Goal: Task Accomplishment & Management: Use online tool/utility

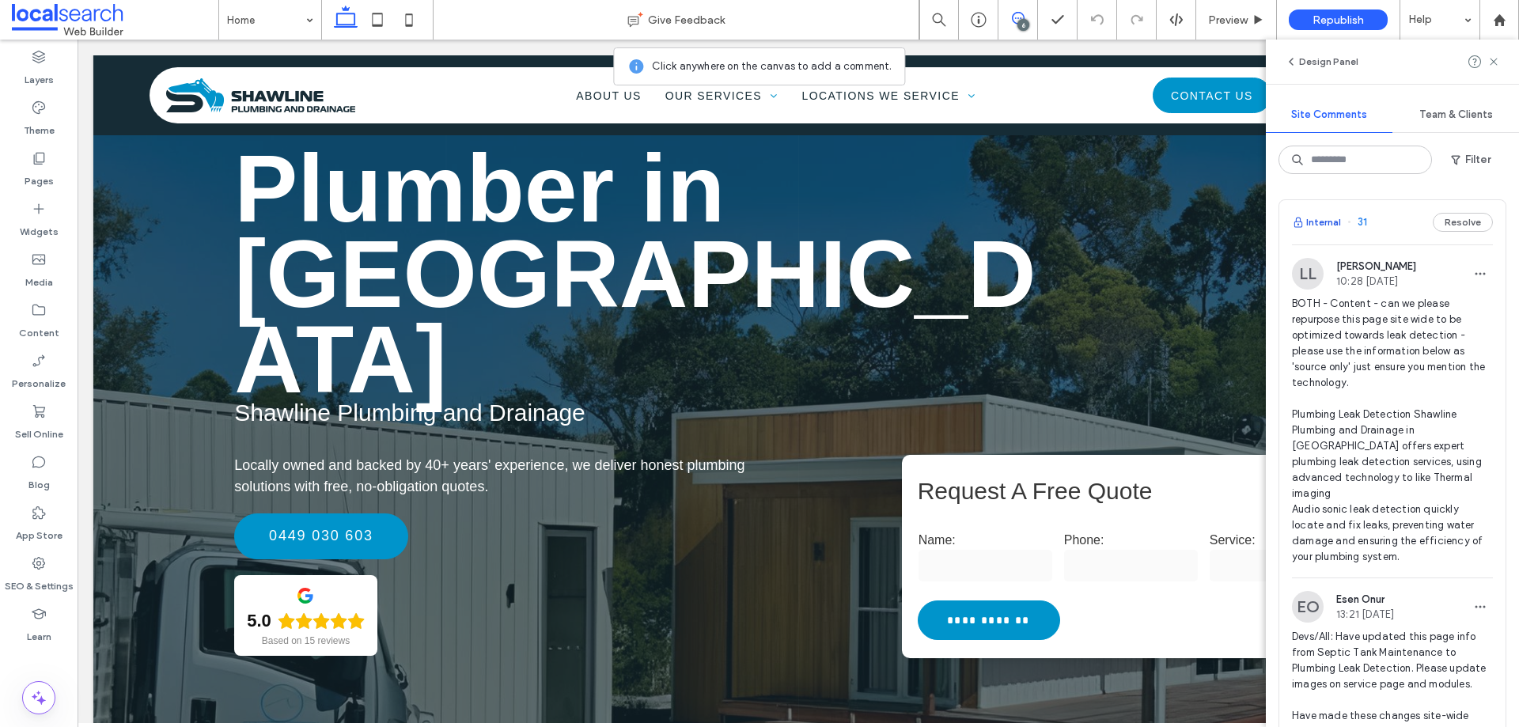
click at [1314, 222] on button "Internal" at bounding box center [1316, 222] width 49 height 19
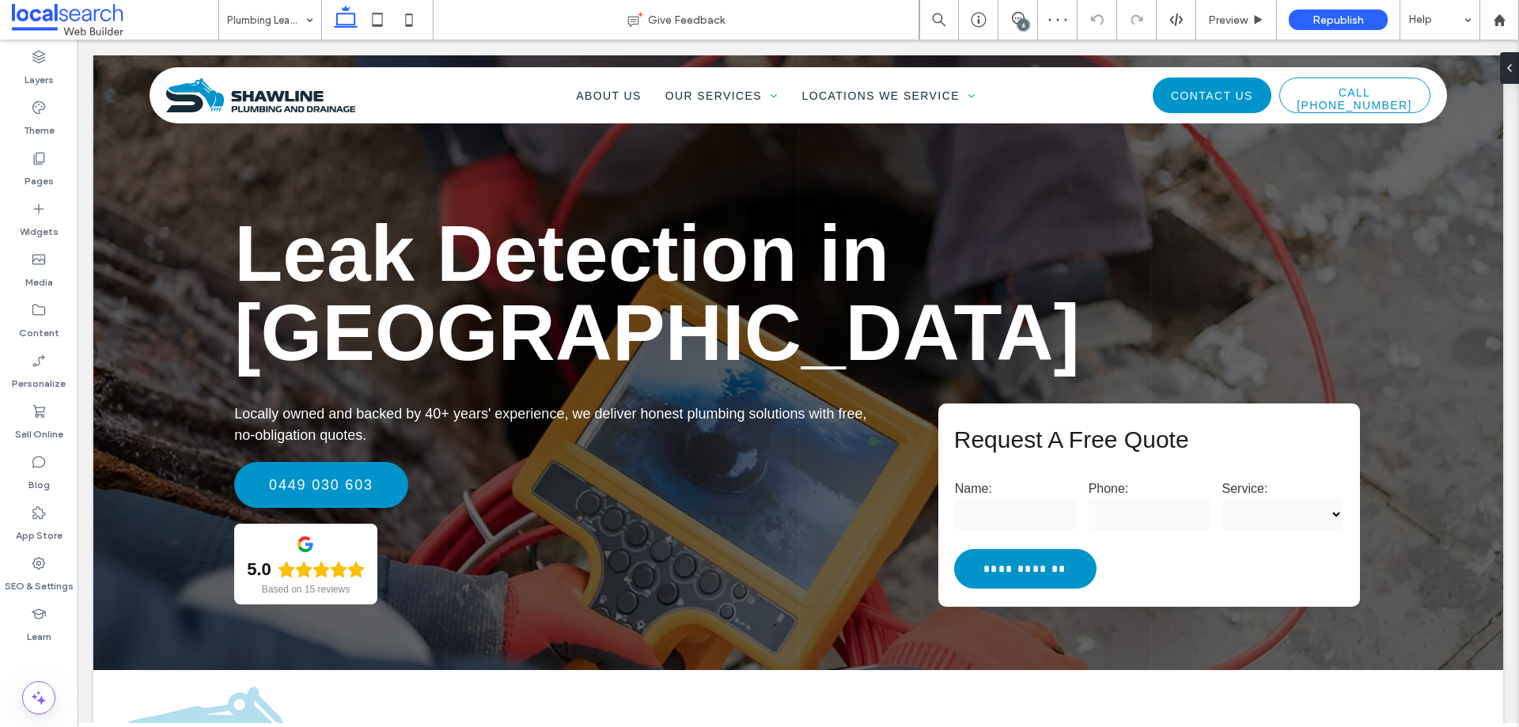
click at [1024, 23] on div "6" at bounding box center [1023, 25] width 12 height 12
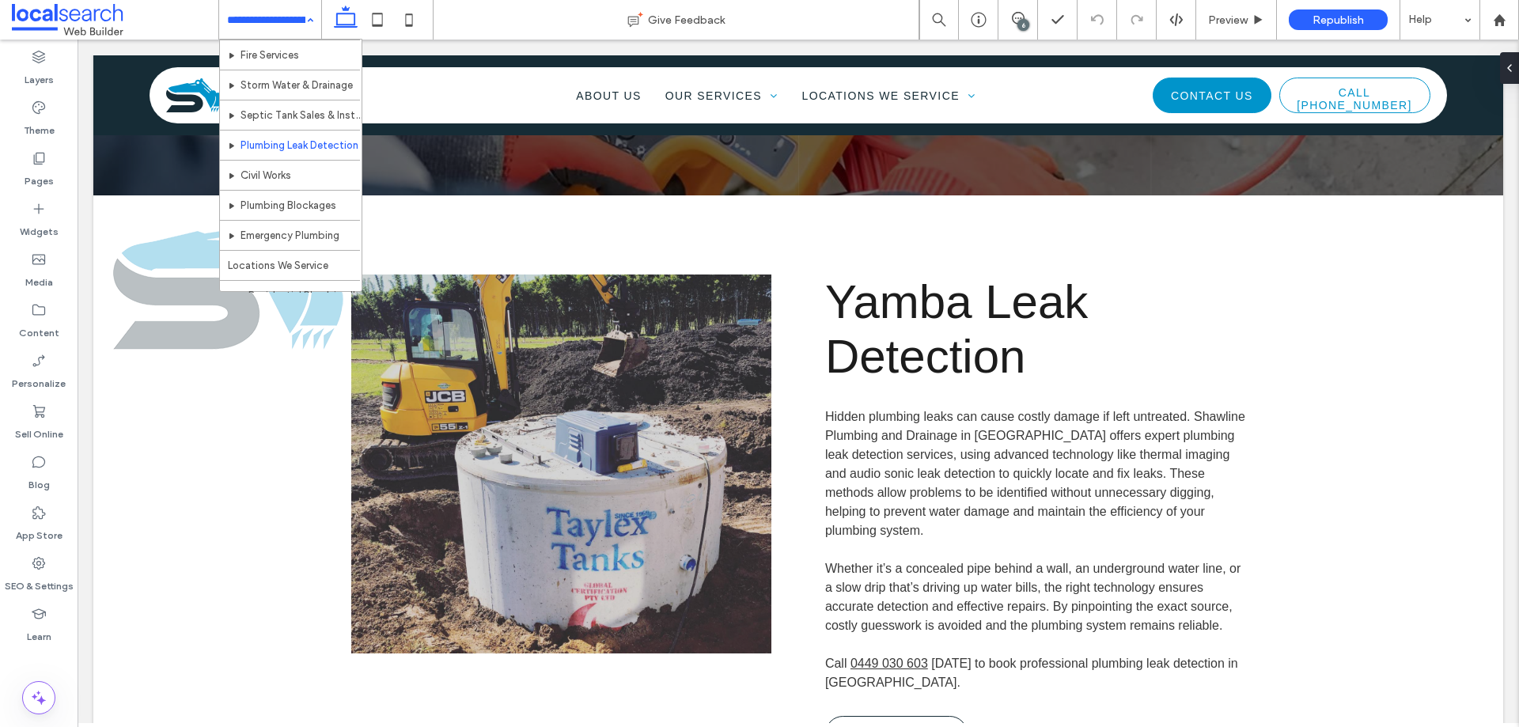
scroll to position [237, 0]
click at [304, 18] on div "Home About Us Our Services Commercial Plumbing Residential Plumbing Plumbing Ma…" at bounding box center [270, 20] width 102 height 40
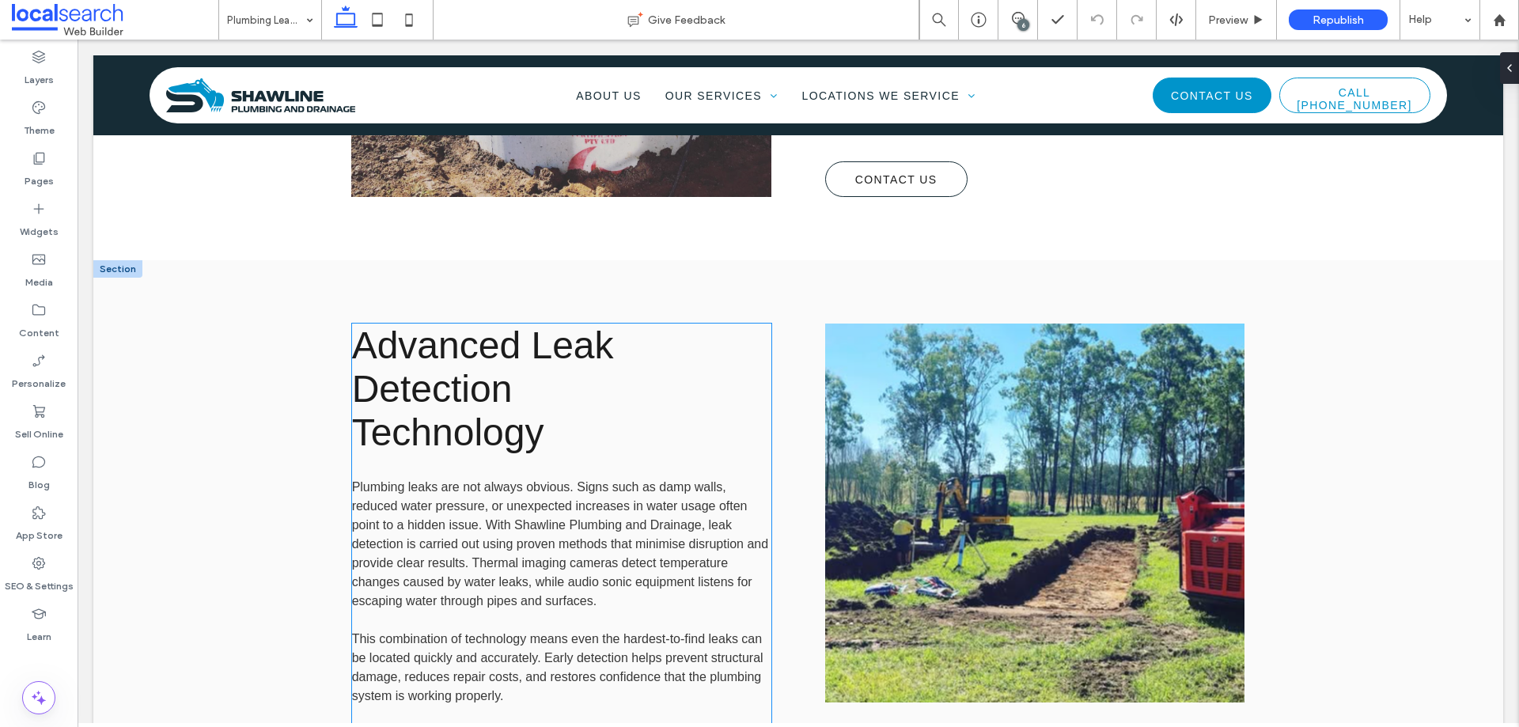
scroll to position [1028, 0]
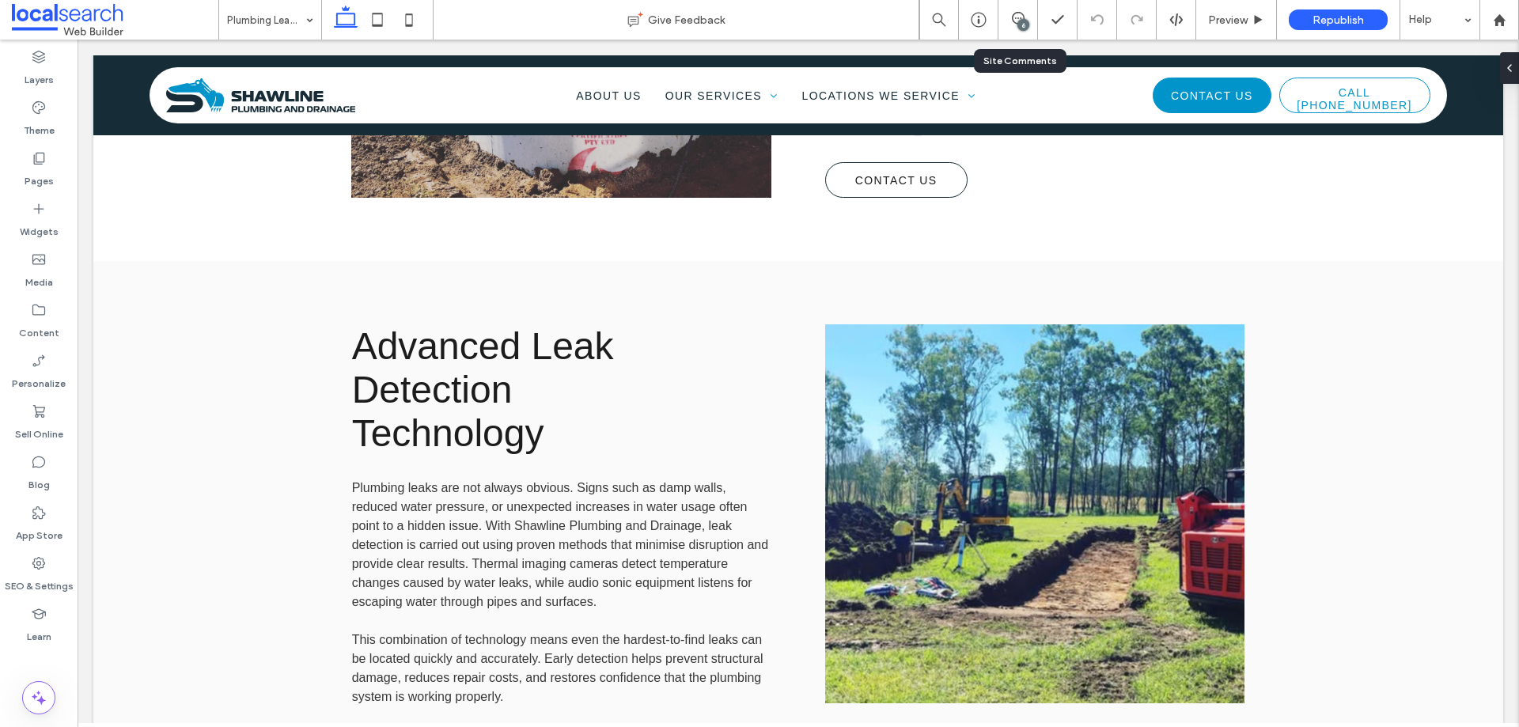
click at [1020, 25] on div "6" at bounding box center [1023, 25] width 12 height 12
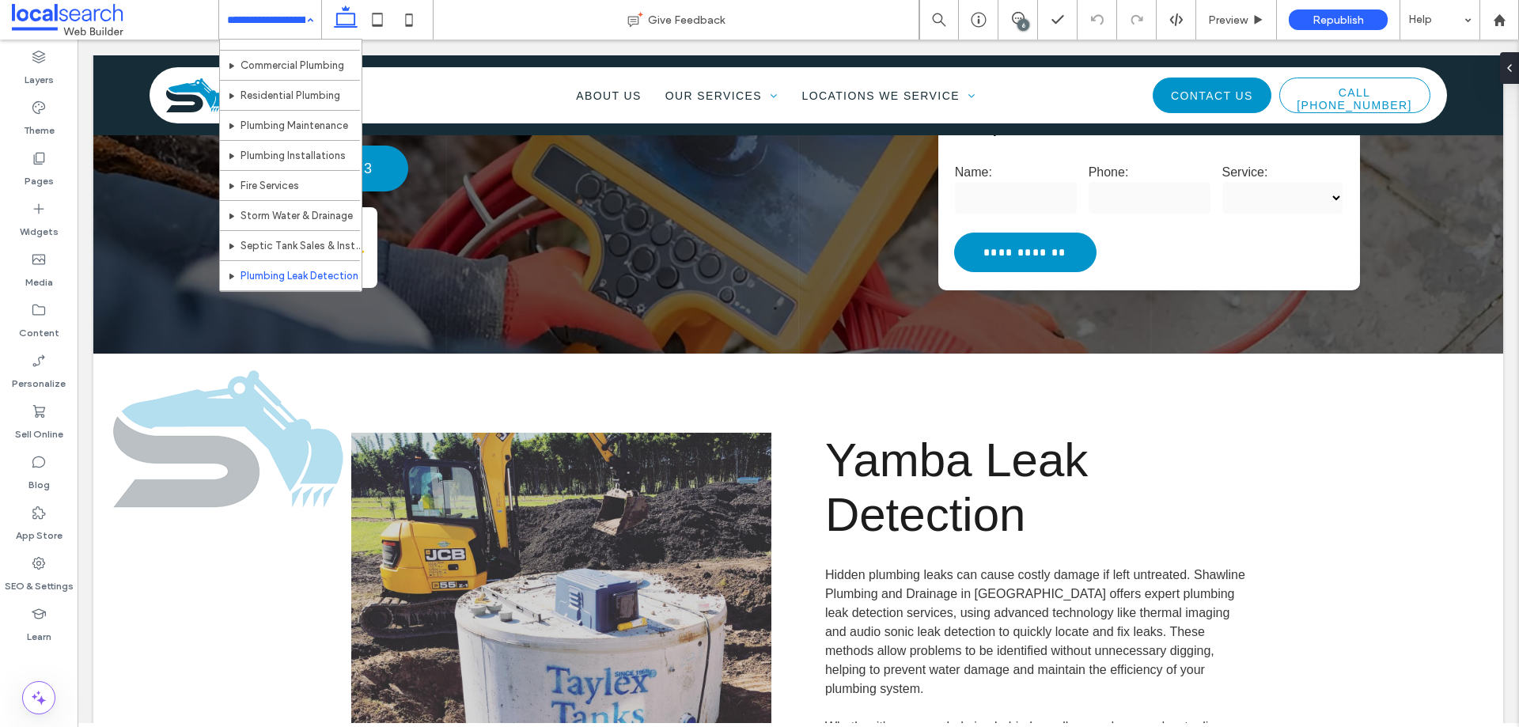
scroll to position [158, 0]
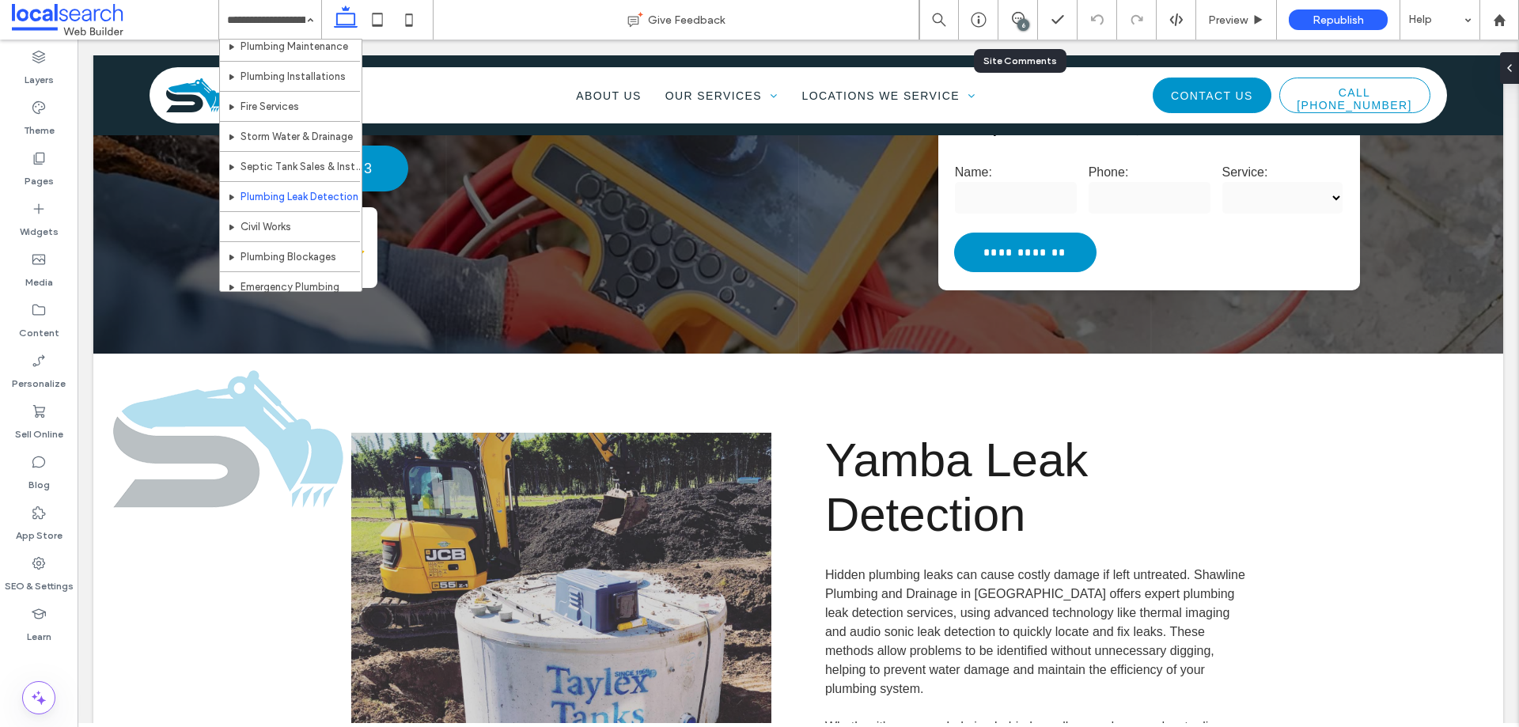
click at [1012, 27] on div "6" at bounding box center [1017, 20] width 39 height 16
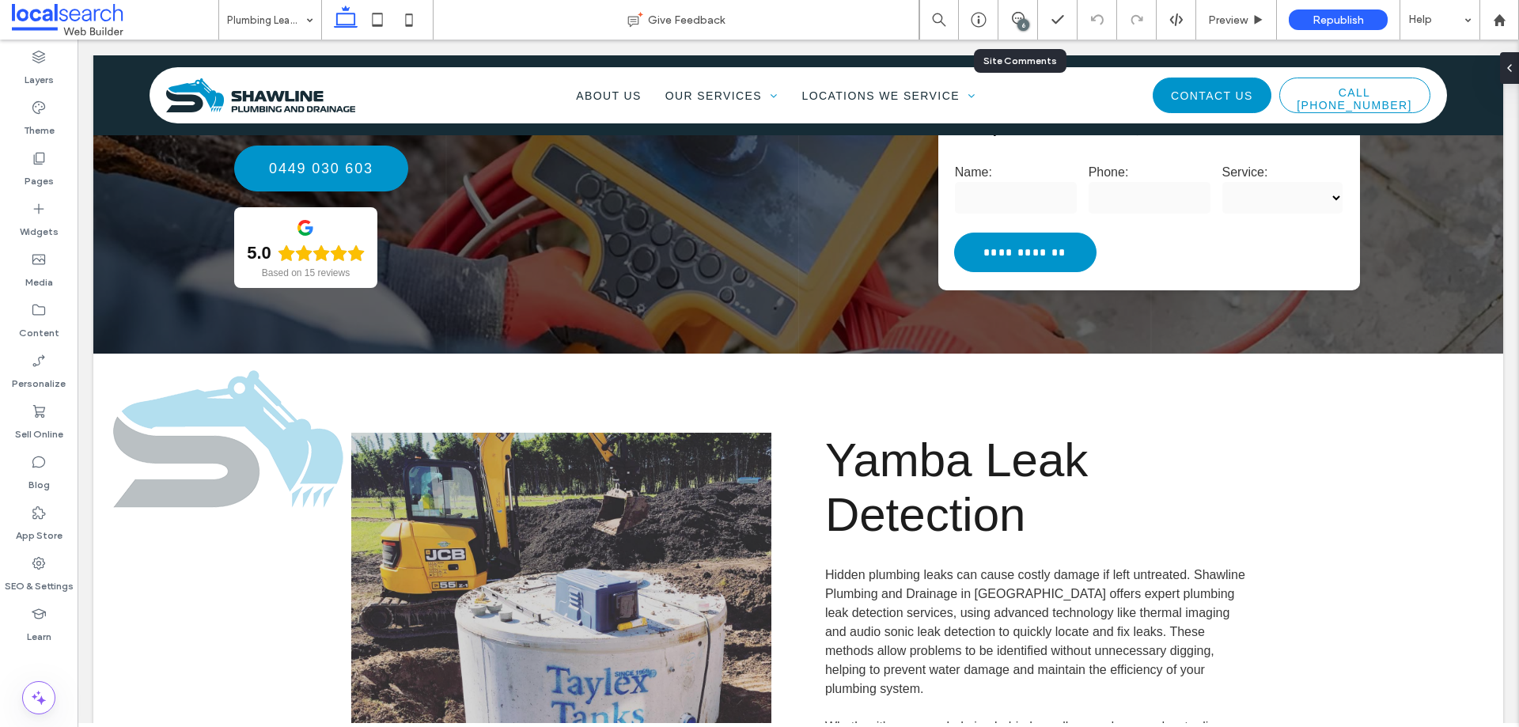
click at [1016, 26] on div "6" at bounding box center [1017, 20] width 39 height 16
click at [1024, 29] on div "6" at bounding box center [1023, 25] width 12 height 12
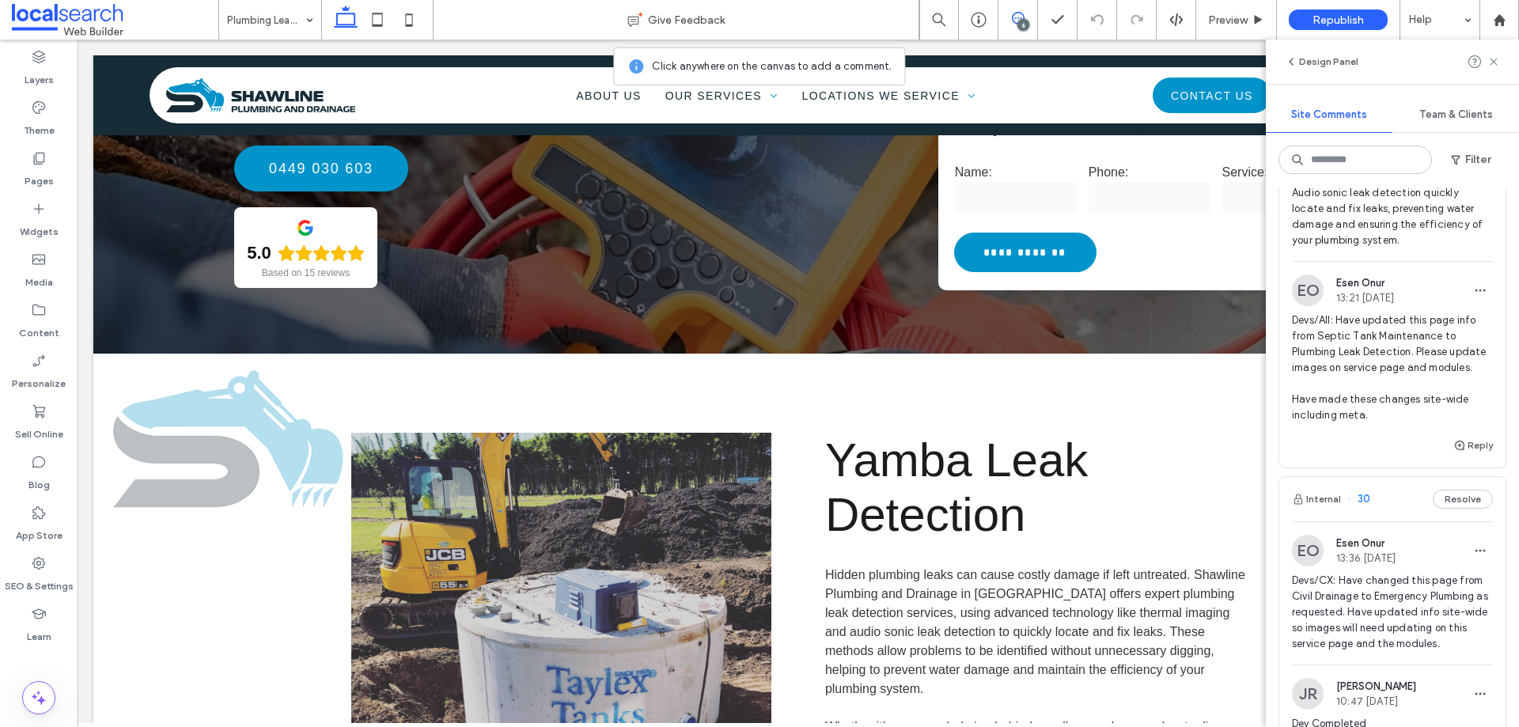
scroll to position [237, 0]
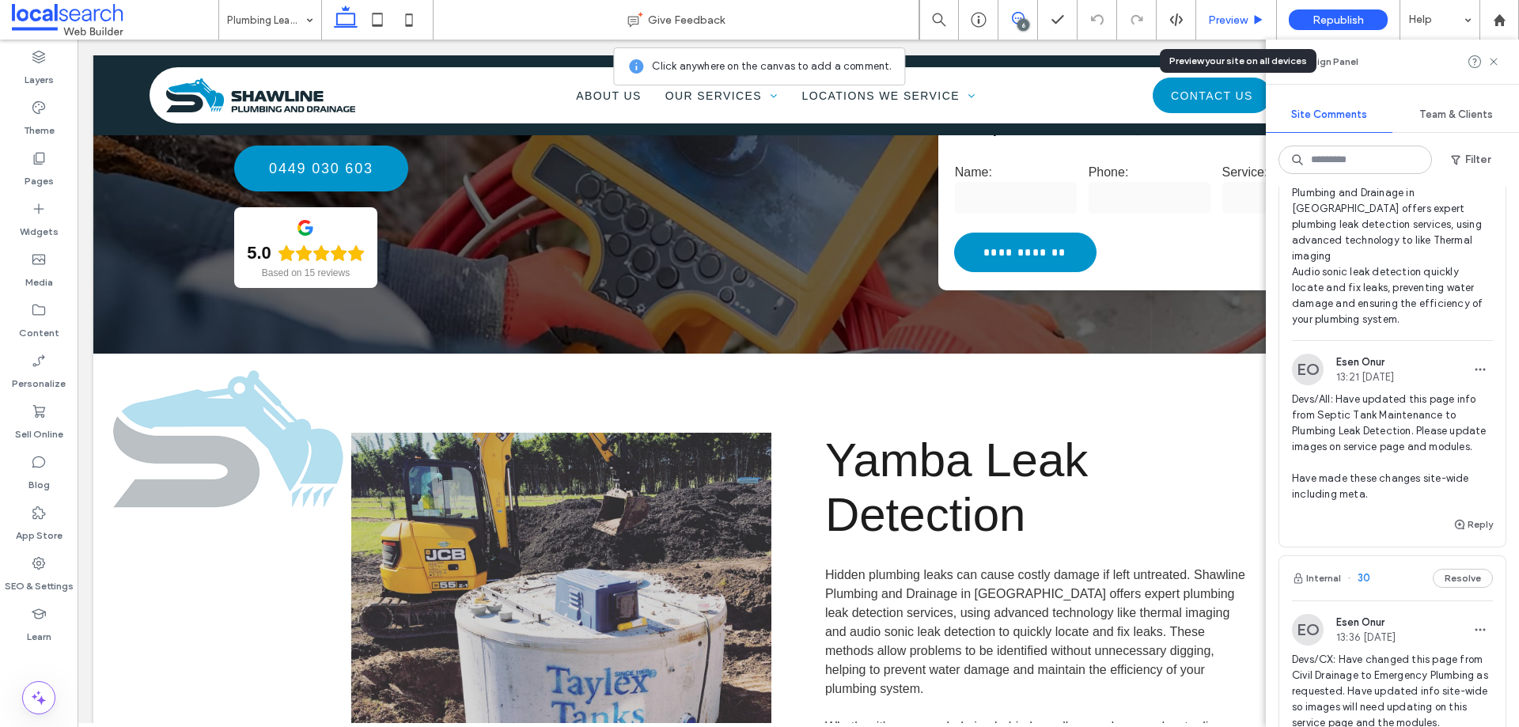
click at [1228, 26] on span "Preview" at bounding box center [1228, 19] width 40 height 13
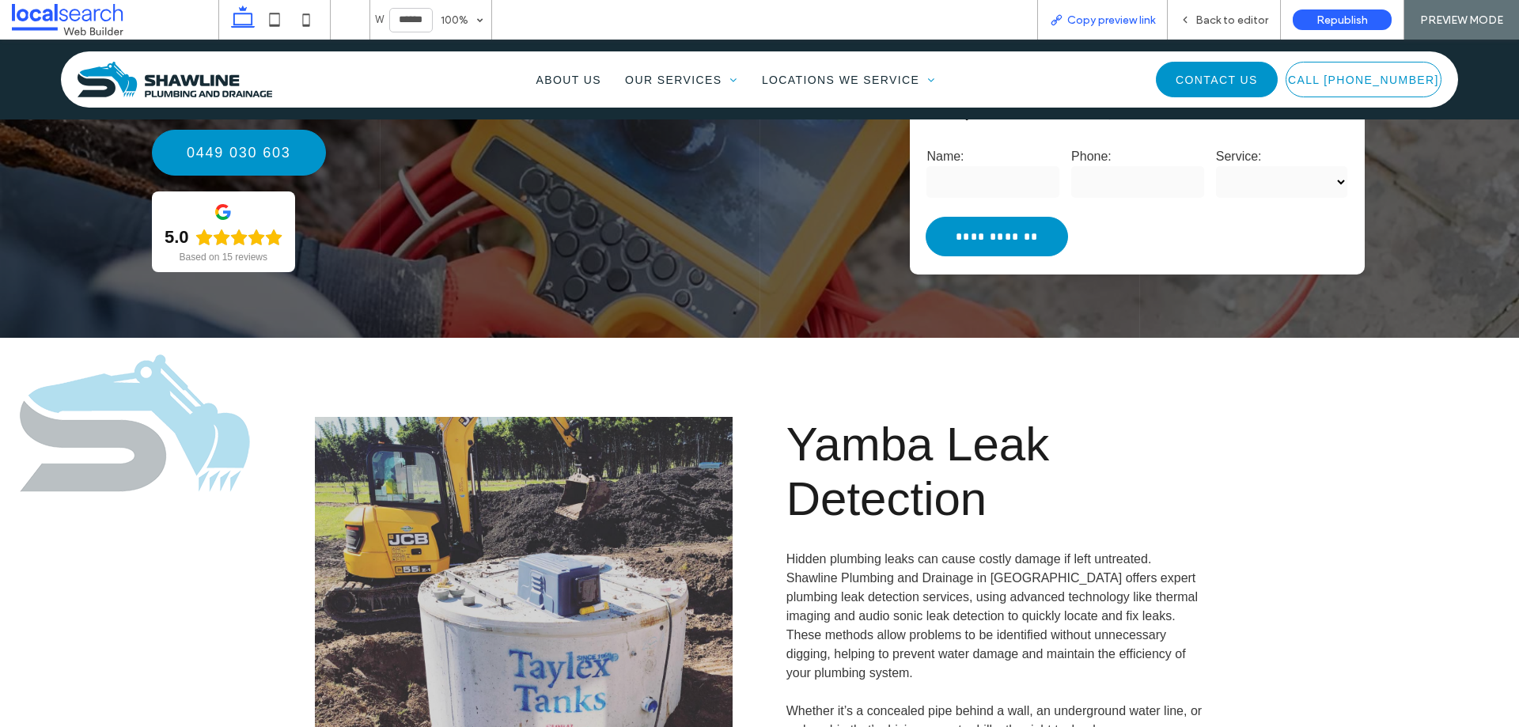
click at [1088, 18] on span "Copy preview link" at bounding box center [1111, 19] width 88 height 13
click at [1199, 21] on span "Back to editor" at bounding box center [1231, 19] width 73 height 13
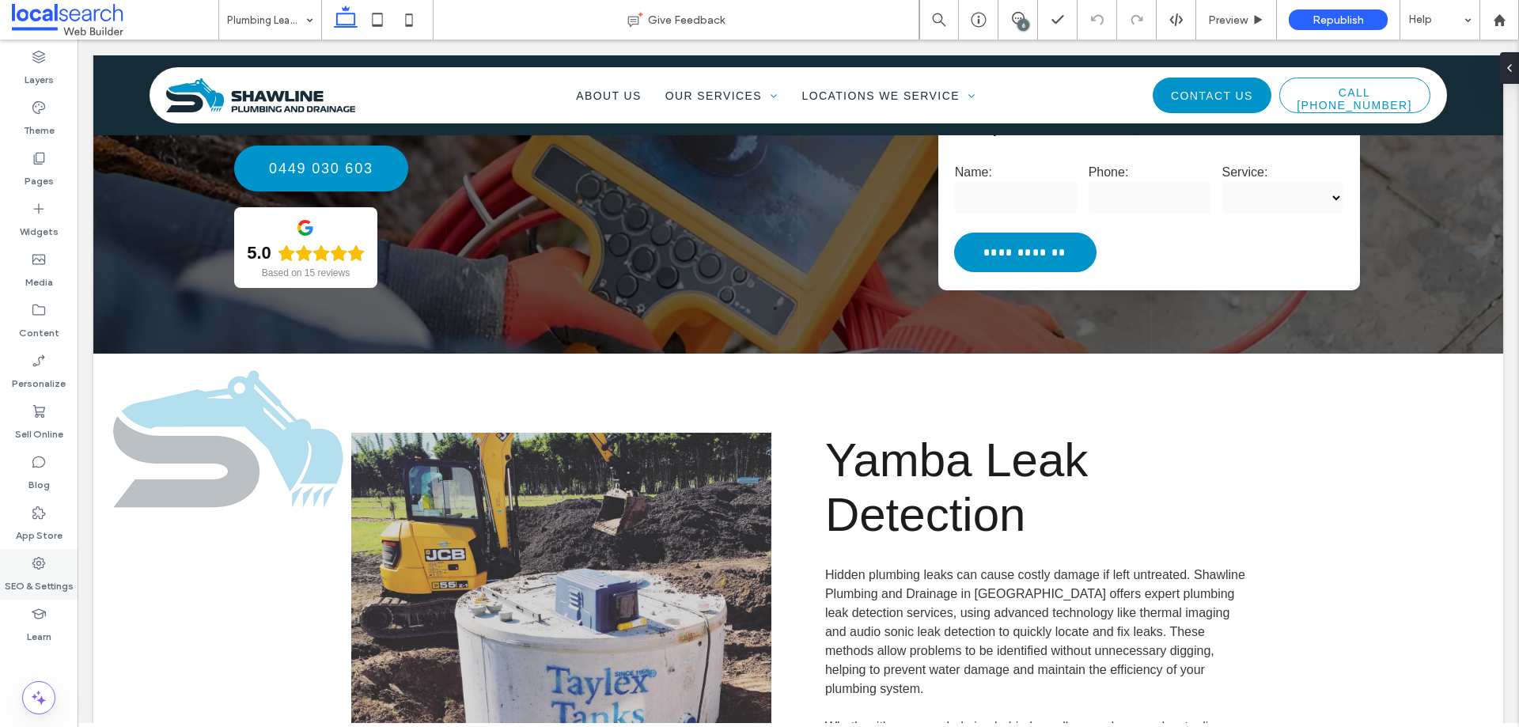
click at [44, 579] on label "SEO & Settings" at bounding box center [39, 582] width 69 height 22
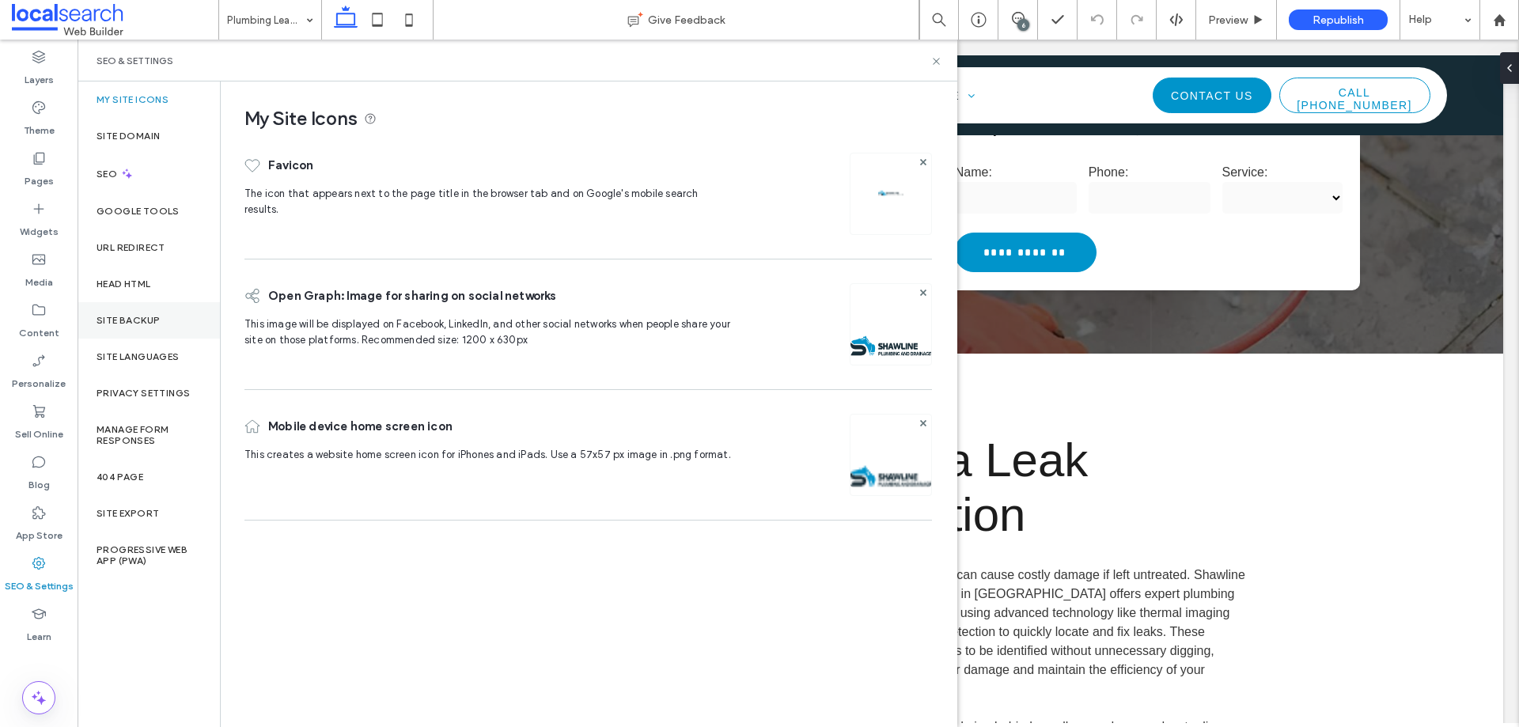
click at [104, 332] on div "Site Backup" at bounding box center [149, 320] width 142 height 36
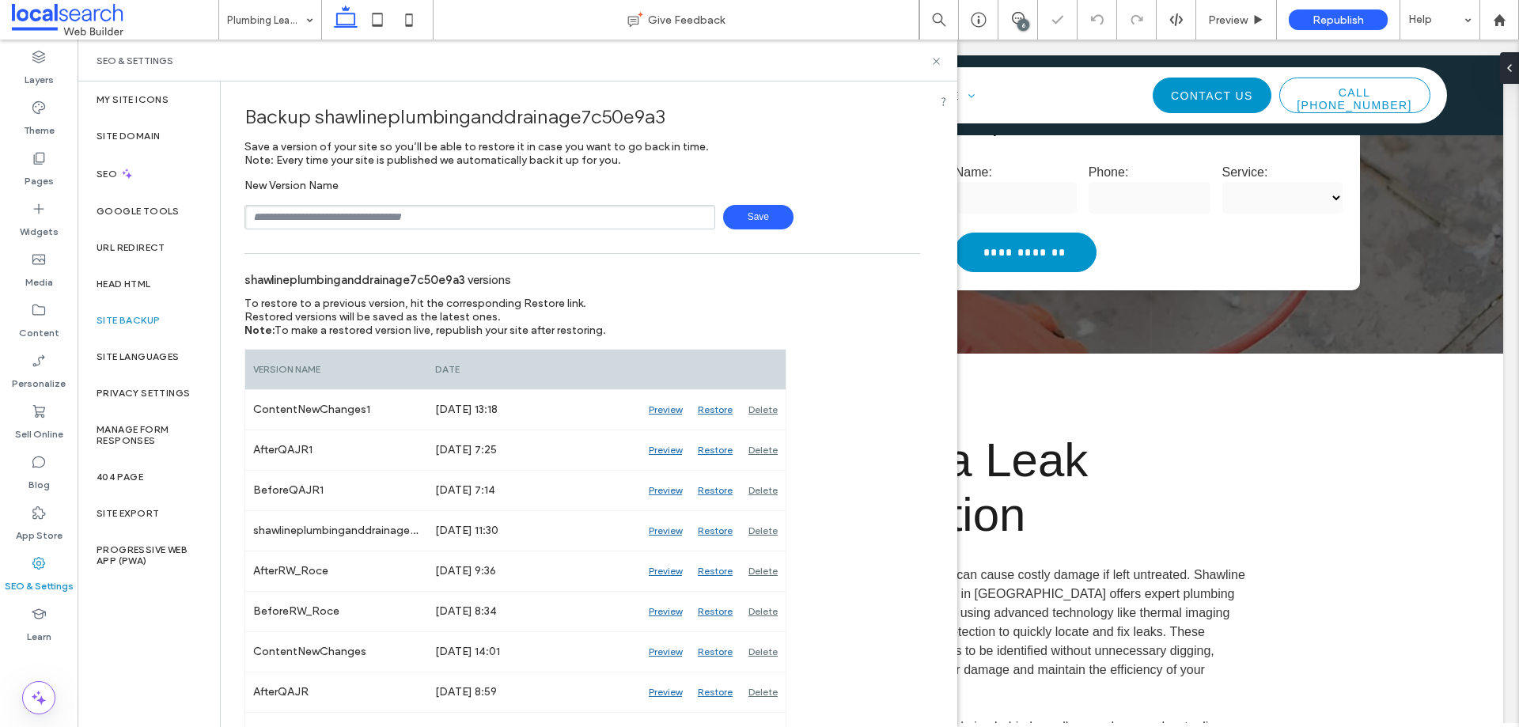
click at [286, 218] on input "text" at bounding box center [479, 217] width 471 height 25
type input "**********"
click at [739, 216] on span "Save" at bounding box center [758, 217] width 70 height 25
click at [934, 65] on icon at bounding box center [936, 61] width 12 height 12
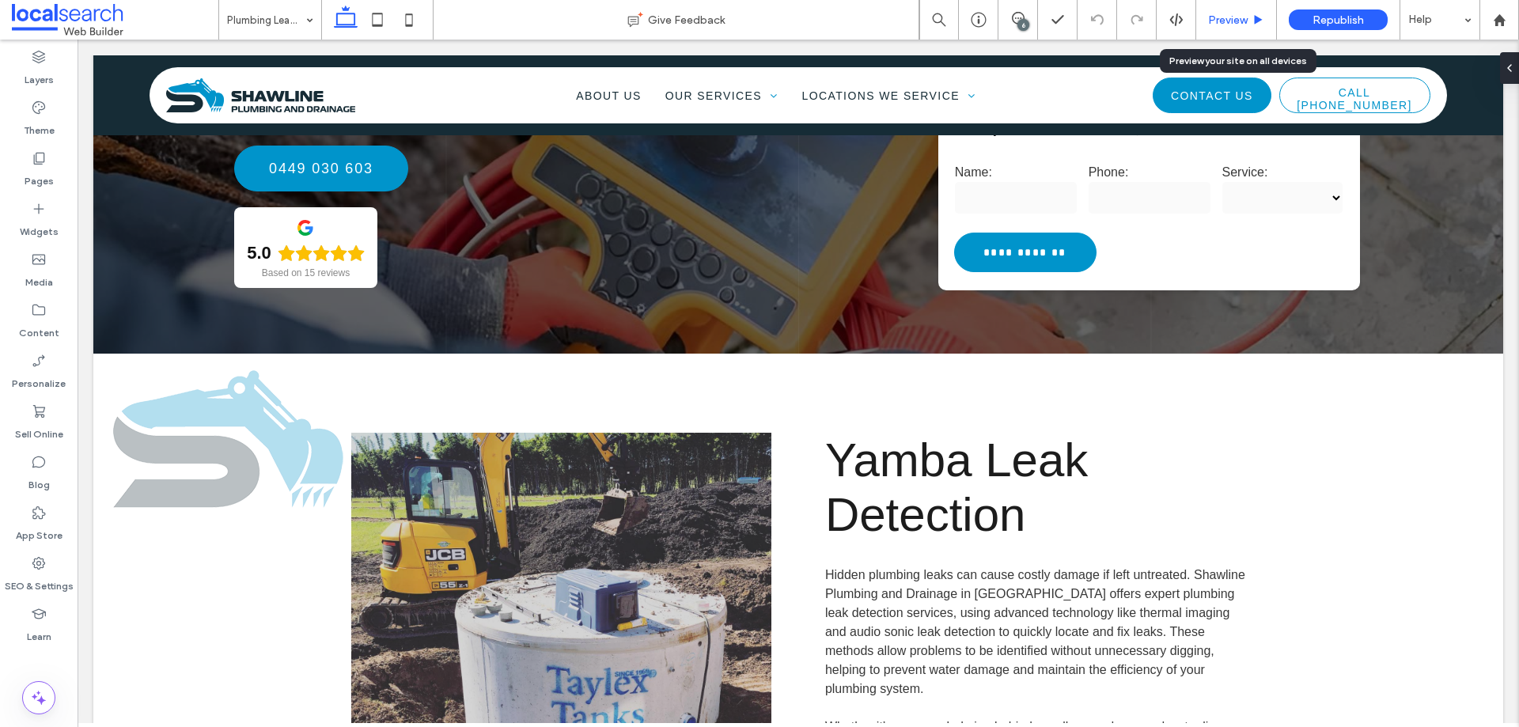
click at [1234, 22] on span "Preview" at bounding box center [1228, 19] width 40 height 13
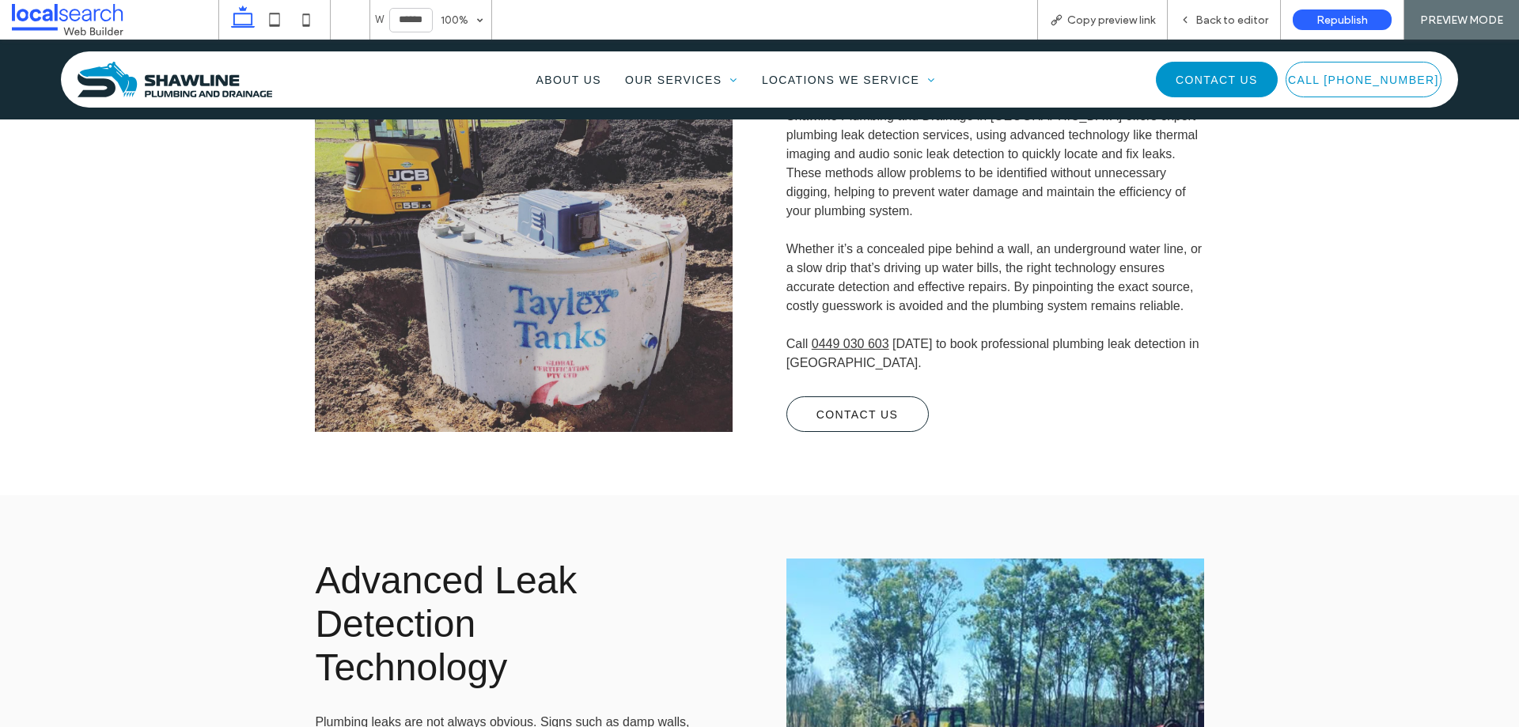
scroll to position [1107, 0]
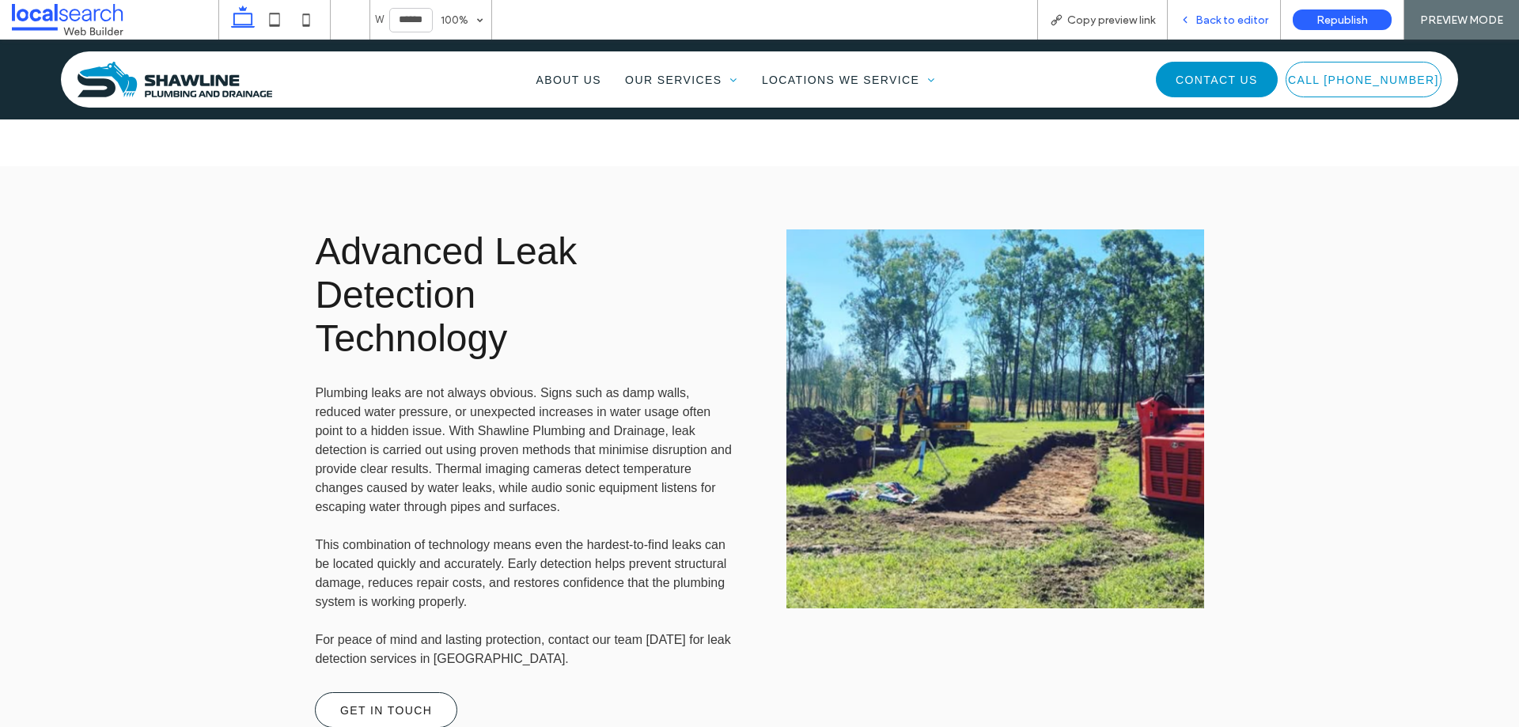
click at [1199, 19] on span "Back to editor" at bounding box center [1231, 19] width 73 height 13
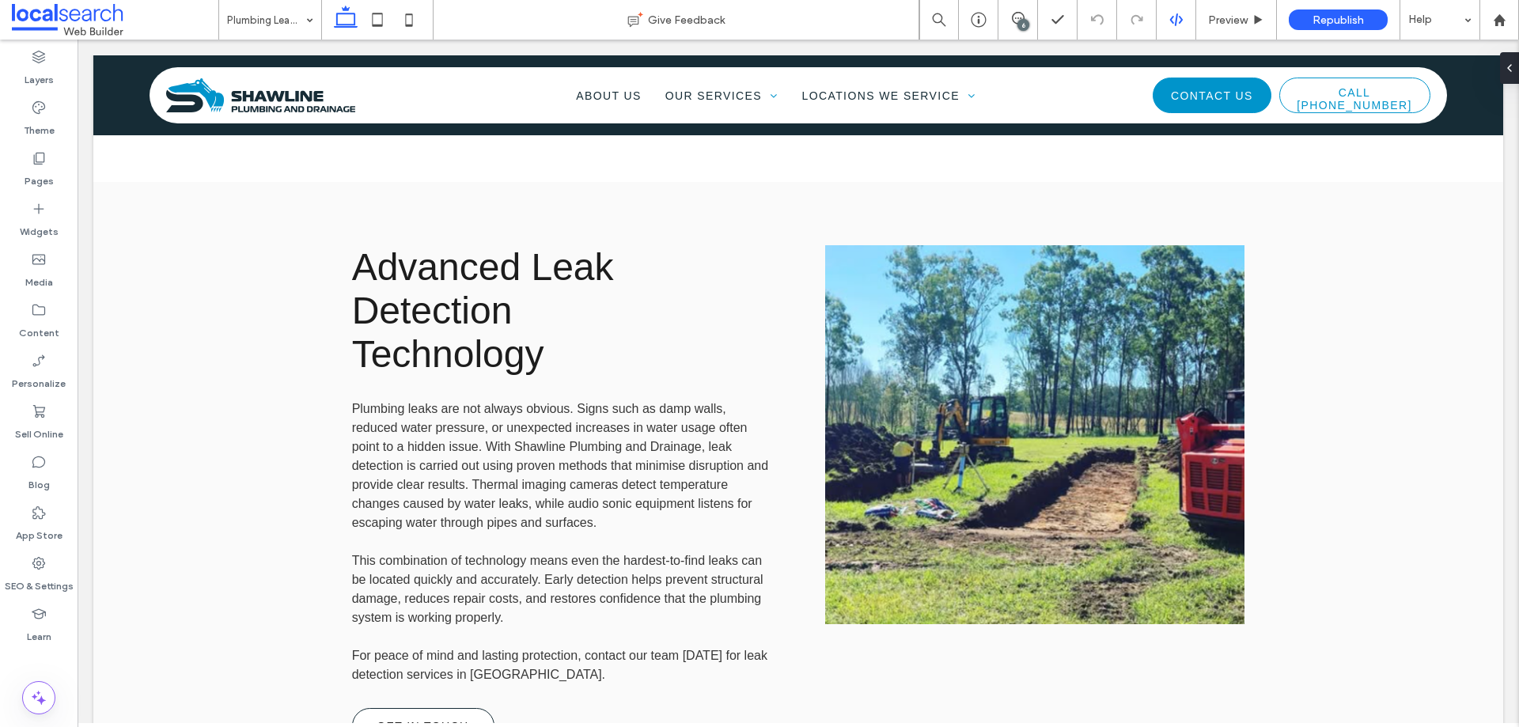
scroll to position [1187, 0]
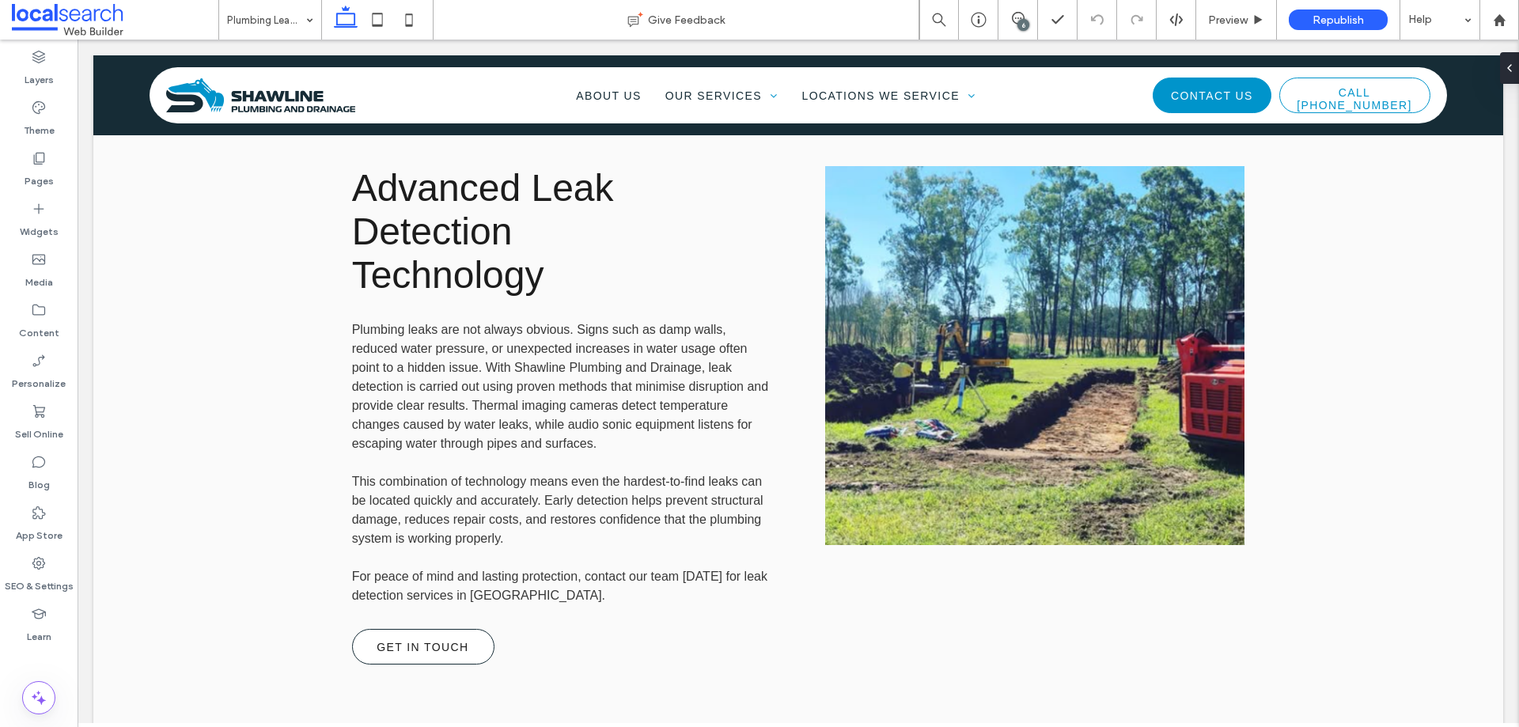
click at [1023, 25] on div "6" at bounding box center [1023, 25] width 12 height 12
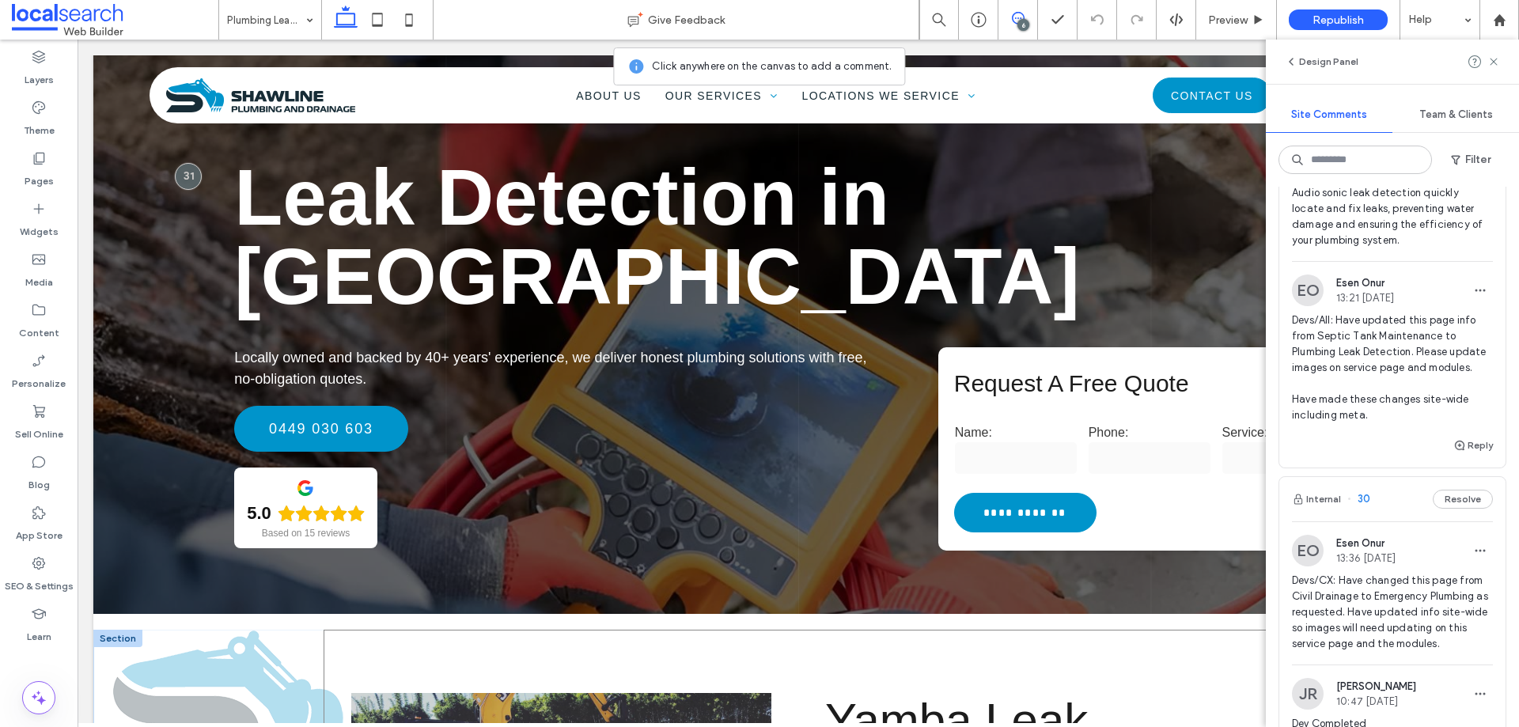
scroll to position [0, 0]
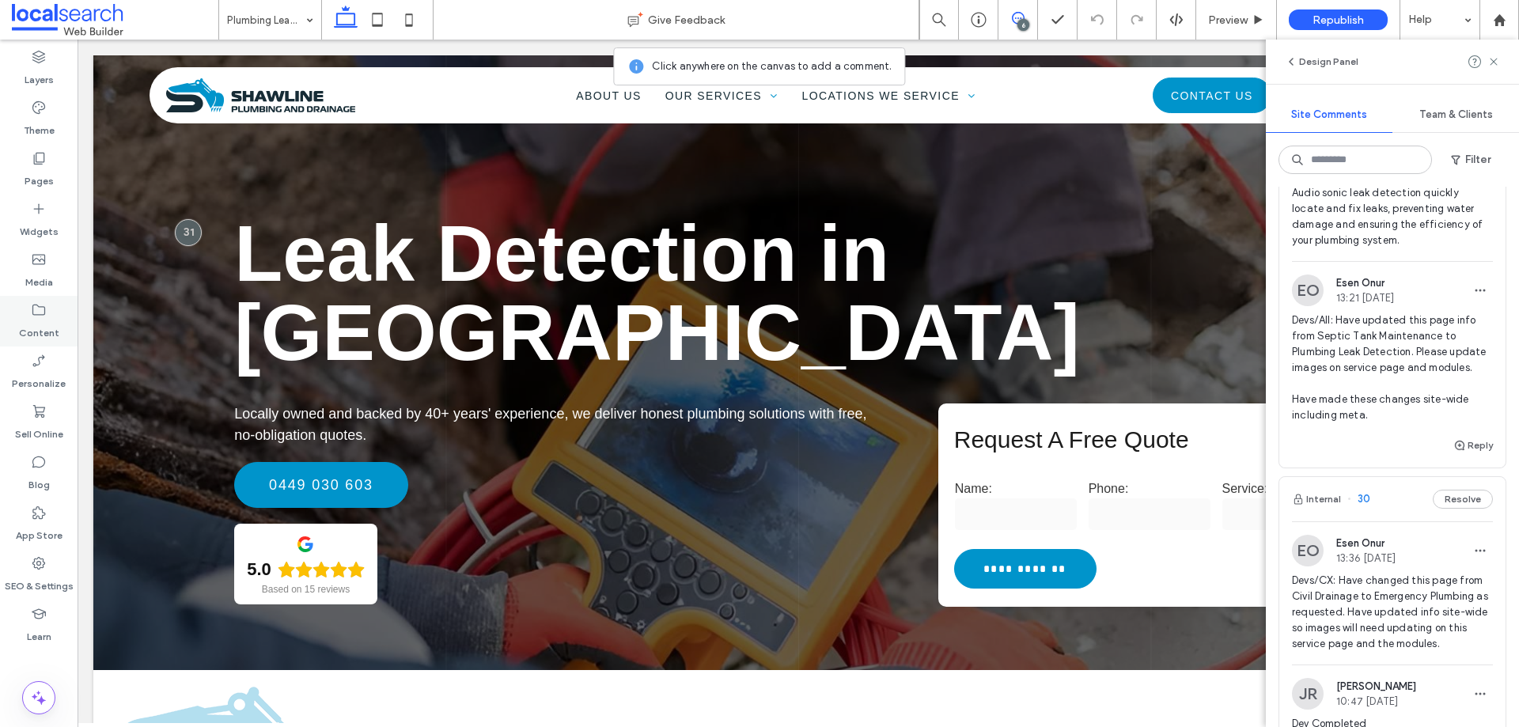
click at [45, 307] on icon at bounding box center [39, 310] width 16 height 16
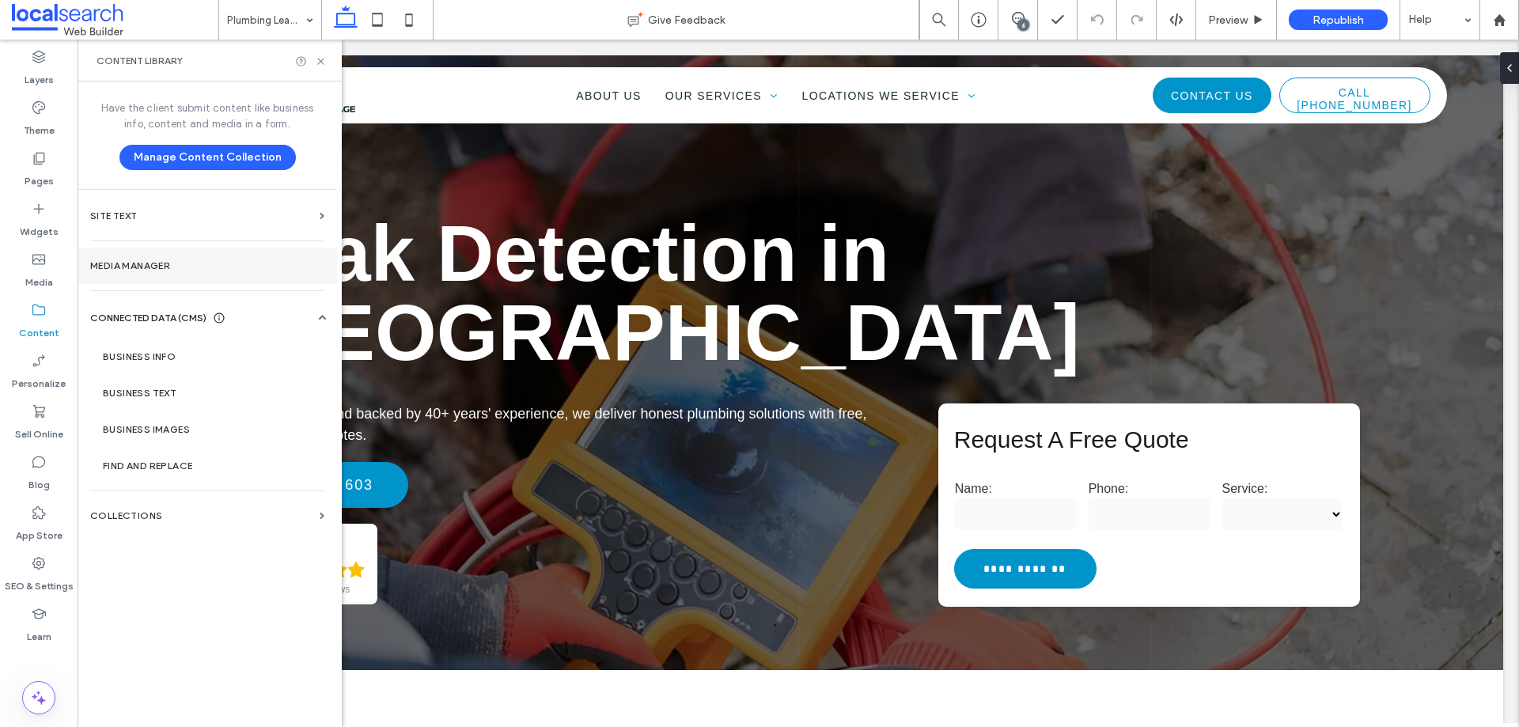
click at [131, 274] on section "Media Manager" at bounding box center [207, 266] width 259 height 36
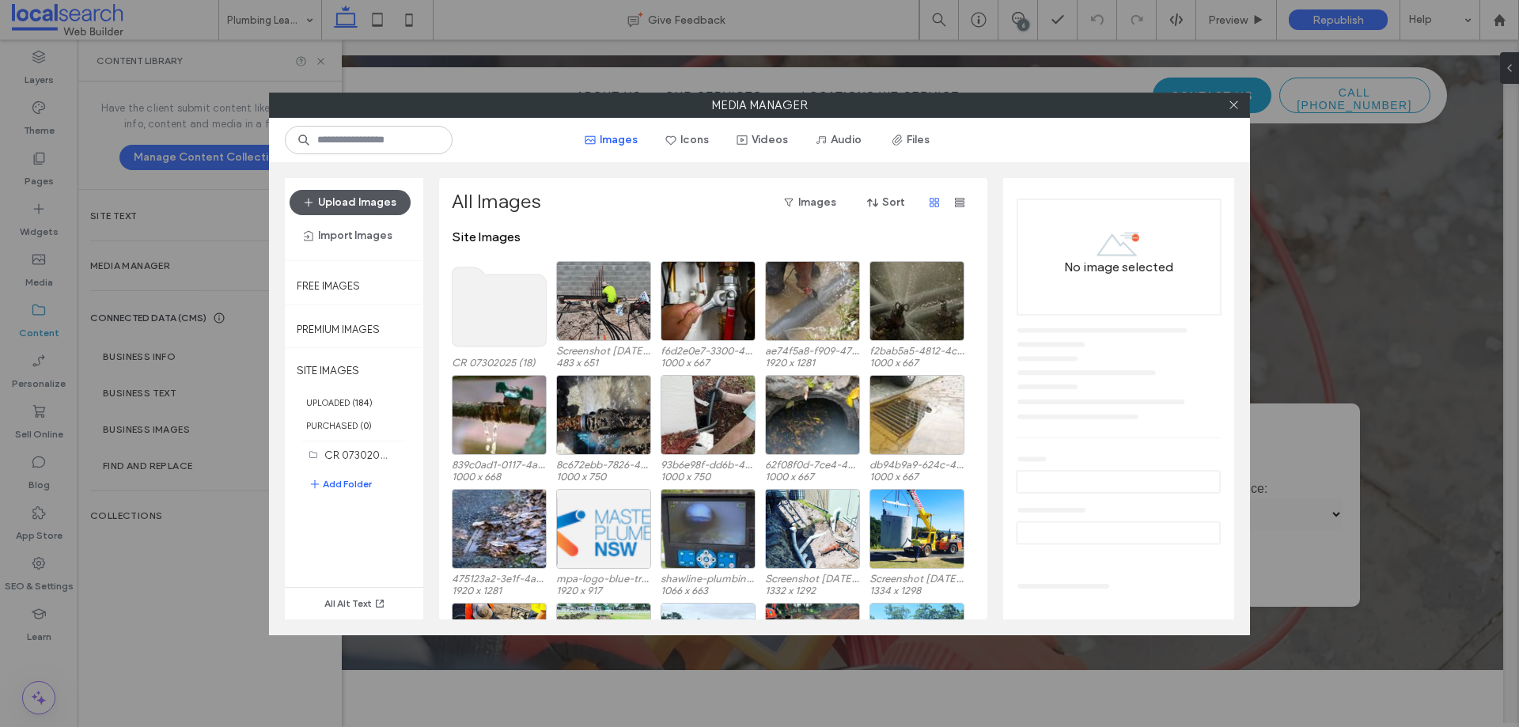
click at [359, 203] on button "Upload Images" at bounding box center [350, 202] width 121 height 25
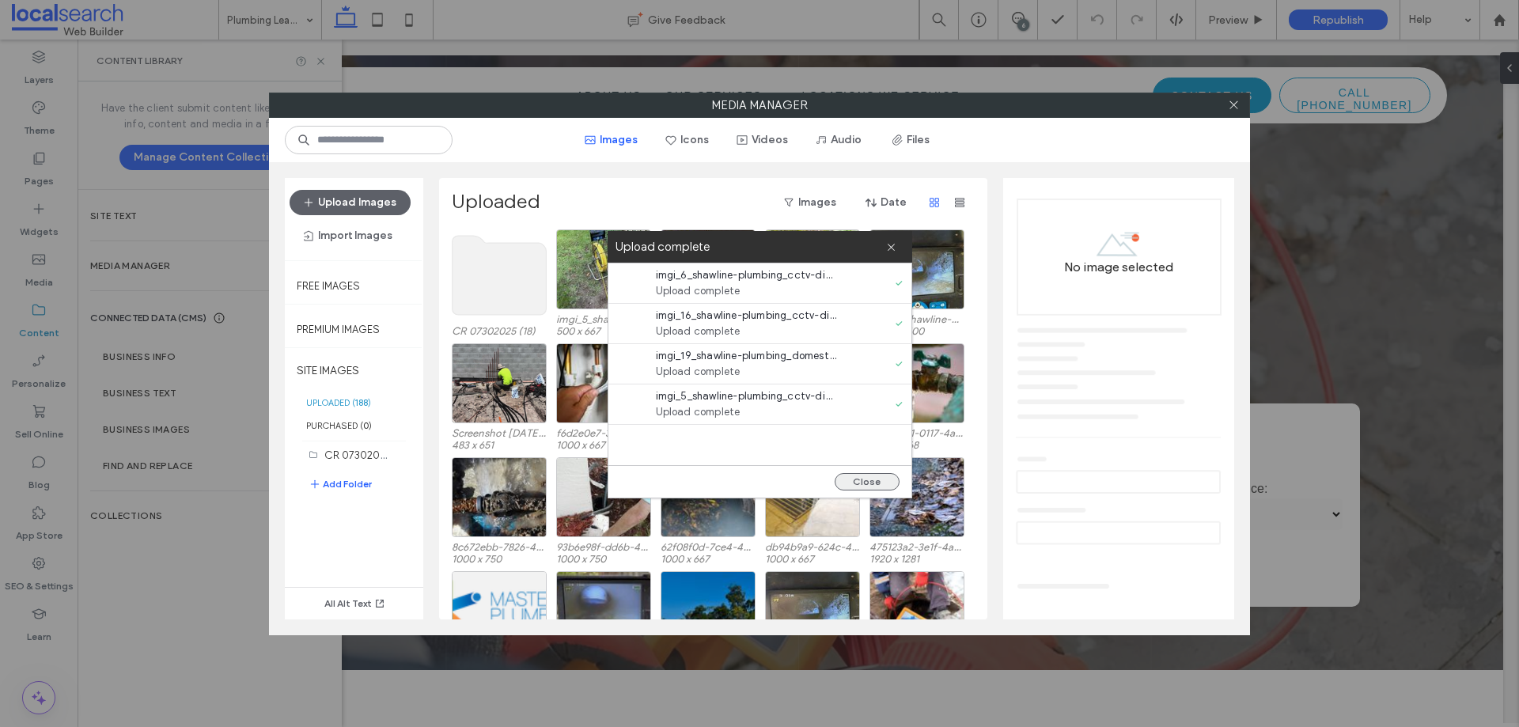
click at [880, 479] on button "Close" at bounding box center [867, 481] width 65 height 17
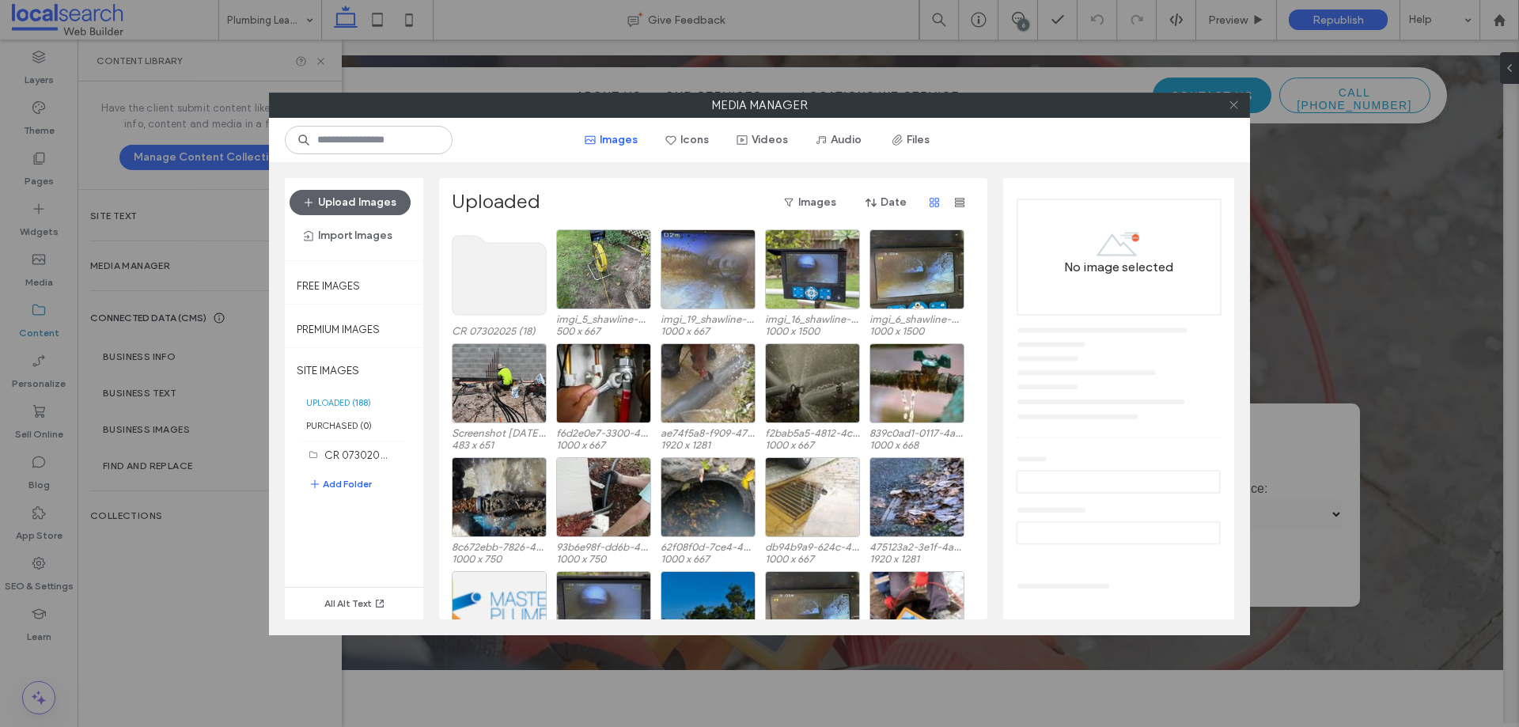
click at [1237, 105] on icon at bounding box center [1234, 105] width 12 height 12
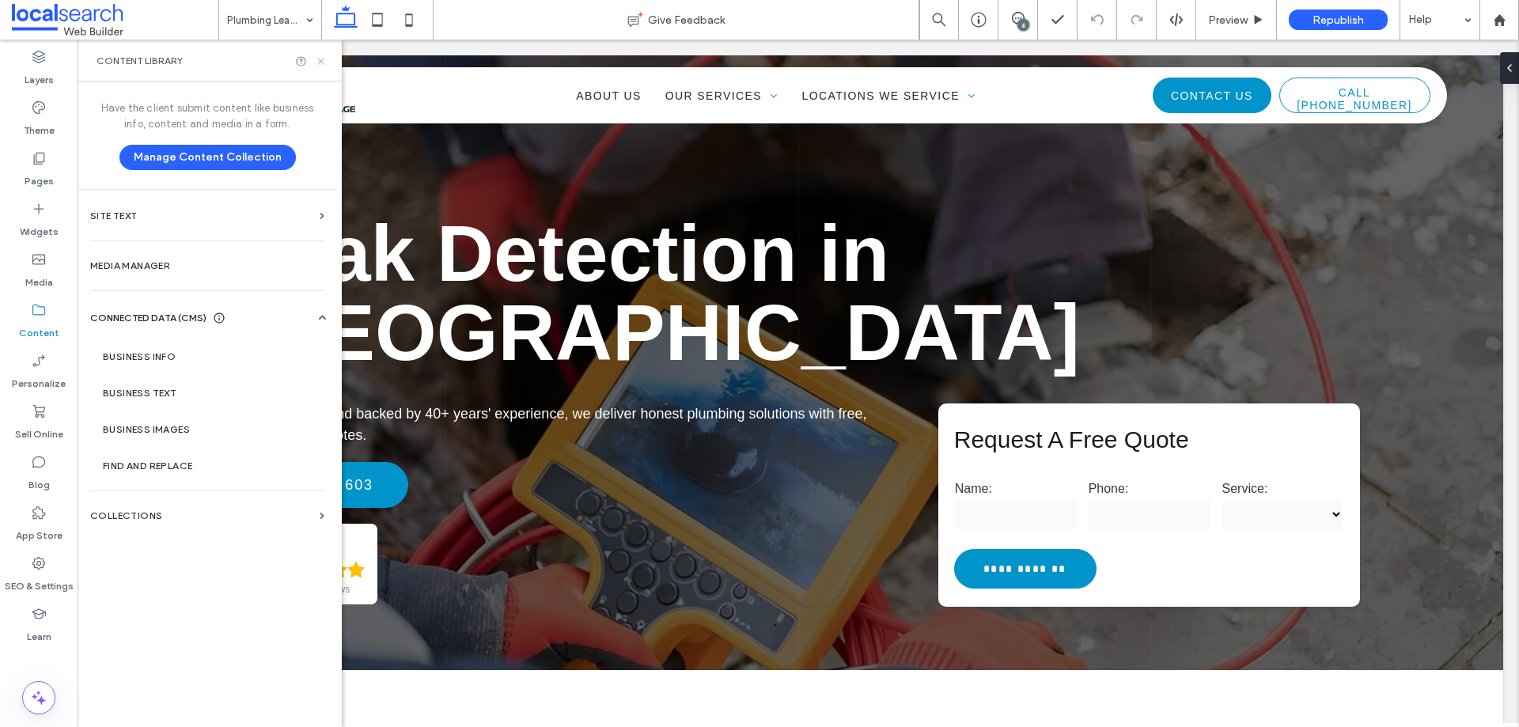
drag, startPoint x: 320, startPoint y: 62, endPoint x: 438, endPoint y: 151, distance: 148.6
click at [320, 62] on use at bounding box center [320, 61] width 6 height 6
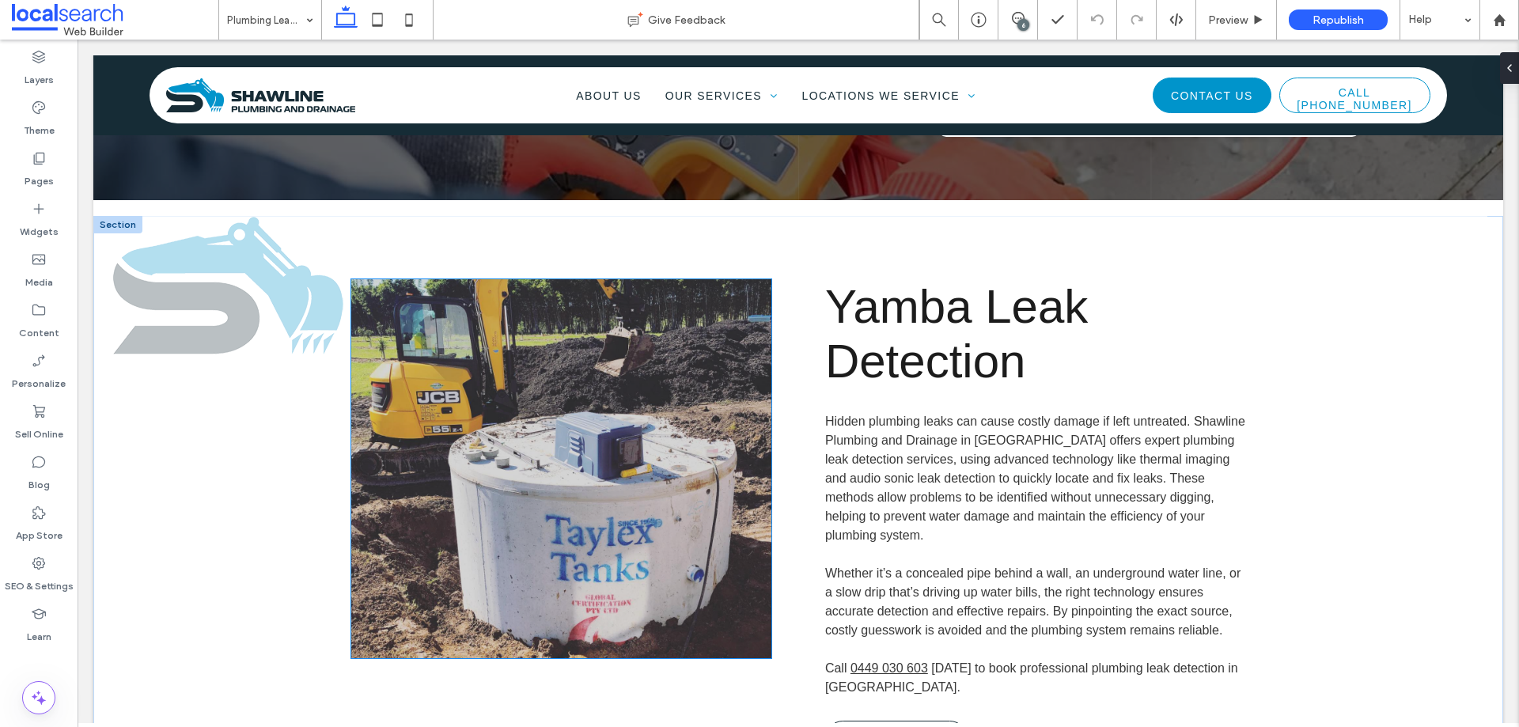
scroll to position [237, 0]
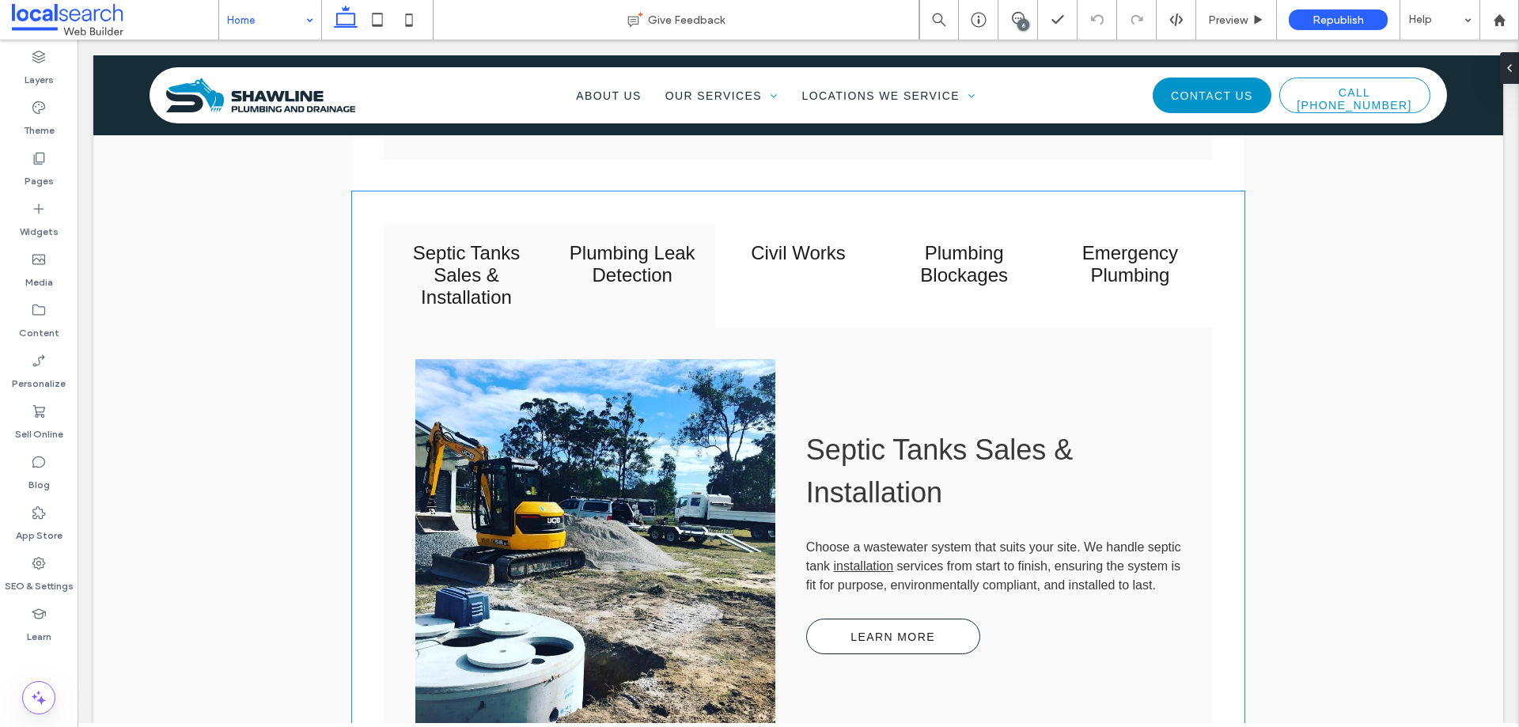
scroll to position [2373, 0]
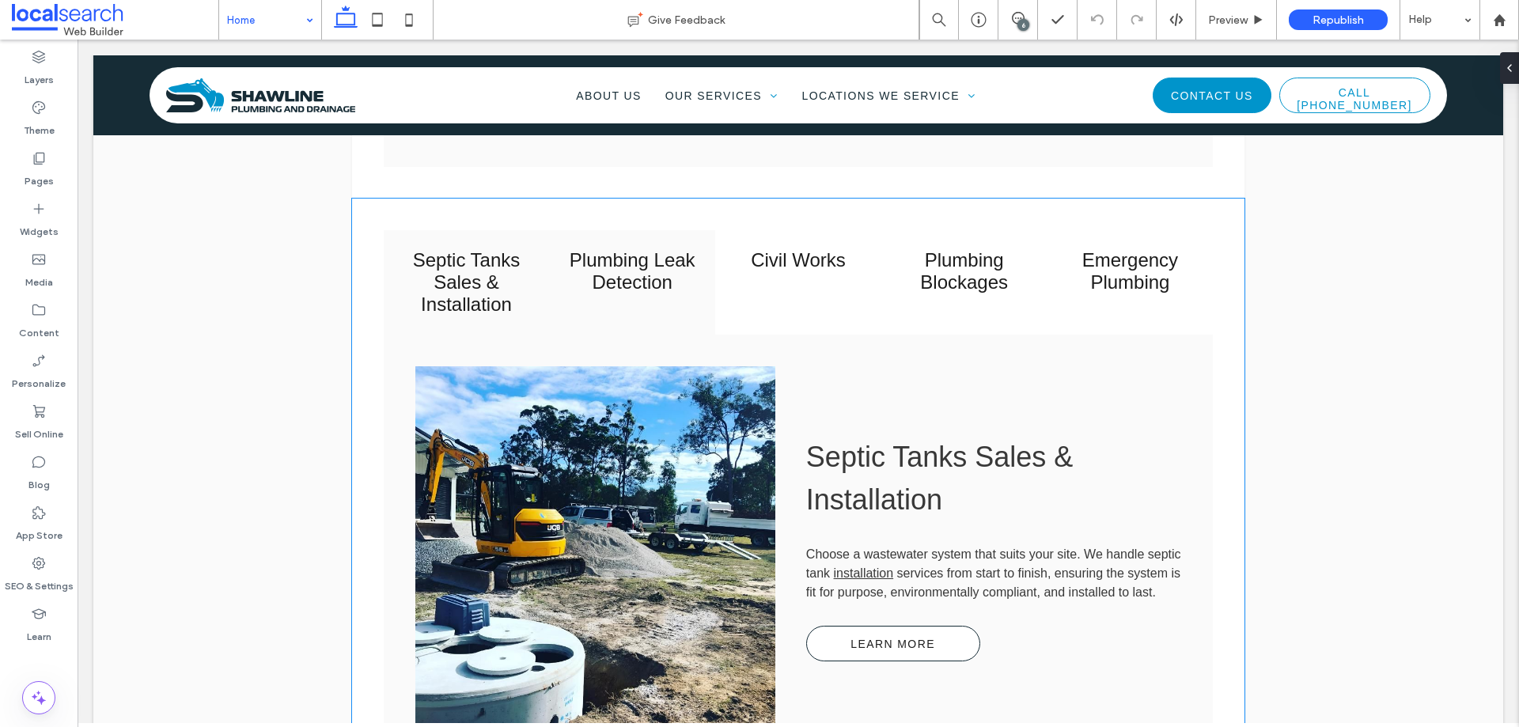
click at [646, 252] on h3 "Plumbing Leak Detection" at bounding box center [631, 271] width 147 height 44
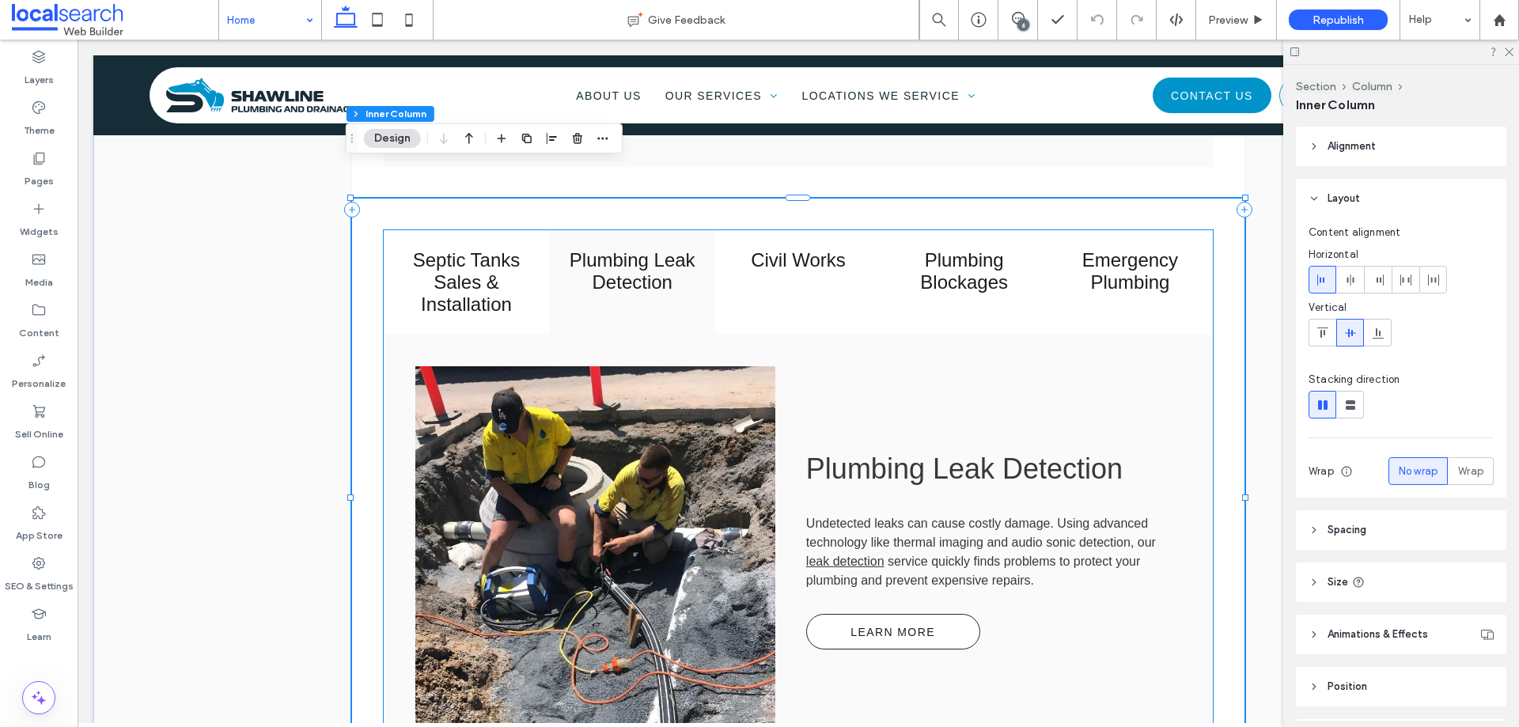
click at [668, 426] on link at bounding box center [595, 549] width 382 height 389
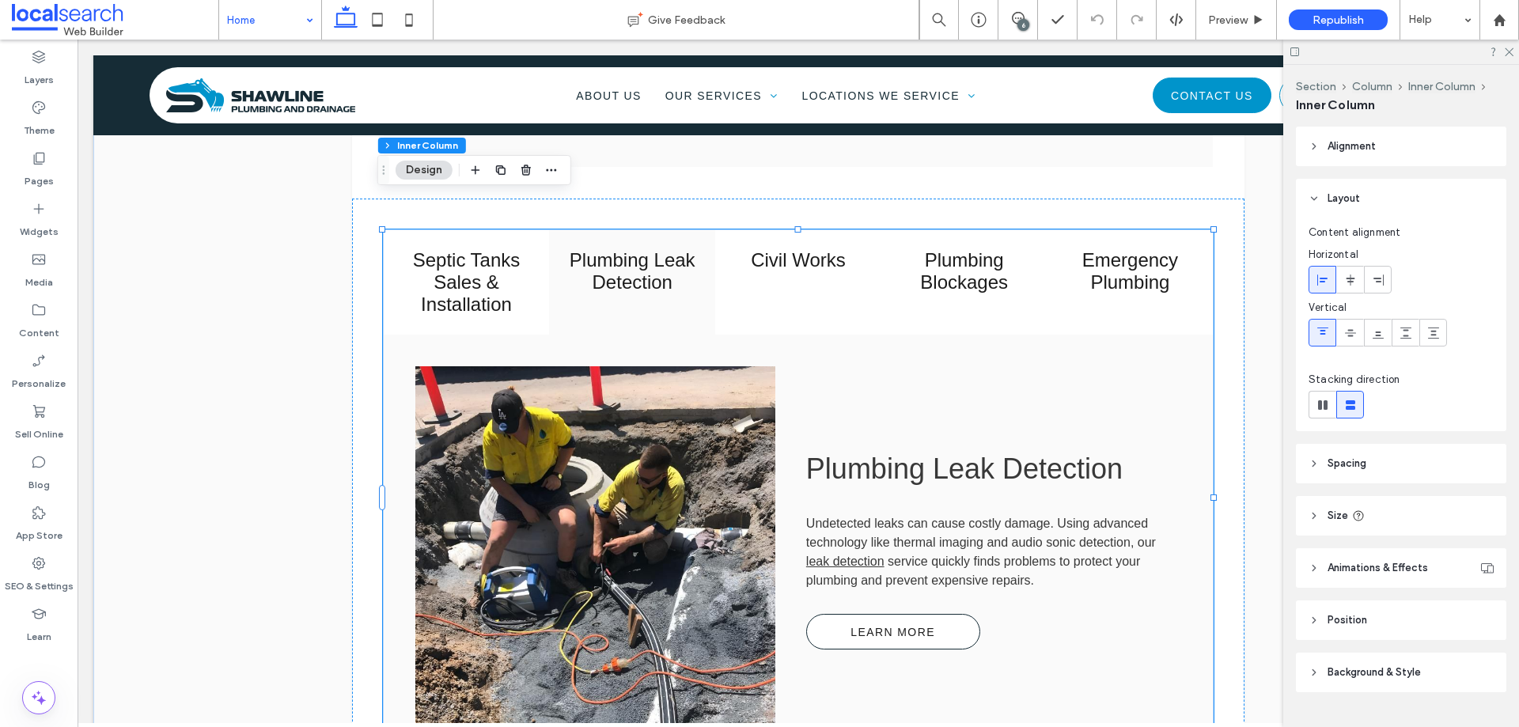
click at [668, 426] on link at bounding box center [595, 549] width 382 height 389
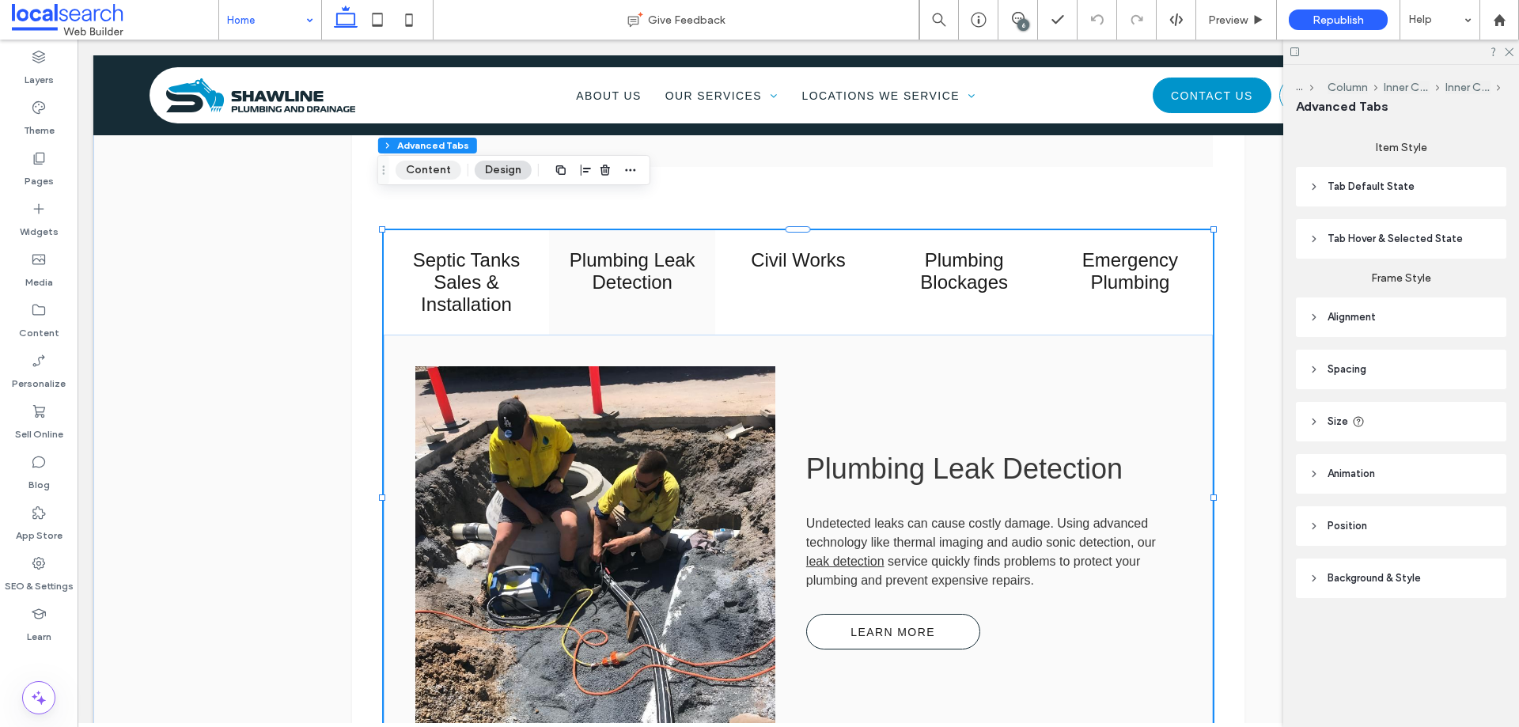
click at [441, 172] on button "Content" at bounding box center [429, 170] width 66 height 19
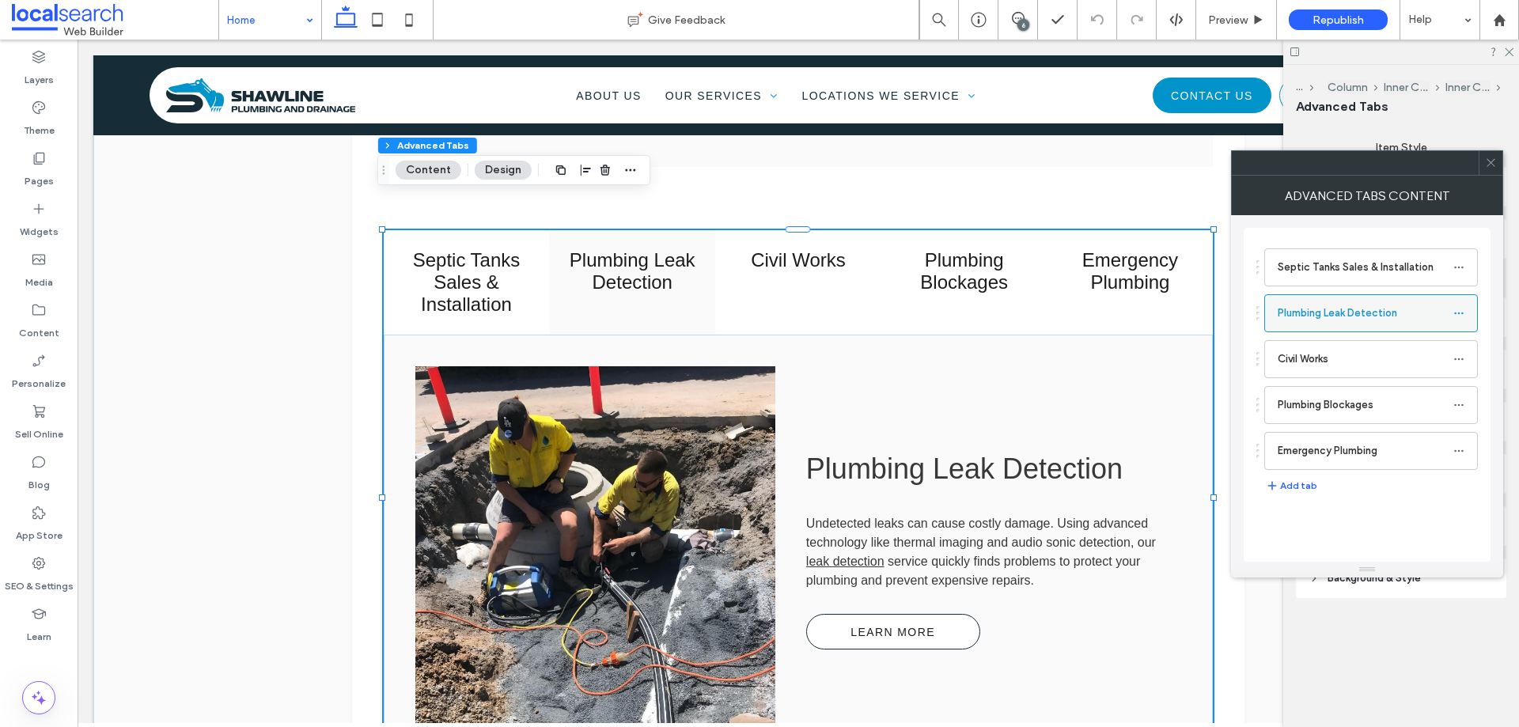
click at [1327, 307] on label "Plumbing Leak Detection" at bounding box center [1366, 313] width 176 height 32
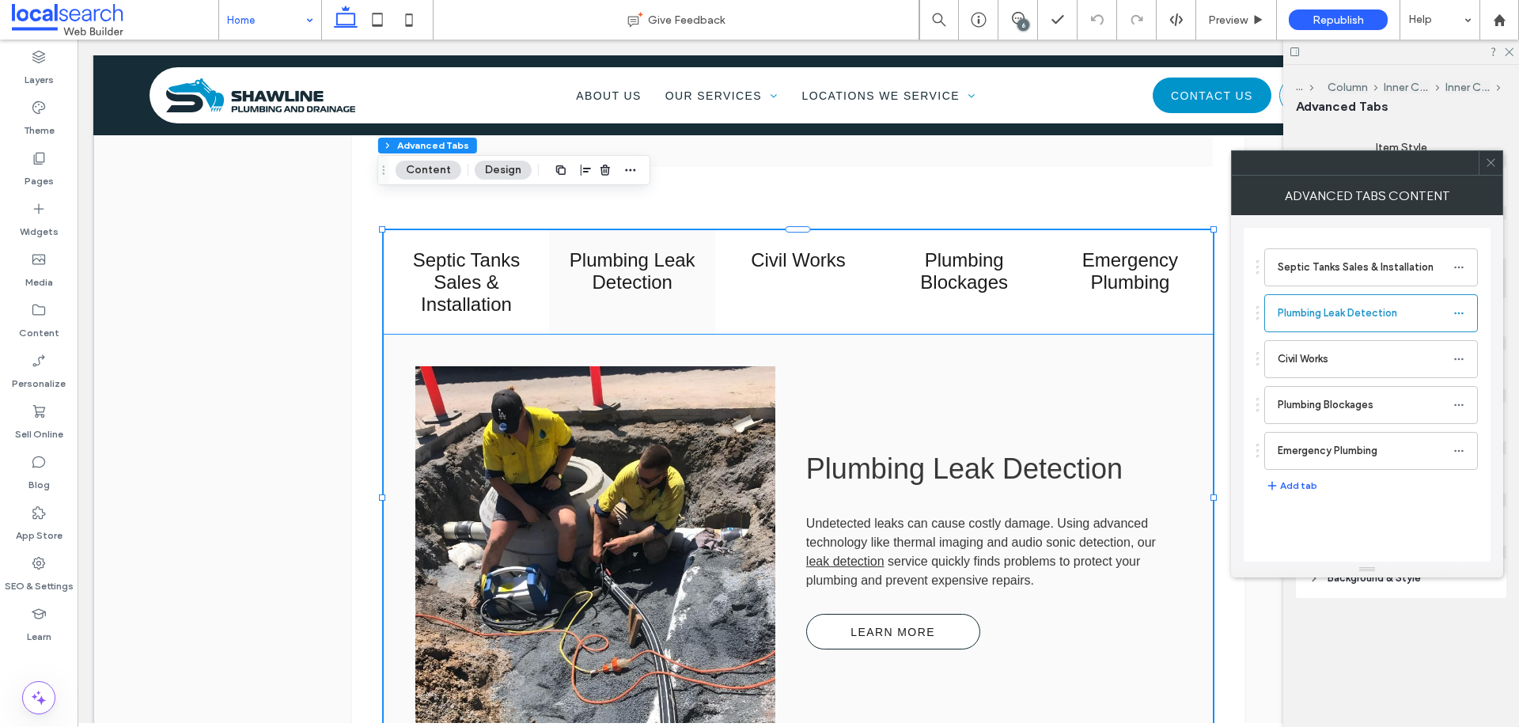
click at [634, 360] on link at bounding box center [595, 549] width 382 height 389
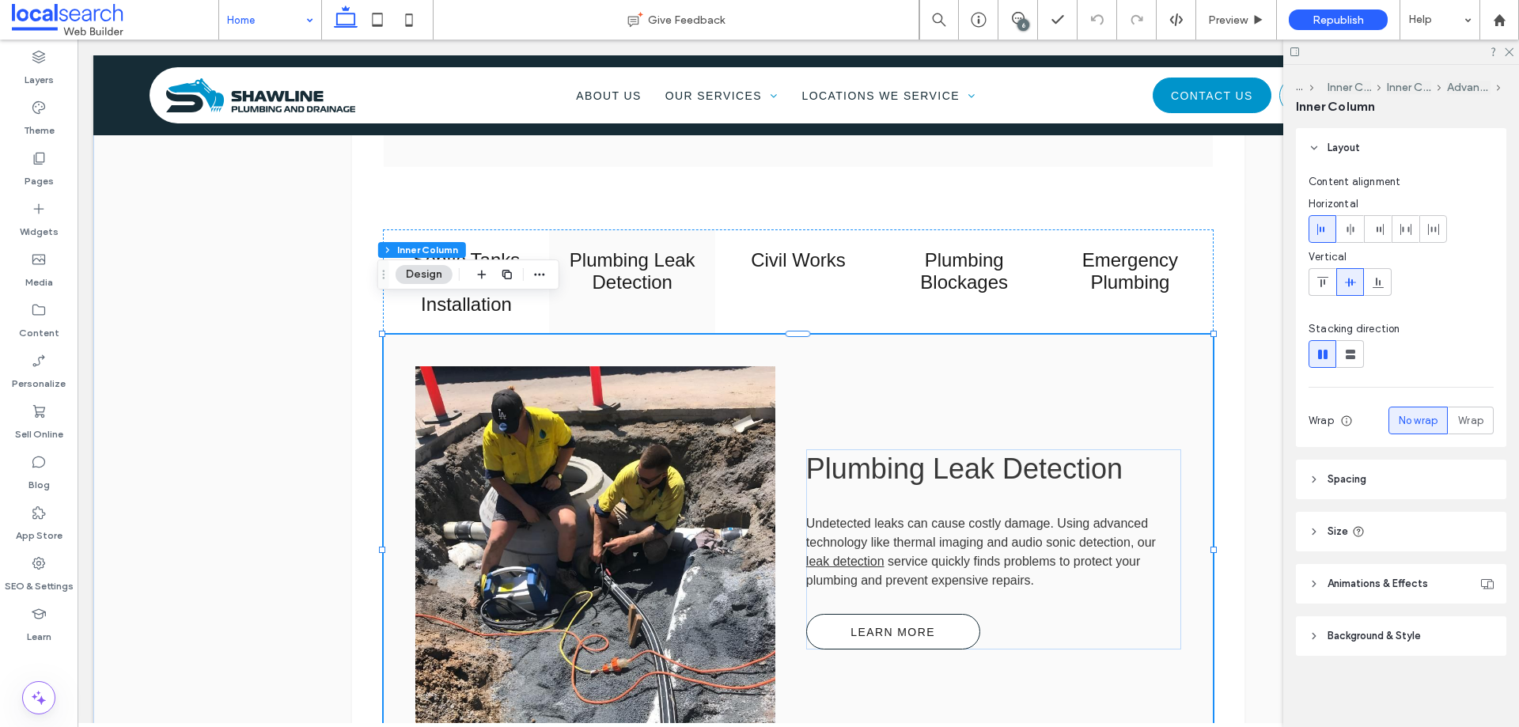
click at [634, 360] on link at bounding box center [595, 549] width 382 height 389
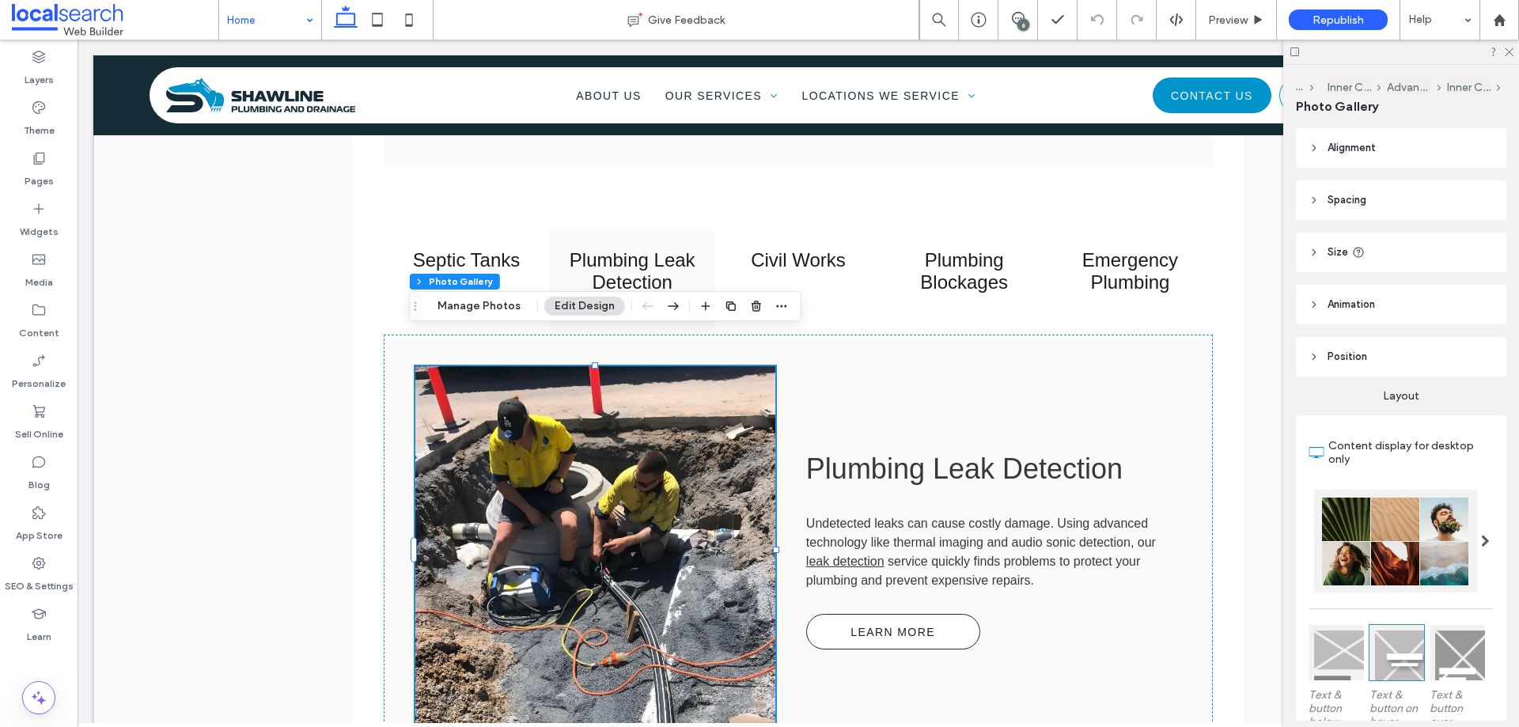
click at [1028, 21] on div "6" at bounding box center [1023, 25] width 12 height 12
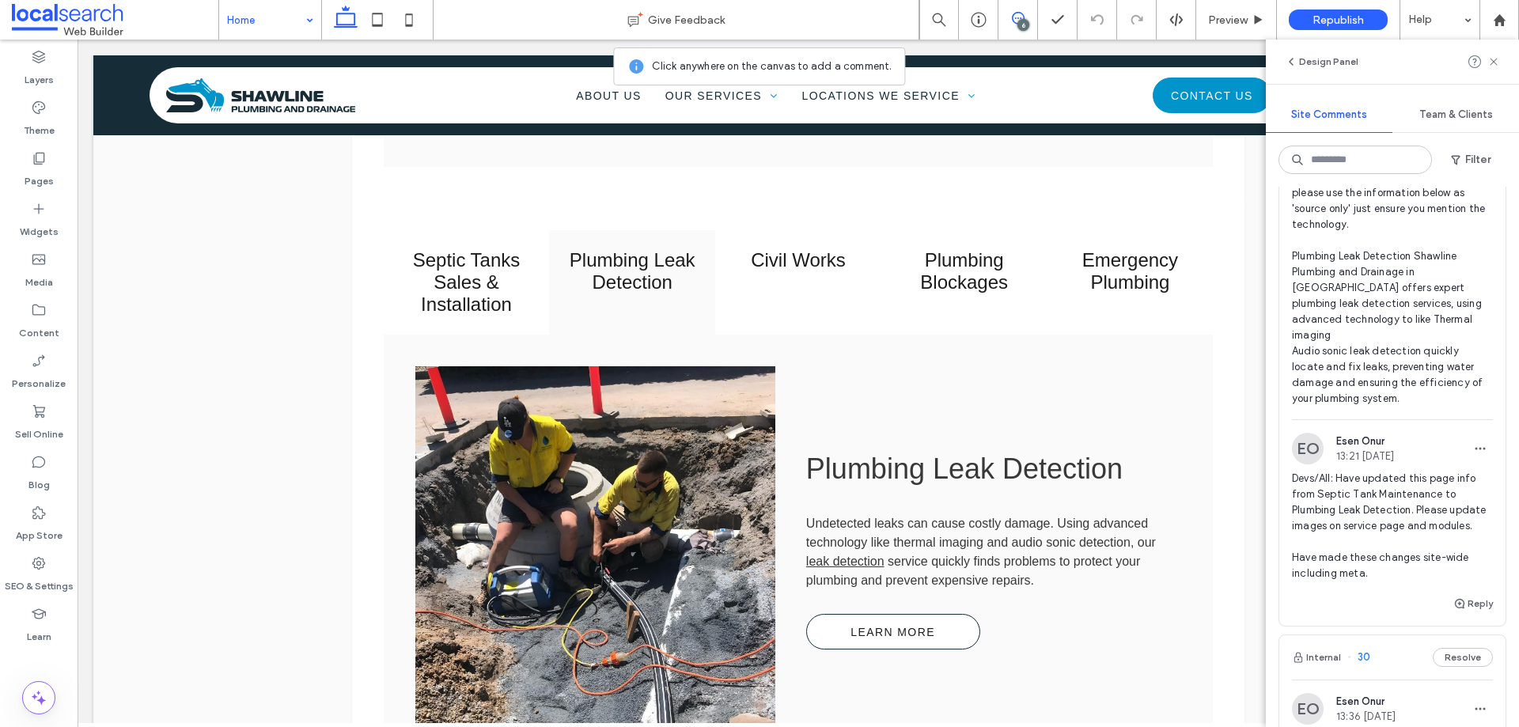
scroll to position [237, 0]
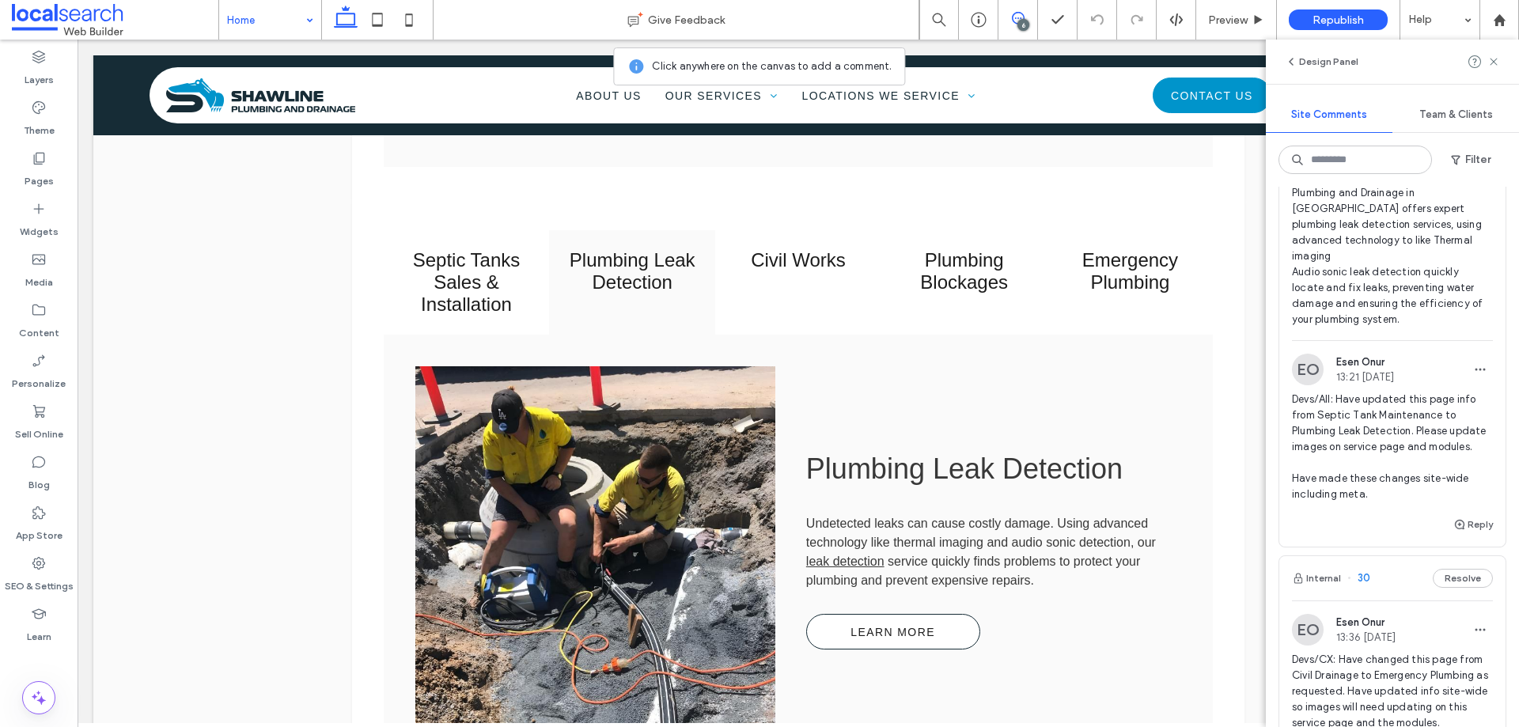
click at [672, 475] on link at bounding box center [595, 549] width 382 height 389
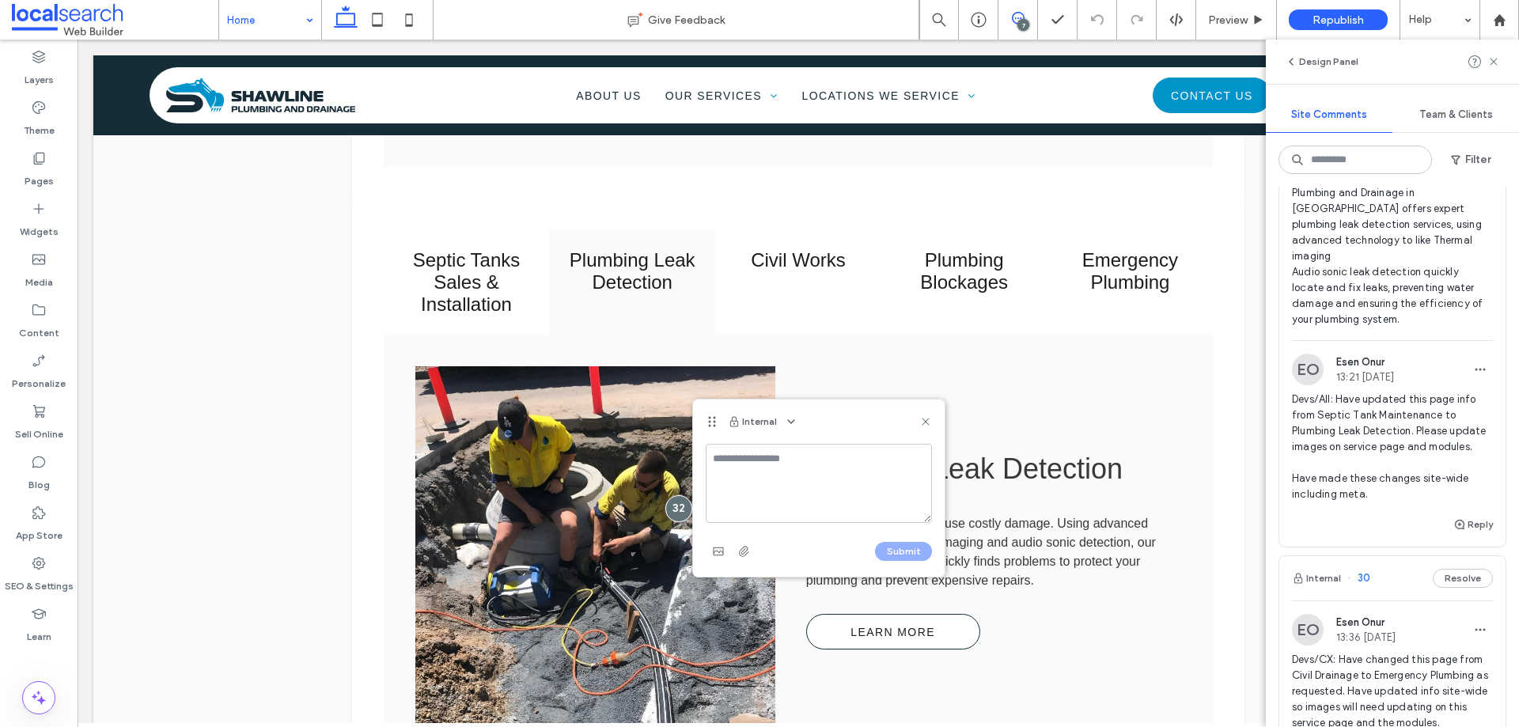
click at [1025, 18] on span at bounding box center [1017, 18] width 39 height 13
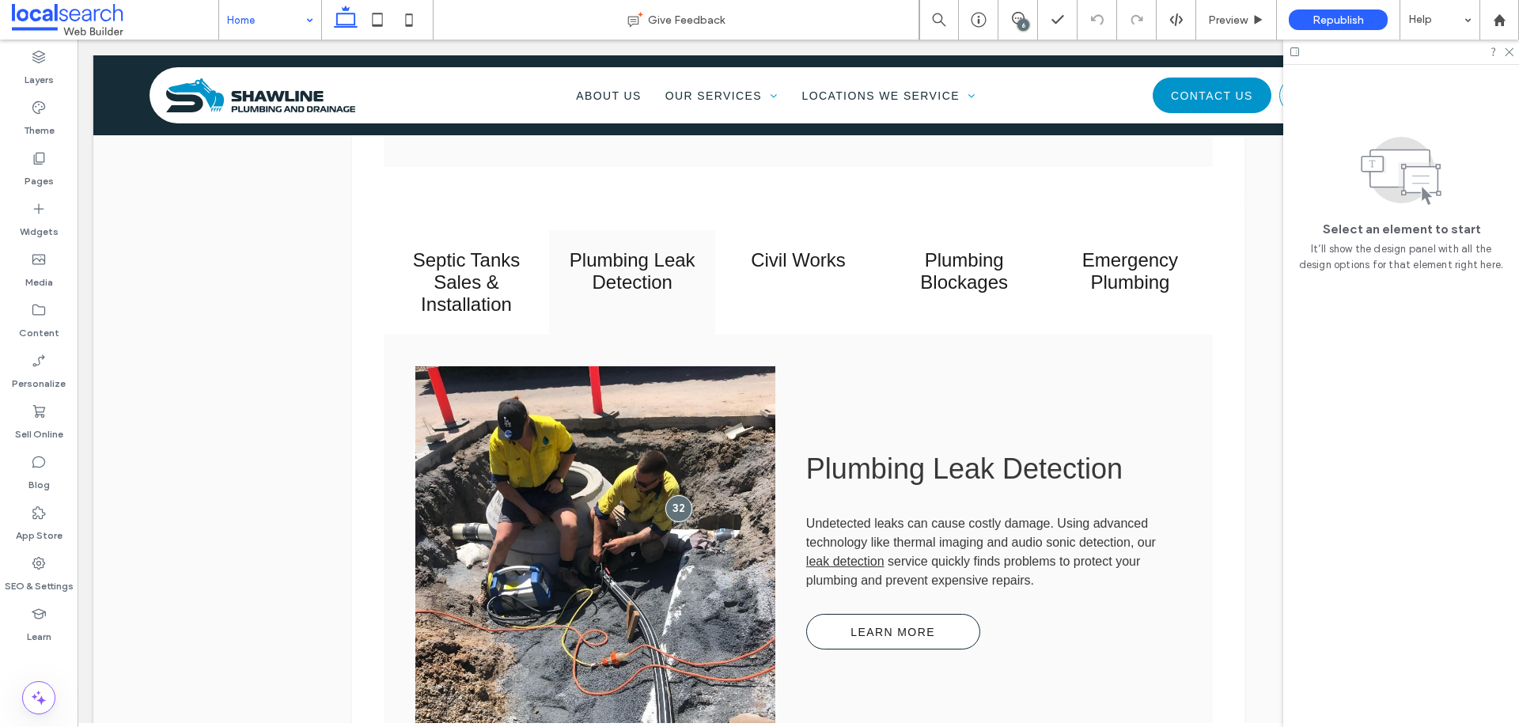
scroll to position [0, 0]
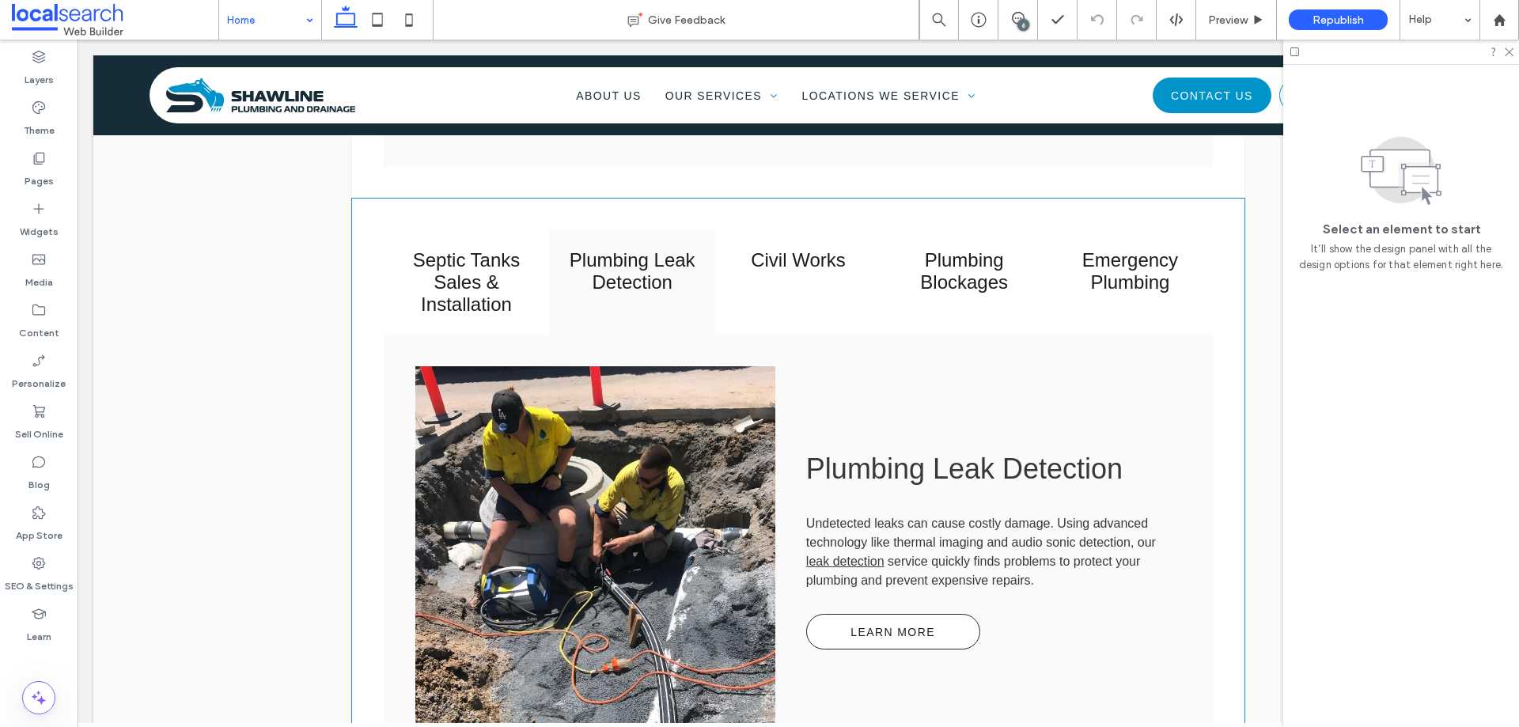
click at [664, 364] on link at bounding box center [595, 549] width 382 height 389
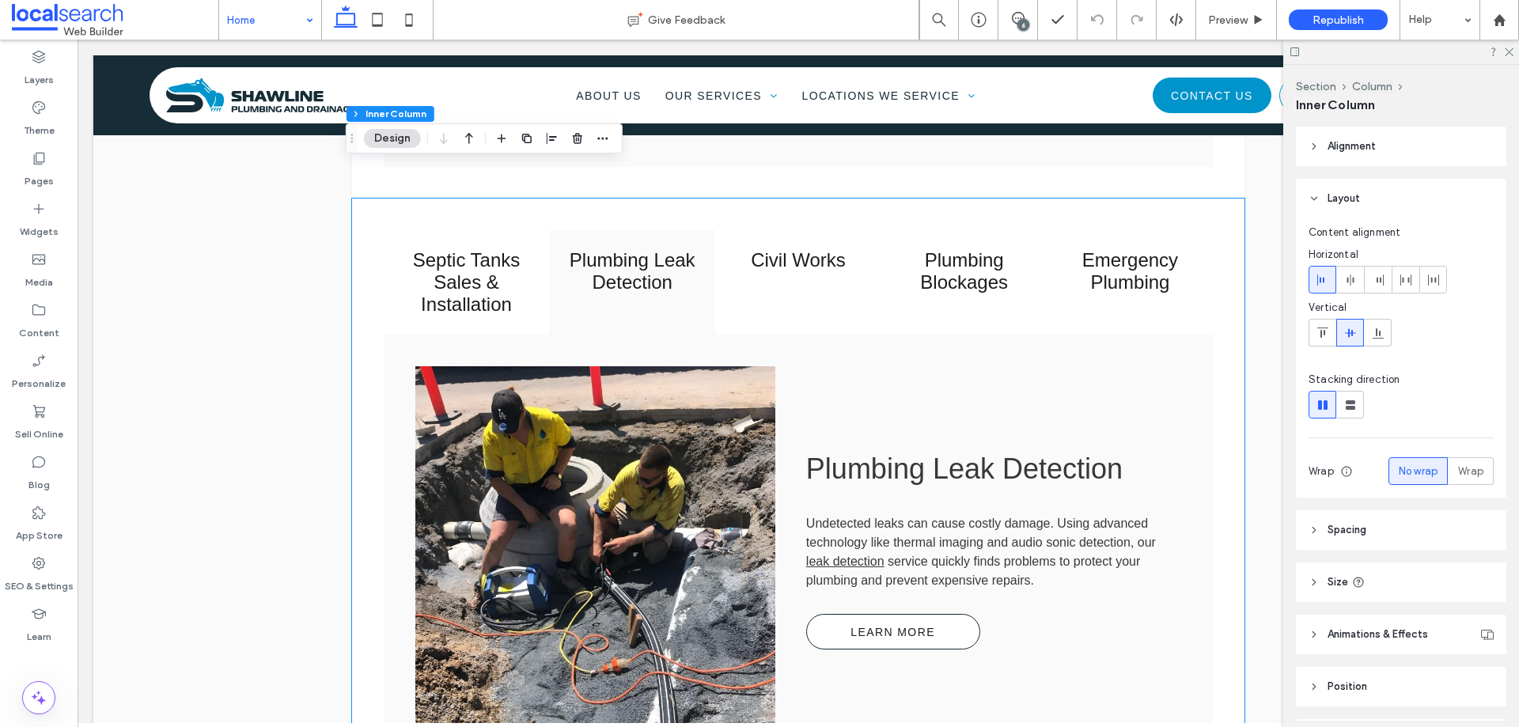
type input "**"
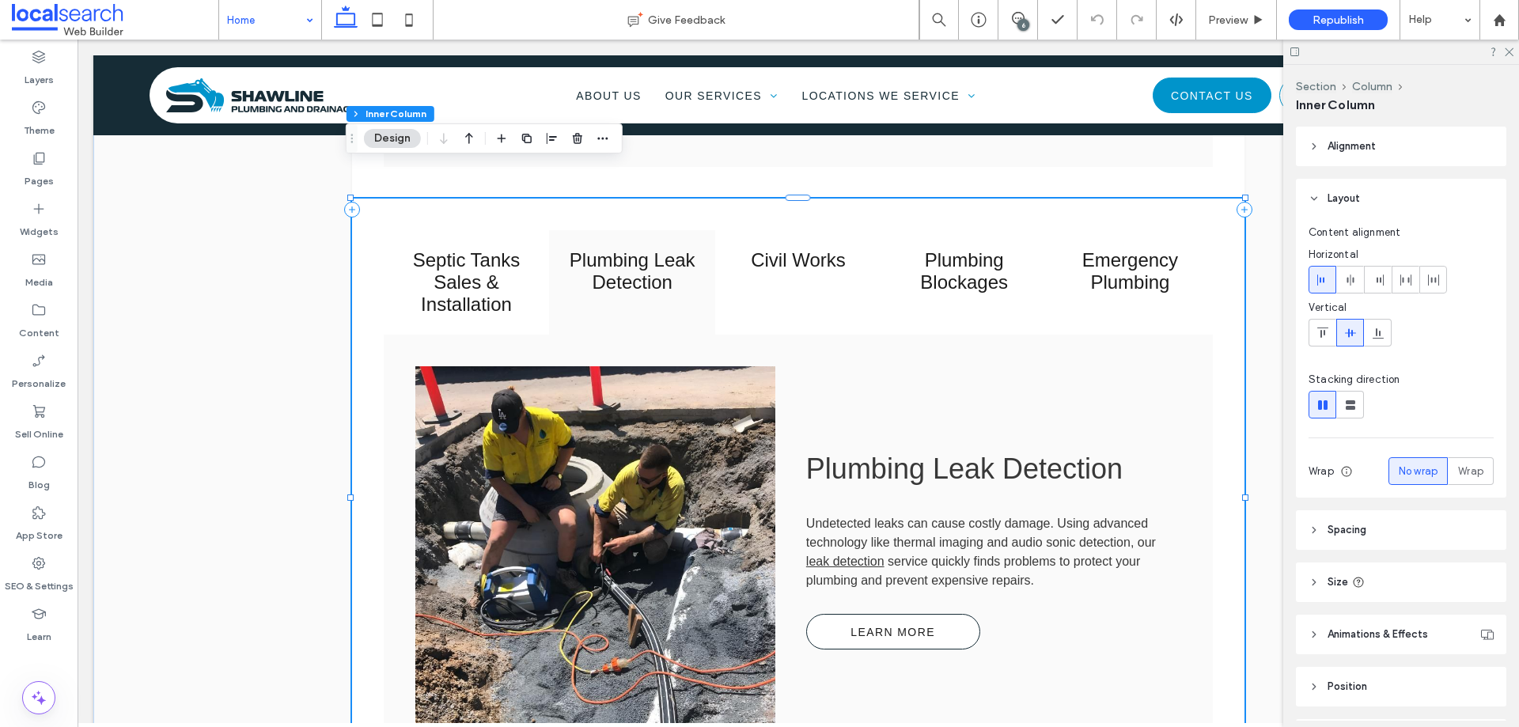
click at [664, 364] on link at bounding box center [595, 549] width 382 height 389
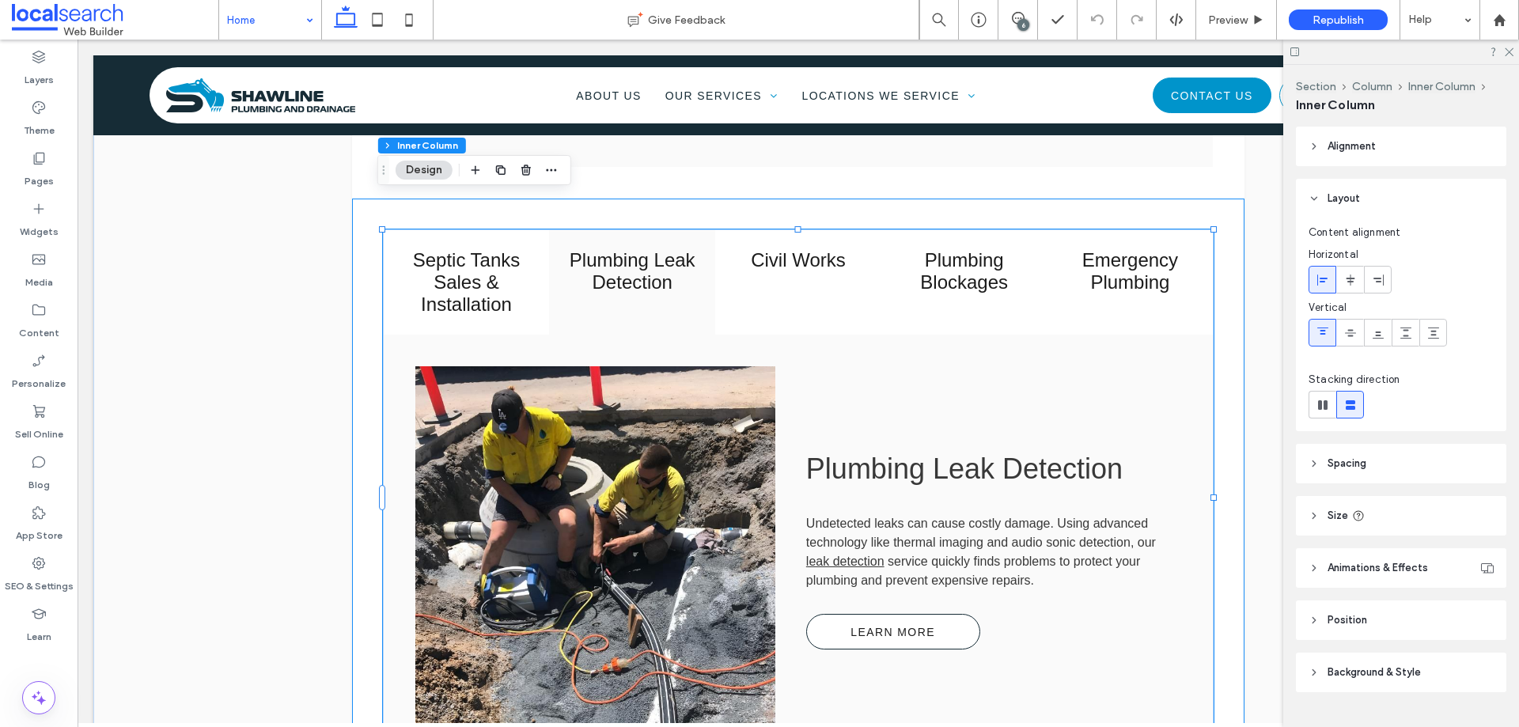
click at [679, 390] on link at bounding box center [595, 549] width 382 height 389
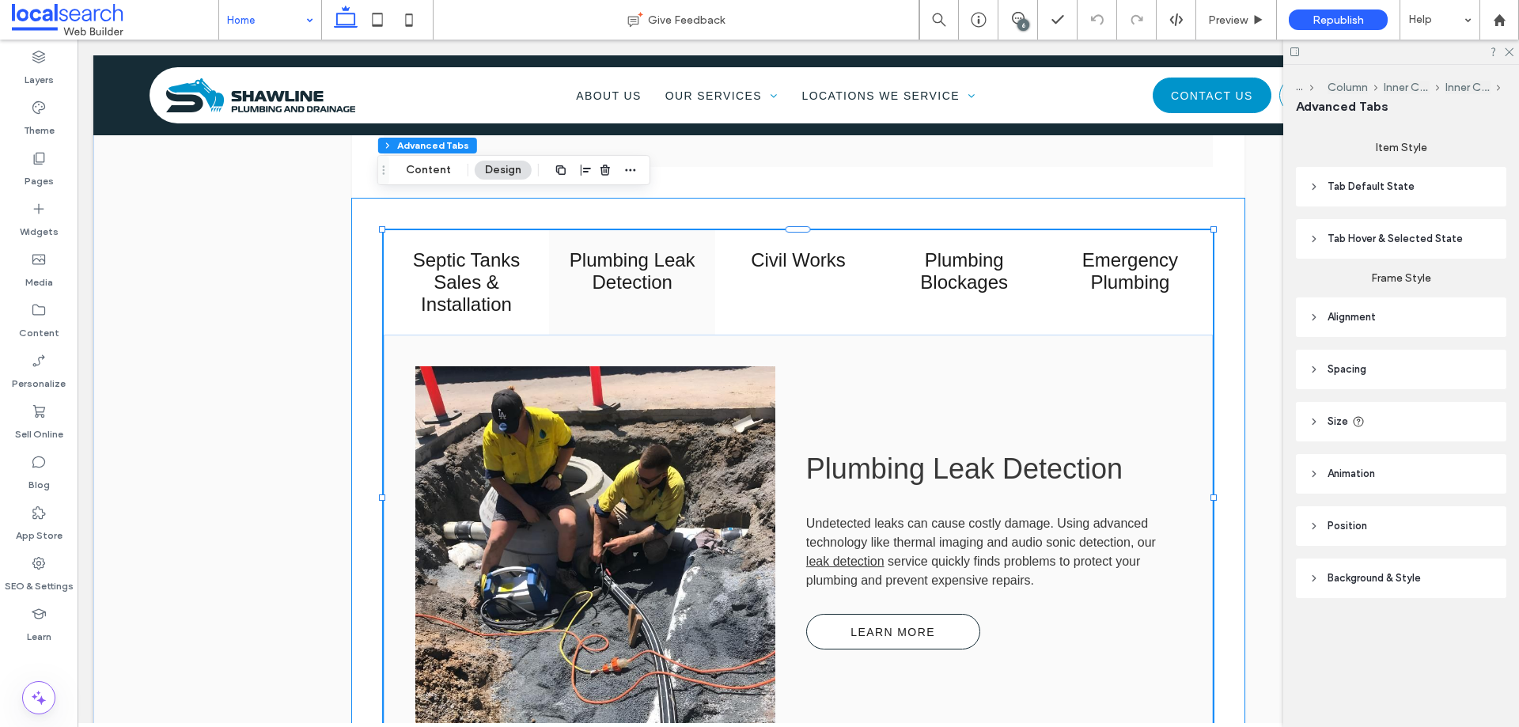
click at [679, 390] on link at bounding box center [595, 549] width 382 height 389
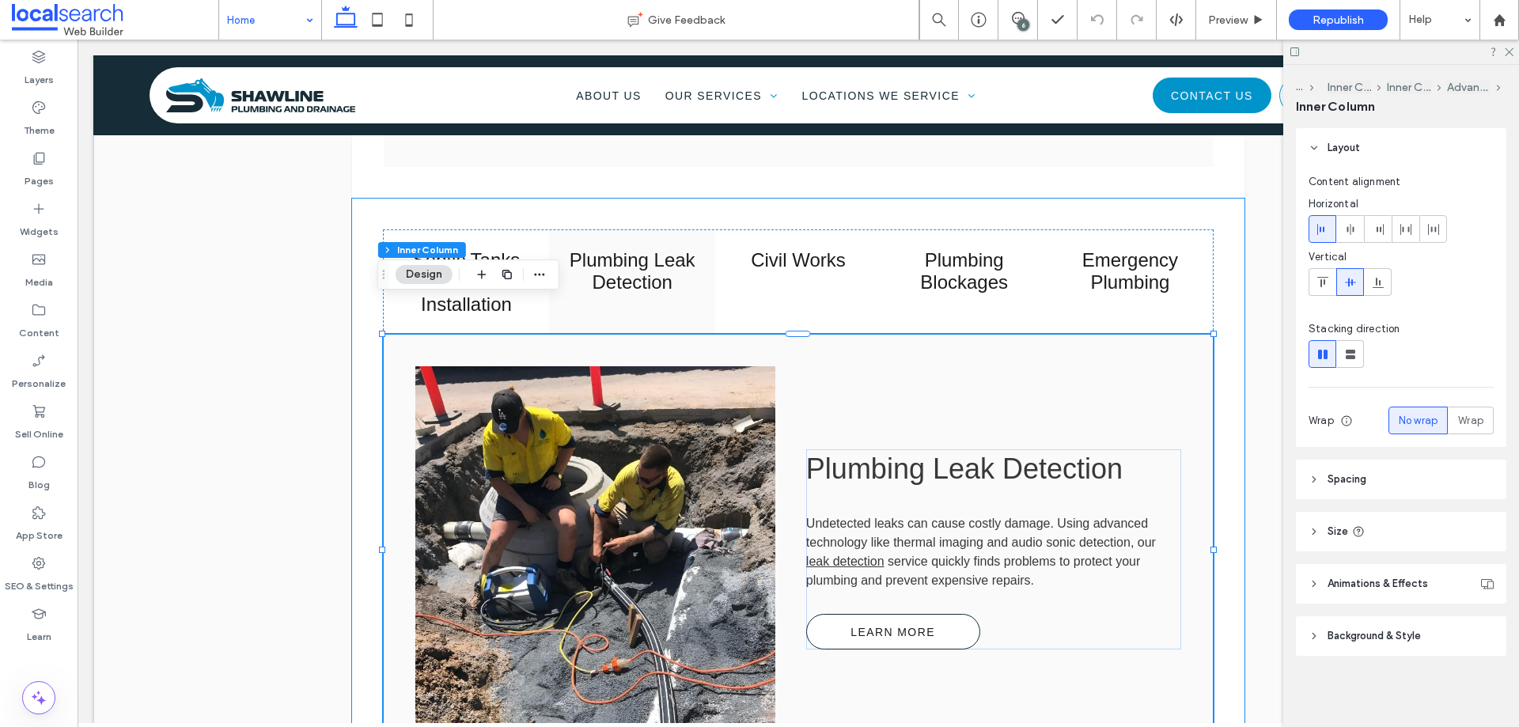
click at [679, 390] on link at bounding box center [595, 549] width 382 height 389
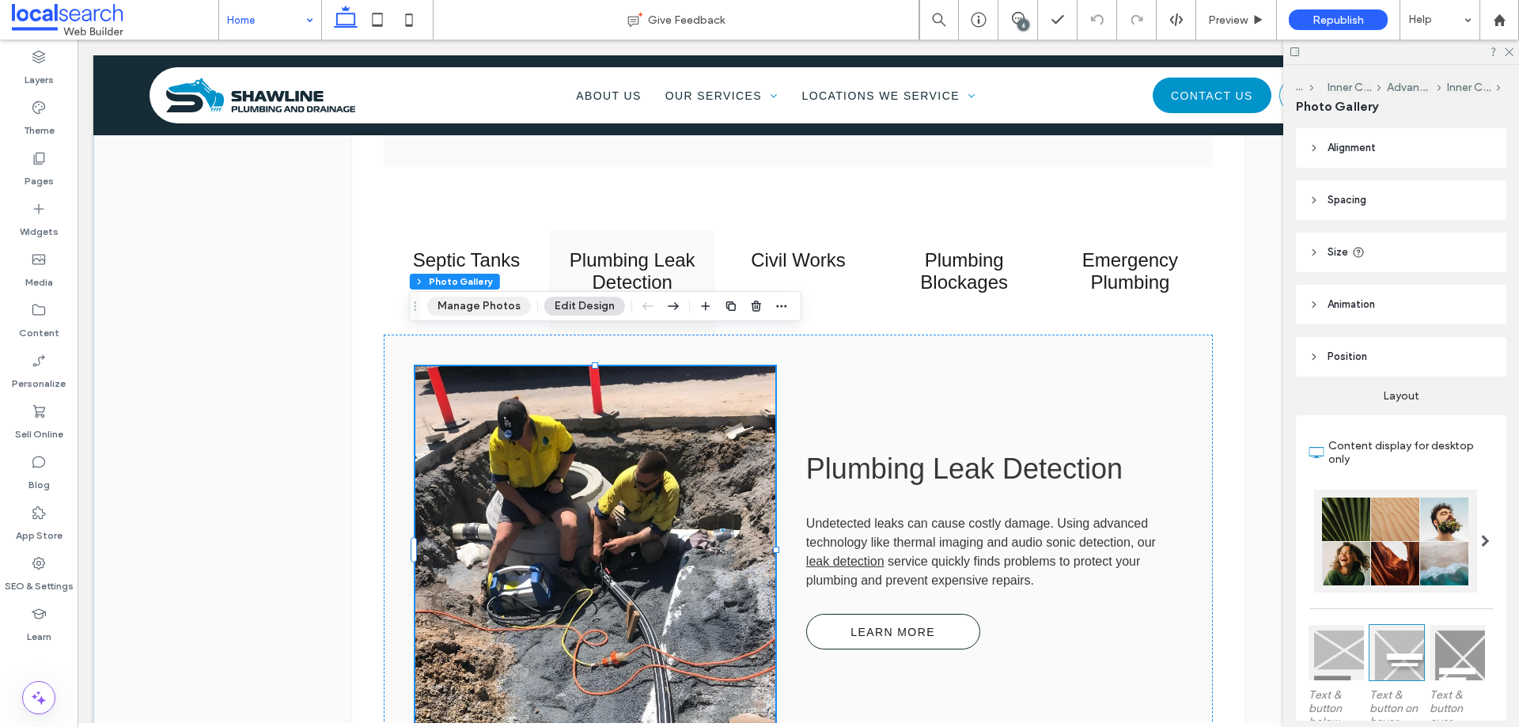
click at [505, 305] on button "Manage Photos" at bounding box center [479, 306] width 104 height 19
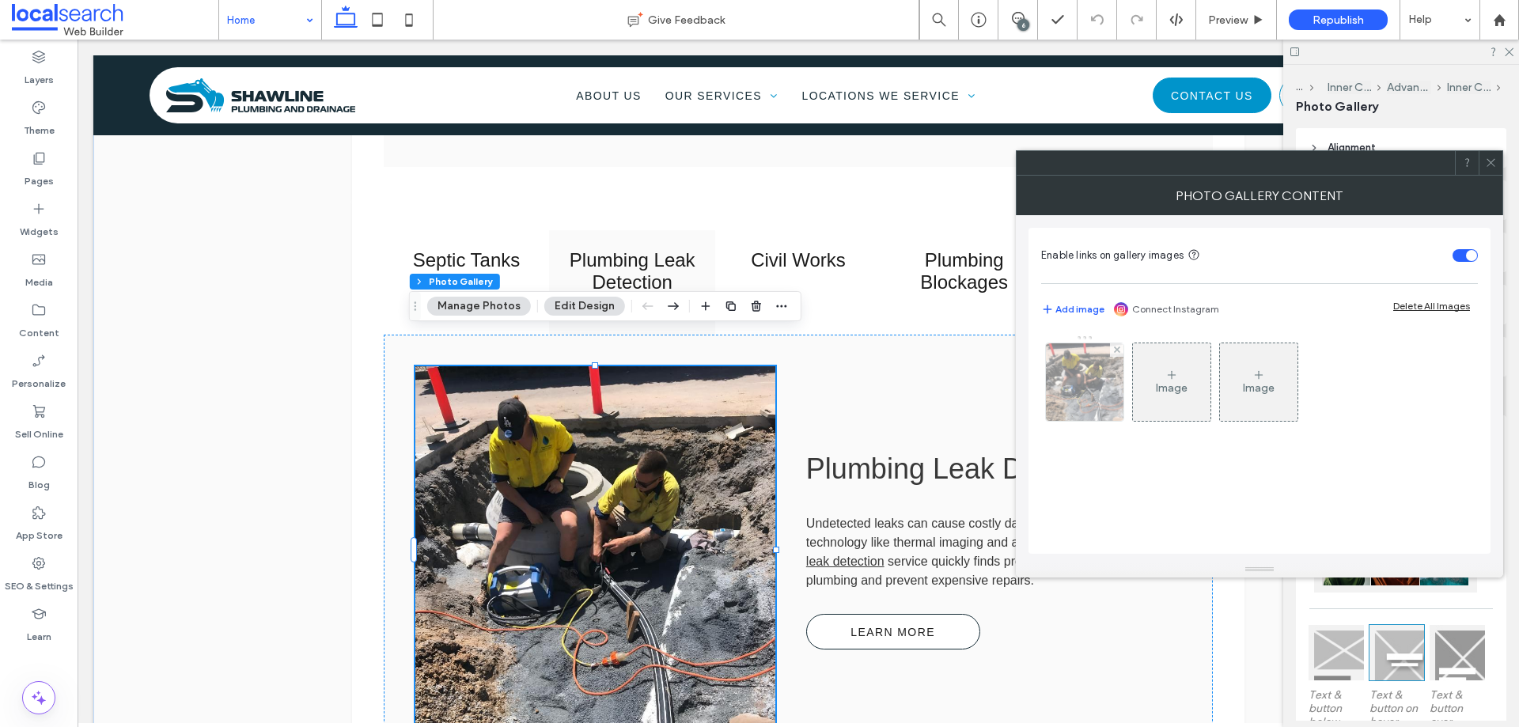
click at [1078, 385] on img at bounding box center [1085, 382] width 78 height 78
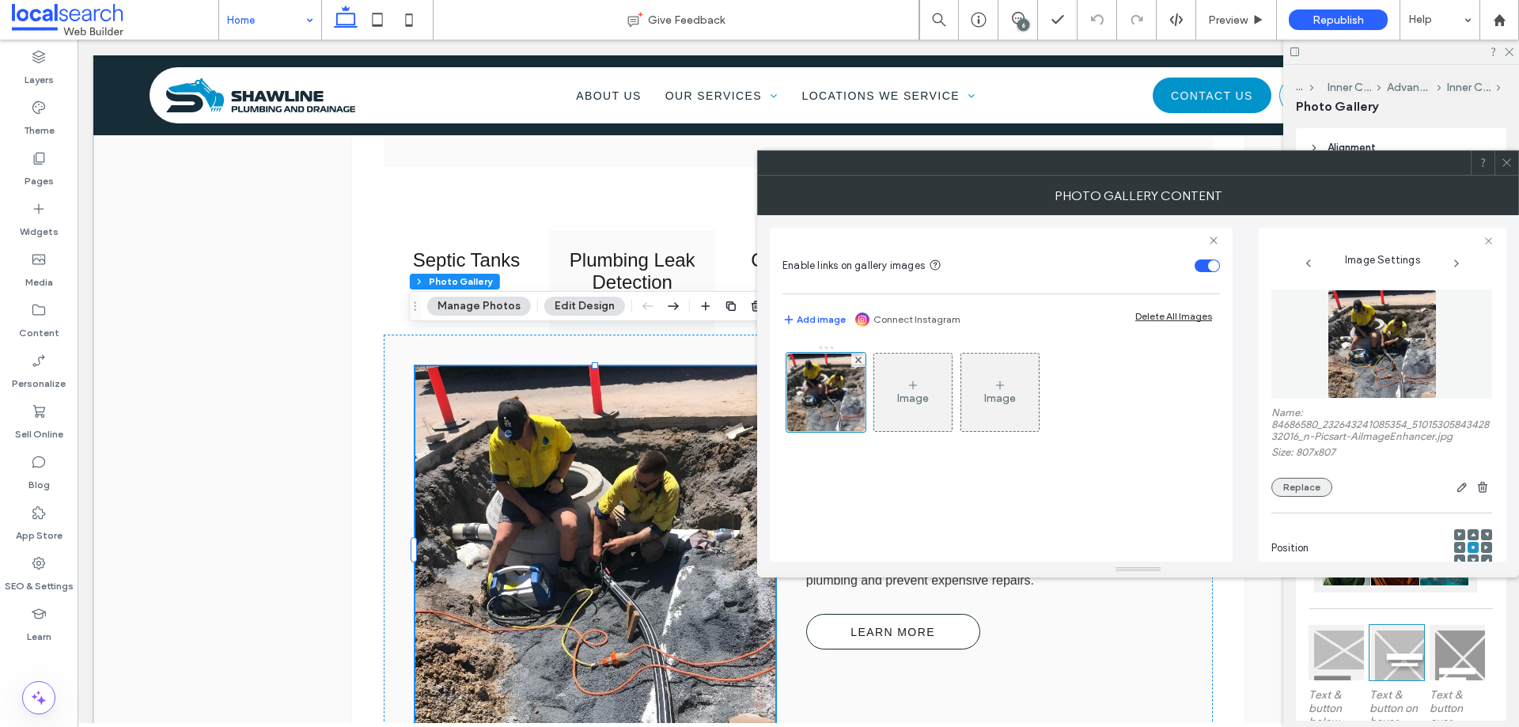
click at [1298, 483] on button "Replace" at bounding box center [1301, 487] width 61 height 19
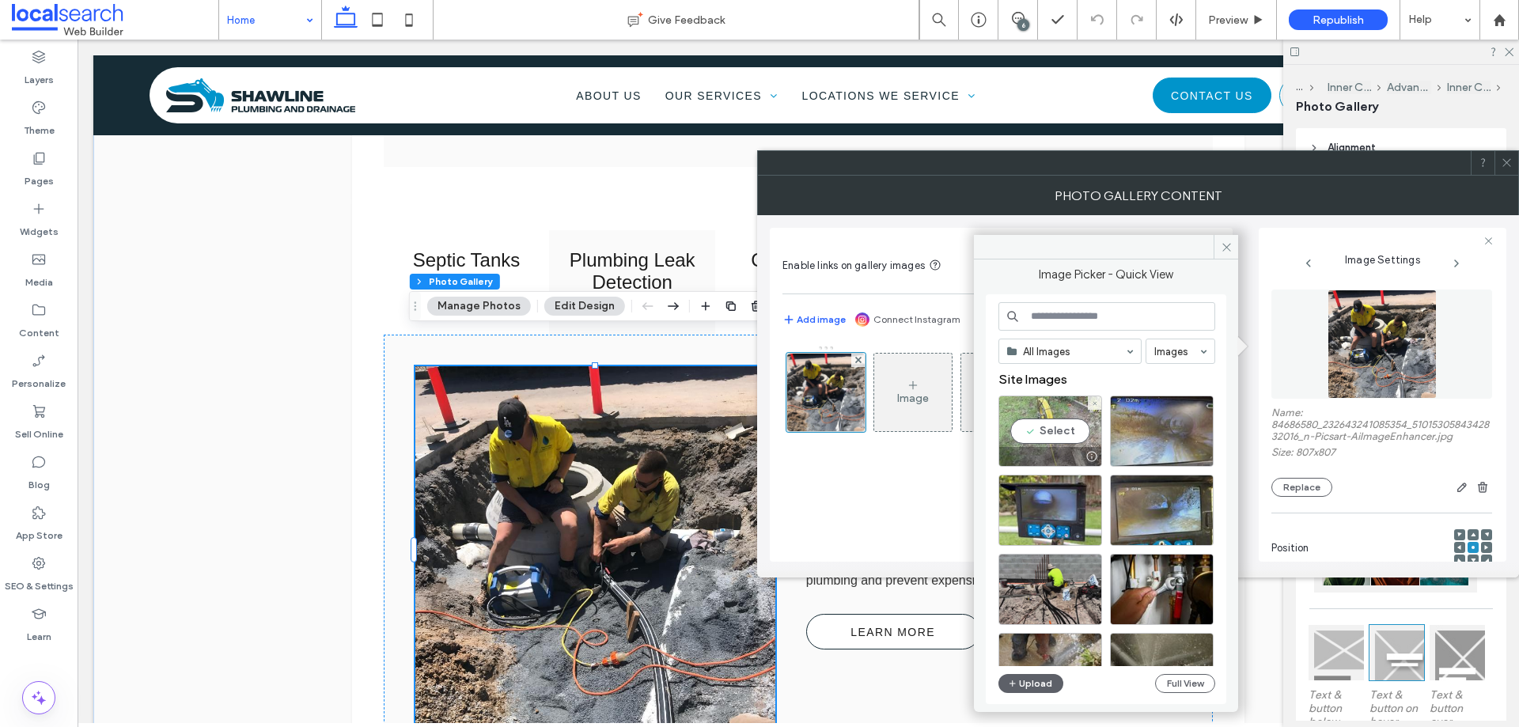
click at [1044, 425] on div "Select" at bounding box center [1050, 431] width 104 height 71
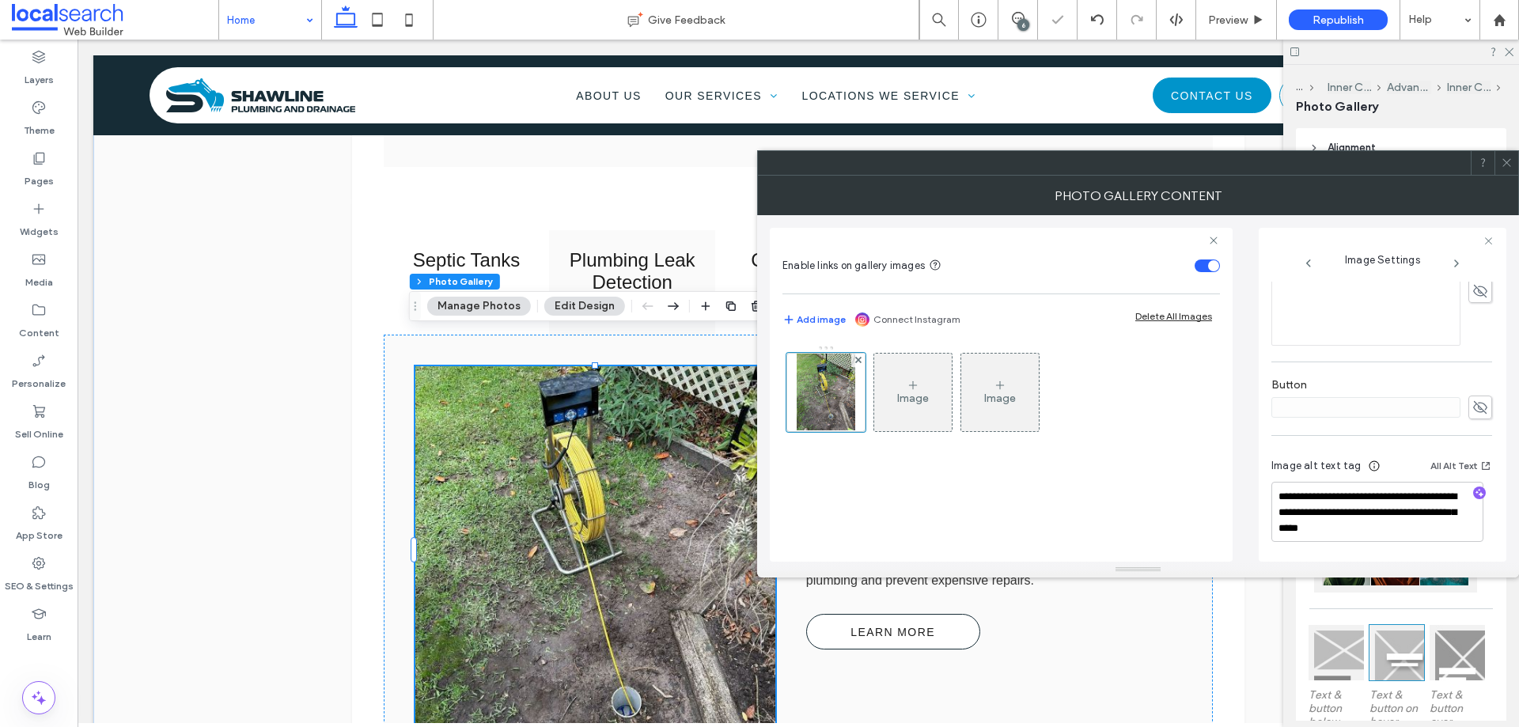
scroll to position [479, 0]
drag, startPoint x: 1456, startPoint y: 526, endPoint x: 1371, endPoint y: 513, distance: 86.5
click at [1371, 513] on textarea "**********" at bounding box center [1377, 511] width 212 height 60
click at [1474, 494] on icon "button" at bounding box center [1479, 492] width 11 height 11
drag, startPoint x: 1341, startPoint y: 524, endPoint x: 1378, endPoint y: 517, distance: 37.9
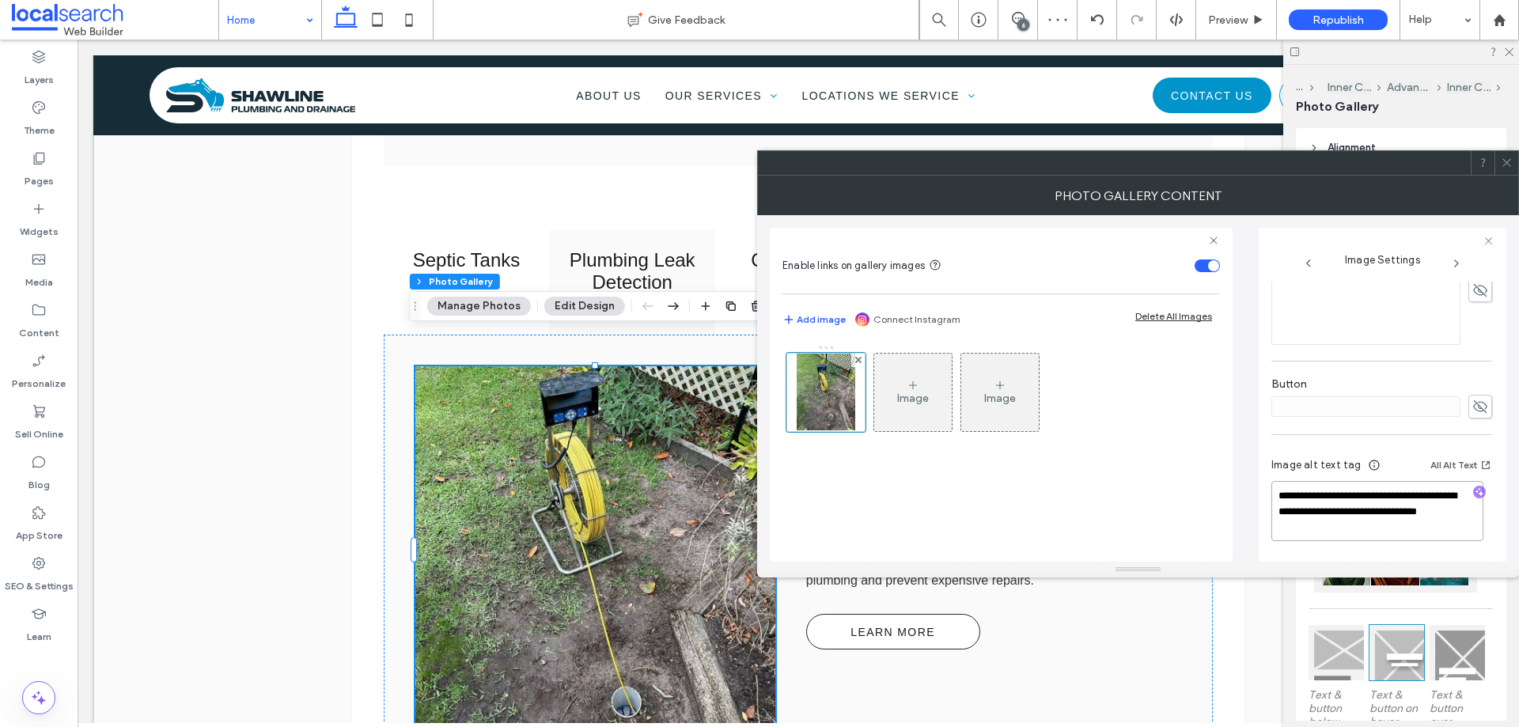
click at [1378, 517] on textarea "**********" at bounding box center [1377, 511] width 212 height 60
paste textarea "**********"
drag, startPoint x: 1377, startPoint y: 512, endPoint x: 1276, endPoint y: 496, distance: 102.5
click at [1276, 496] on textarea "**********" at bounding box center [1377, 511] width 212 height 60
click at [1354, 509] on textarea "**********" at bounding box center [1377, 511] width 212 height 60
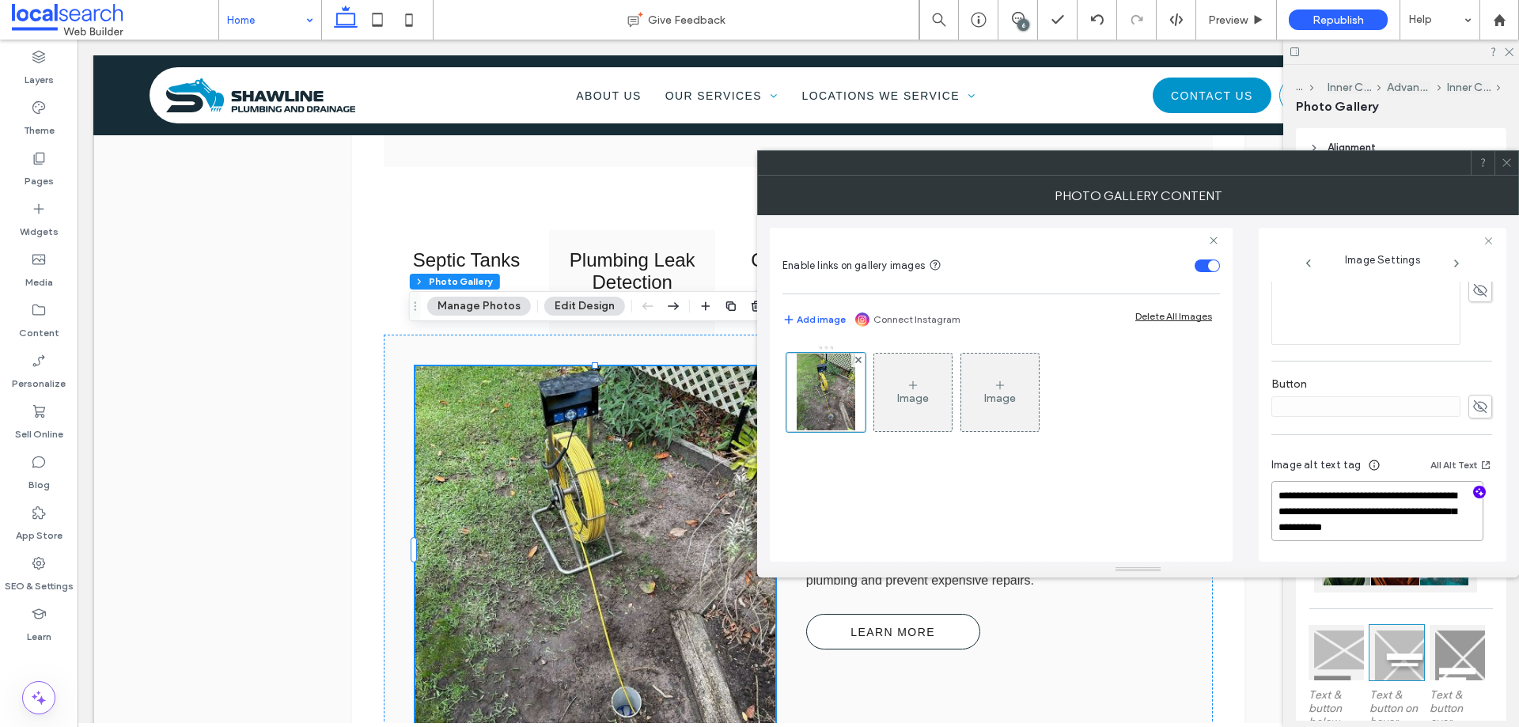
type textarea "**********"
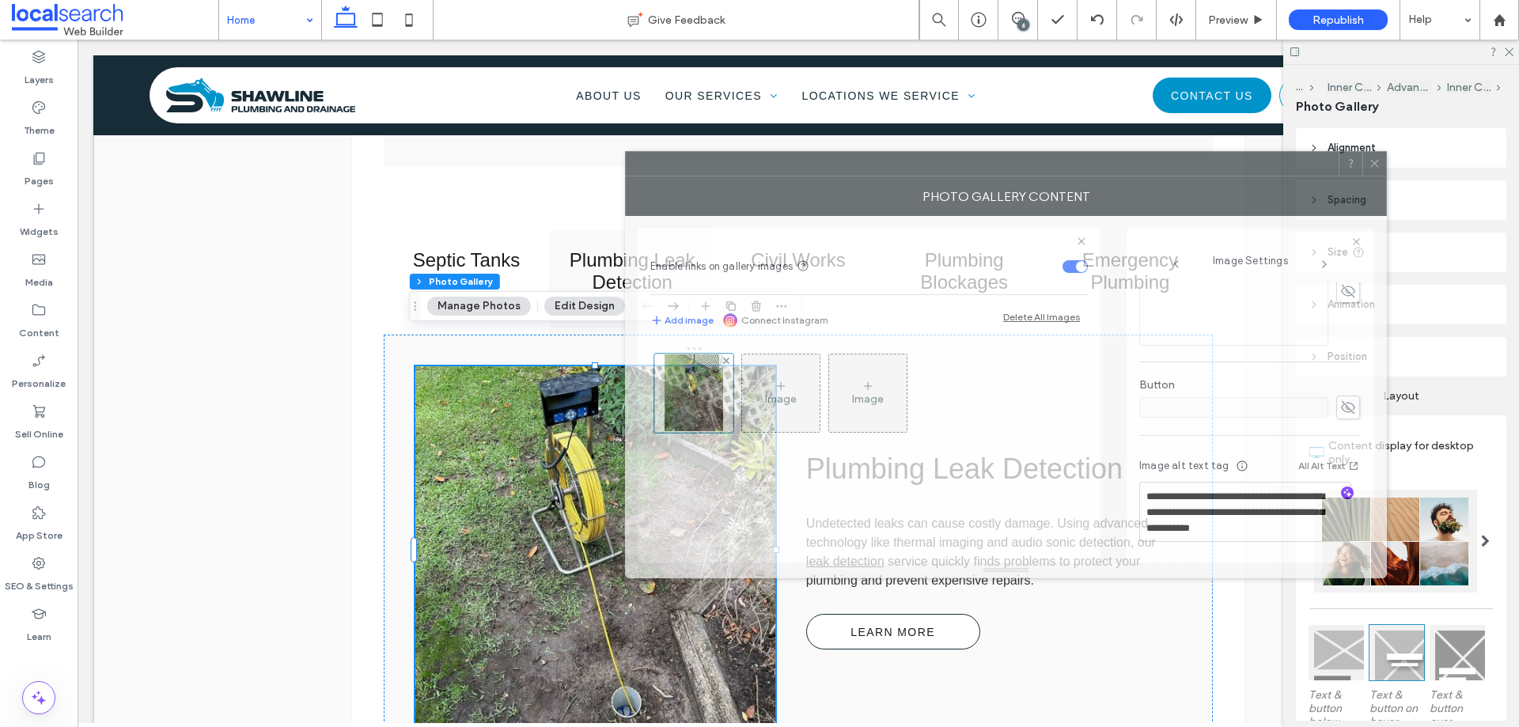
drag, startPoint x: 1324, startPoint y: 170, endPoint x: 1187, endPoint y: 171, distance: 137.6
click at [1187, 171] on div at bounding box center [982, 164] width 713 height 24
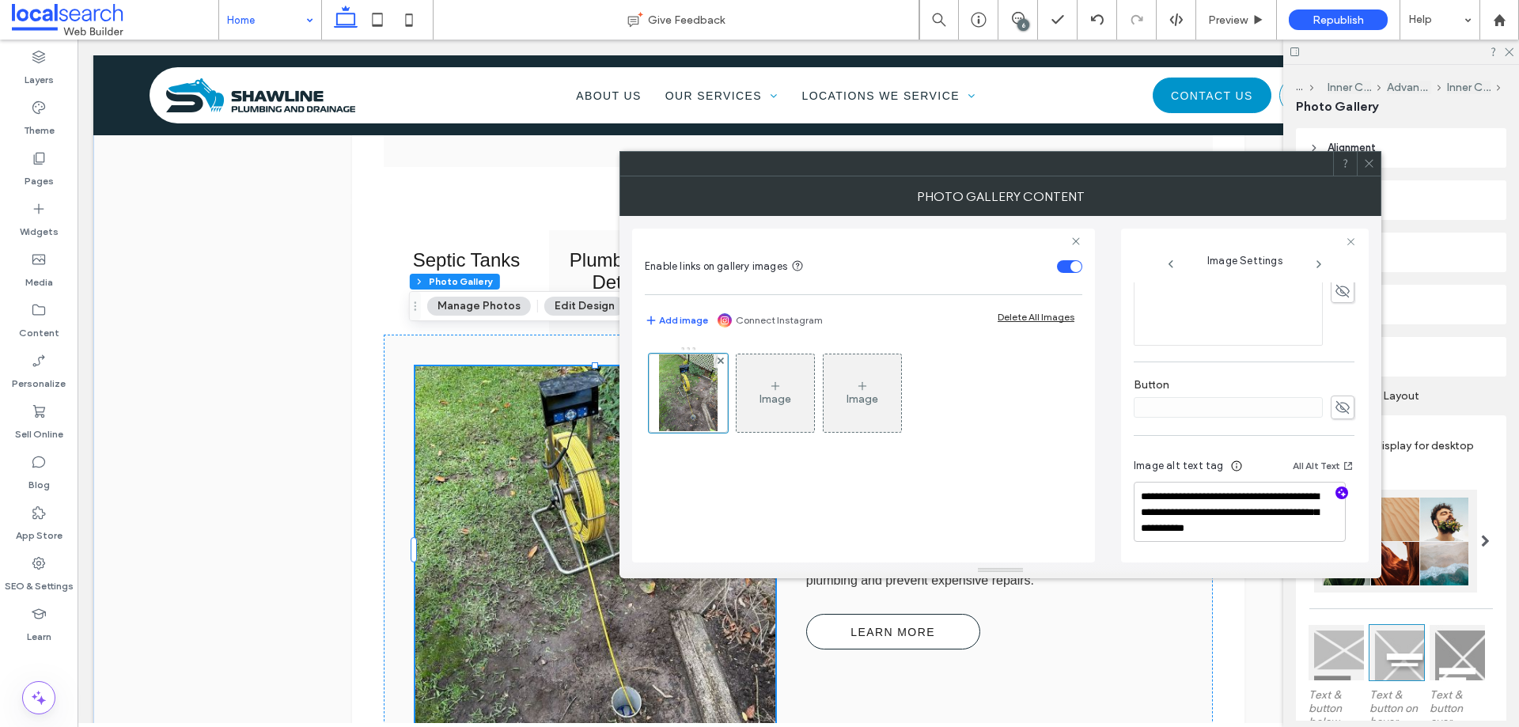
click at [1369, 162] on icon at bounding box center [1369, 163] width 12 height 12
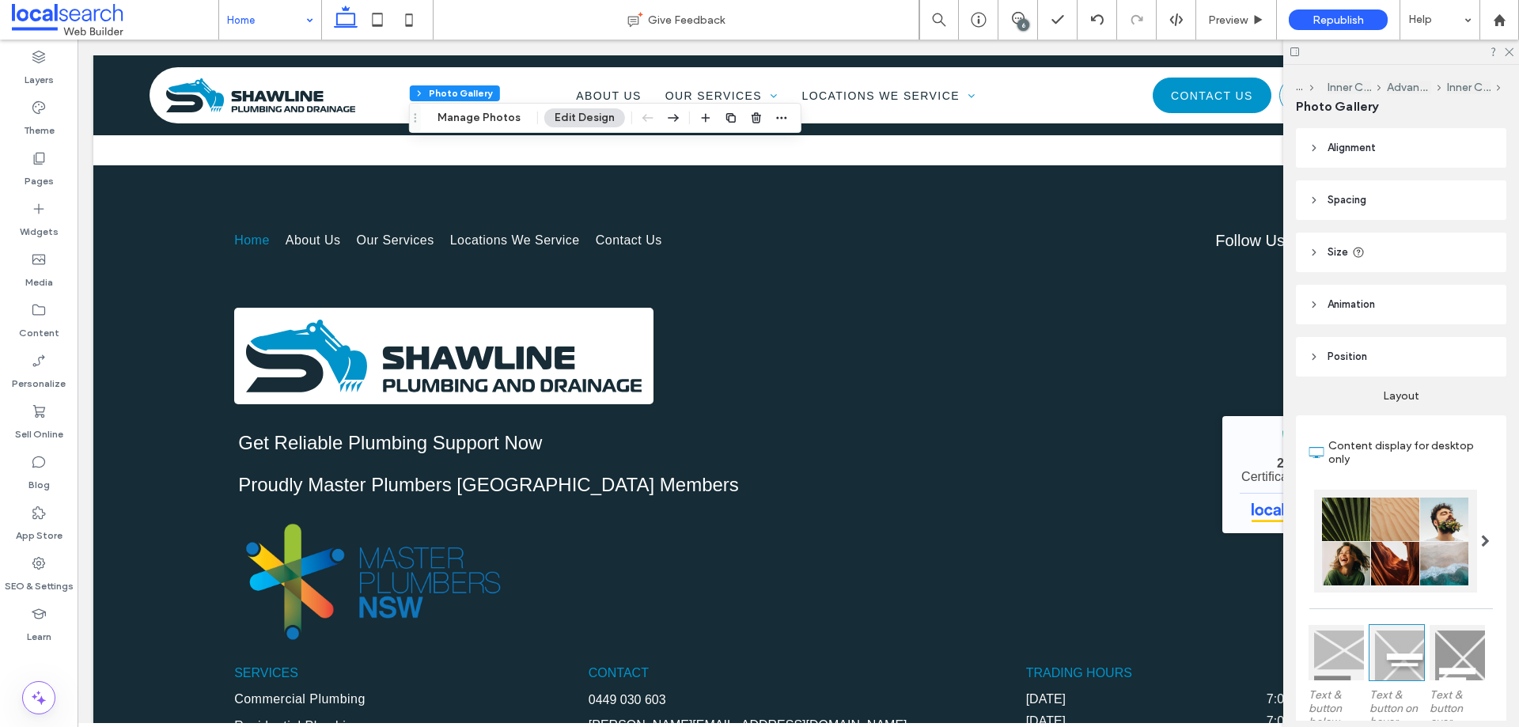
scroll to position [4193, 0]
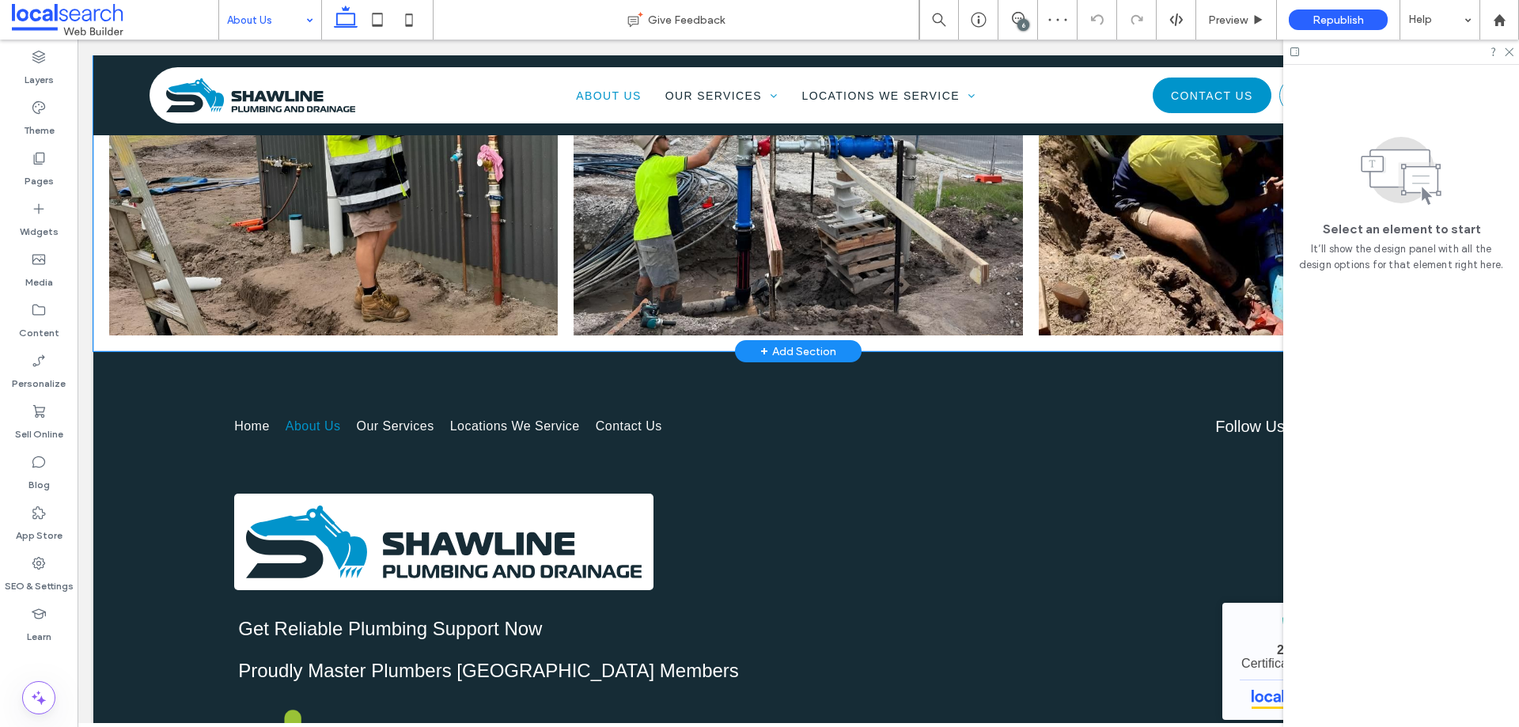
scroll to position [1028, 0]
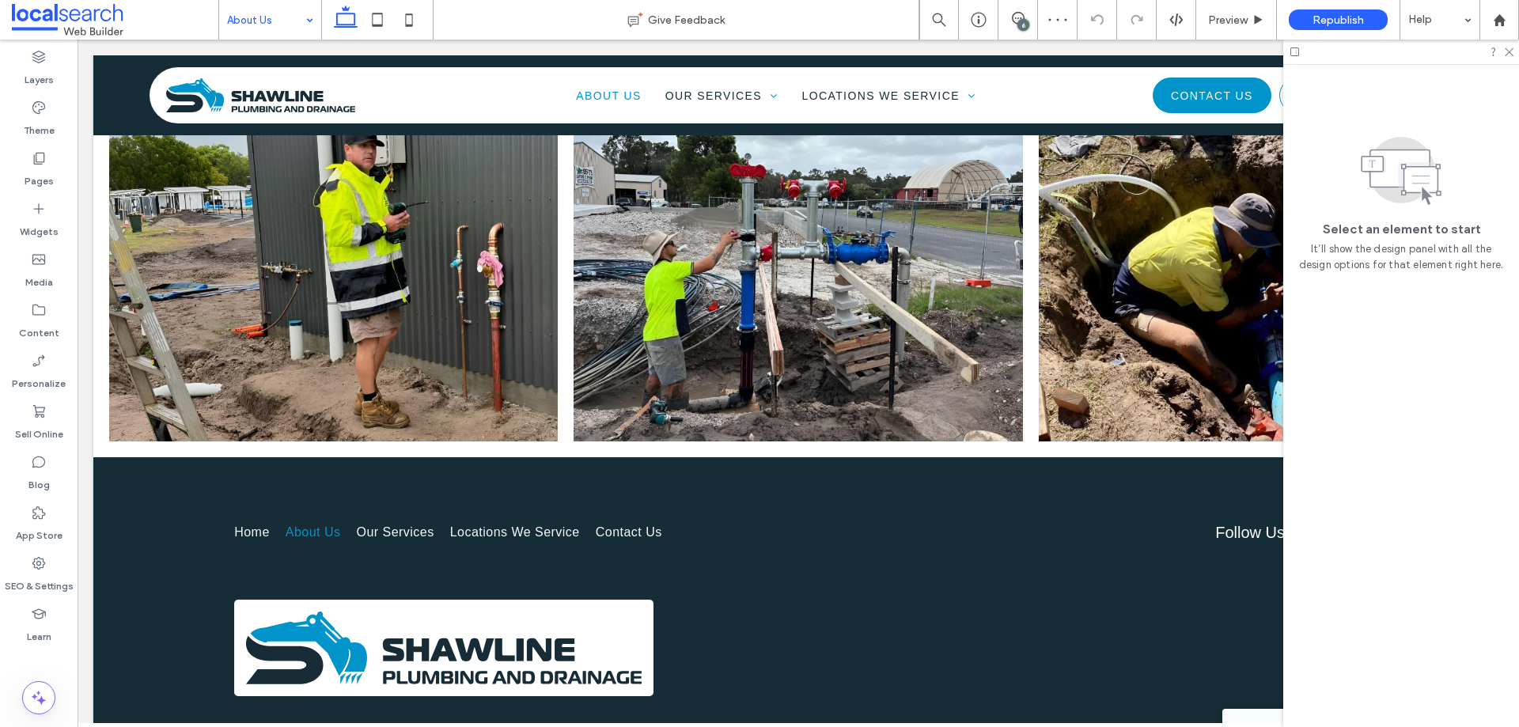
click at [278, 25] on input at bounding box center [266, 20] width 78 height 40
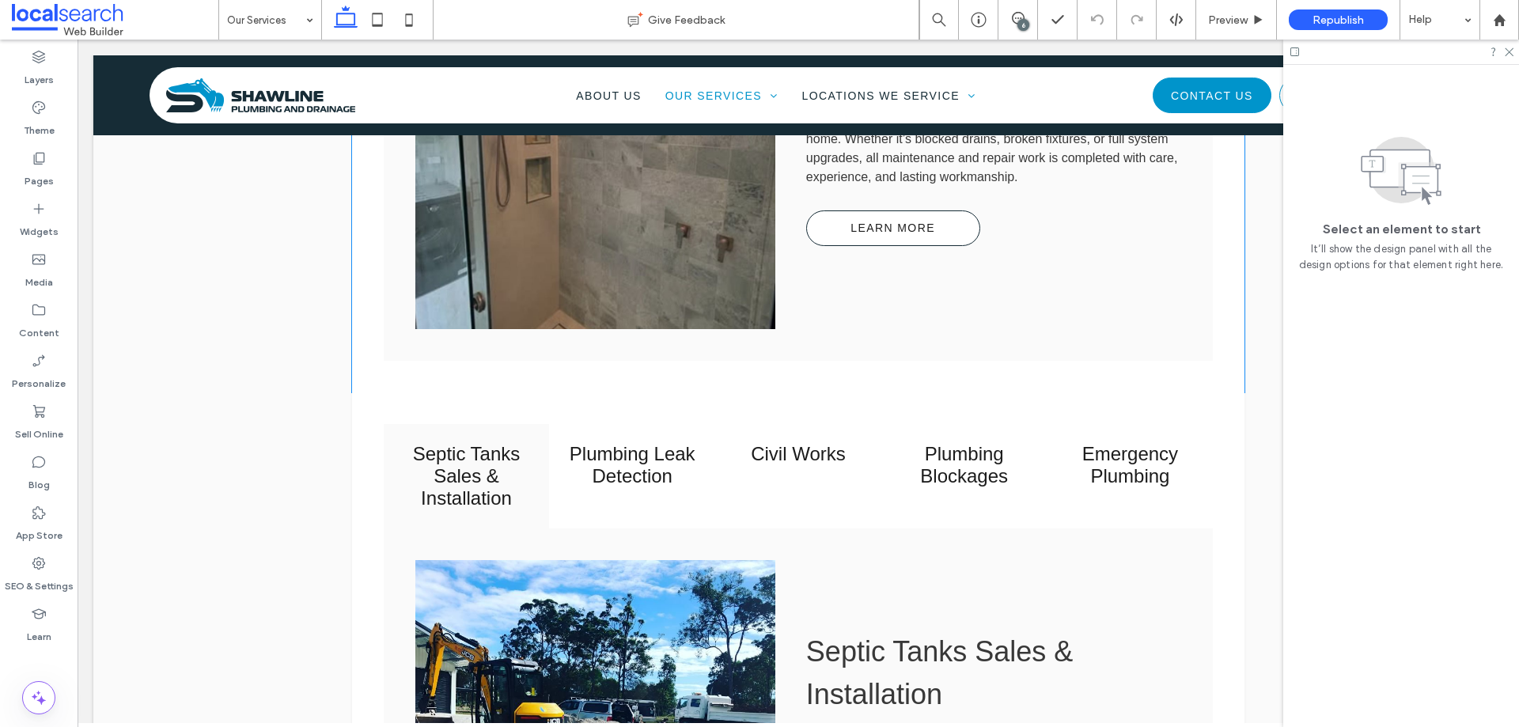
scroll to position [1503, 0]
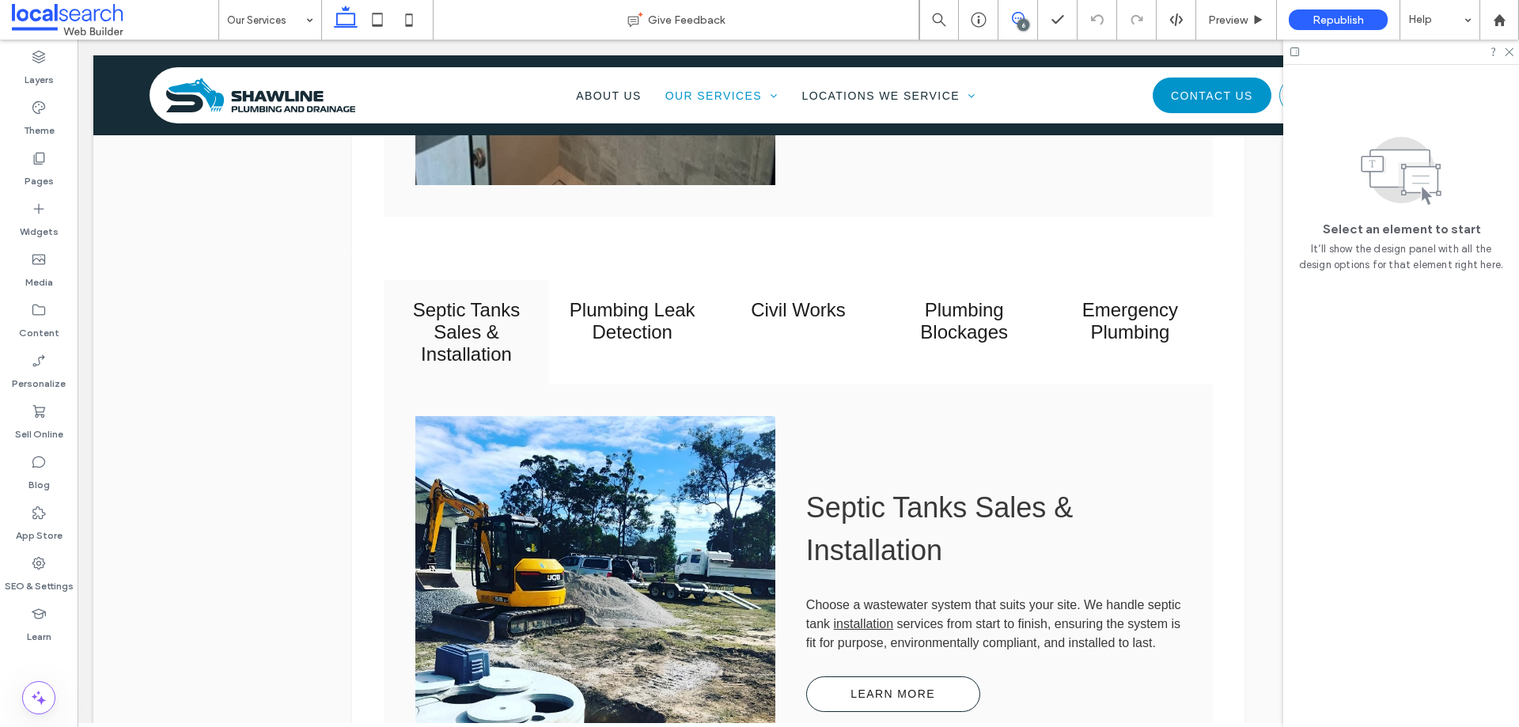
click at [1015, 23] on use at bounding box center [1018, 18] width 13 height 13
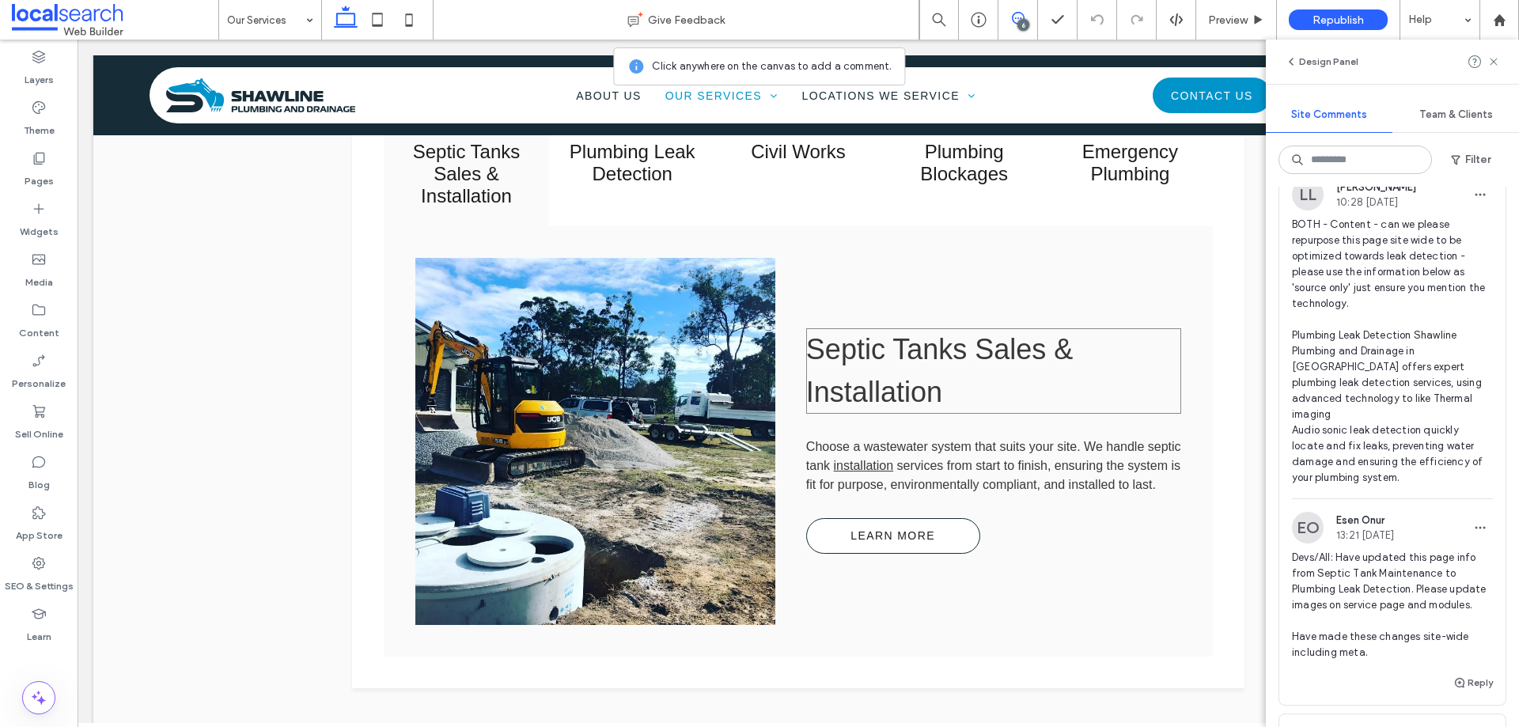
scroll to position [1582, 0]
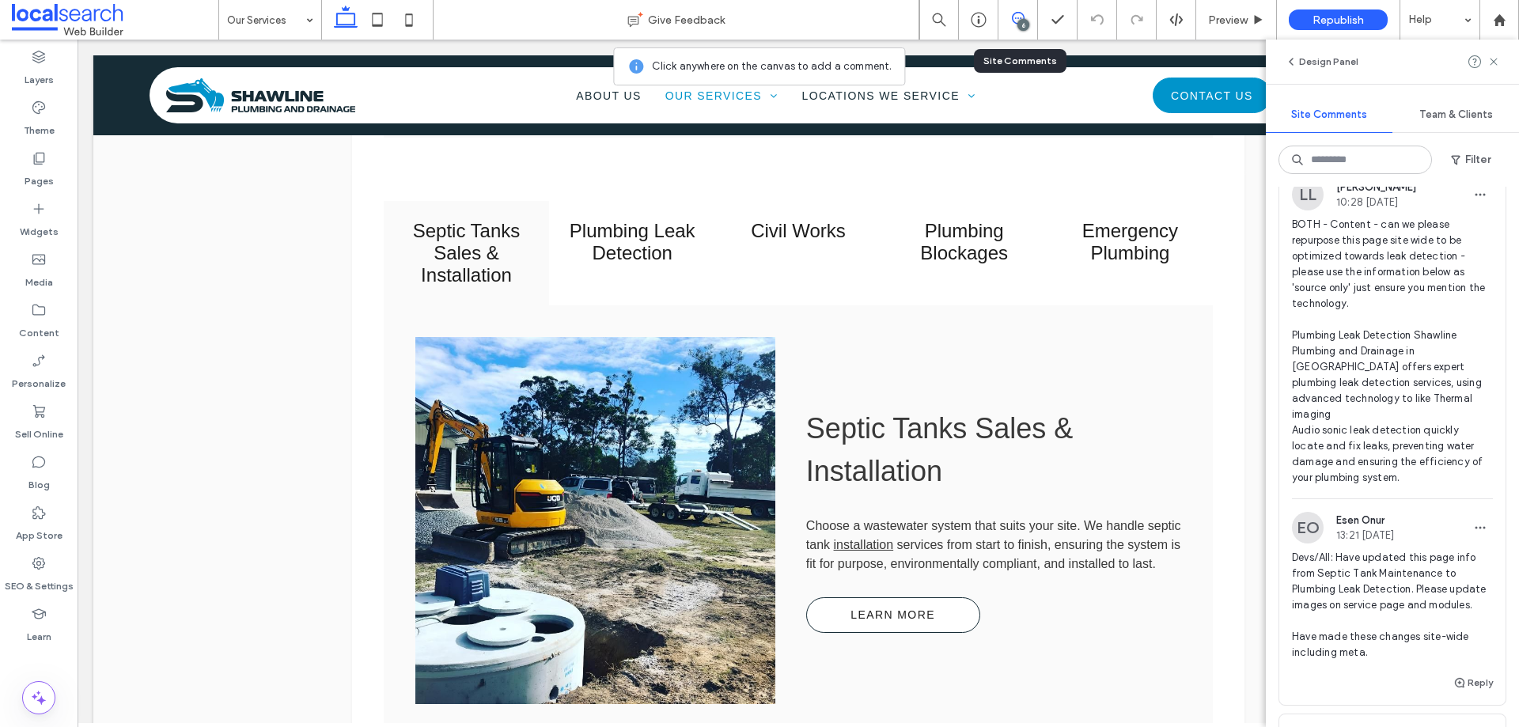
click at [1018, 30] on div "6" at bounding box center [1018, 20] width 40 height 40
click at [1017, 18] on use at bounding box center [1018, 18] width 13 height 13
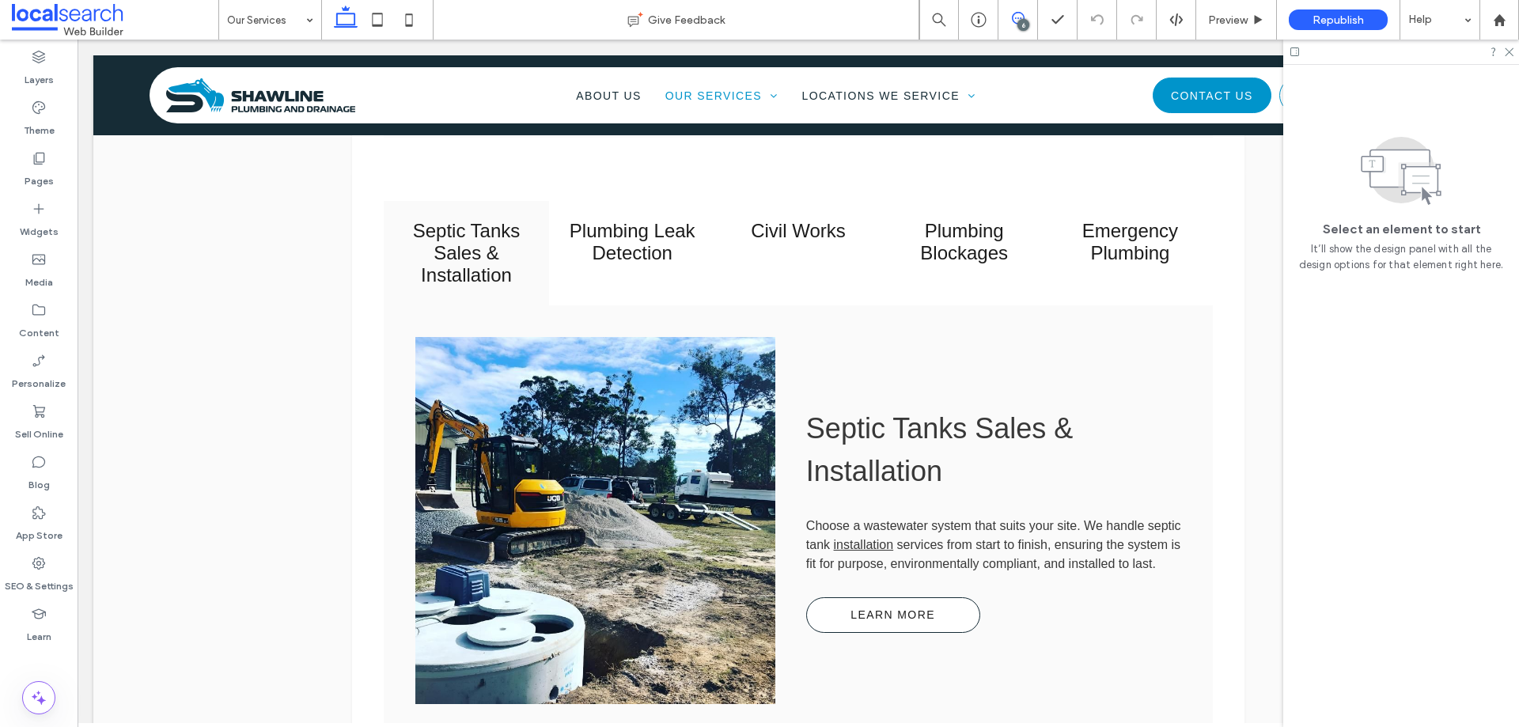
scroll to position [0, 0]
click at [1020, 19] on div "6" at bounding box center [1023, 25] width 12 height 12
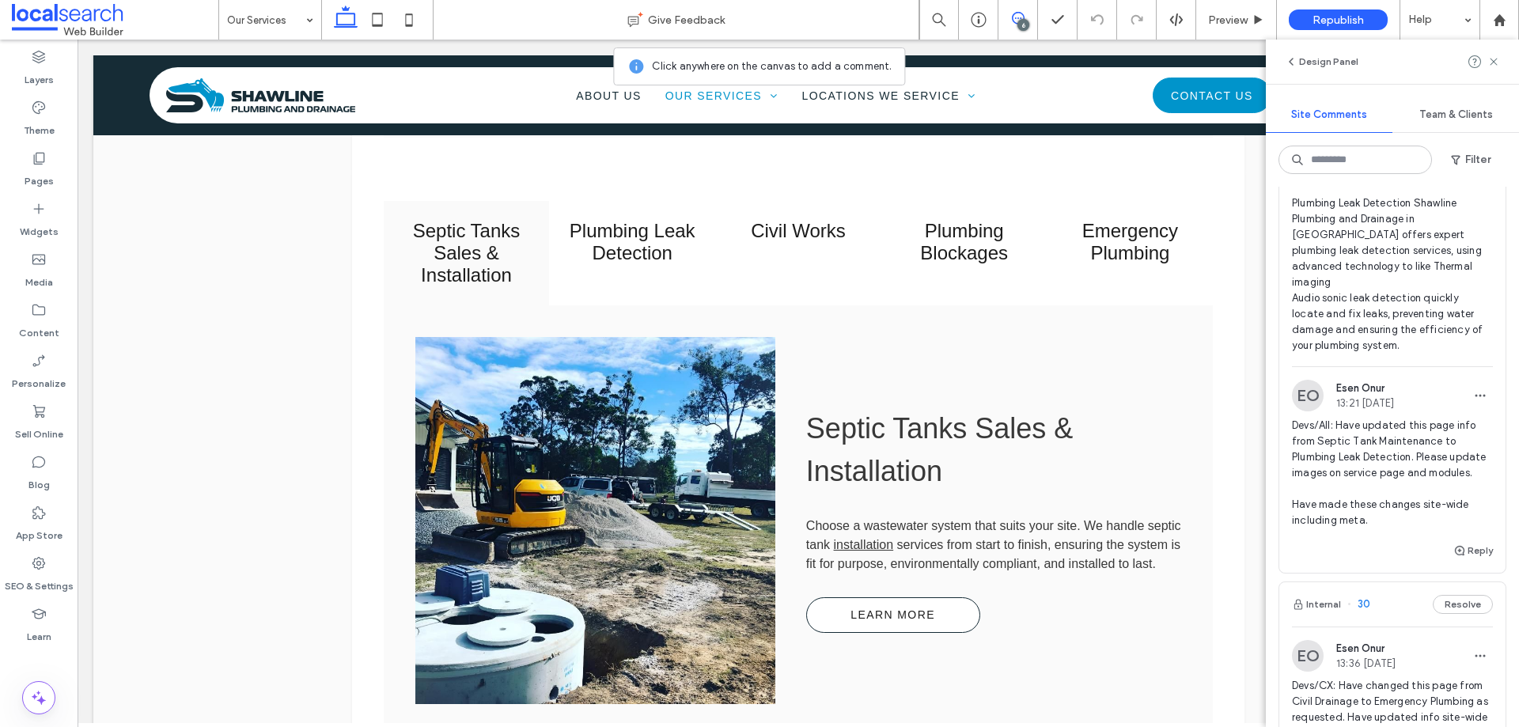
scroll to position [237, 0]
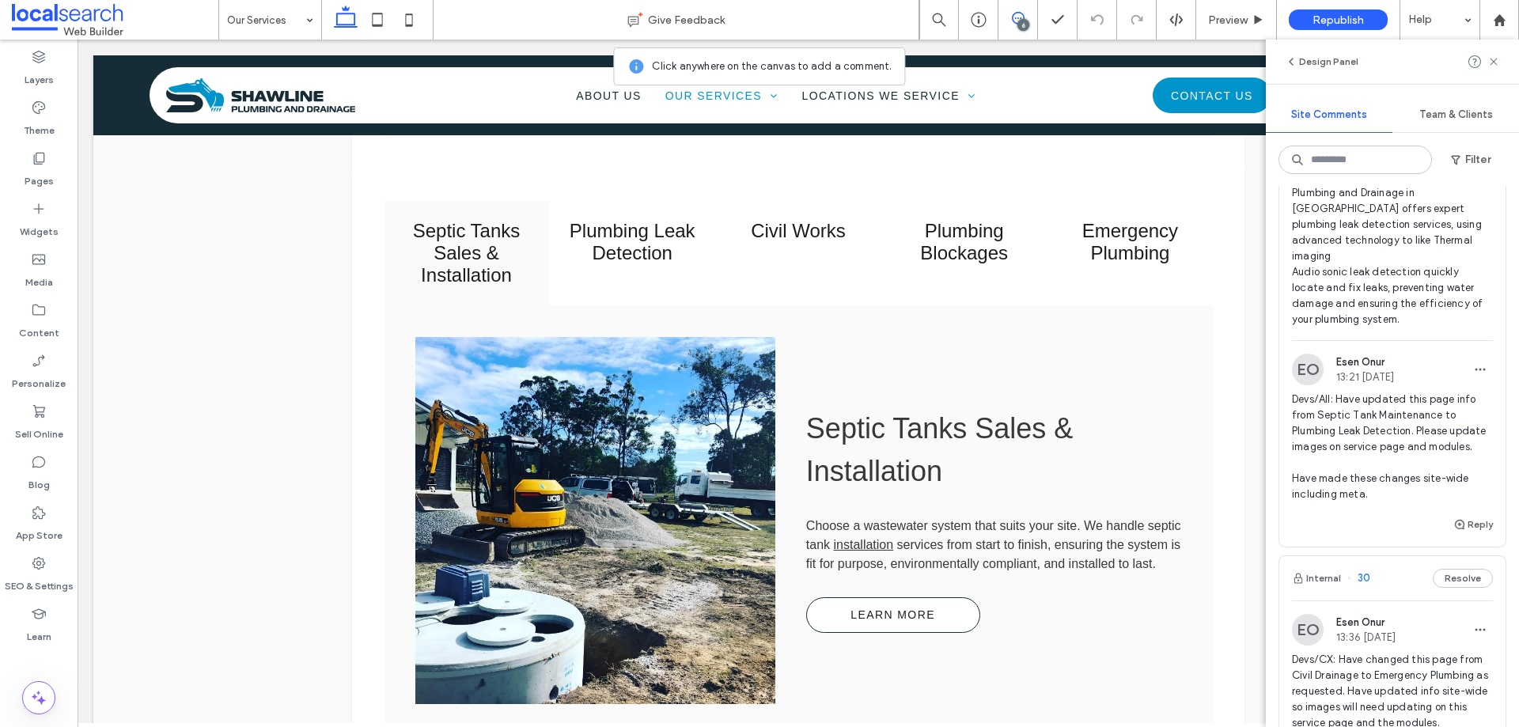
click at [1024, 21] on div "6" at bounding box center [1023, 25] width 12 height 12
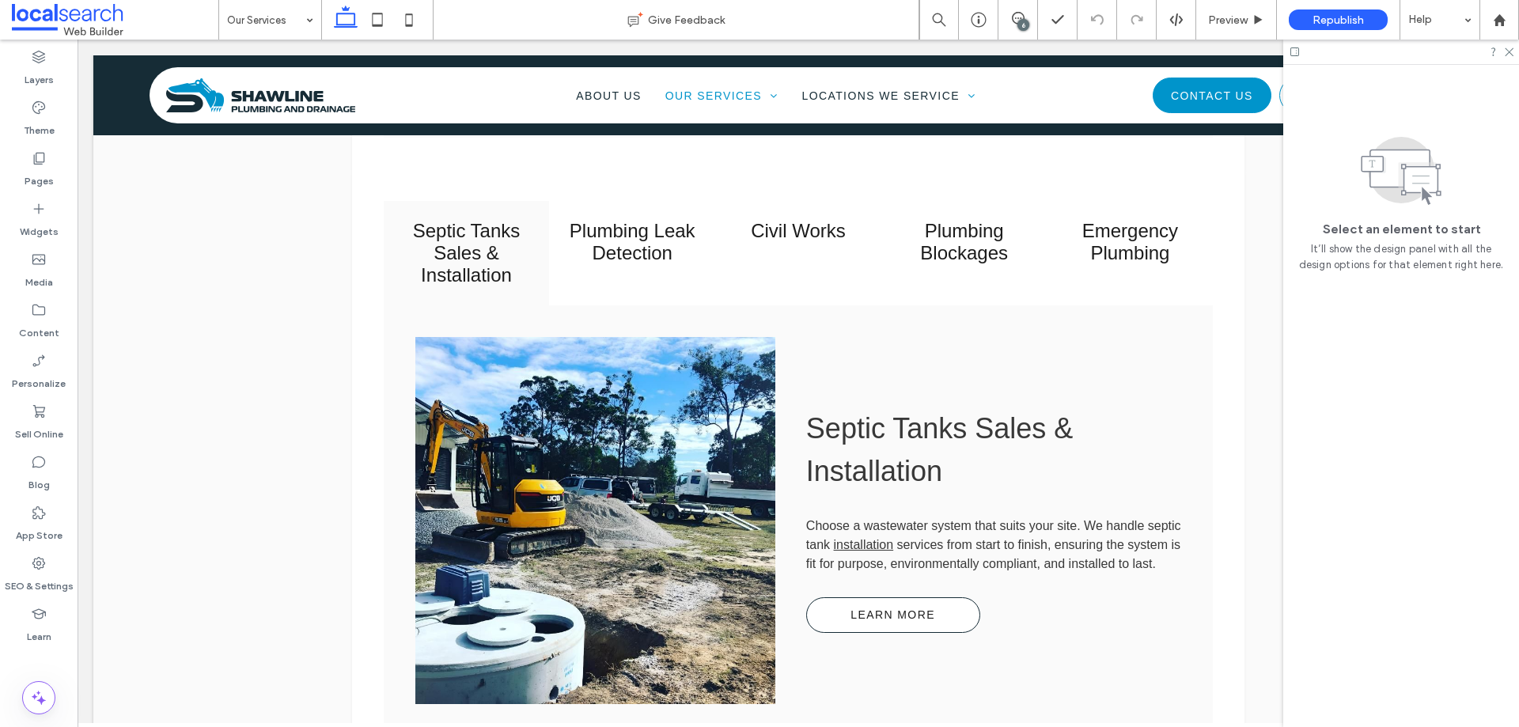
scroll to position [0, 0]
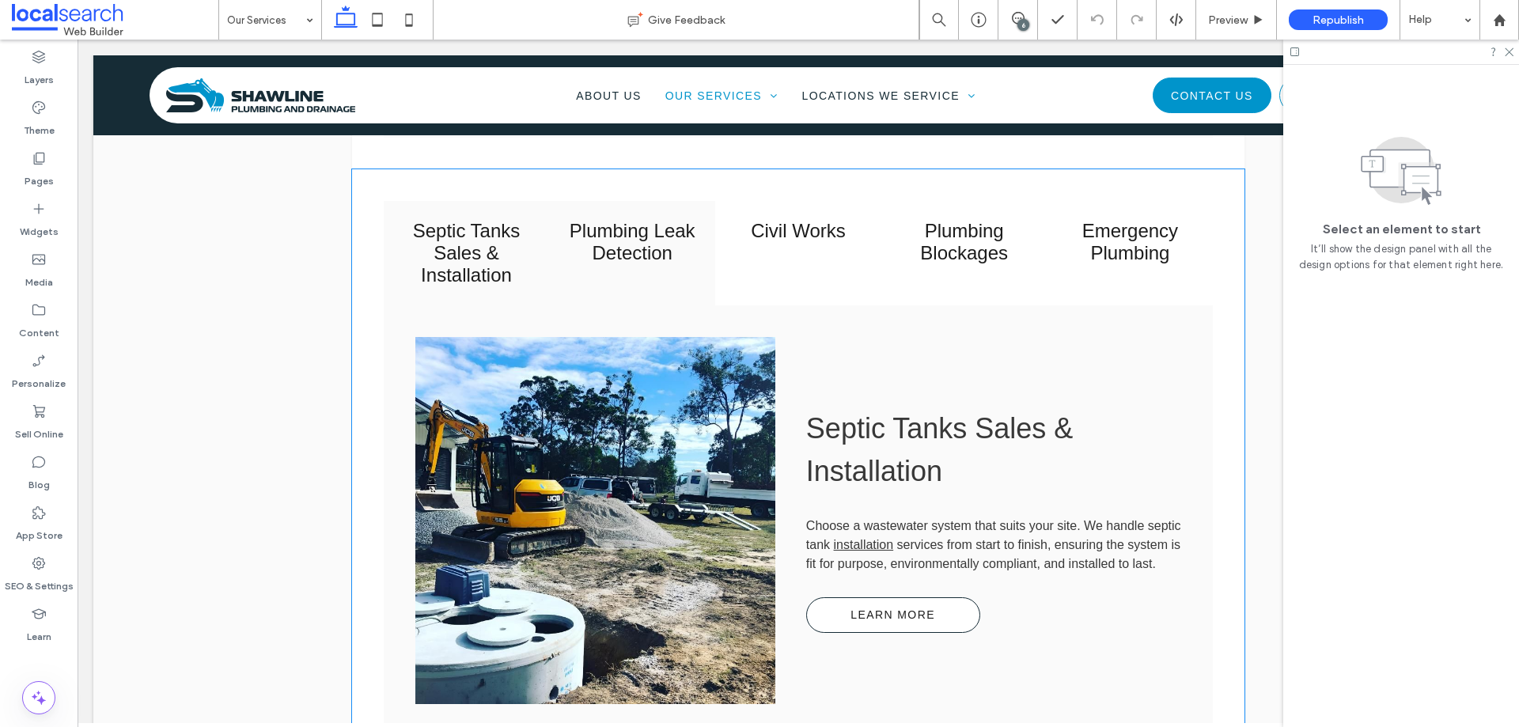
click at [627, 226] on h3 "Plumbing Leak Detection" at bounding box center [631, 242] width 147 height 44
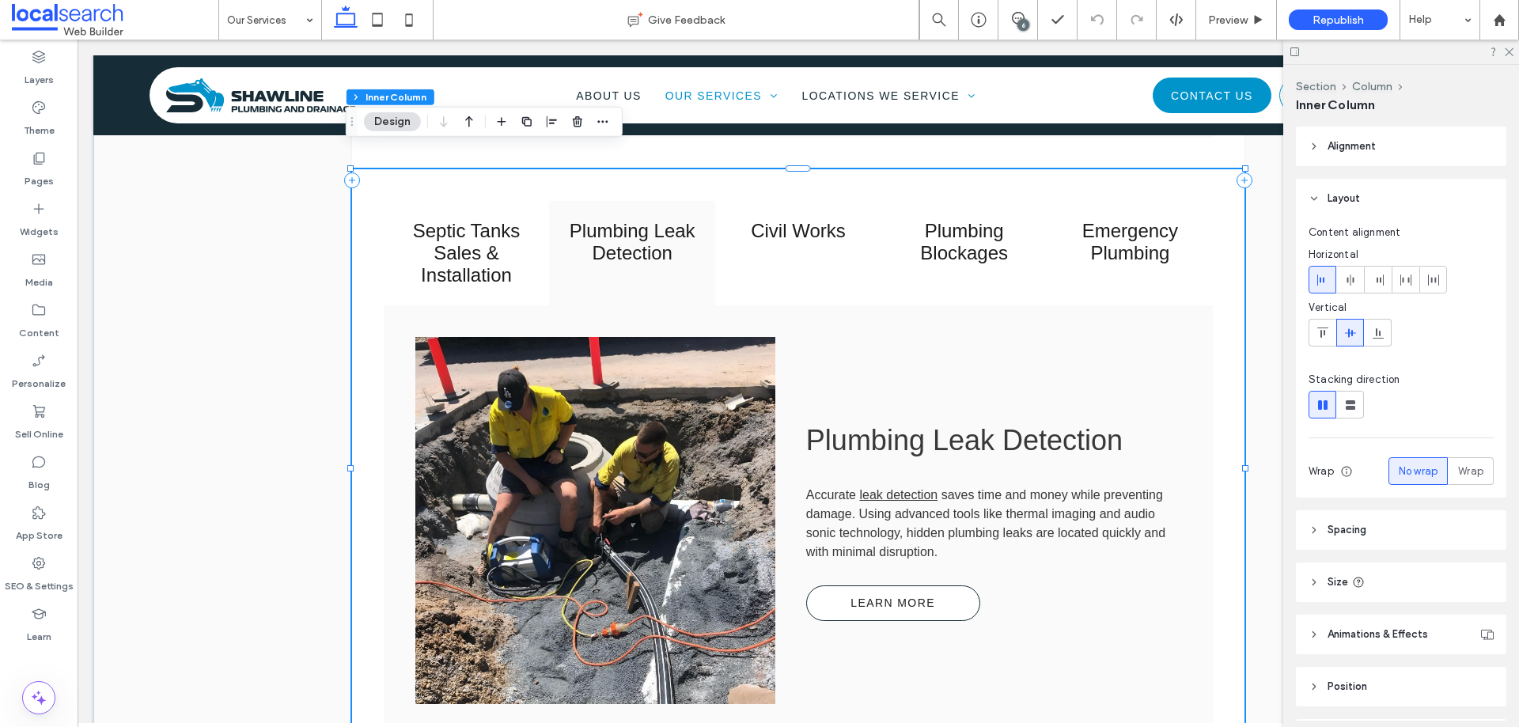
click at [1020, 19] on div "6" at bounding box center [1023, 25] width 12 height 12
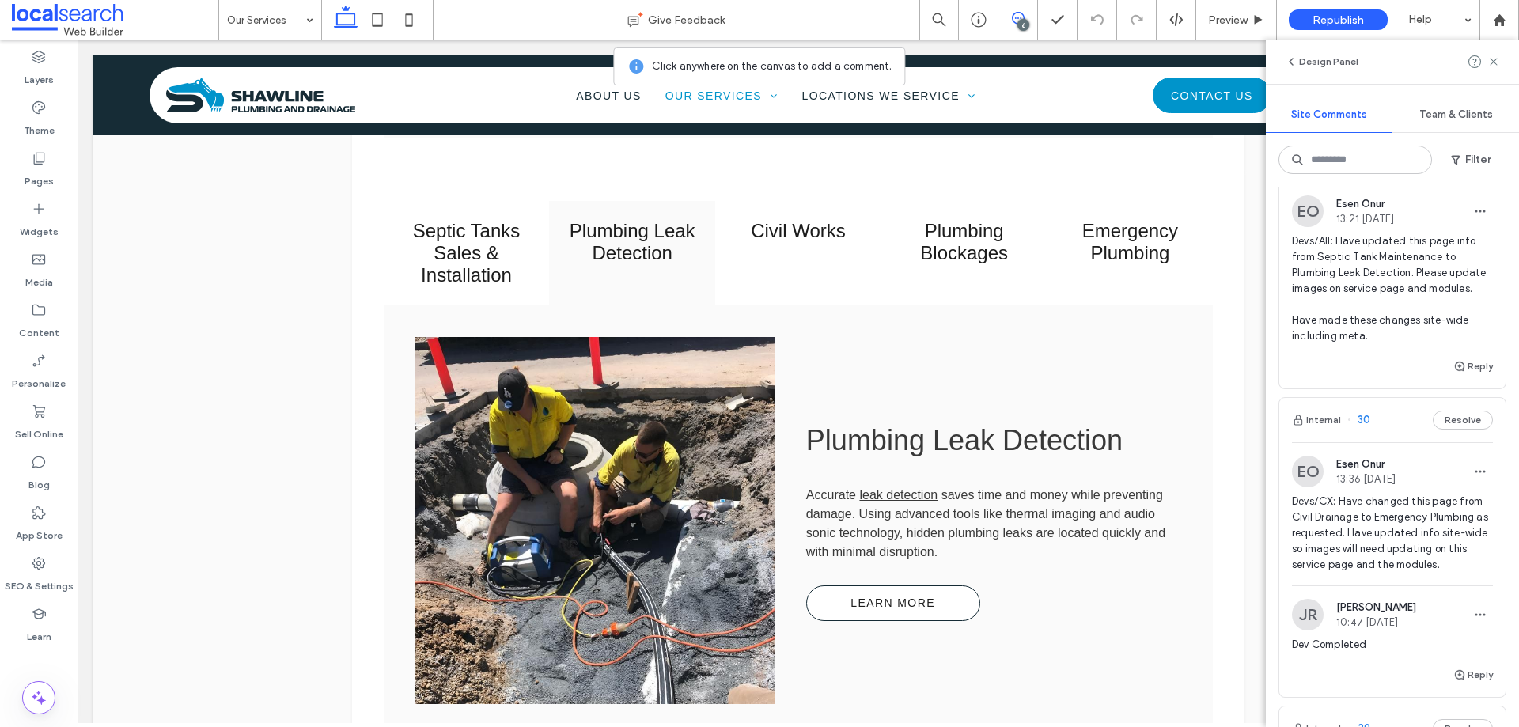
scroll to position [316, 0]
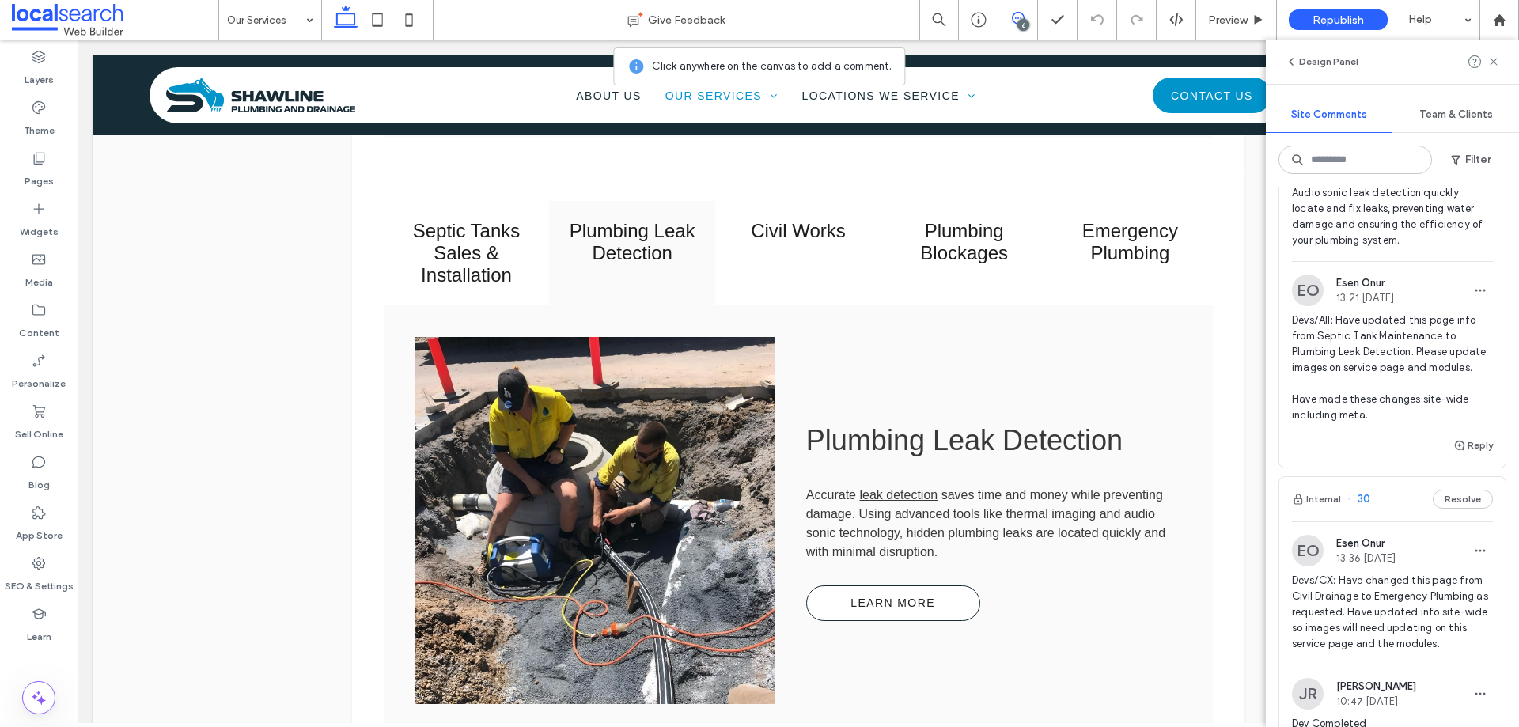
drag, startPoint x: 1018, startPoint y: 21, endPoint x: 920, endPoint y: 9, distance: 98.9
click at [1018, 21] on div "6" at bounding box center [1023, 25] width 12 height 12
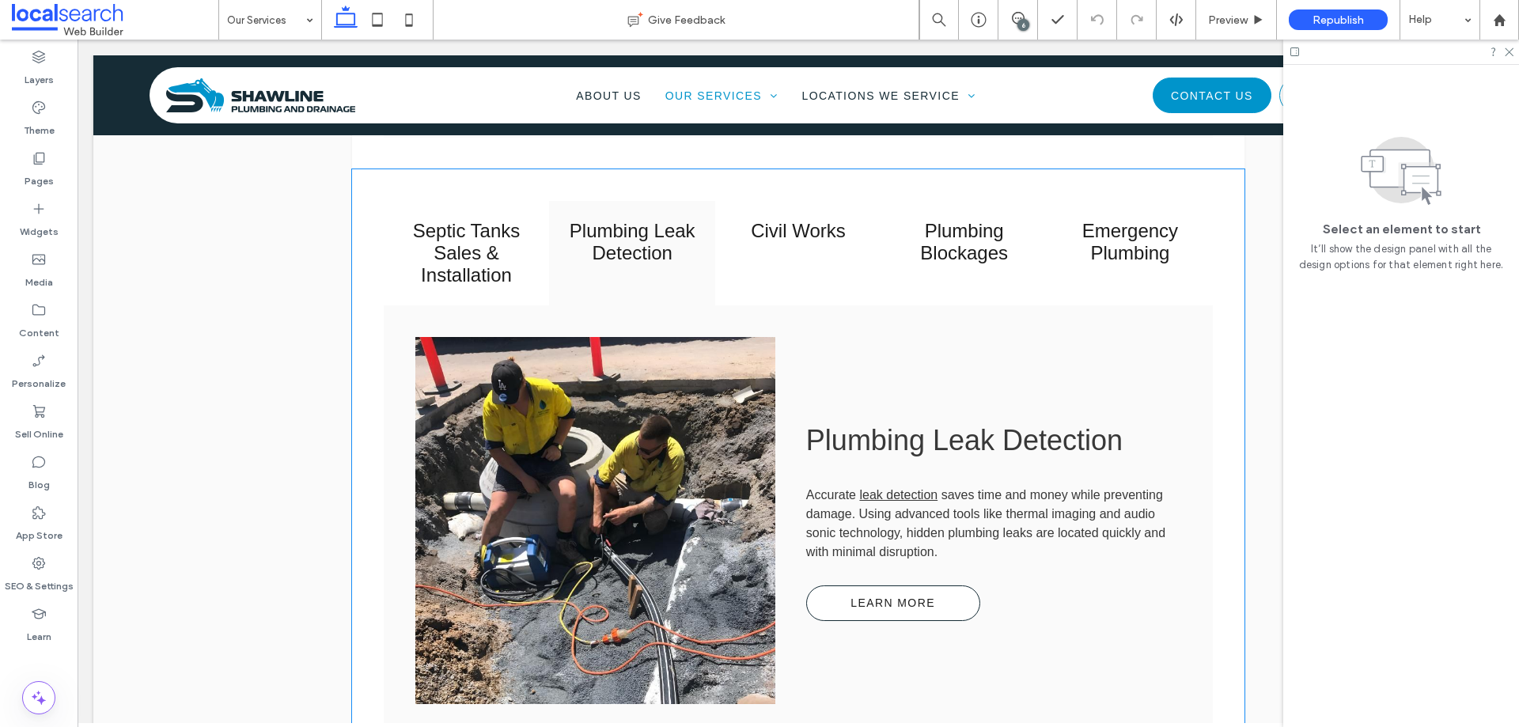
click at [661, 426] on link at bounding box center [595, 521] width 382 height 389
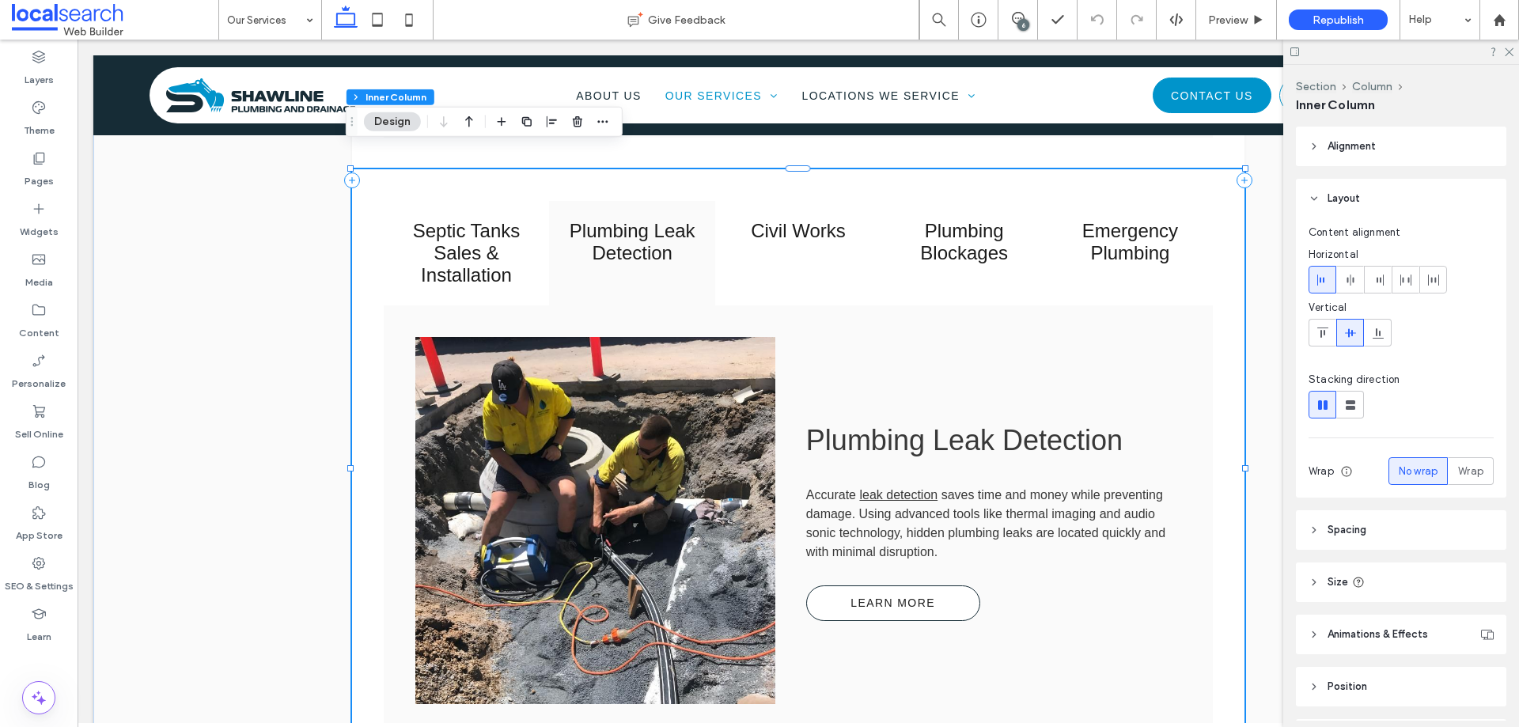
click at [661, 426] on link at bounding box center [595, 521] width 382 height 389
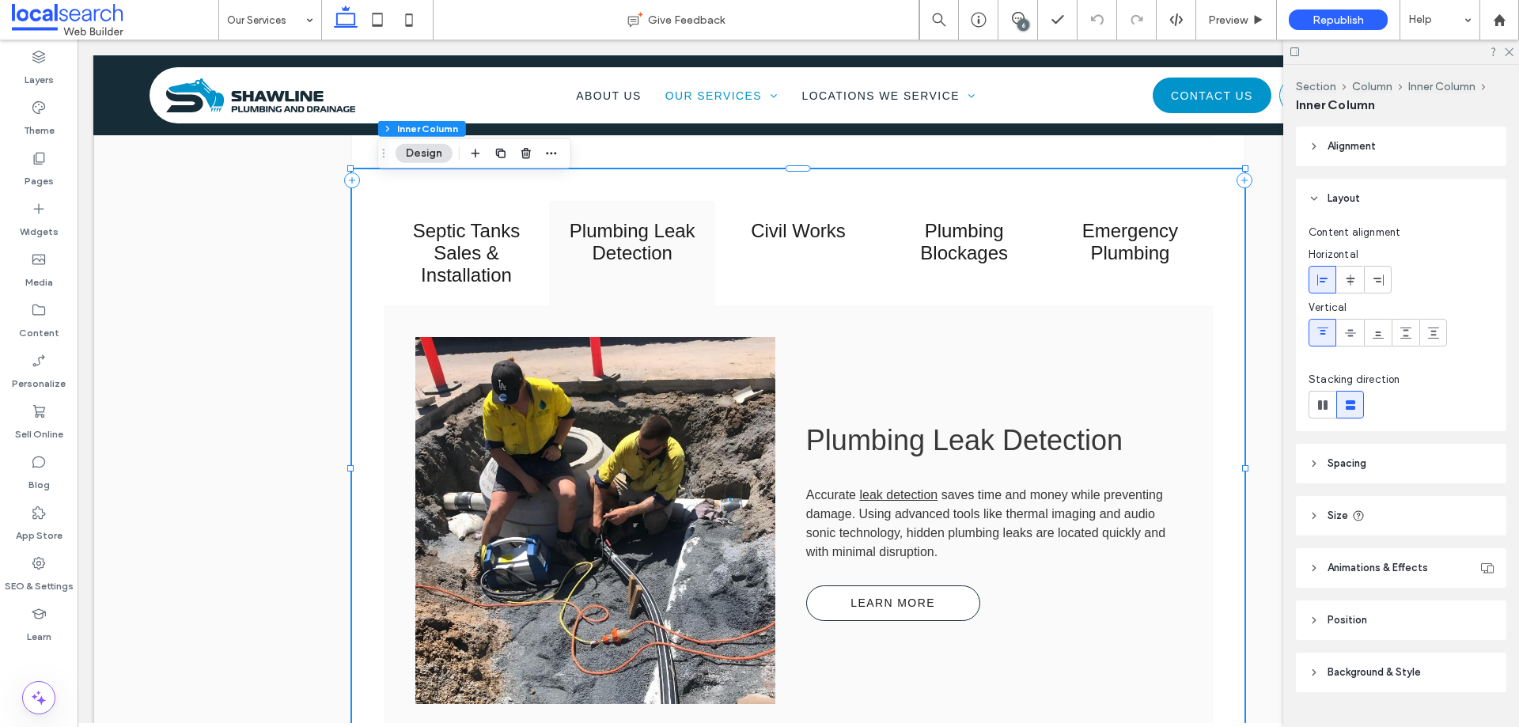
type input "**"
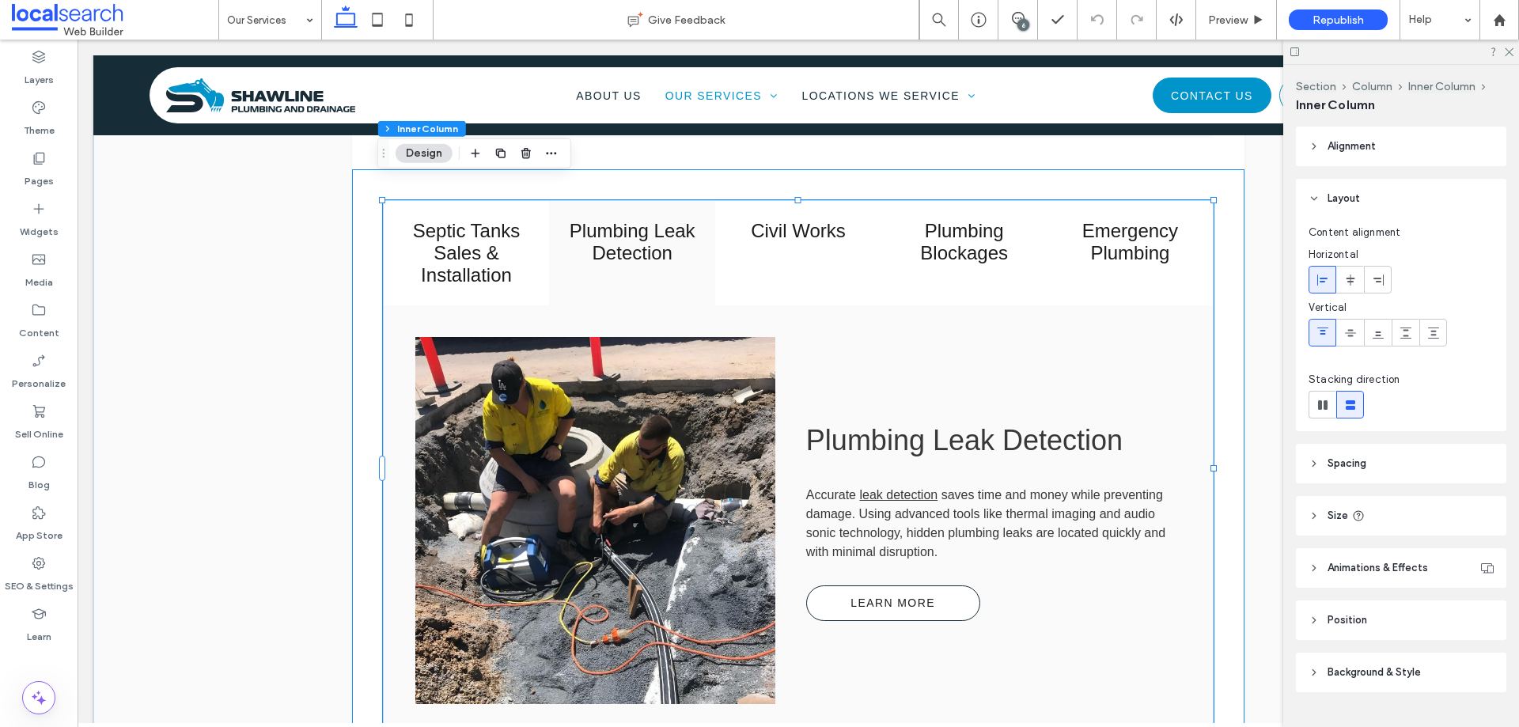
click at [661, 426] on link at bounding box center [595, 521] width 382 height 389
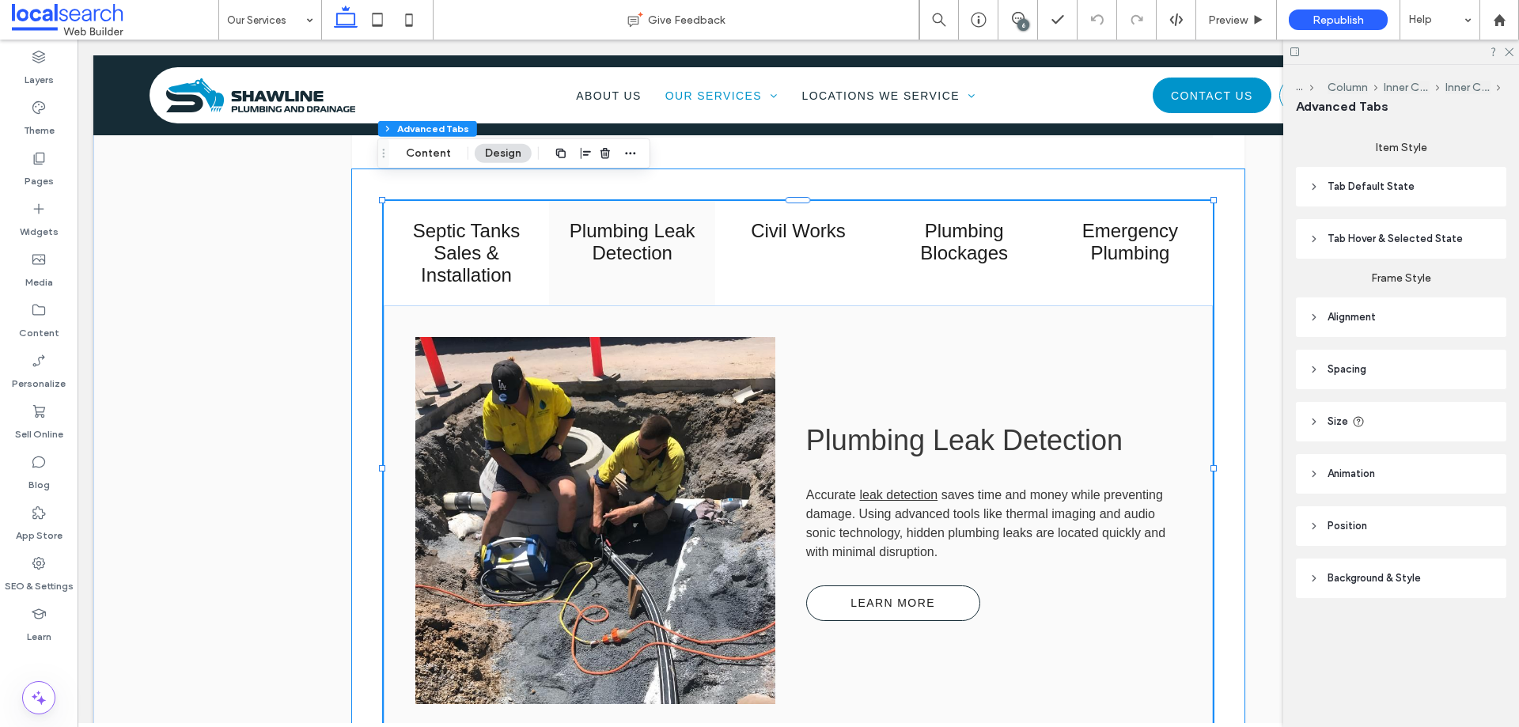
click at [661, 426] on link at bounding box center [595, 521] width 382 height 389
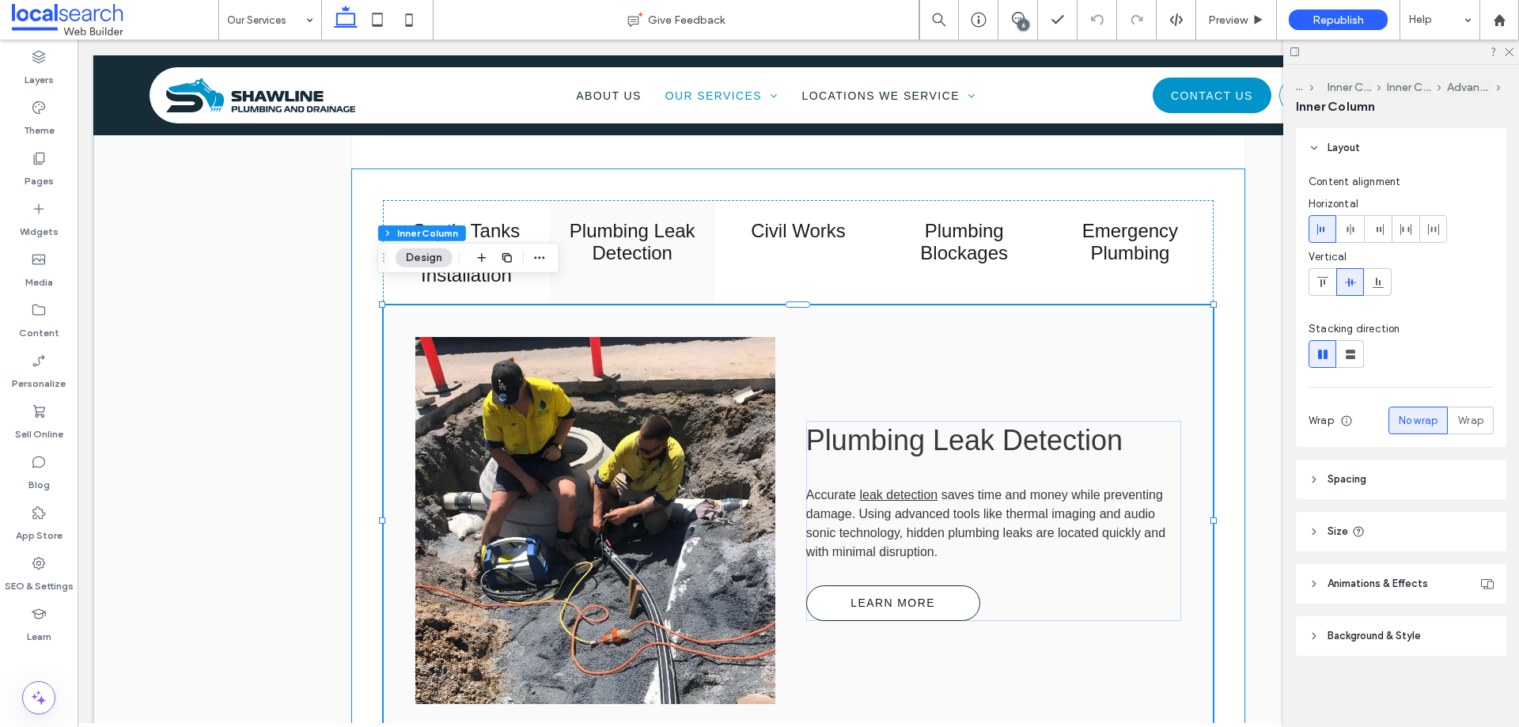
click at [661, 426] on link at bounding box center [595, 521] width 382 height 389
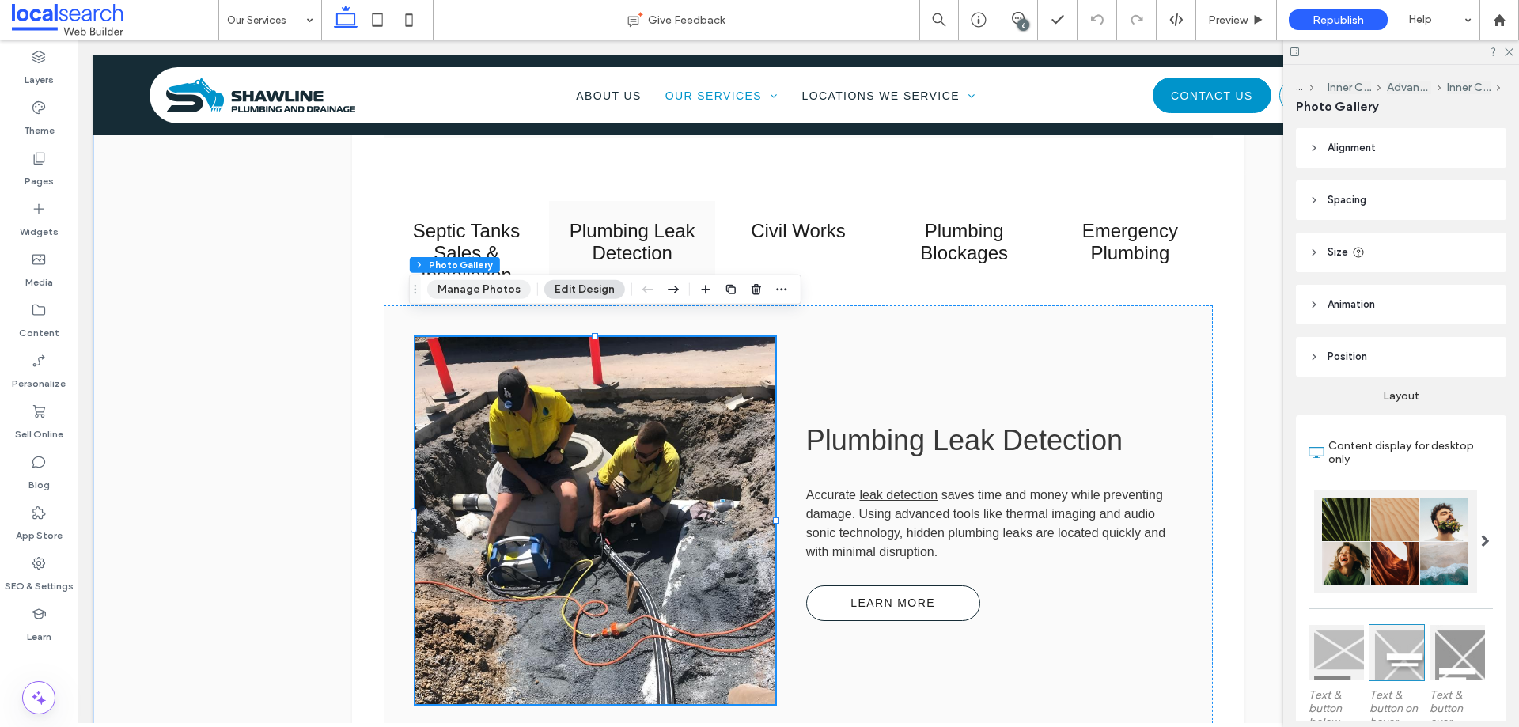
click at [490, 291] on button "Manage Photos" at bounding box center [479, 289] width 104 height 19
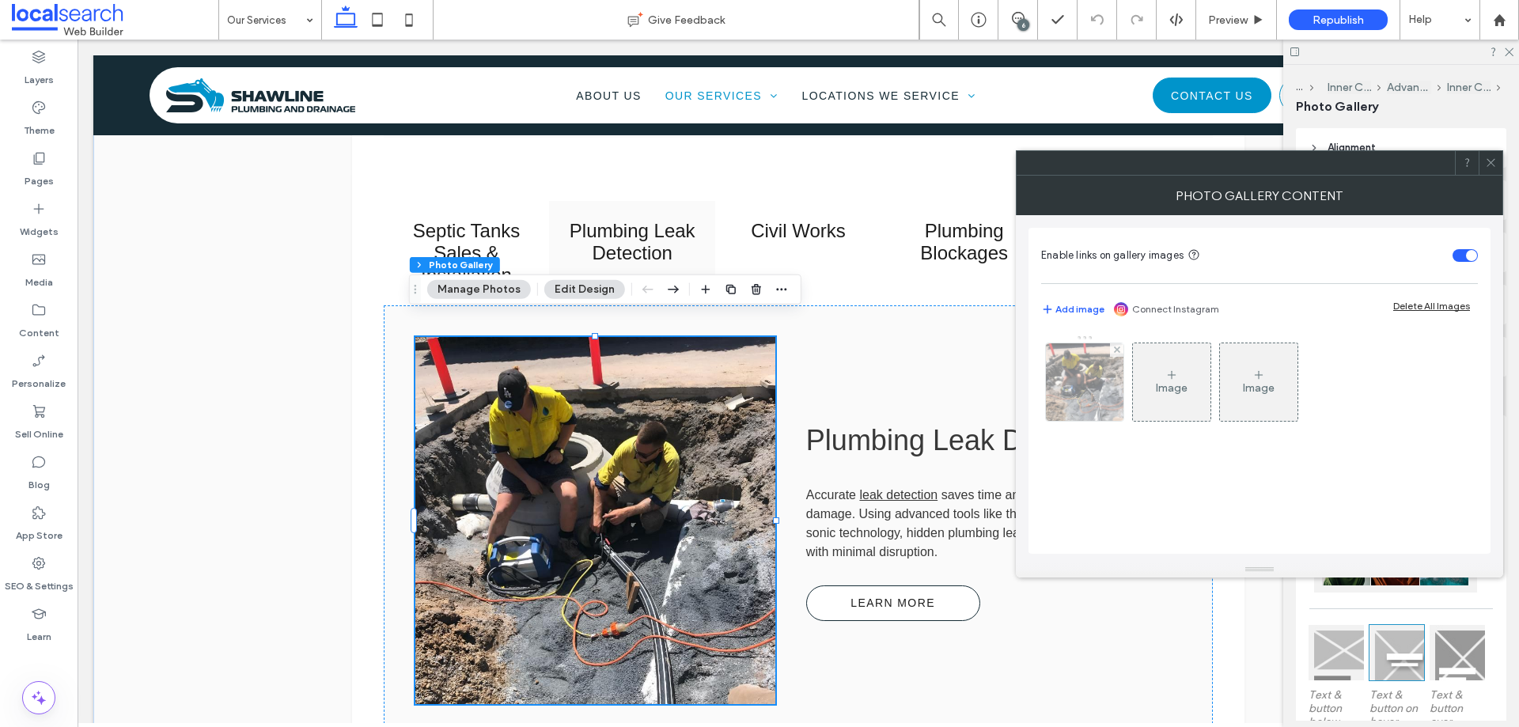
click at [1079, 400] on img at bounding box center [1085, 382] width 78 height 78
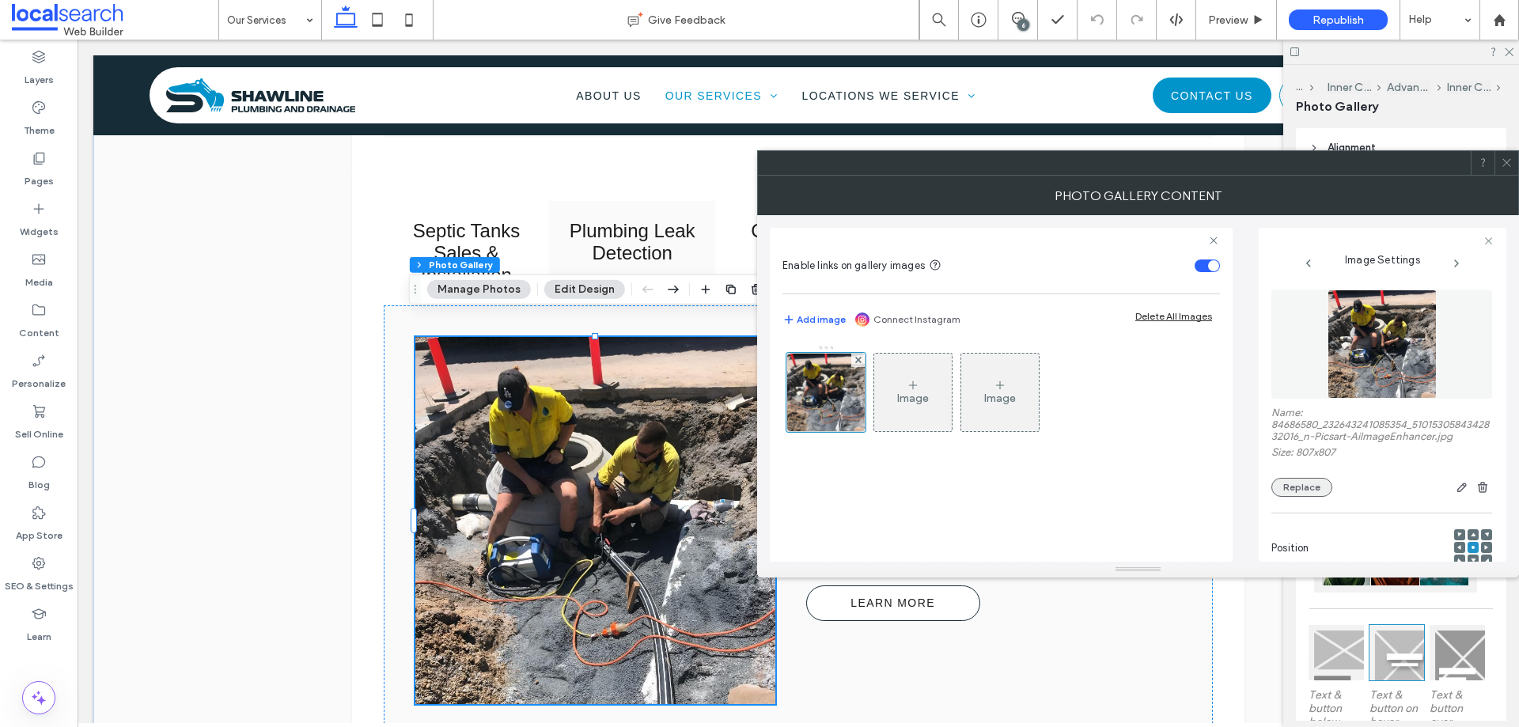
click at [1308, 479] on button "Replace" at bounding box center [1301, 487] width 61 height 19
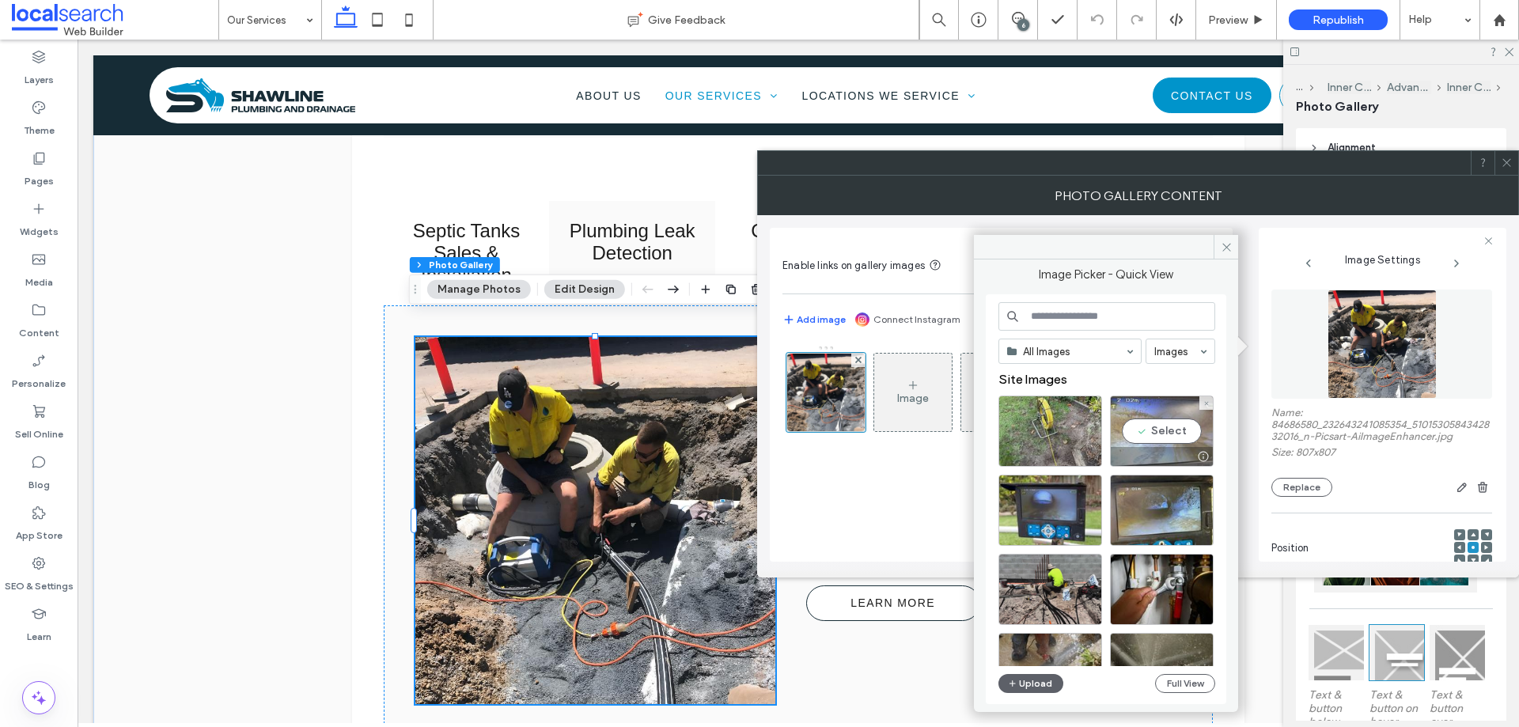
click at [1138, 435] on div "Select" at bounding box center [1162, 431] width 104 height 71
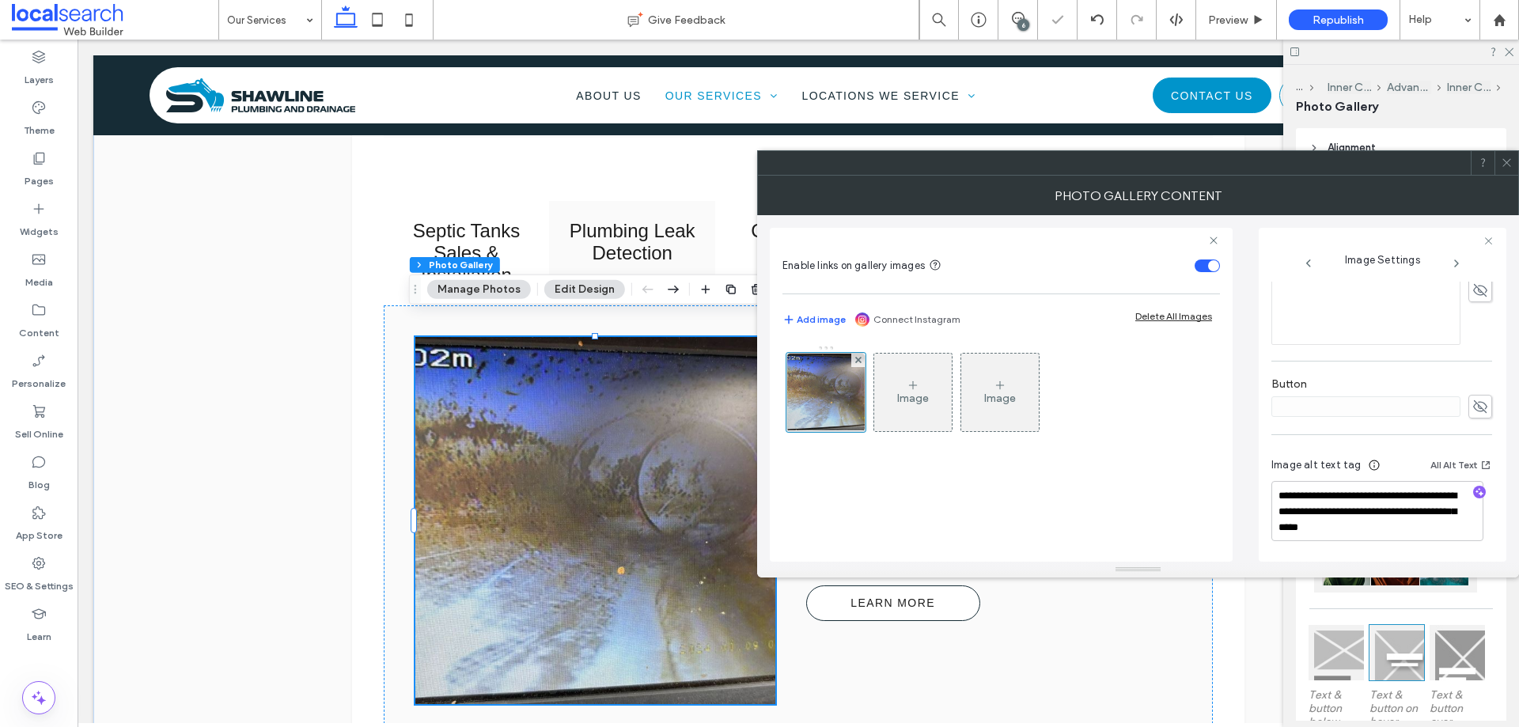
scroll to position [491, 0]
drag, startPoint x: 1465, startPoint y: 527, endPoint x: 1372, endPoint y: 517, distance: 93.1
click at [1372, 517] on textarea "**********" at bounding box center [1377, 511] width 212 height 60
click at [1474, 494] on icon "button" at bounding box center [1479, 492] width 11 height 11
drag, startPoint x: 1457, startPoint y: 527, endPoint x: 1302, endPoint y: 512, distance: 155.8
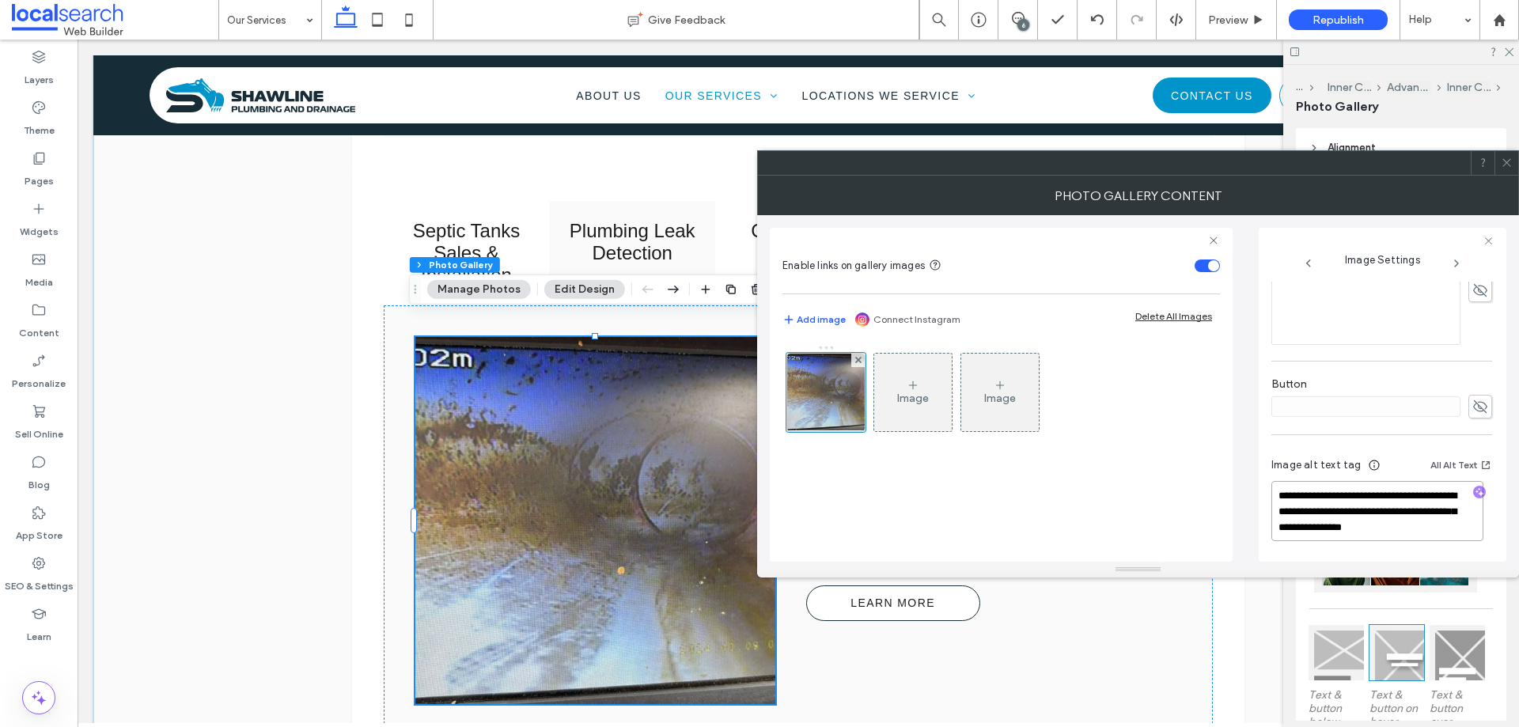
click at [1302, 512] on textarea "**********" at bounding box center [1377, 511] width 212 height 60
paste textarea "**********"
click at [1277, 498] on textarea "**********" at bounding box center [1377, 511] width 212 height 60
drag, startPoint x: 1300, startPoint y: 509, endPoint x: 1271, endPoint y: 495, distance: 31.8
click at [1271, 495] on textarea "**********" at bounding box center [1377, 511] width 212 height 60
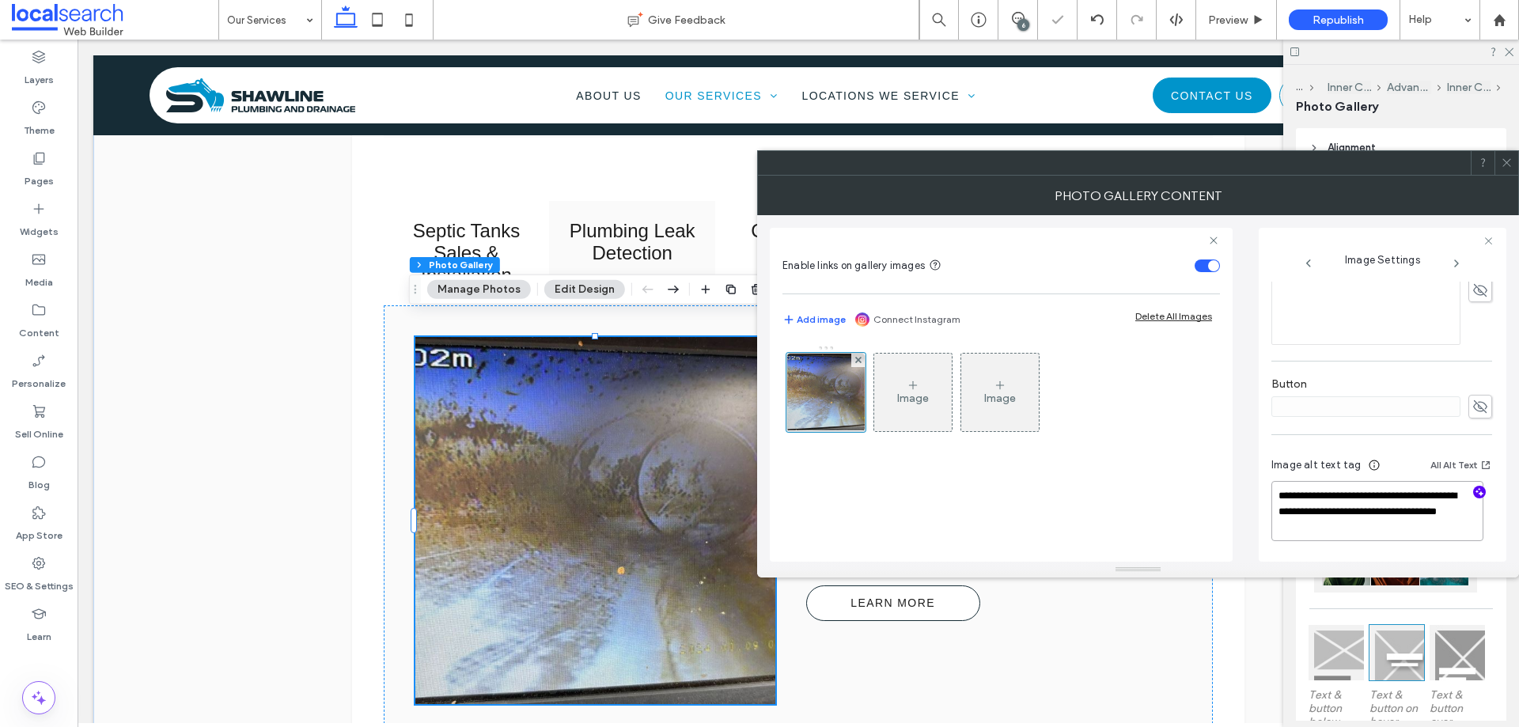
click at [1319, 511] on textarea "**********" at bounding box center [1377, 511] width 212 height 60
type textarea "**********"
click at [1505, 165] on icon at bounding box center [1507, 163] width 12 height 12
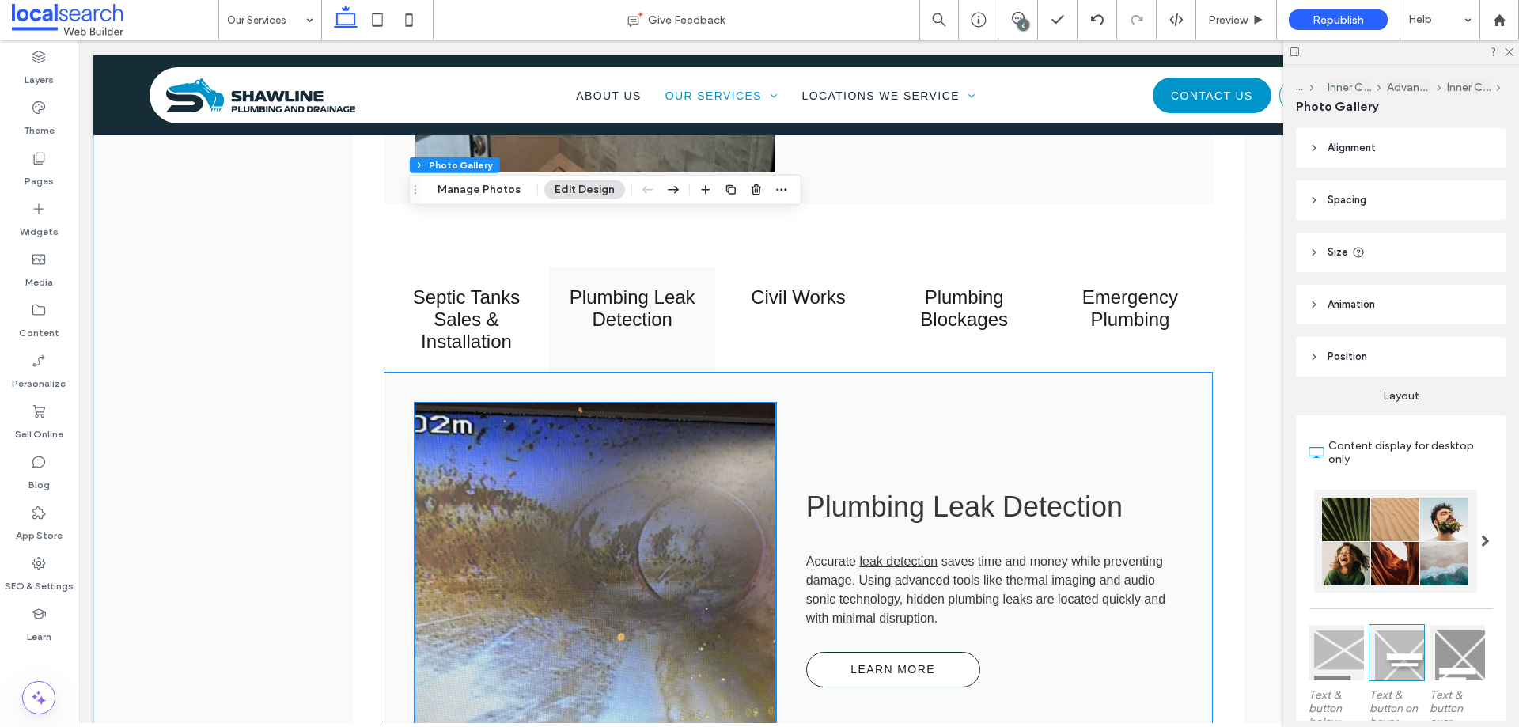
scroll to position [1503, 0]
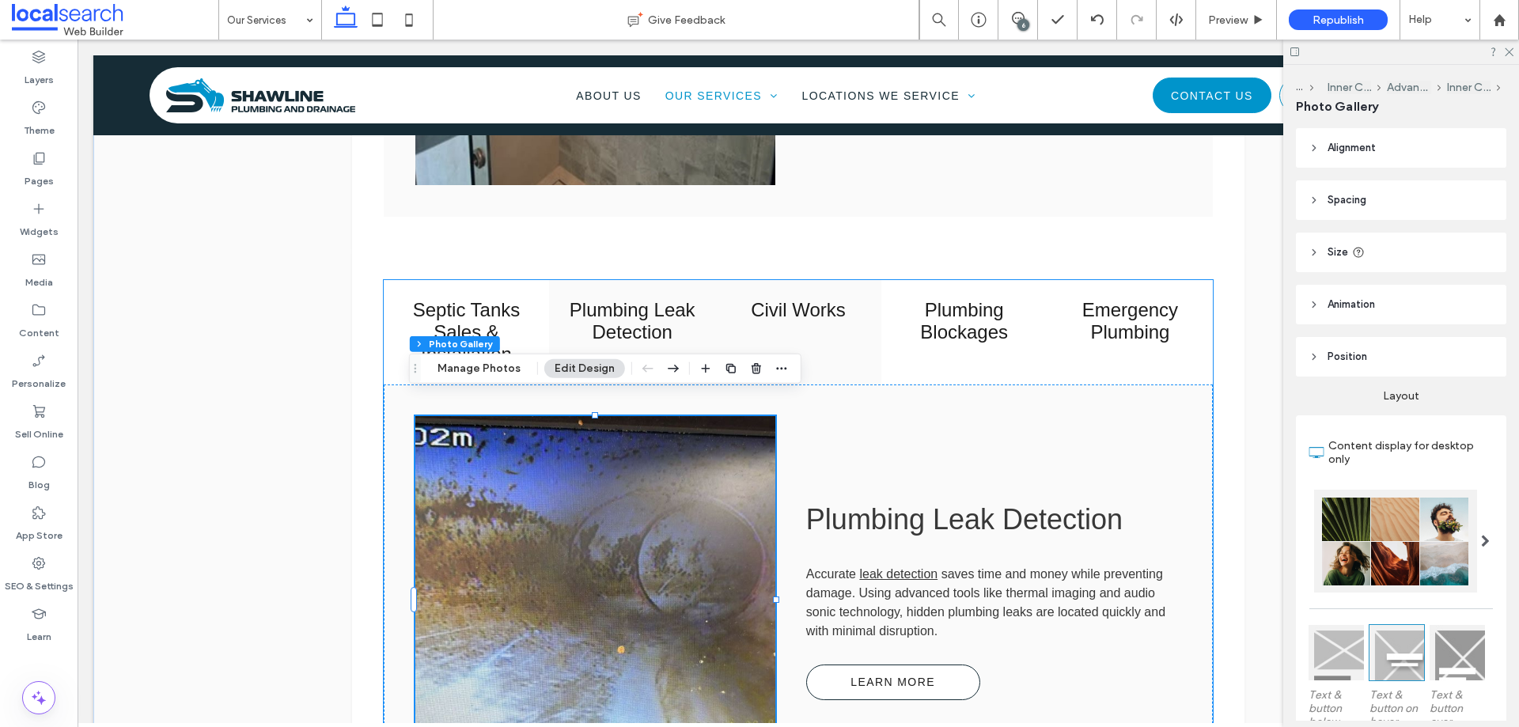
click at [776, 305] on div "Civil Works" at bounding box center [798, 332] width 166 height 104
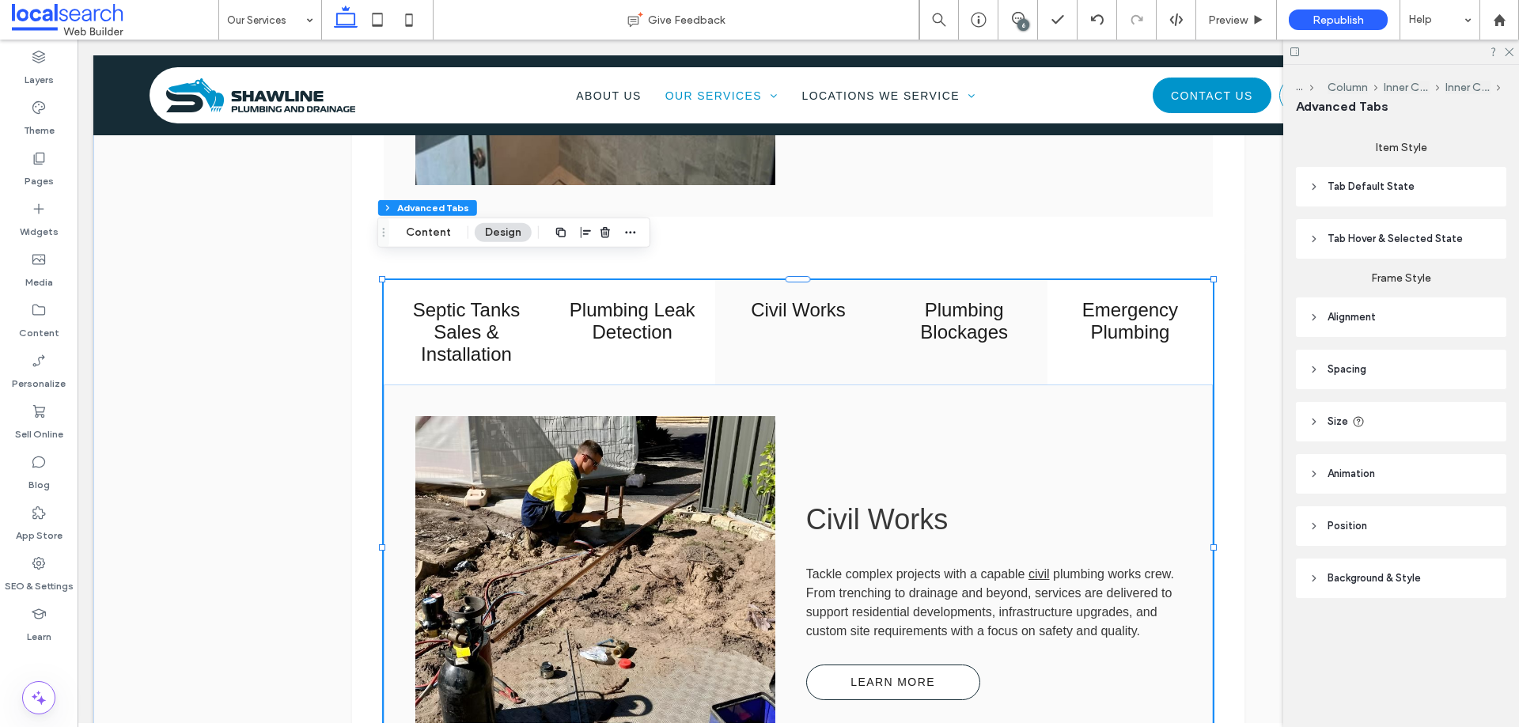
click at [926, 317] on h3 "Plumbing Blockages" at bounding box center [964, 321] width 147 height 44
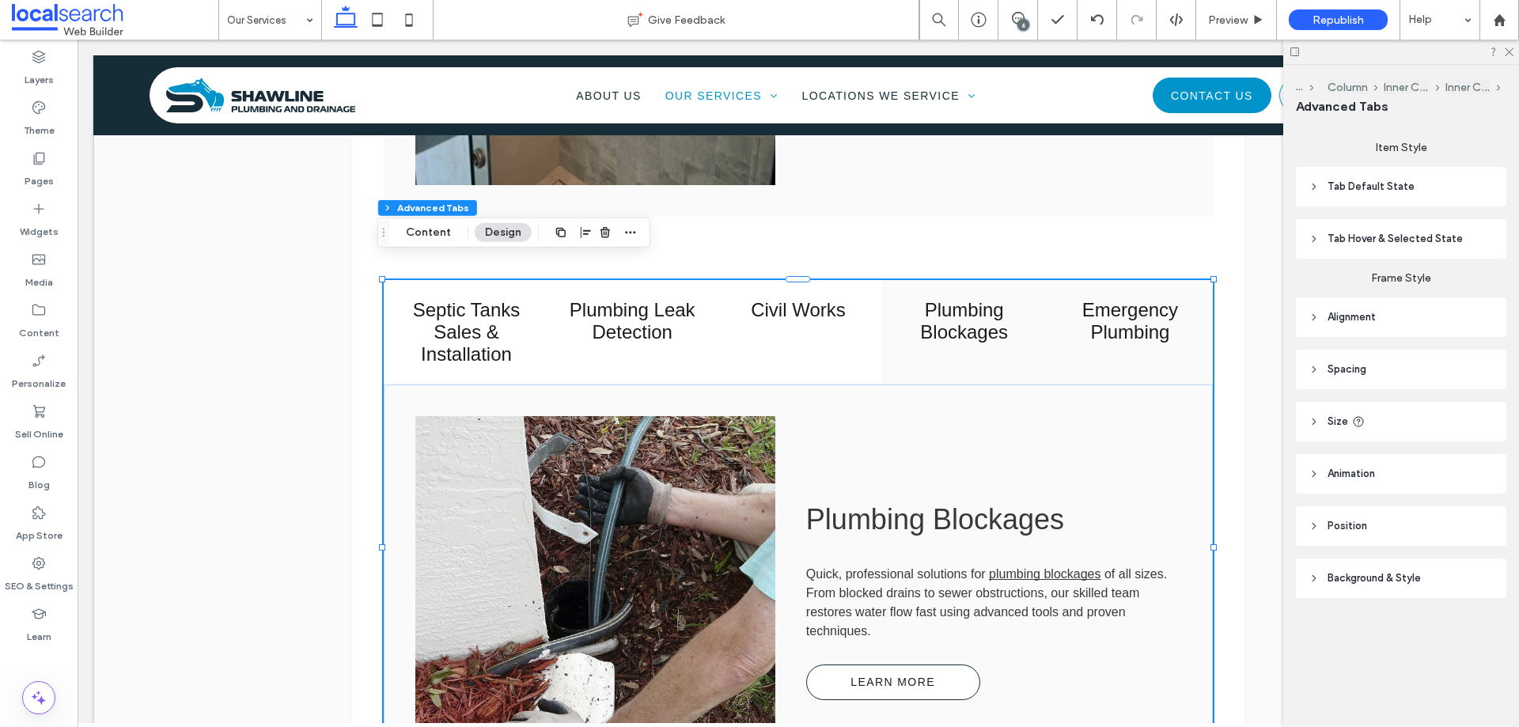
click at [1128, 316] on h3 "Emergency Plumbing" at bounding box center [1130, 321] width 147 height 44
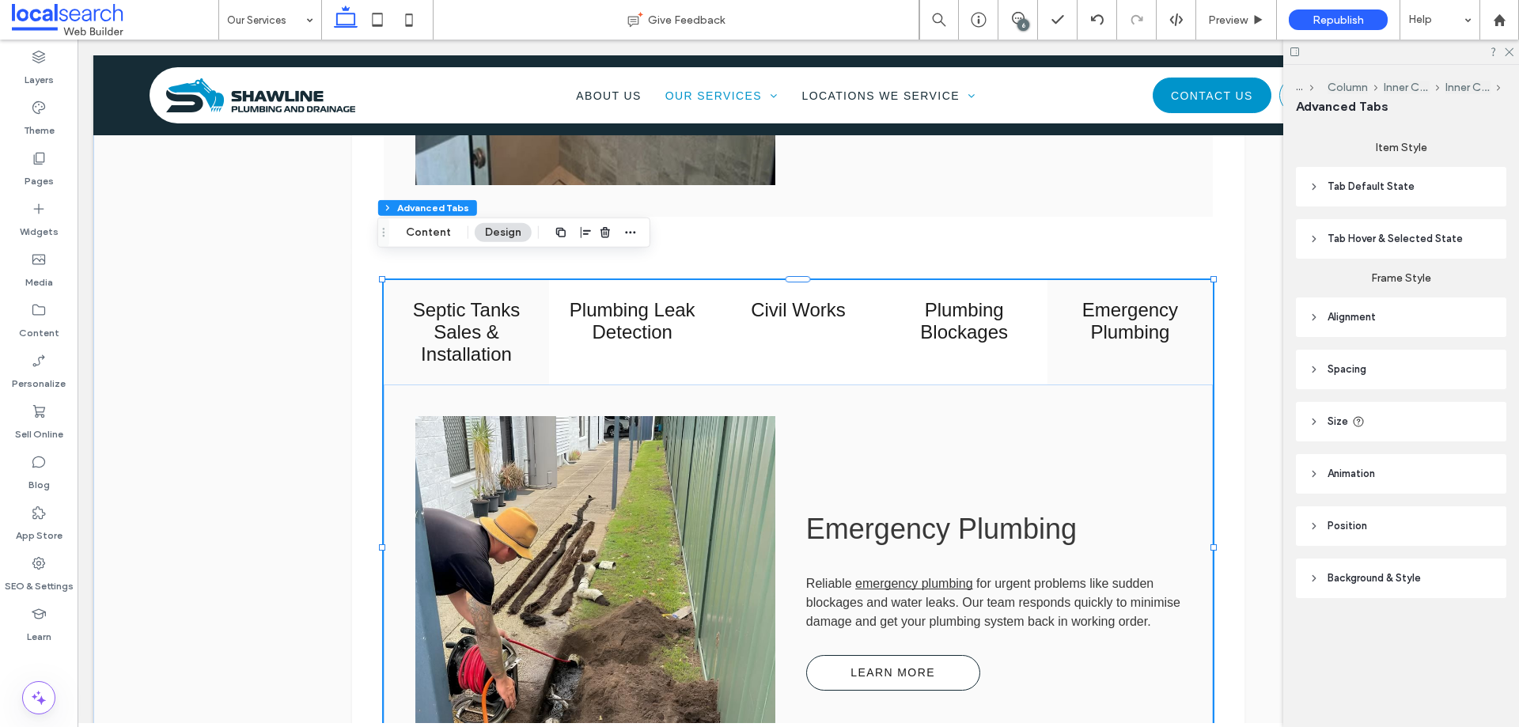
click at [495, 328] on h3 "Septic Tanks Sales & Installation" at bounding box center [466, 332] width 147 height 66
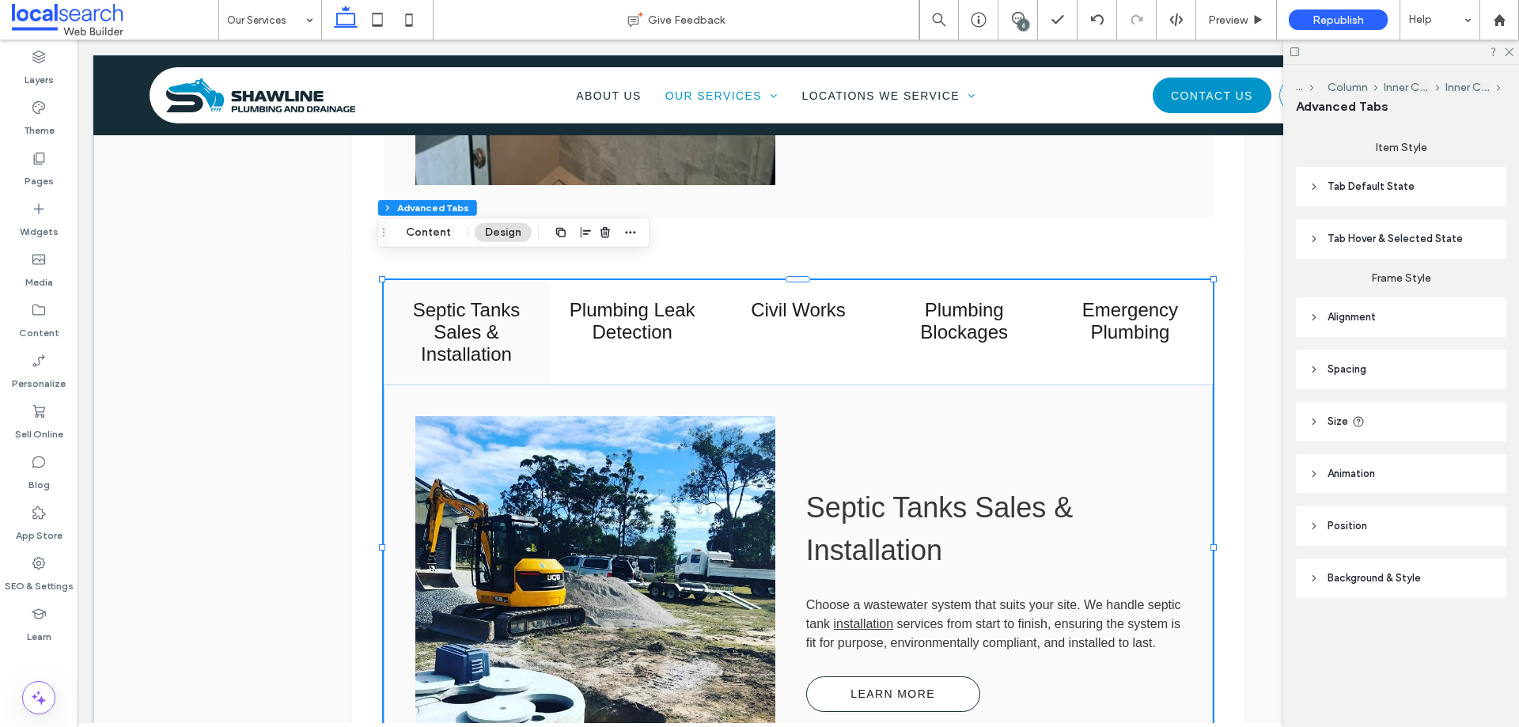
click at [1018, 23] on div "6" at bounding box center [1023, 25] width 12 height 12
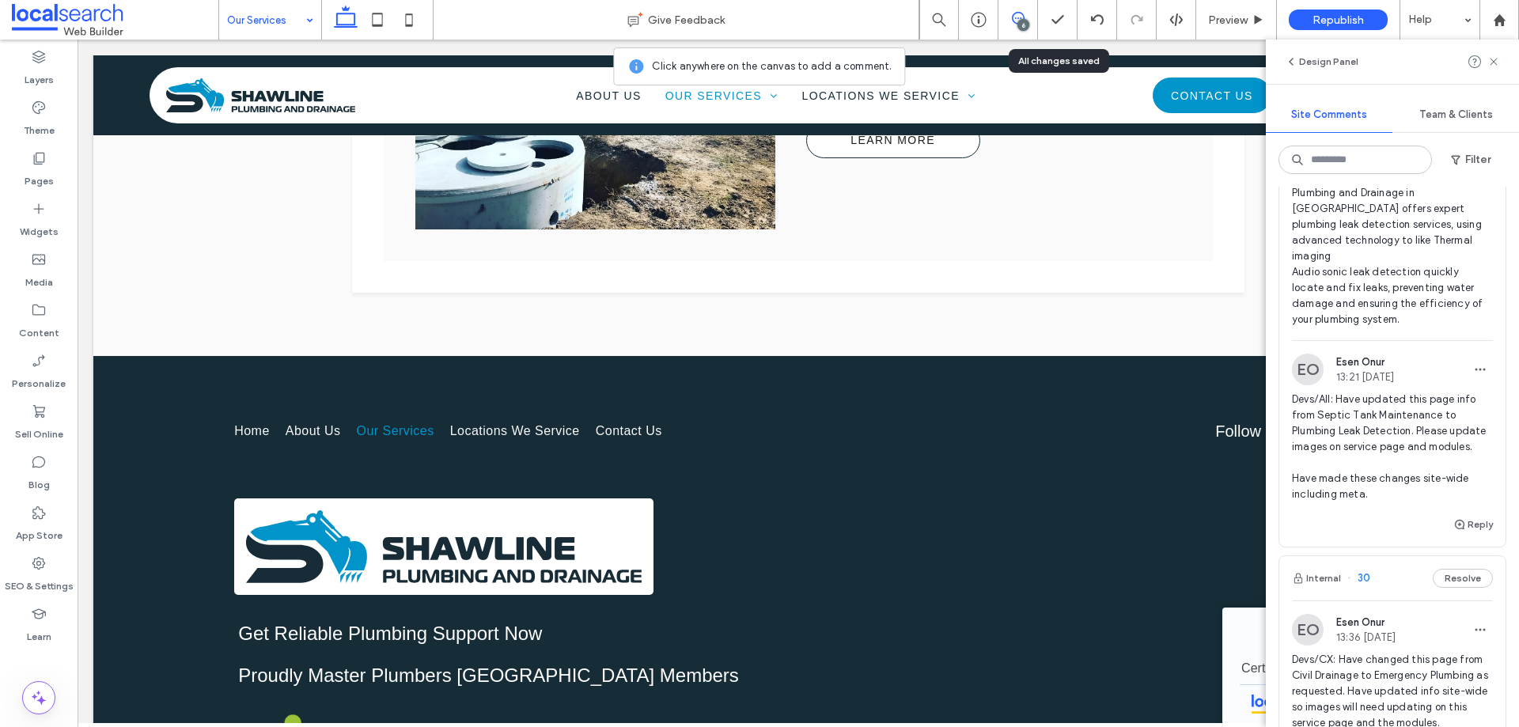
scroll to position [0, 0]
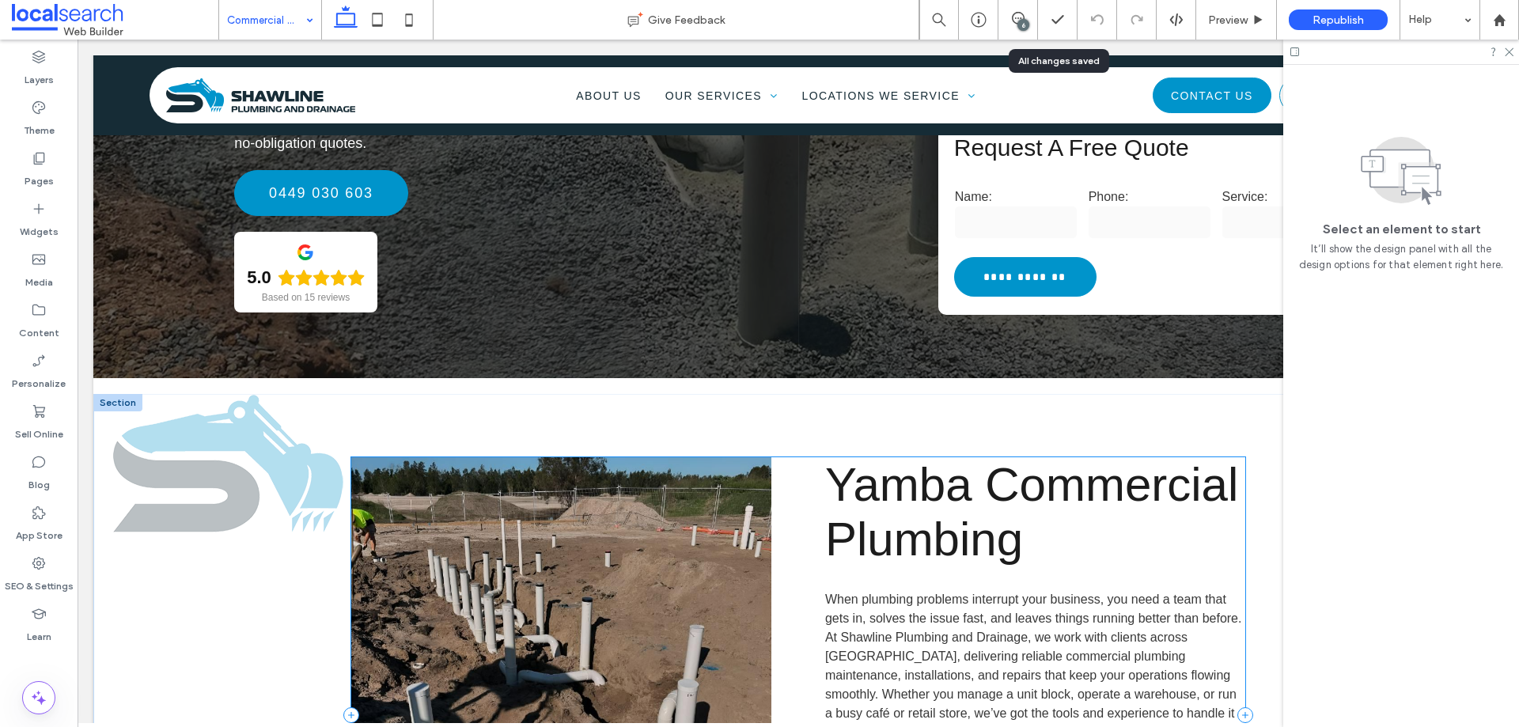
scroll to position [475, 0]
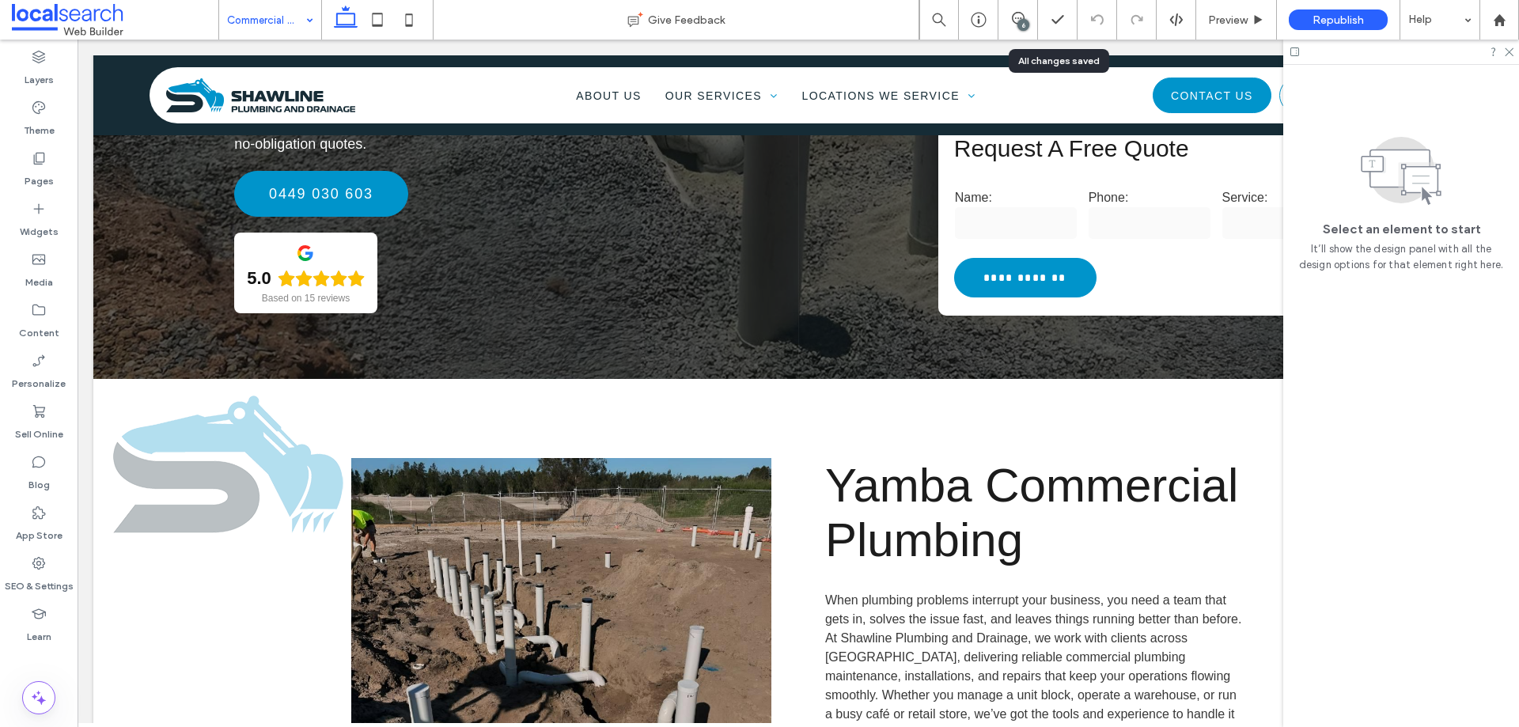
click at [274, 22] on input at bounding box center [266, 20] width 78 height 40
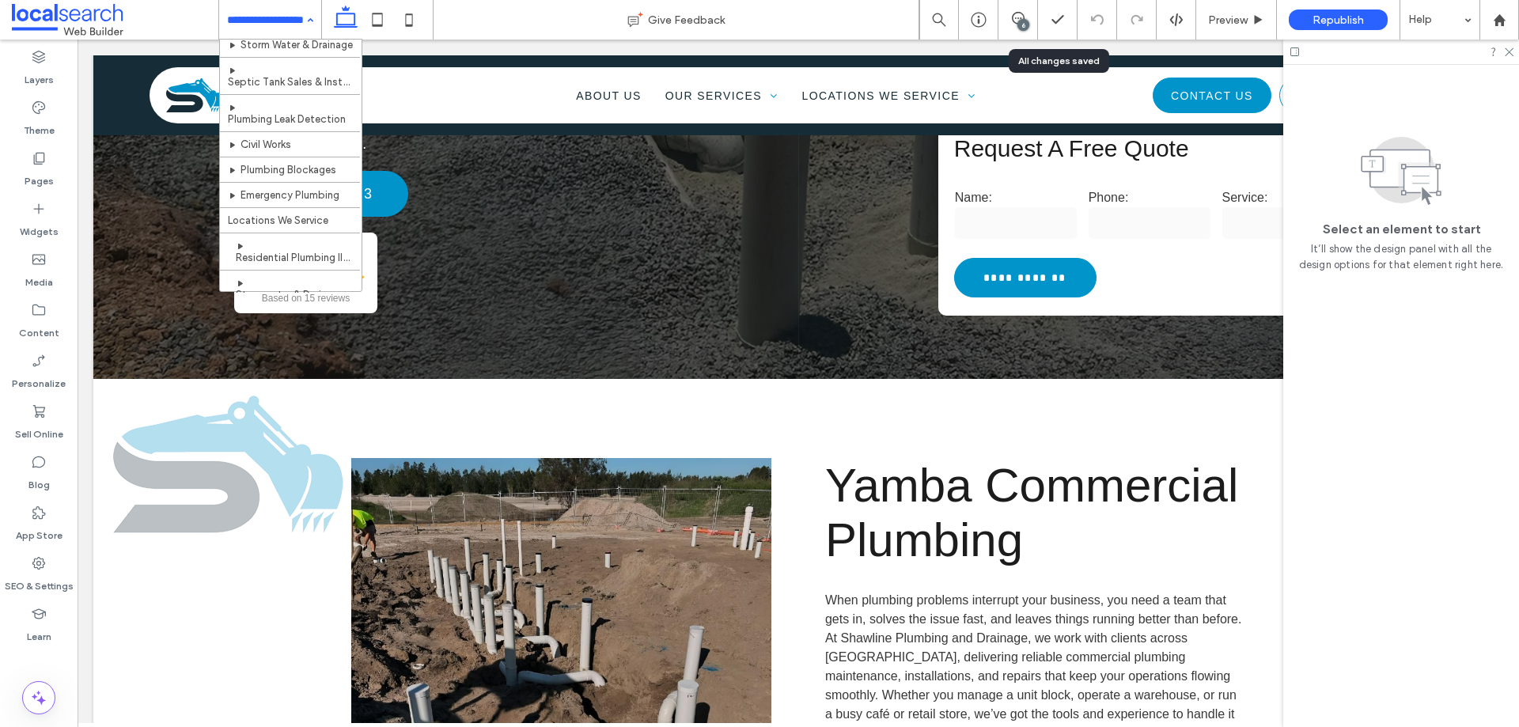
scroll to position [237, 0]
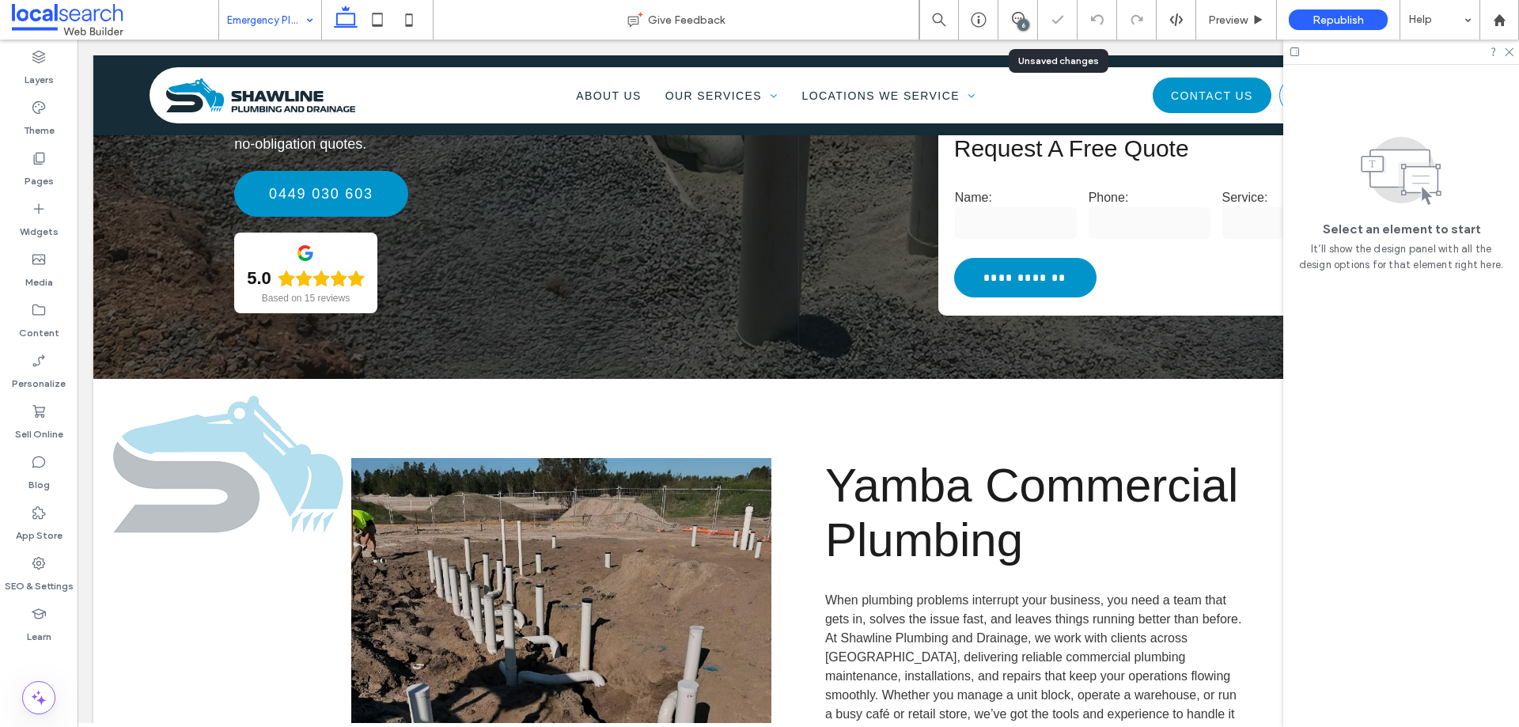
click at [277, 25] on input at bounding box center [266, 20] width 78 height 40
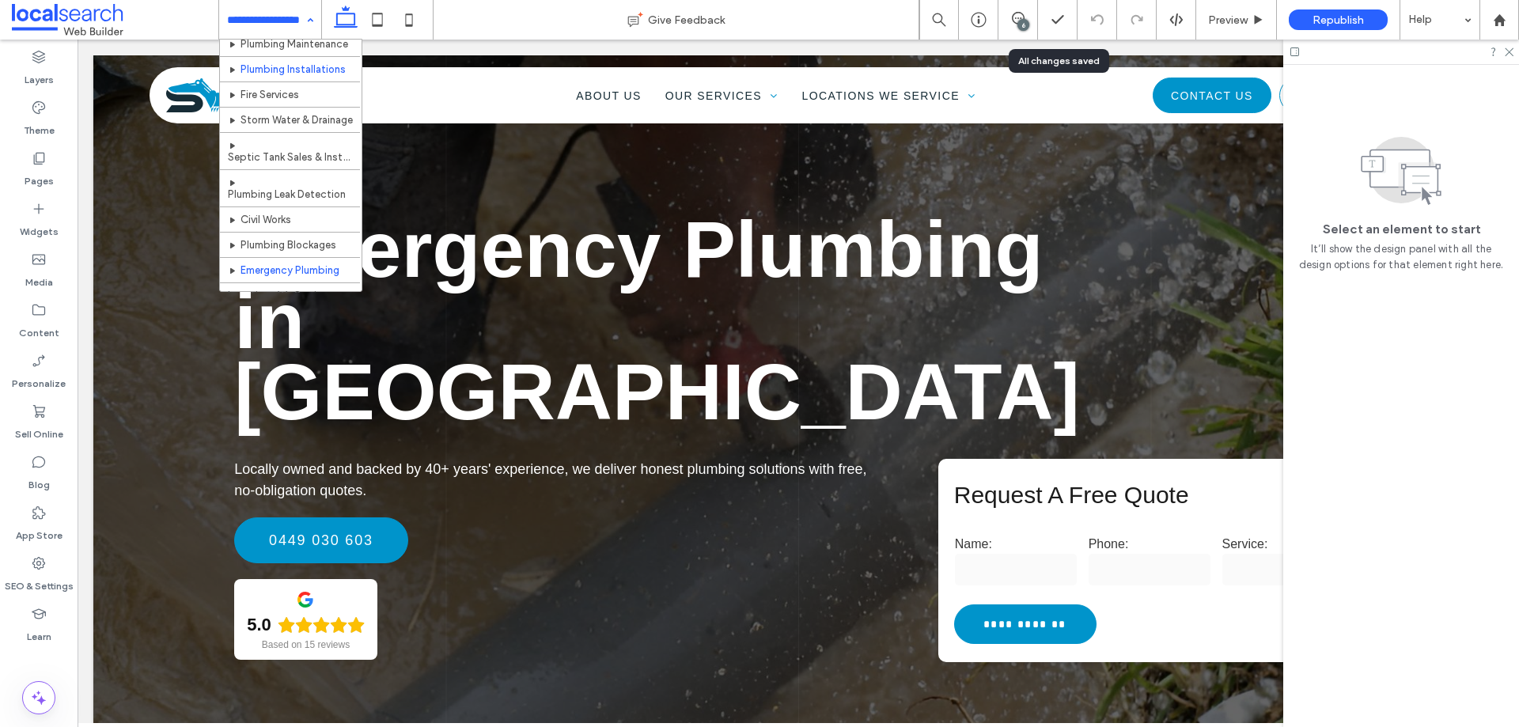
scroll to position [158, 0]
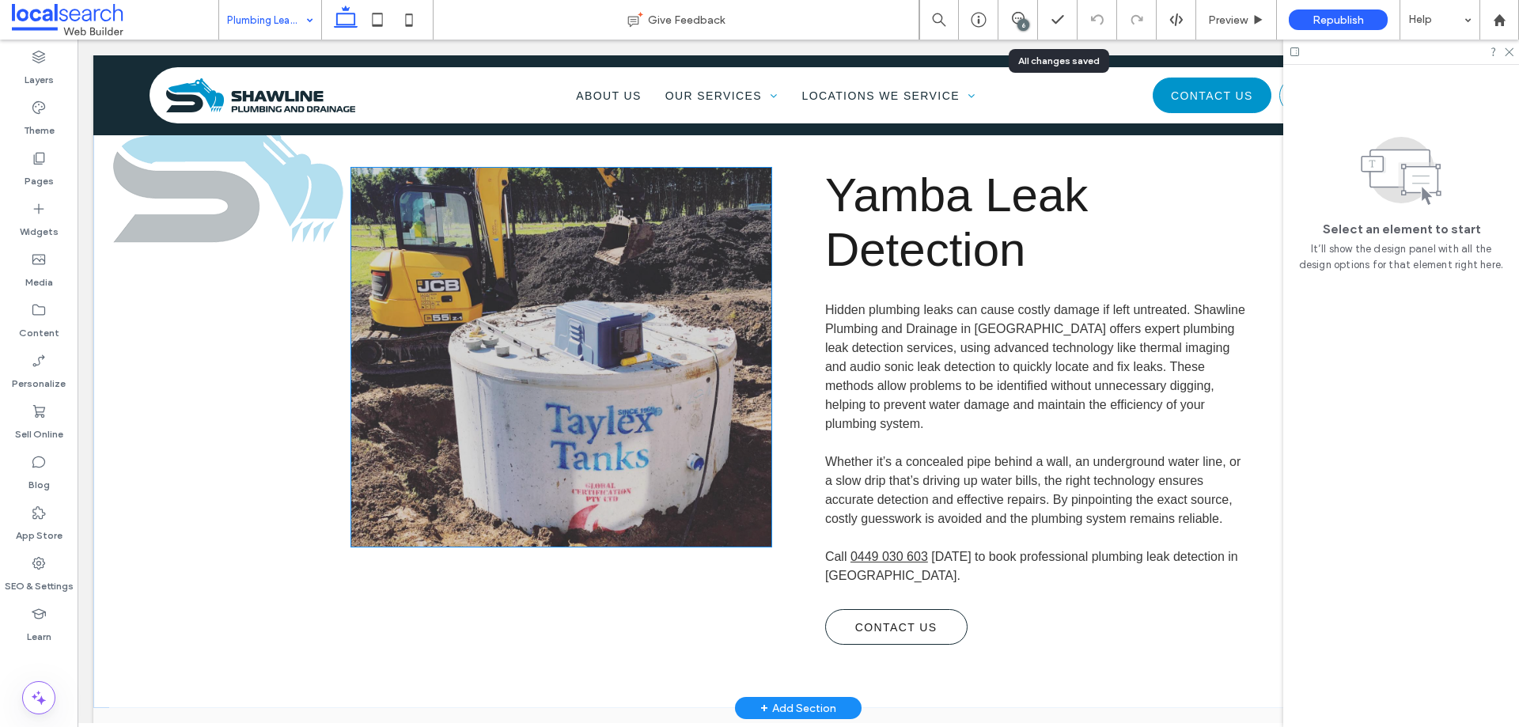
scroll to position [554, 0]
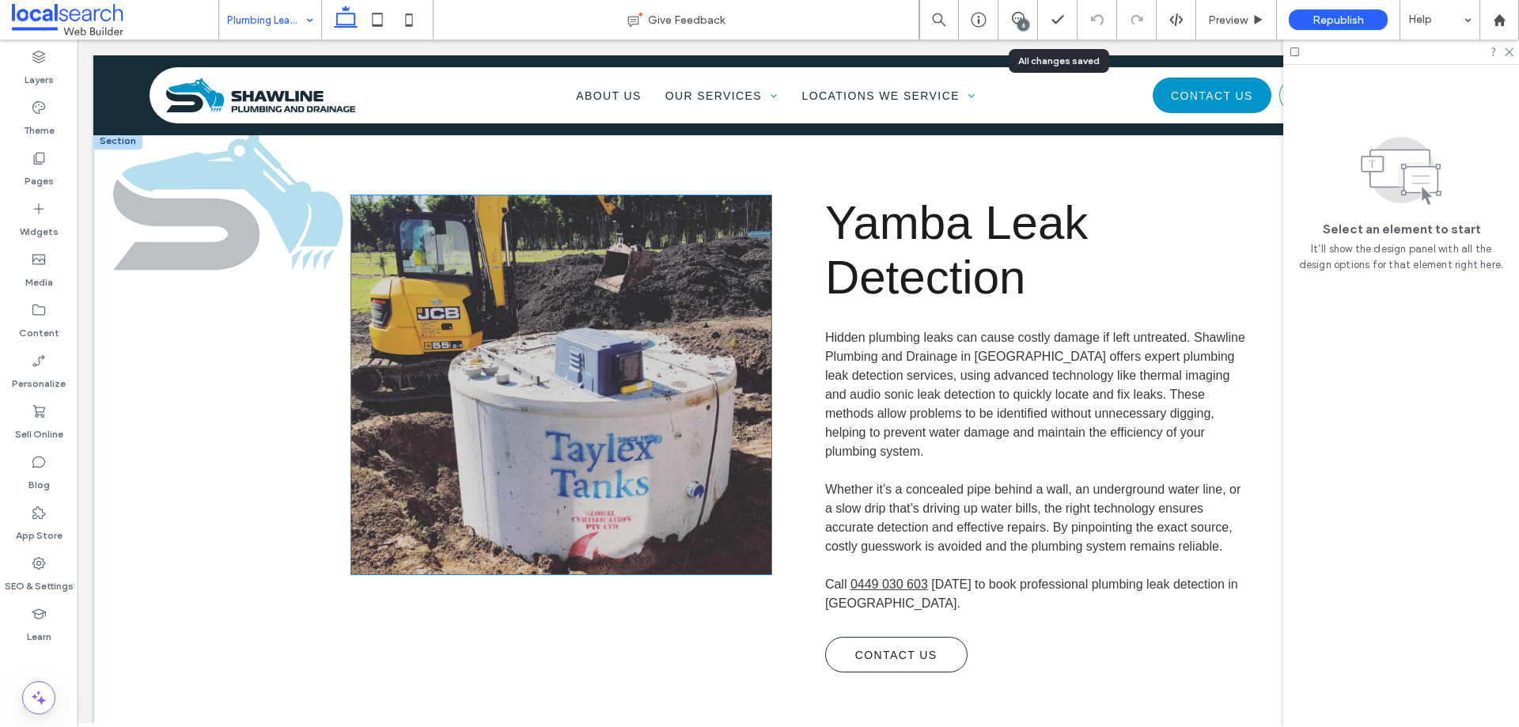
click at [595, 318] on link at bounding box center [561, 385] width 445 height 402
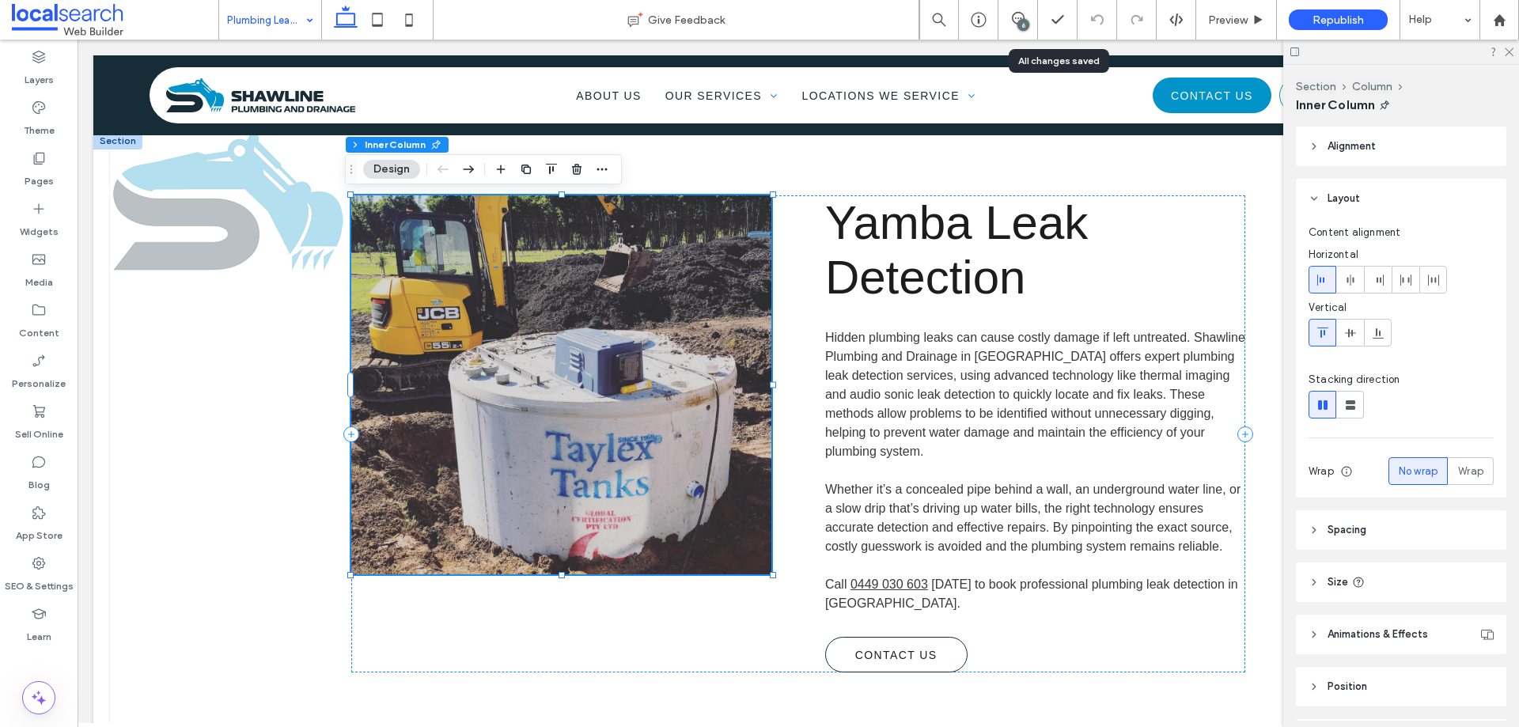
click at [595, 318] on link at bounding box center [561, 385] width 445 height 402
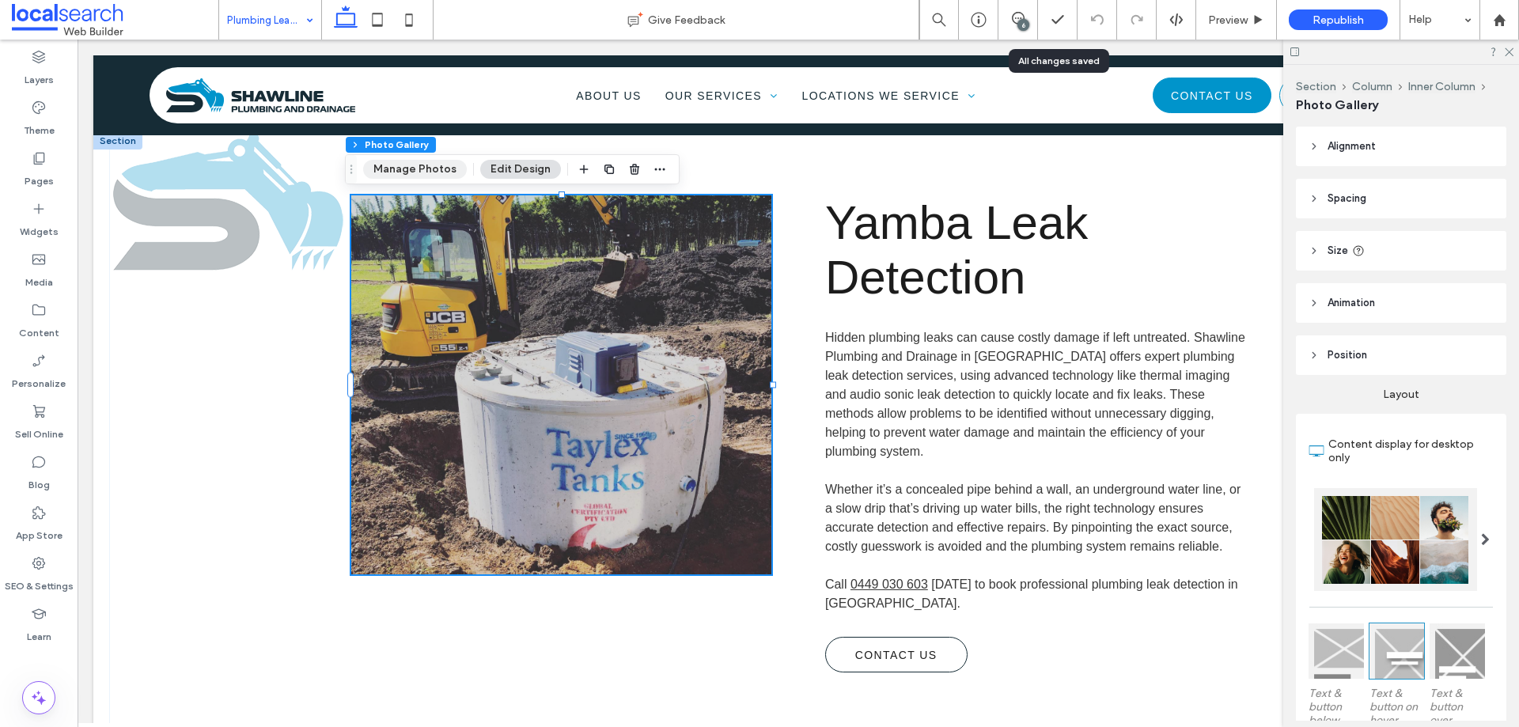
click at [411, 175] on button "Manage Photos" at bounding box center [415, 169] width 104 height 19
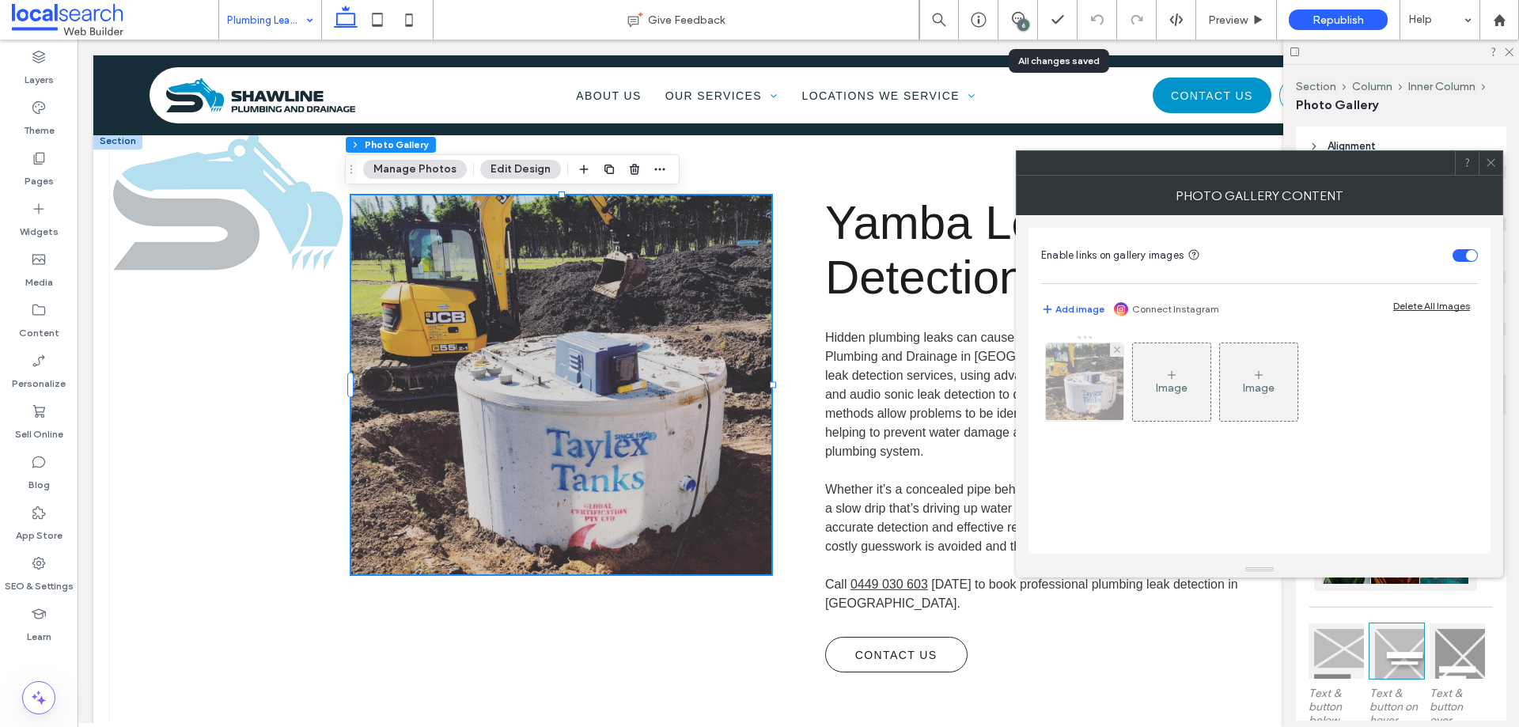
click at [1088, 396] on img at bounding box center [1084, 382] width 82 height 78
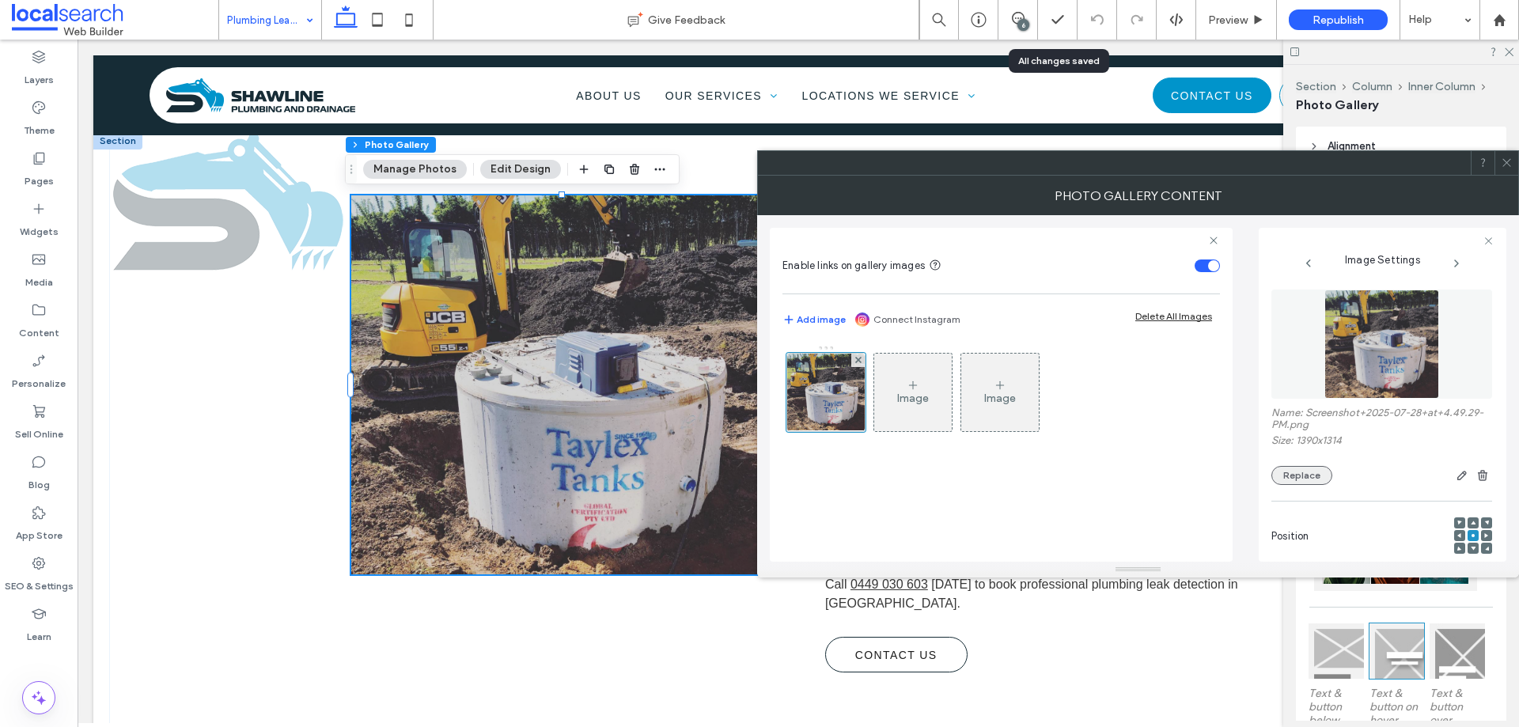
click at [1305, 472] on button "Replace" at bounding box center [1301, 475] width 61 height 19
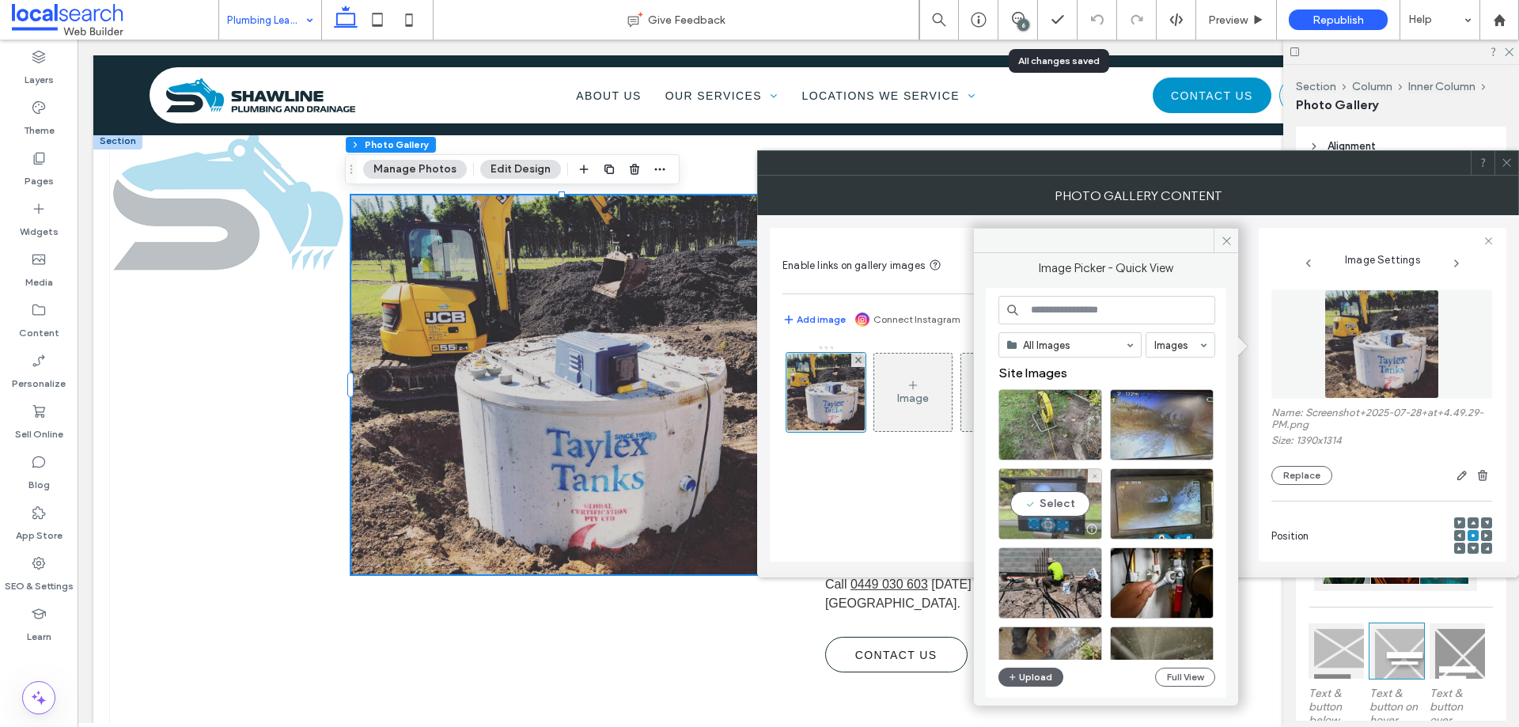
click at [1054, 490] on div "Select" at bounding box center [1050, 503] width 104 height 71
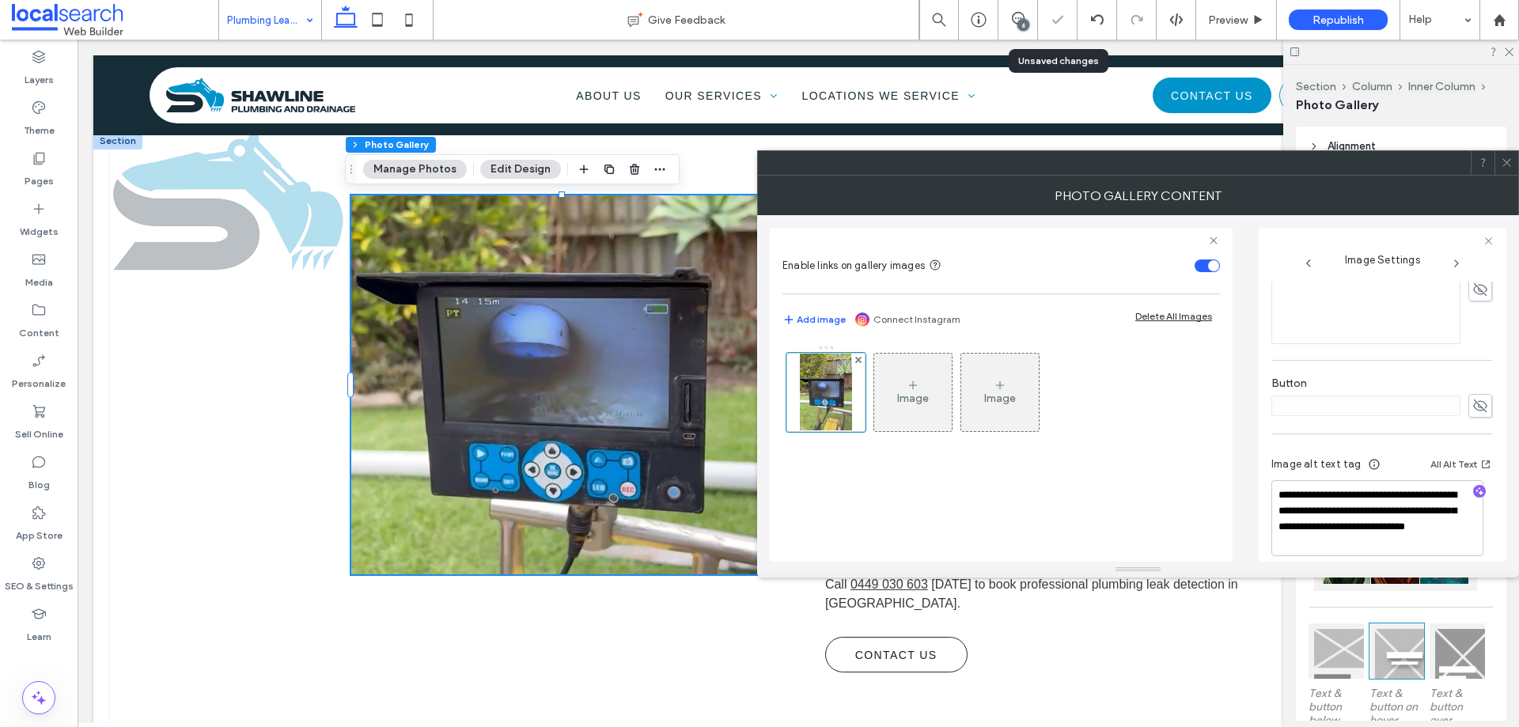
scroll to position [495, 0]
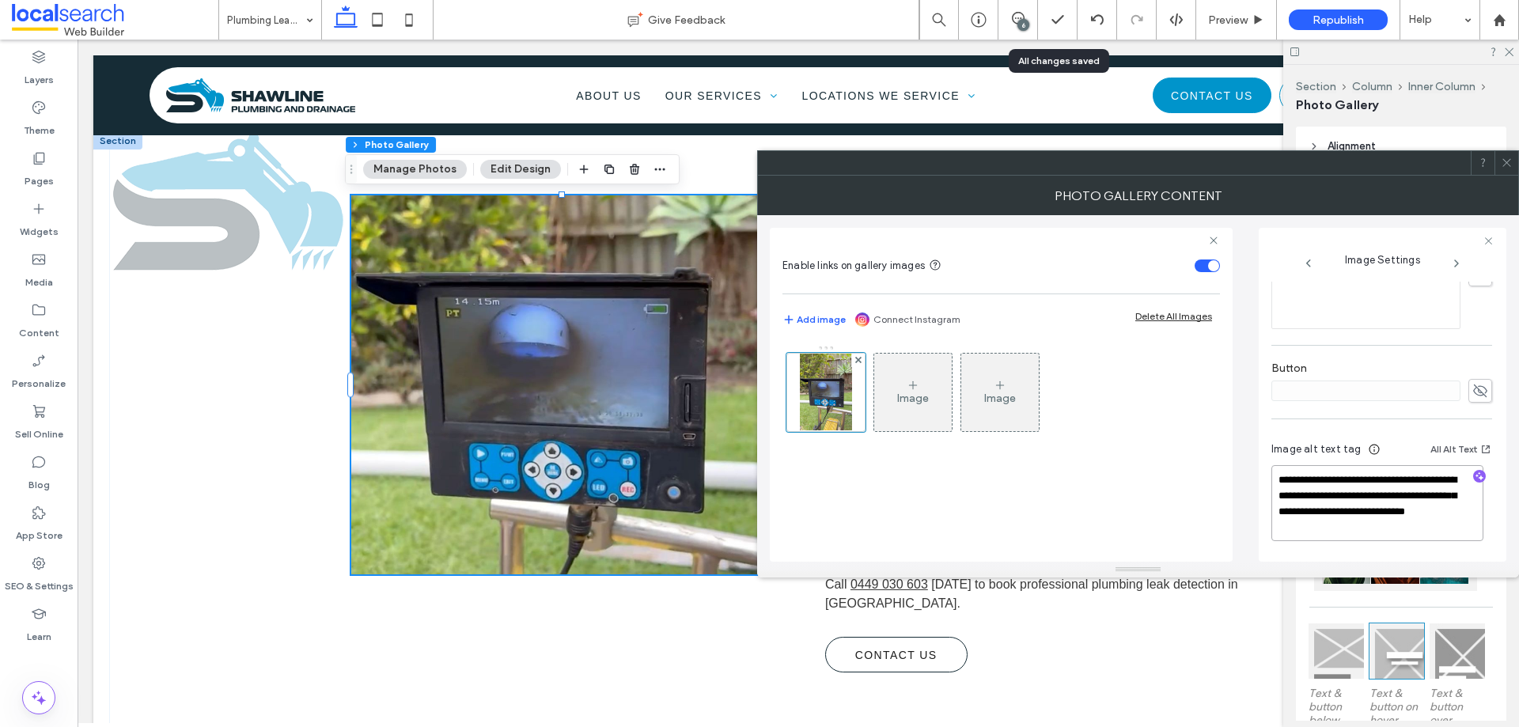
drag, startPoint x: 0, startPoint y: 0, endPoint x: 1313, endPoint y: 511, distance: 1409.1
click at [1313, 511] on textarea "**********" at bounding box center [1377, 503] width 212 height 76
click at [1474, 471] on icon "button" at bounding box center [1479, 476] width 11 height 11
drag, startPoint x: 1331, startPoint y: 514, endPoint x: 1335, endPoint y: 494, distance: 21.1
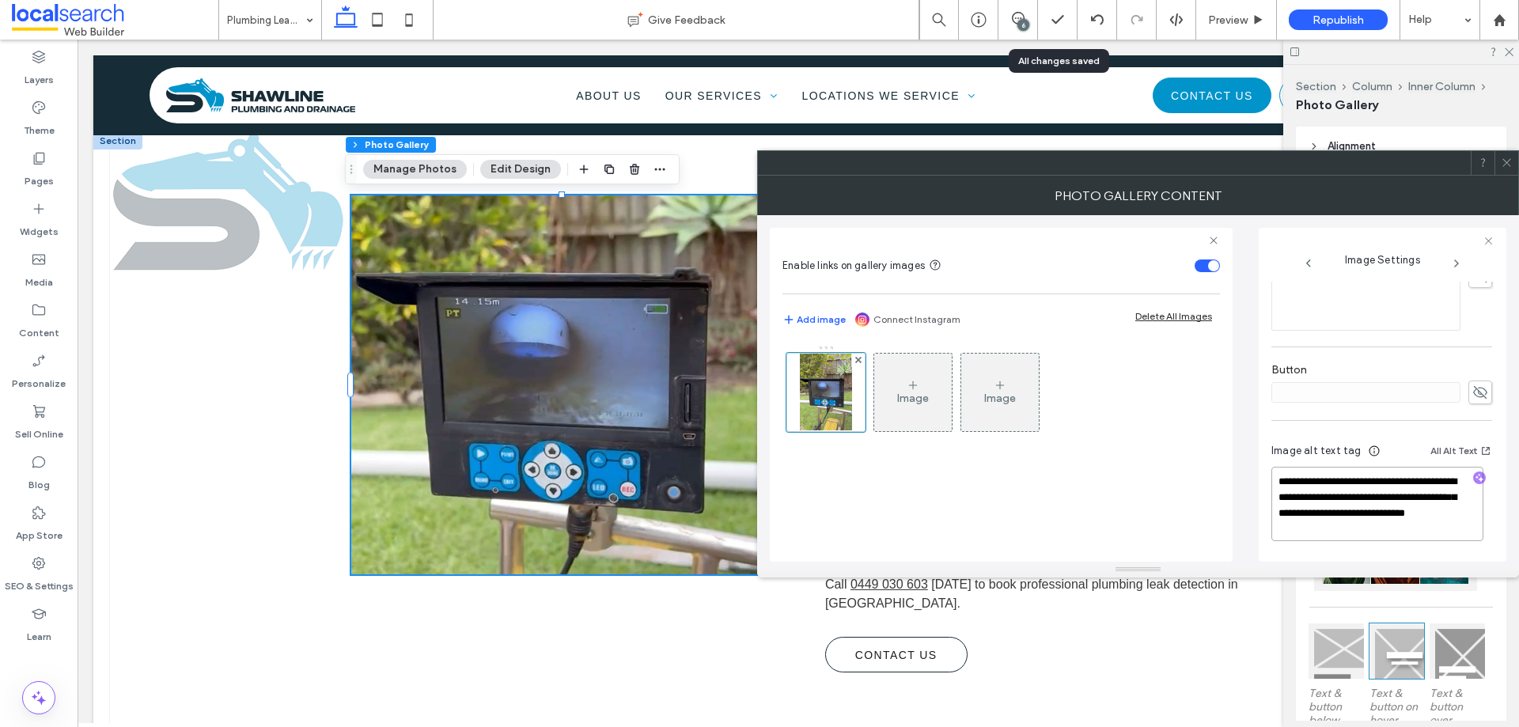
click at [1335, 494] on textarea "**********" at bounding box center [1377, 504] width 212 height 74
paste textarea "**********"
drag, startPoint x: 1338, startPoint y: 503, endPoint x: 1282, endPoint y: 483, distance: 60.6
click at [1282, 483] on textarea "**********" at bounding box center [1377, 506] width 212 height 70
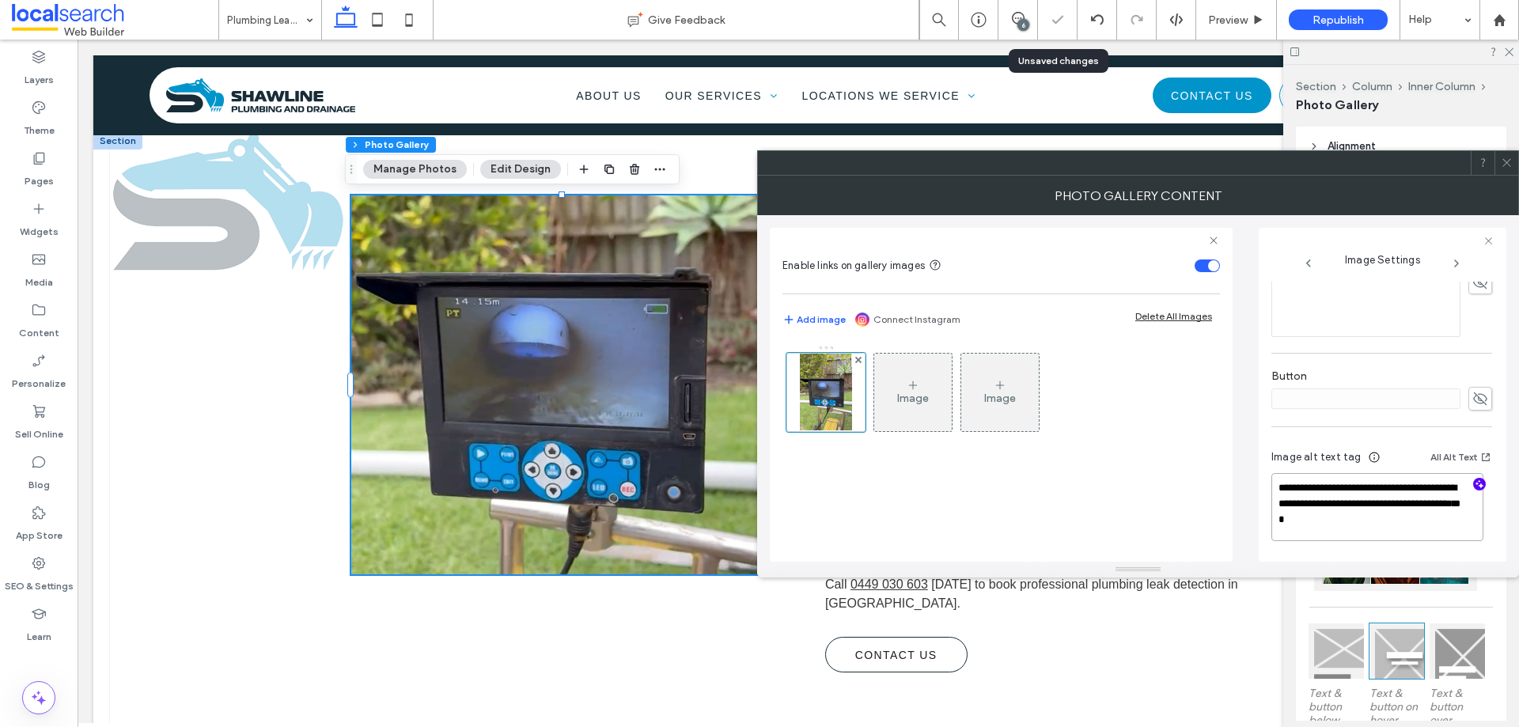
scroll to position [487, 0]
click at [1331, 501] on textarea "**********" at bounding box center [1377, 507] width 212 height 68
type textarea "**********"
click at [1504, 161] on icon at bounding box center [1507, 163] width 12 height 12
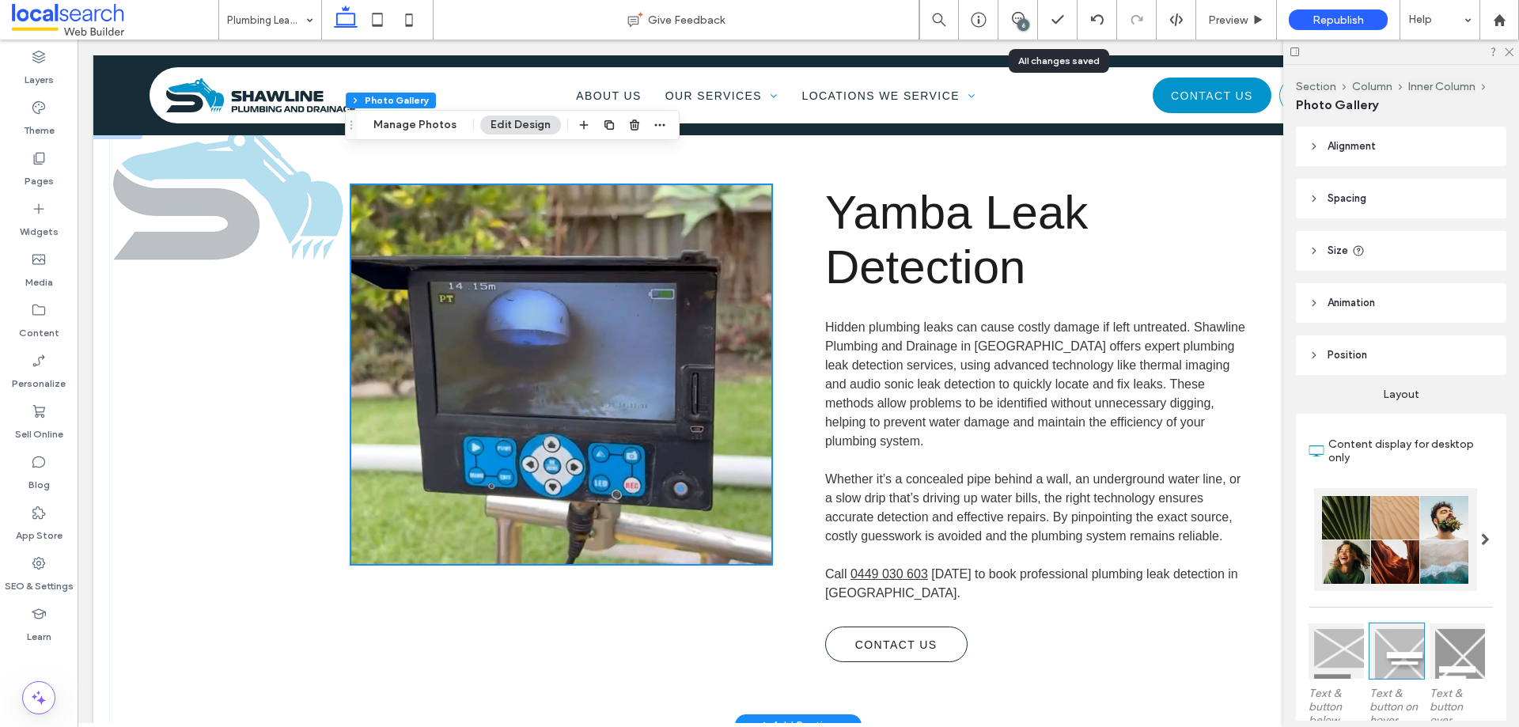
scroll to position [554, 0]
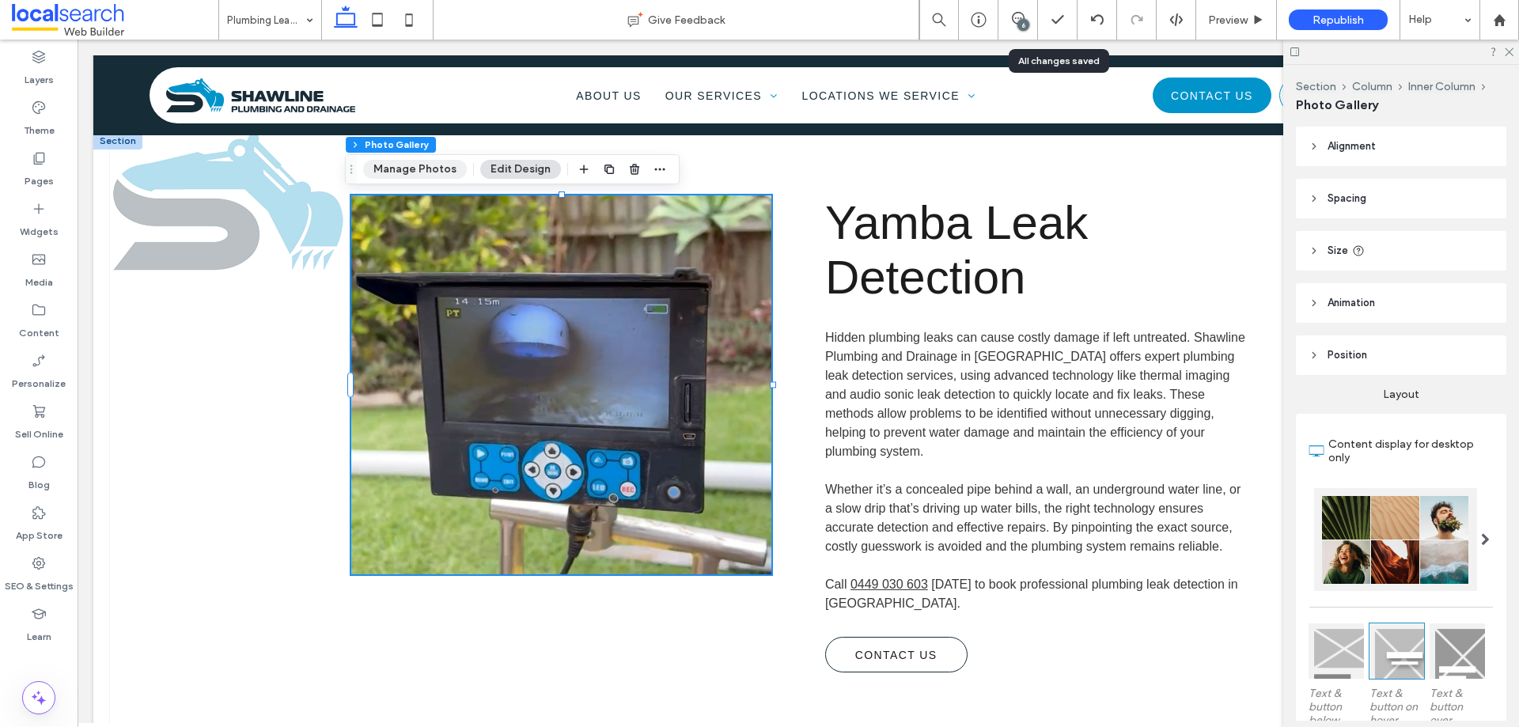
click at [438, 164] on button "Manage Photos" at bounding box center [415, 169] width 104 height 19
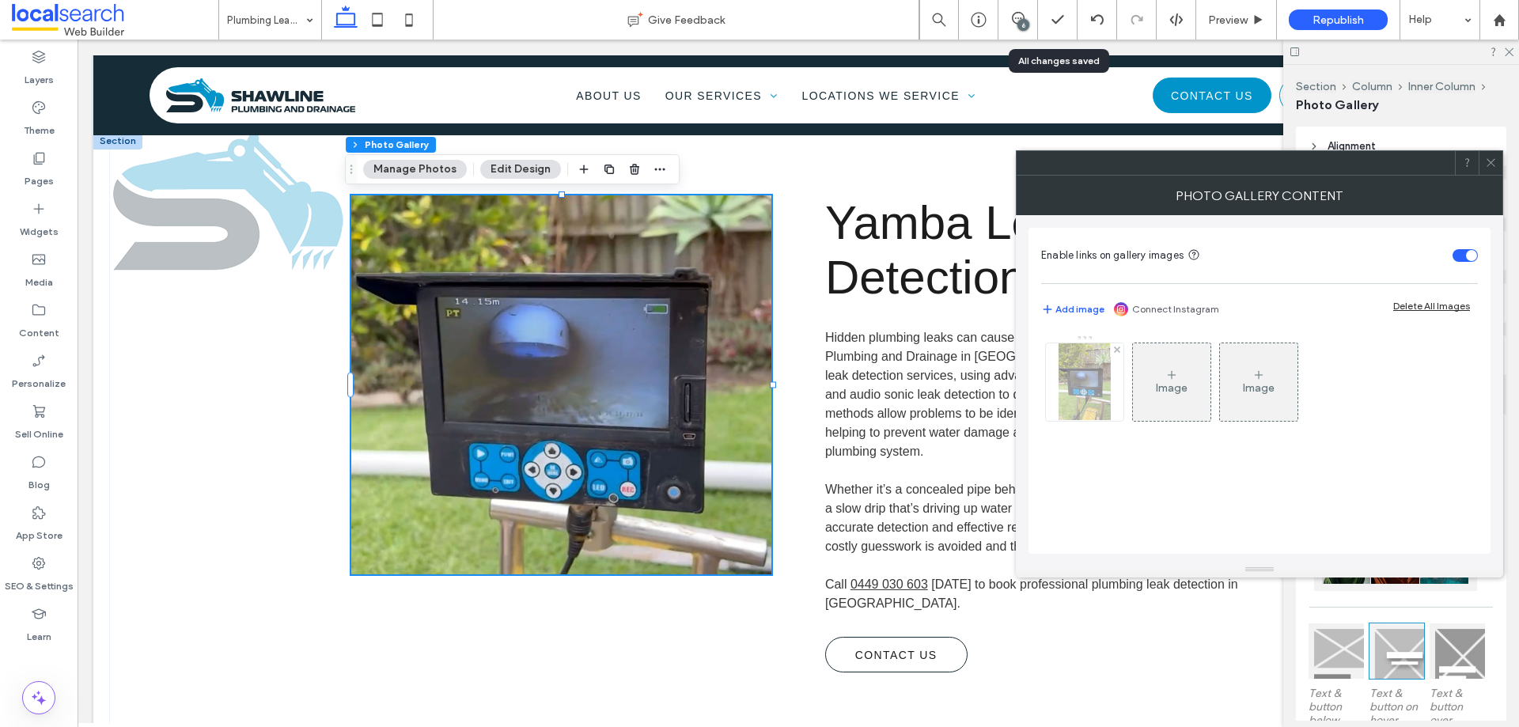
click at [1096, 394] on img at bounding box center [1083, 382] width 51 height 78
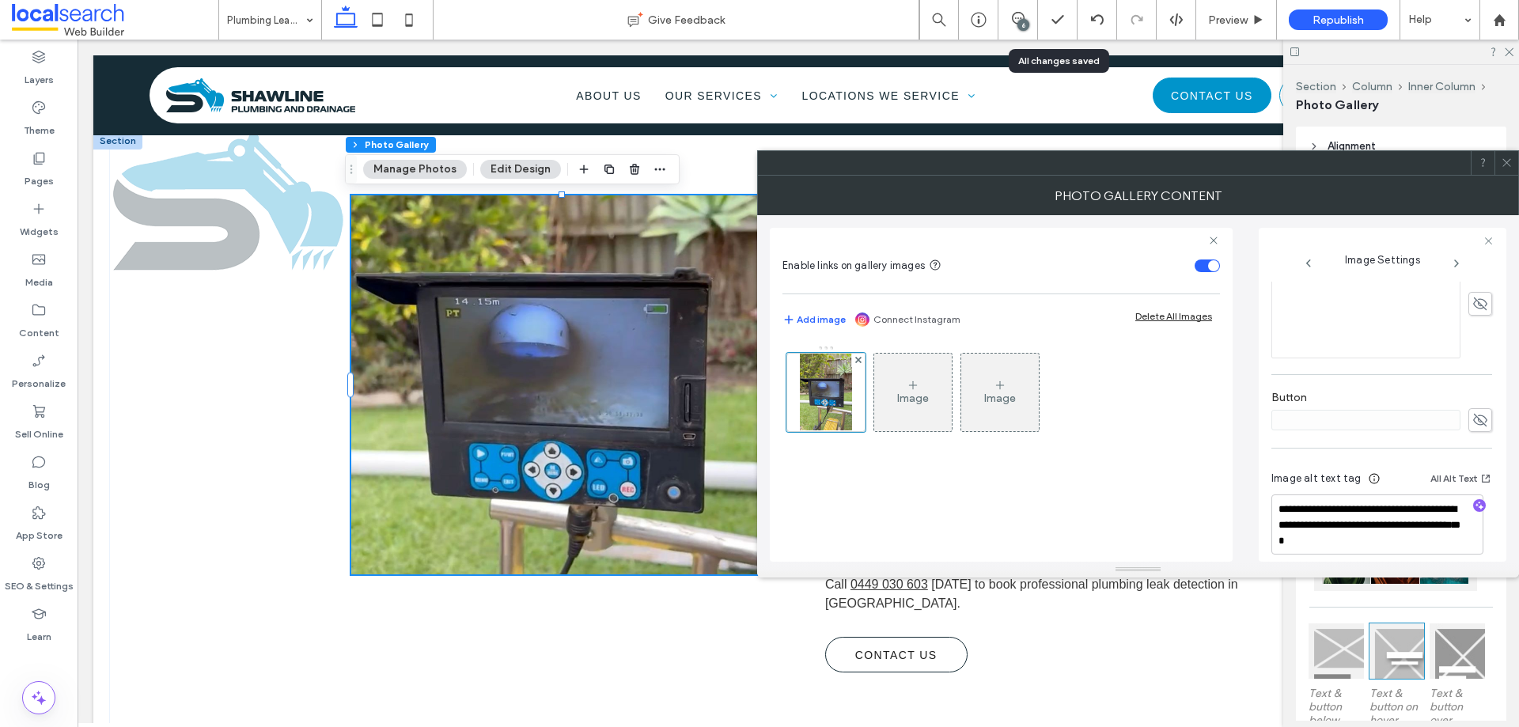
scroll to position [479, 0]
click at [1504, 170] on span at bounding box center [1507, 163] width 12 height 24
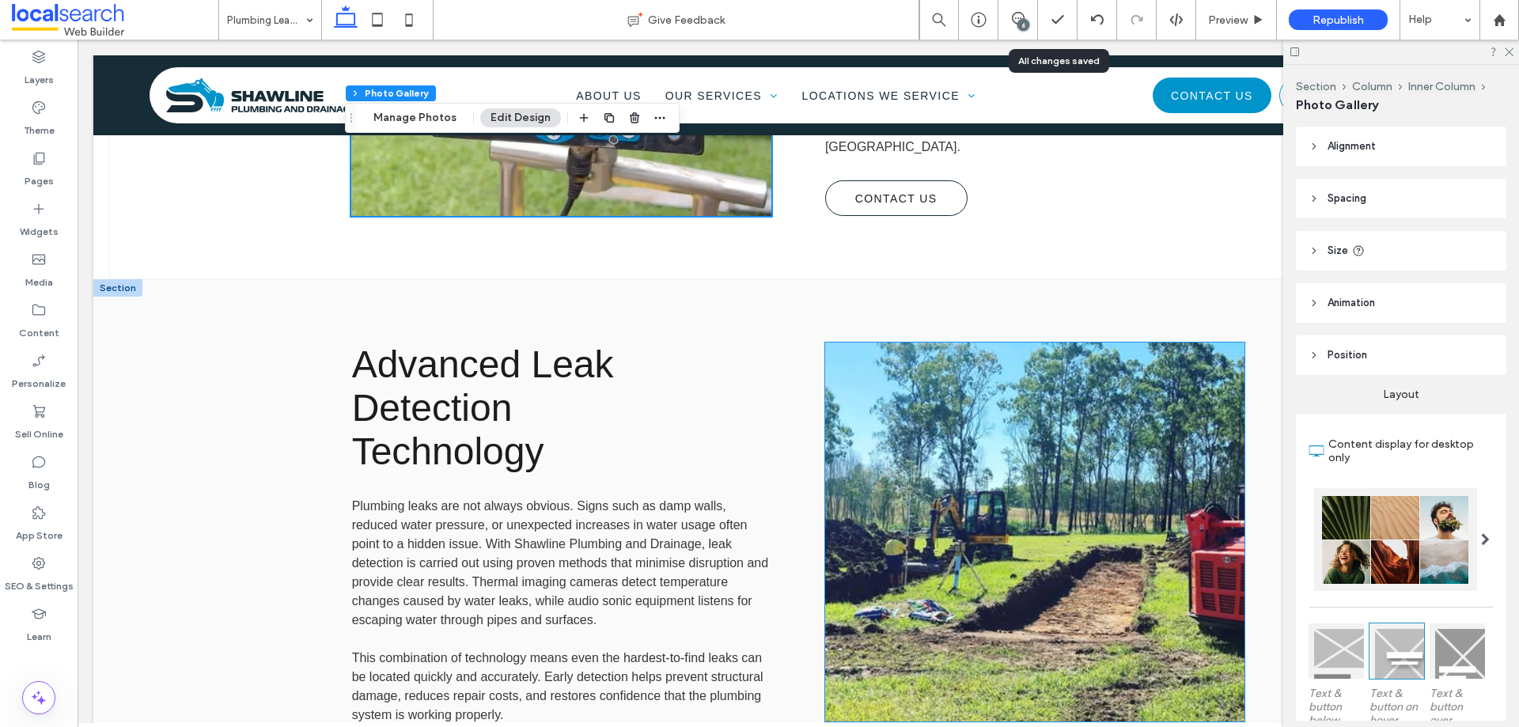
scroll to position [1028, 0]
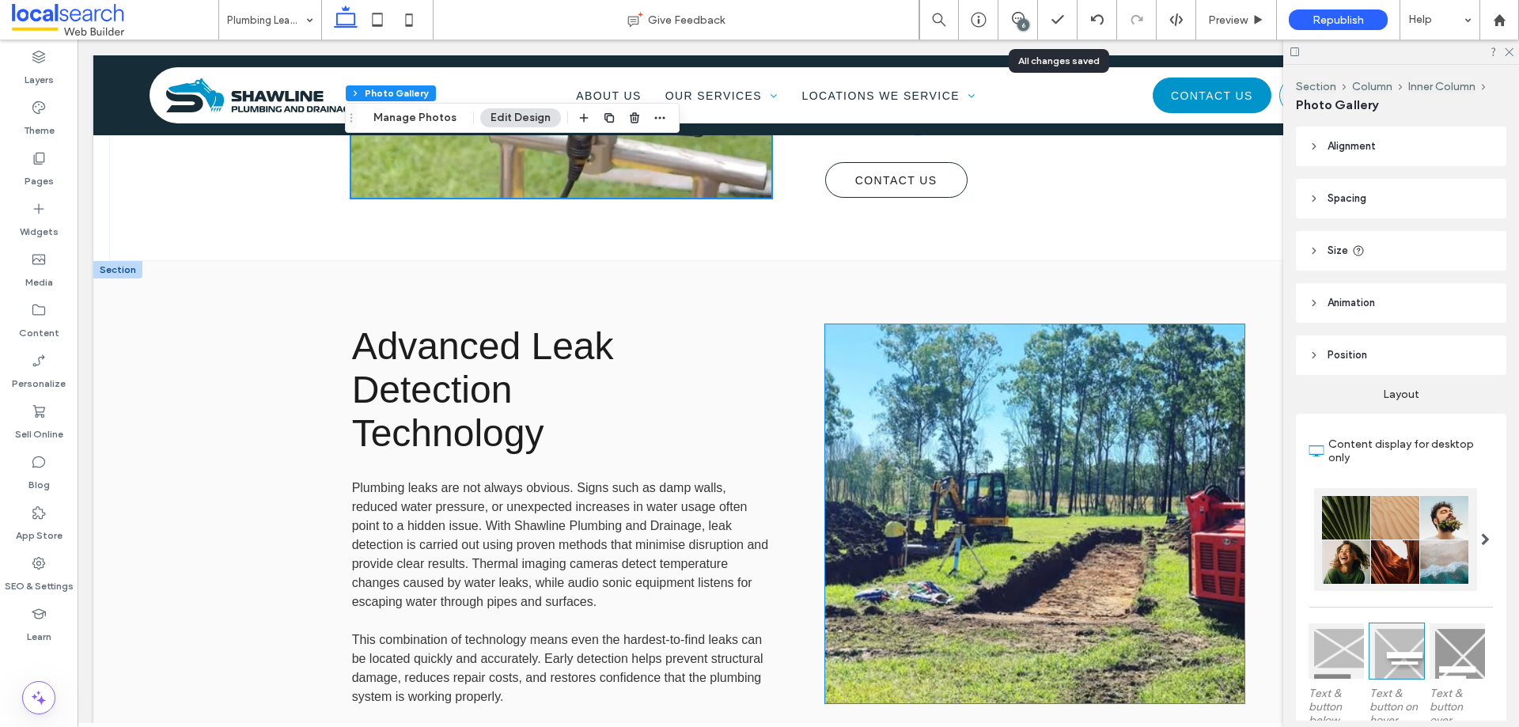
click at [924, 382] on link at bounding box center [1034, 514] width 445 height 402
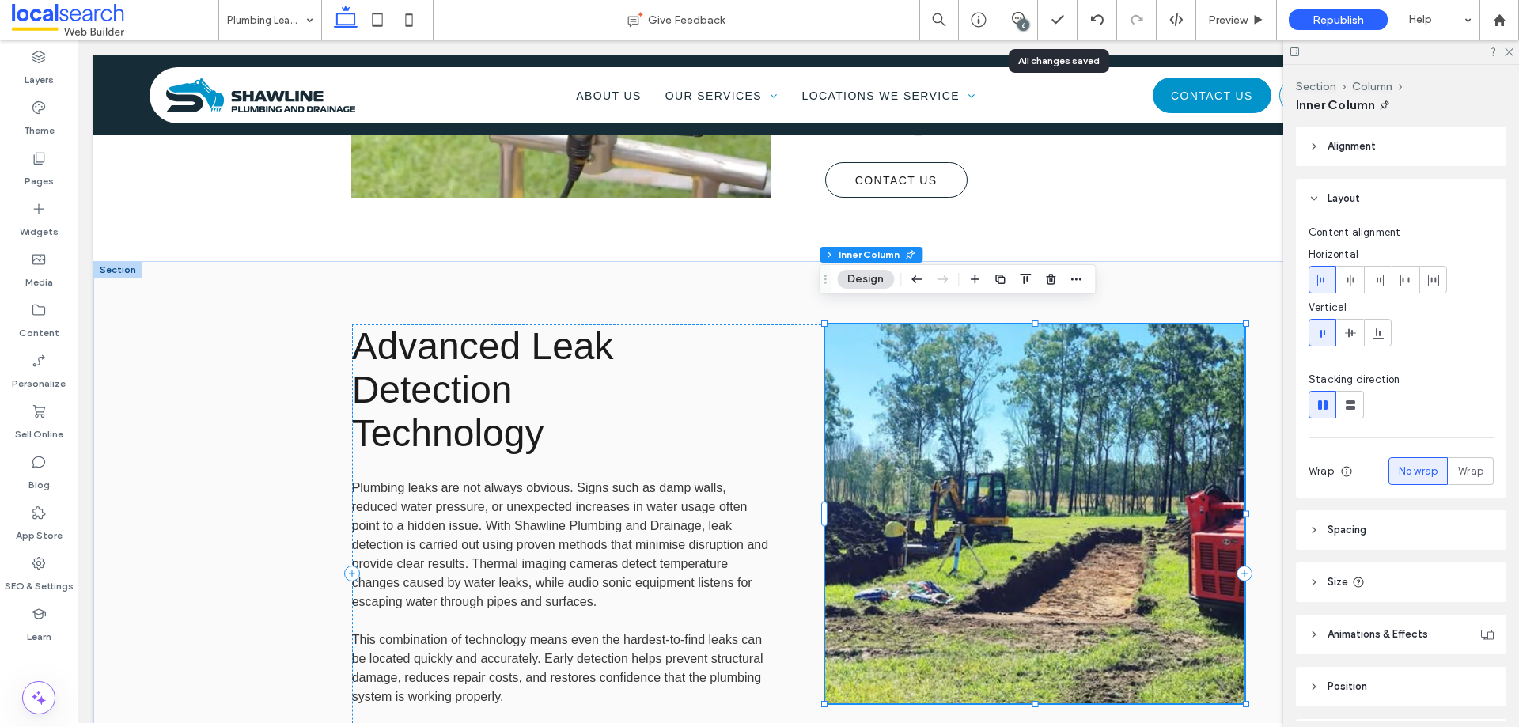
click at [924, 382] on link at bounding box center [1034, 514] width 445 height 402
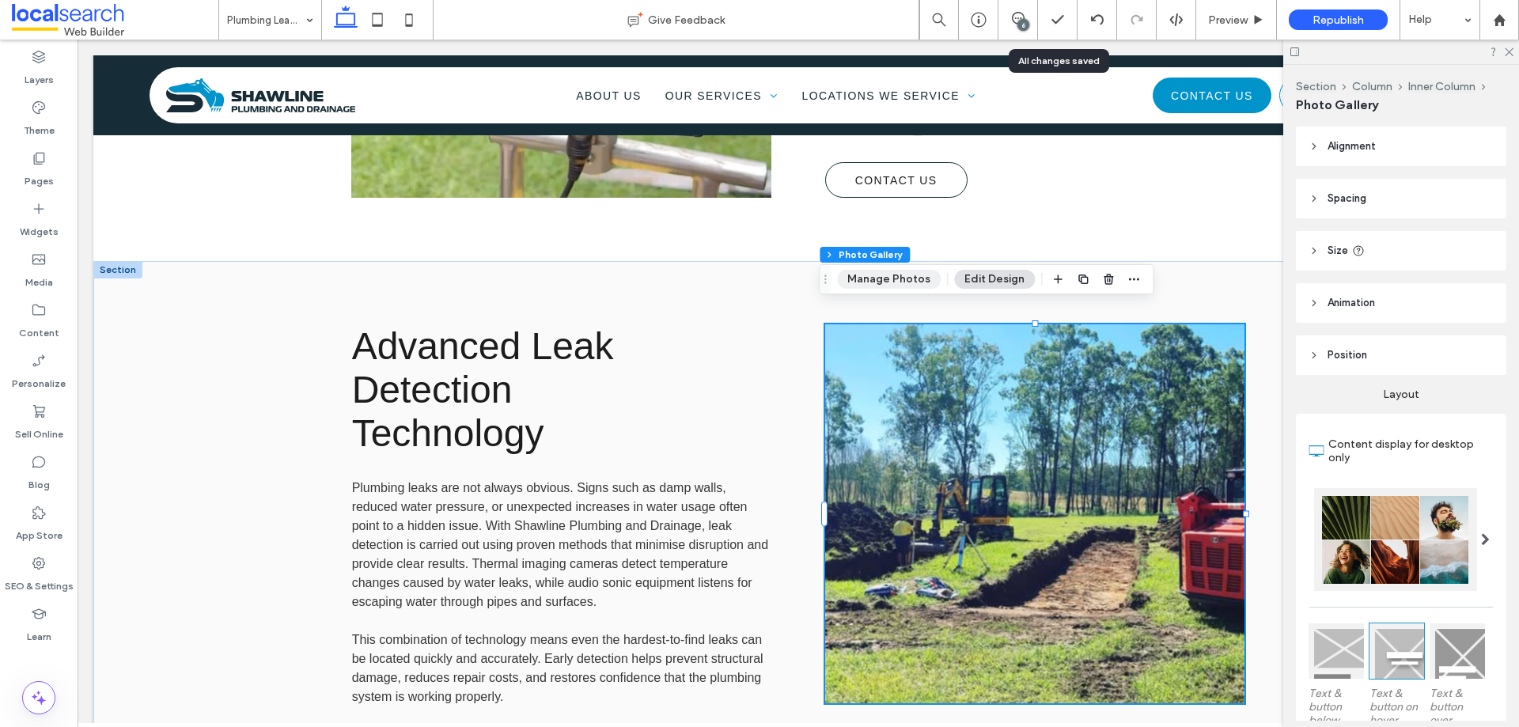
click at [889, 279] on button "Manage Photos" at bounding box center [889, 279] width 104 height 19
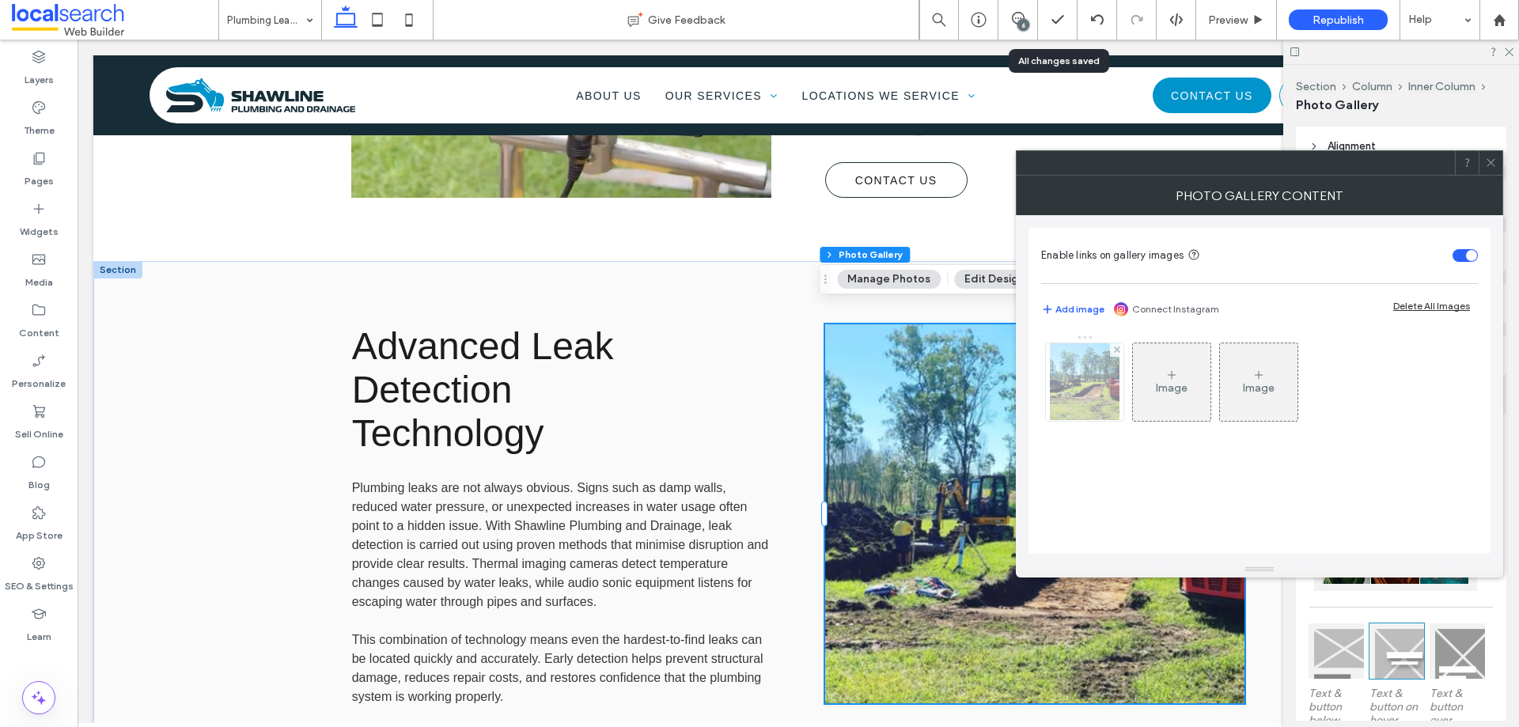
click at [1106, 401] on img at bounding box center [1084, 382] width 69 height 78
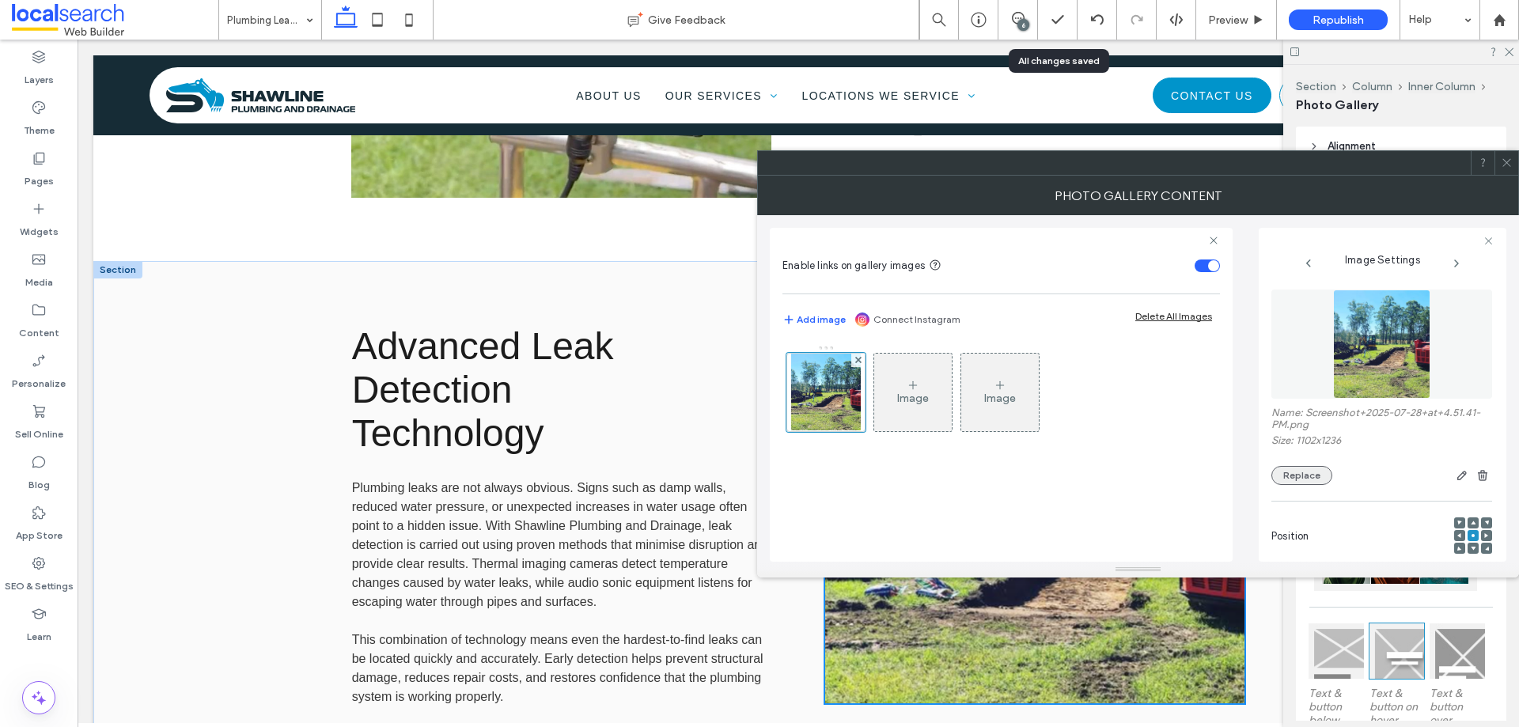
click at [1293, 468] on button "Replace" at bounding box center [1301, 475] width 61 height 19
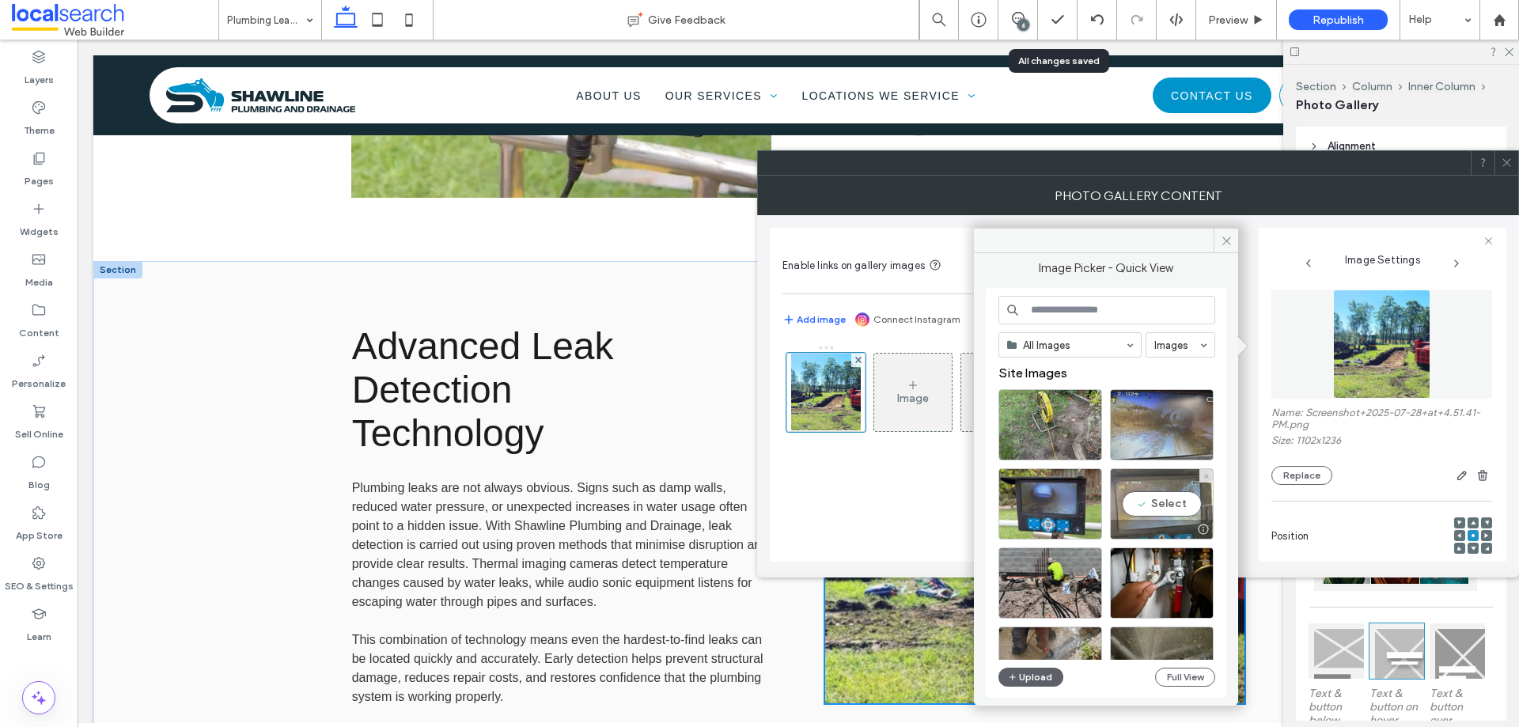
click at [1144, 505] on div "Select" at bounding box center [1162, 503] width 104 height 71
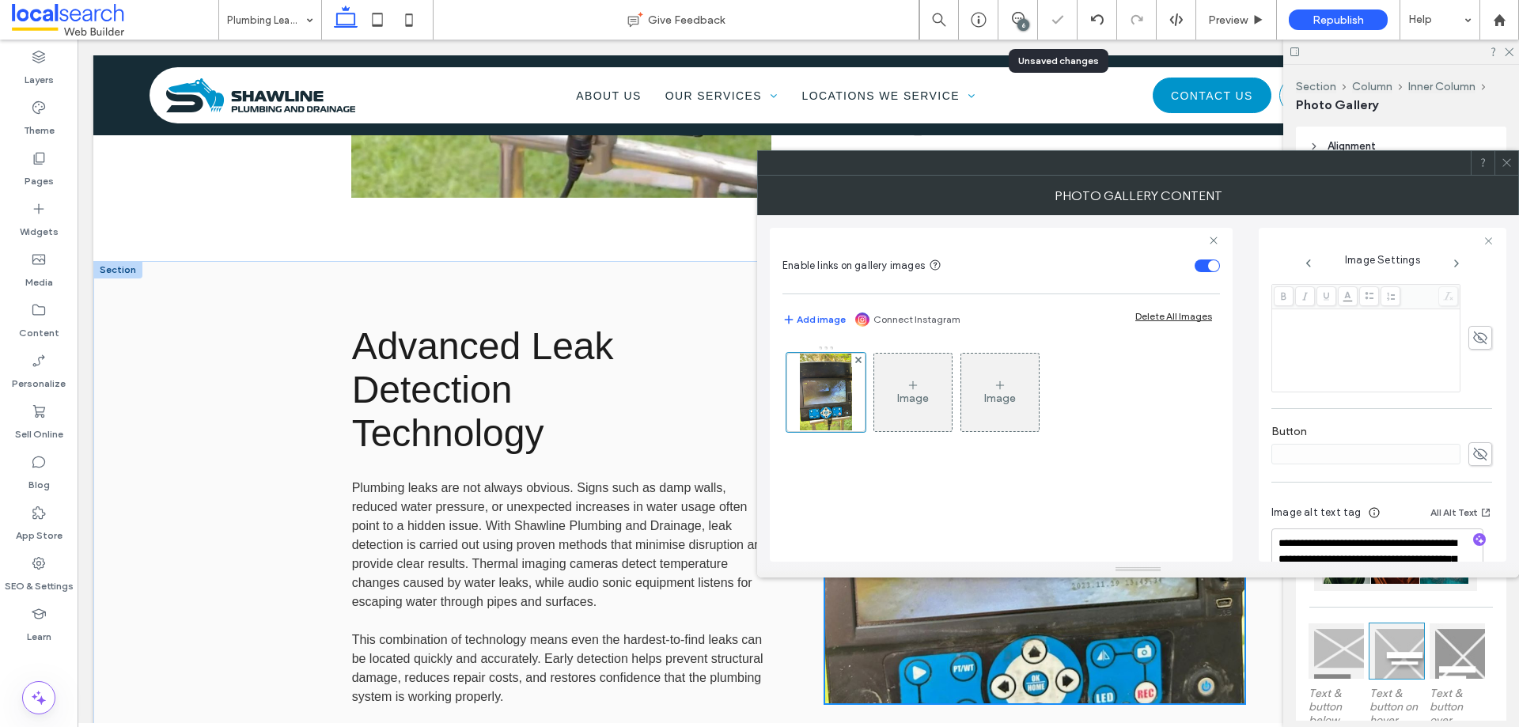
scroll to position [495, 0]
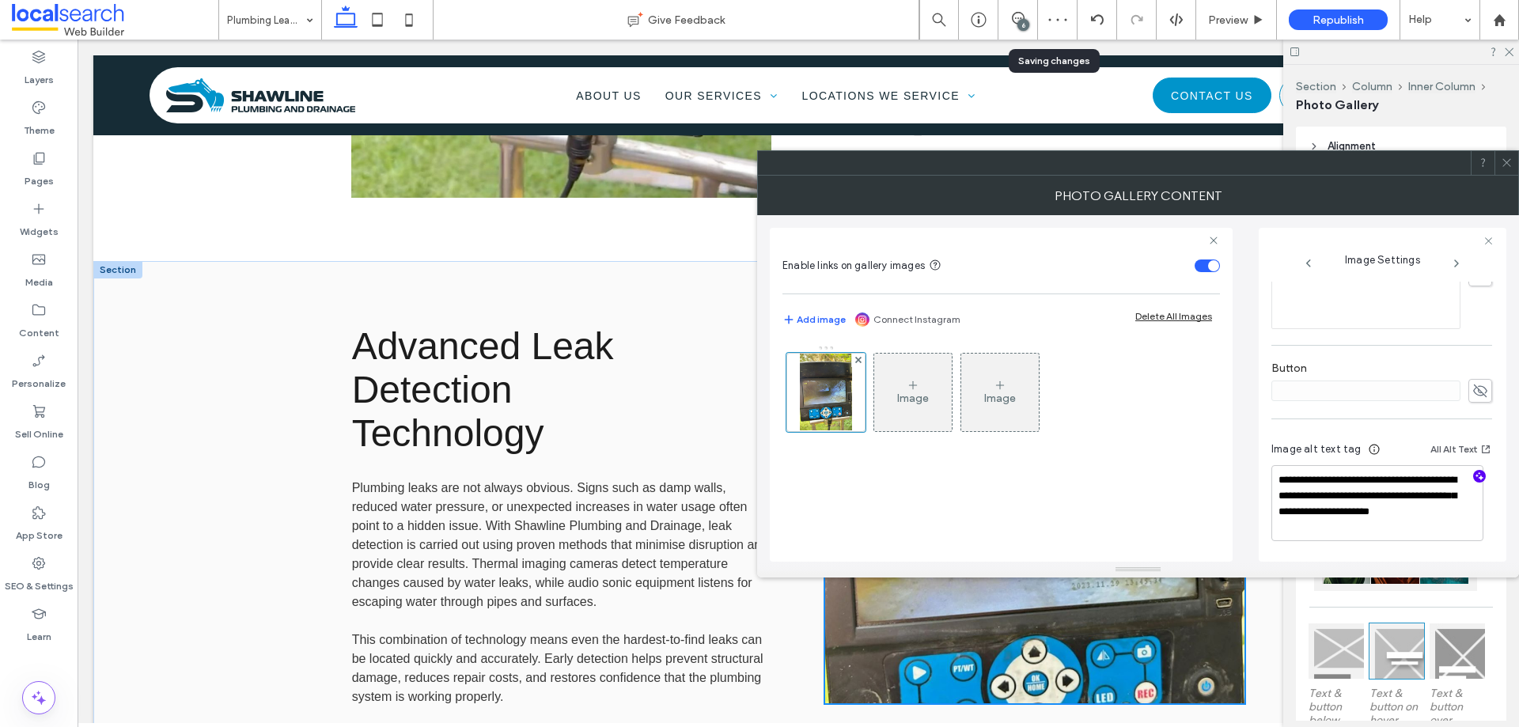
click at [1474, 474] on icon "button" at bounding box center [1479, 476] width 11 height 11
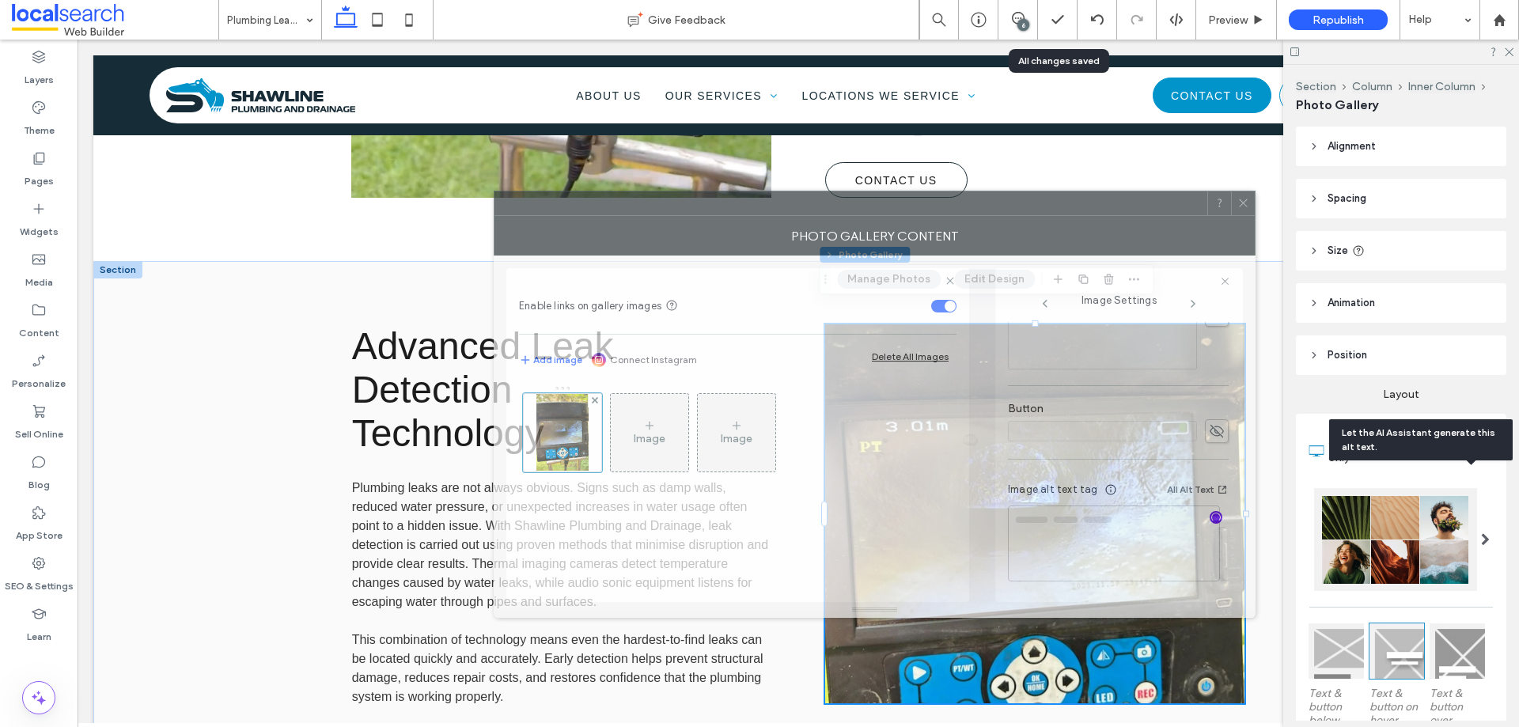
drag, startPoint x: 1265, startPoint y: 172, endPoint x: 1002, endPoint y: 212, distance: 265.7
click at [1002, 212] on div at bounding box center [850, 203] width 713 height 24
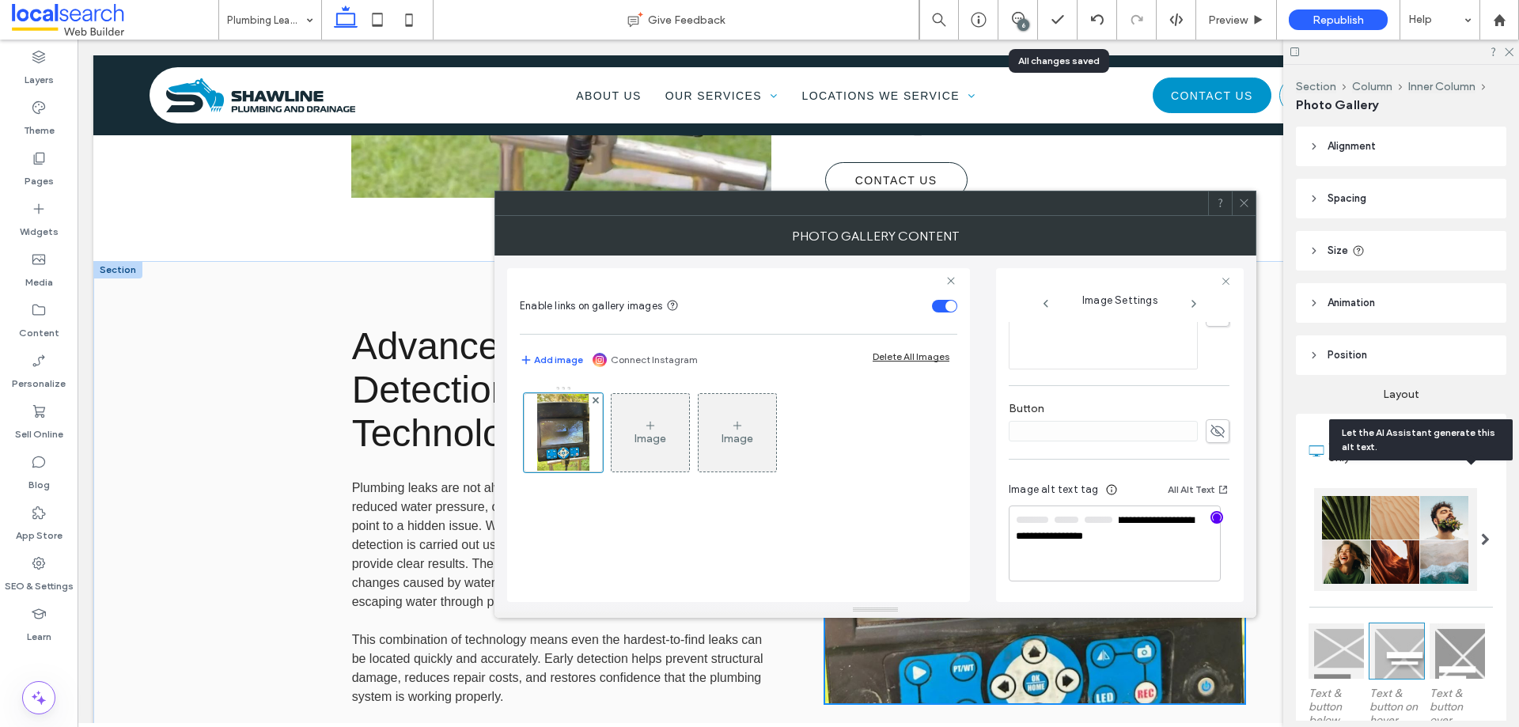
scroll to position [494, 0]
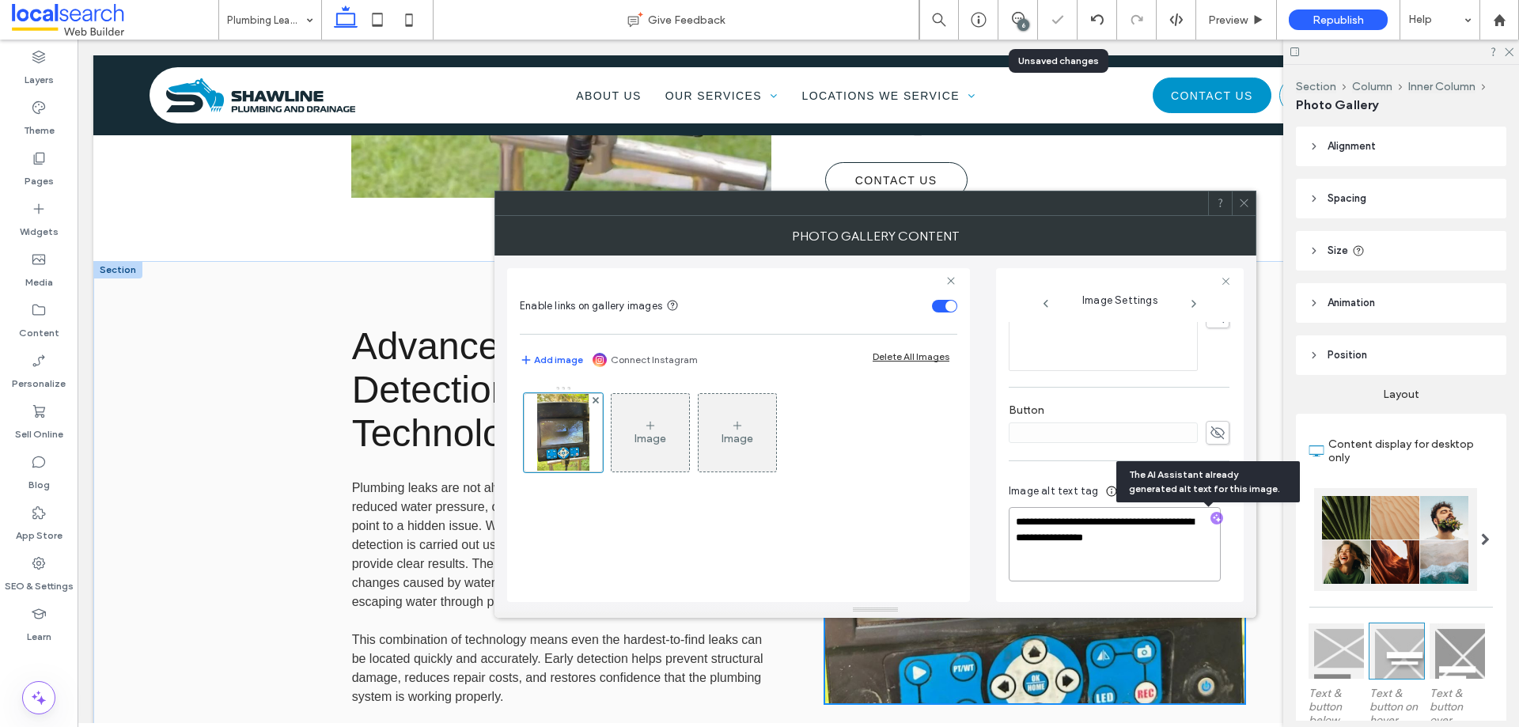
click at [1165, 534] on textarea "**********" at bounding box center [1115, 544] width 212 height 74
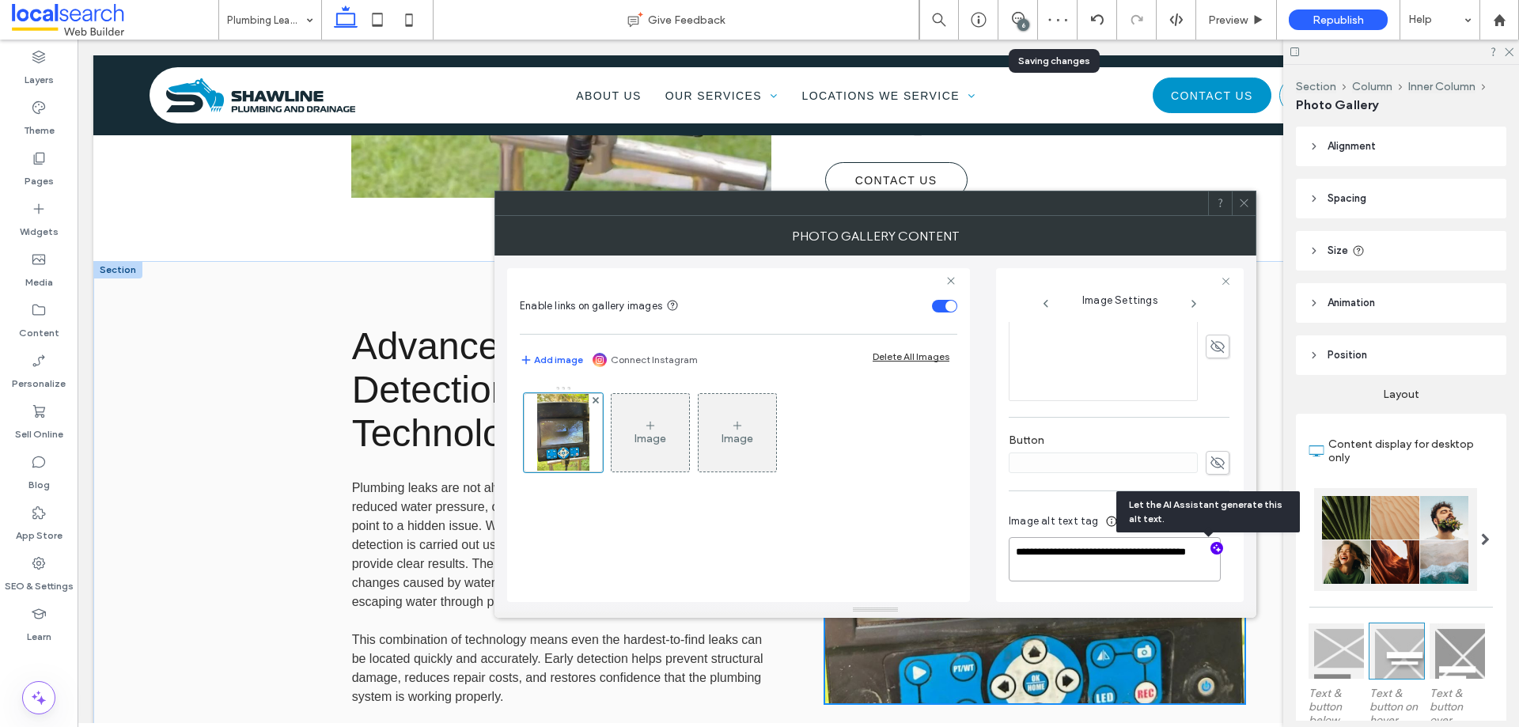
scroll to position [464, 0]
paste textarea "**********"
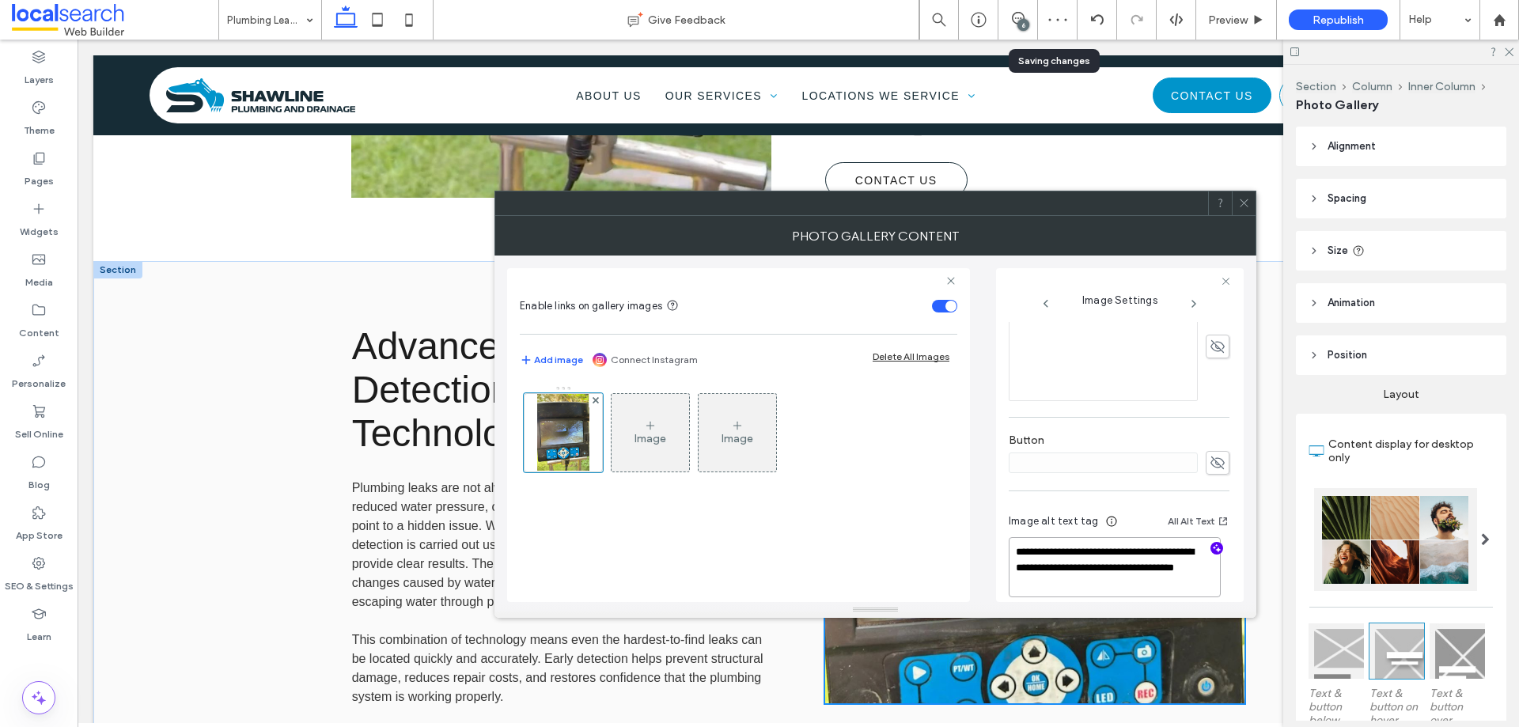
drag, startPoint x: 1037, startPoint y: 562, endPoint x: 1005, endPoint y: 546, distance: 36.1
click at [1005, 546] on div "**********" at bounding box center [1120, 435] width 248 height 334
click at [1089, 557] on textarea "**********" at bounding box center [1115, 567] width 212 height 60
click at [1019, 551] on textarea "**********" at bounding box center [1115, 567] width 212 height 60
click at [1071, 566] on textarea "**********" at bounding box center [1115, 567] width 212 height 60
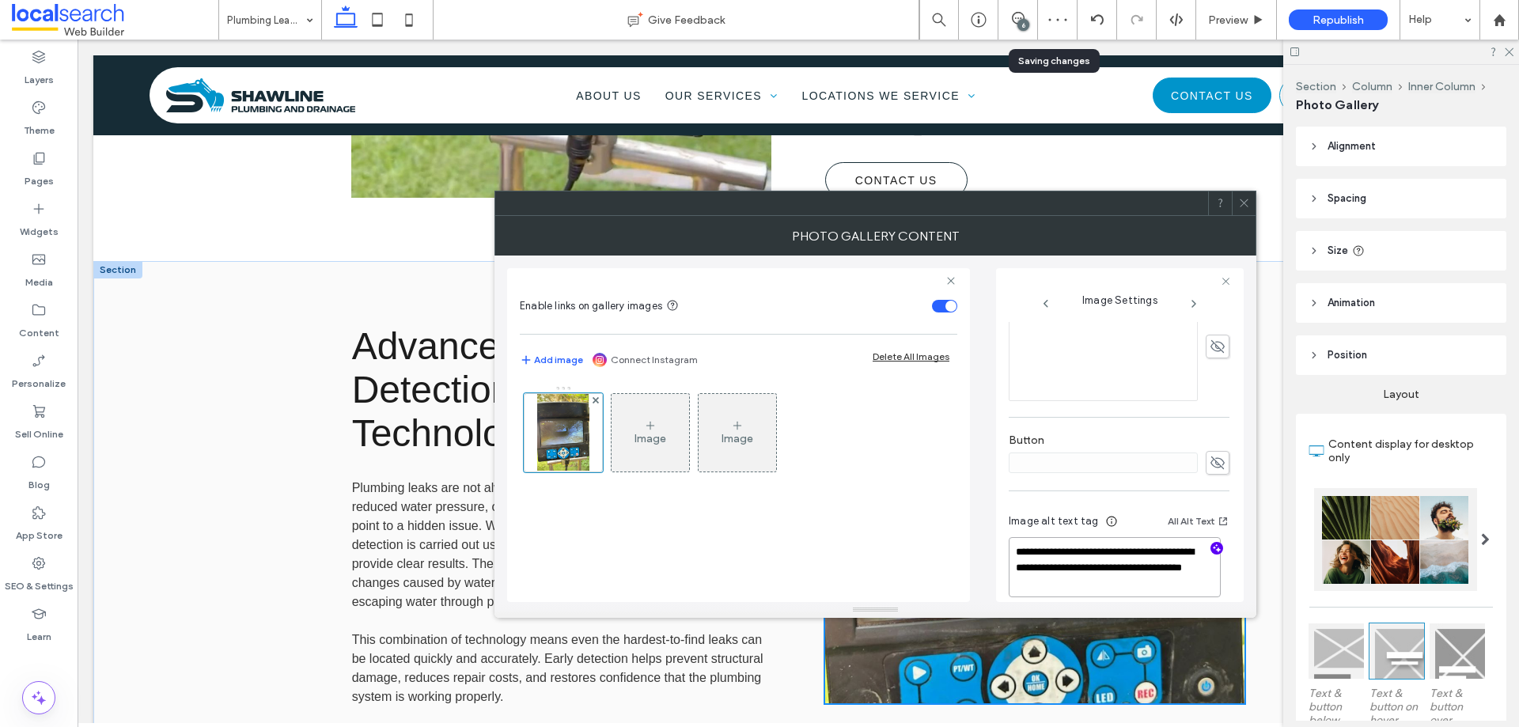
type textarea "**********"
click at [1242, 202] on icon at bounding box center [1244, 203] width 12 height 12
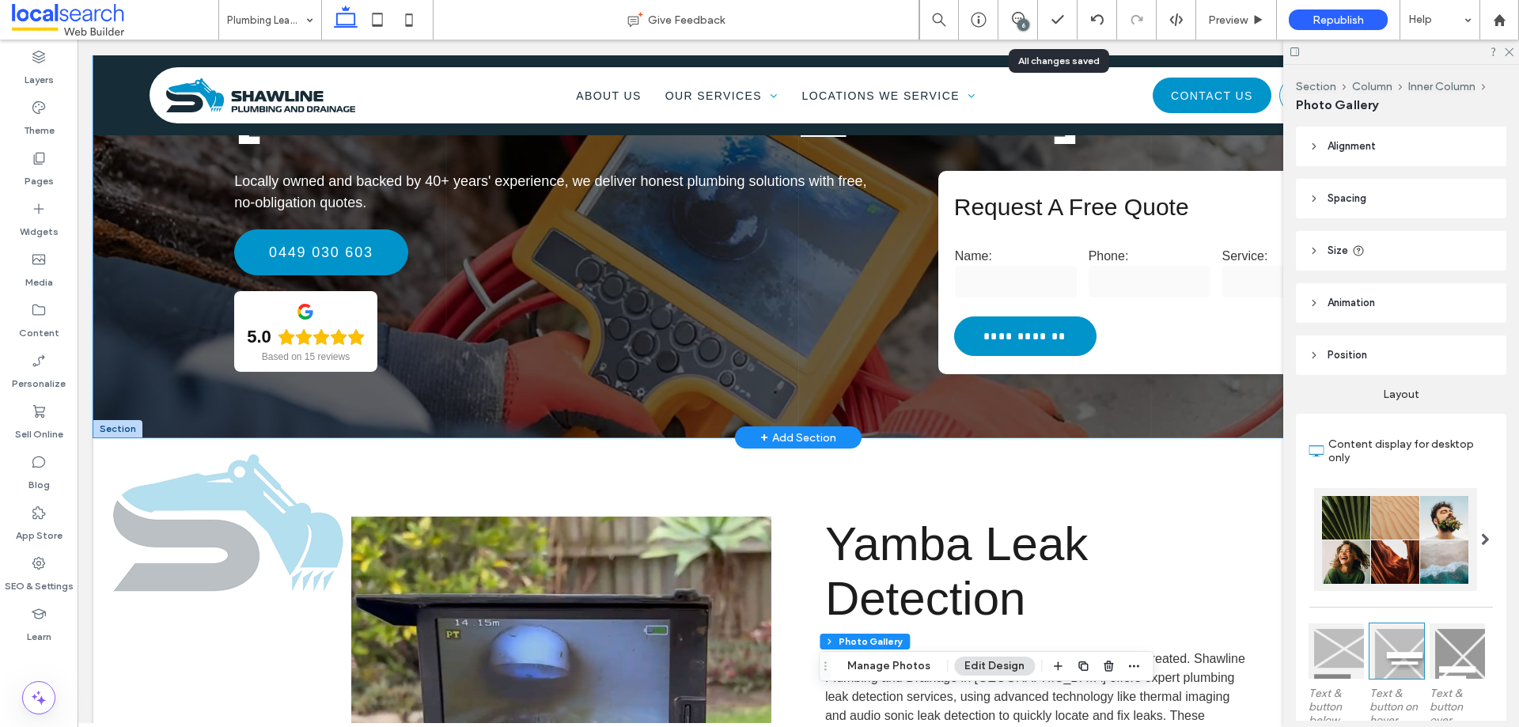
scroll to position [0, 0]
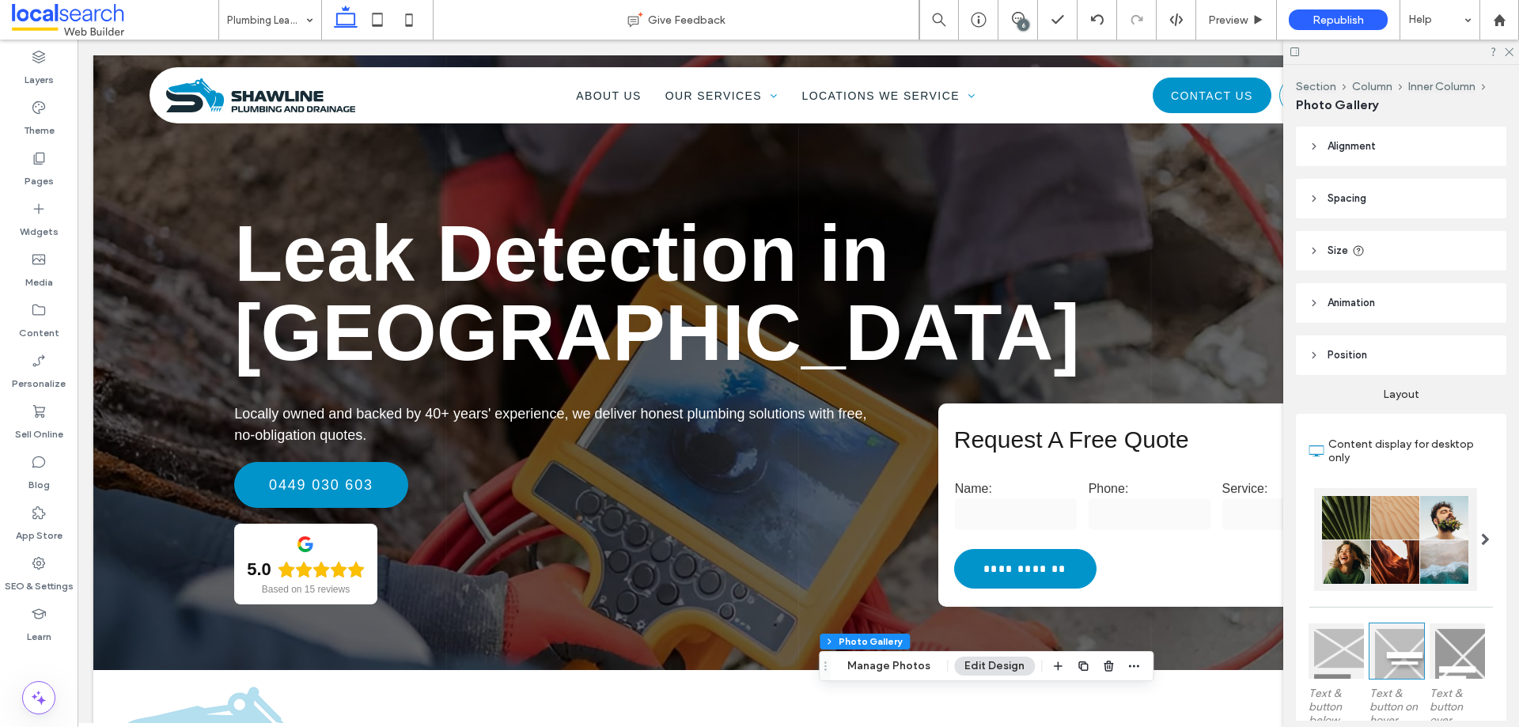
click at [1022, 25] on div "6" at bounding box center [1023, 25] width 12 height 12
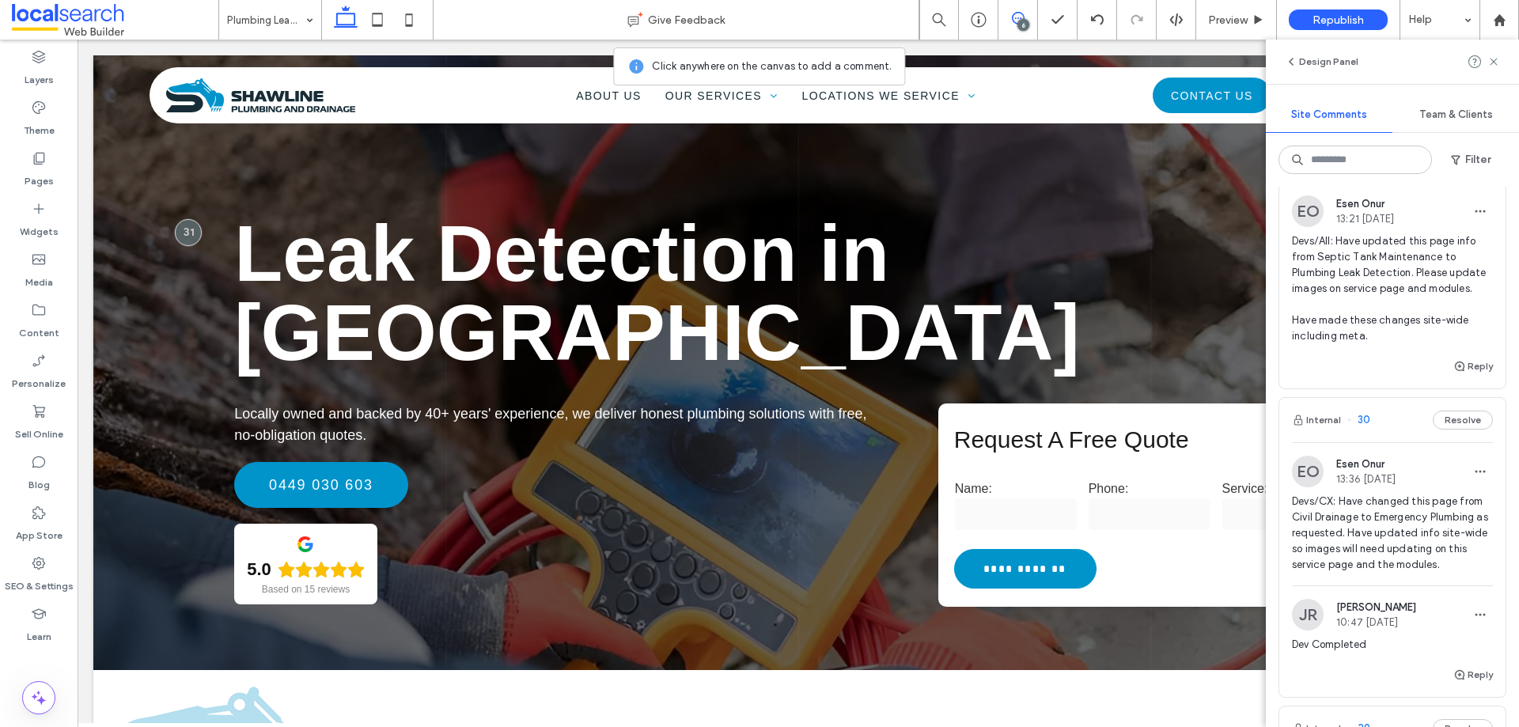
scroll to position [316, 0]
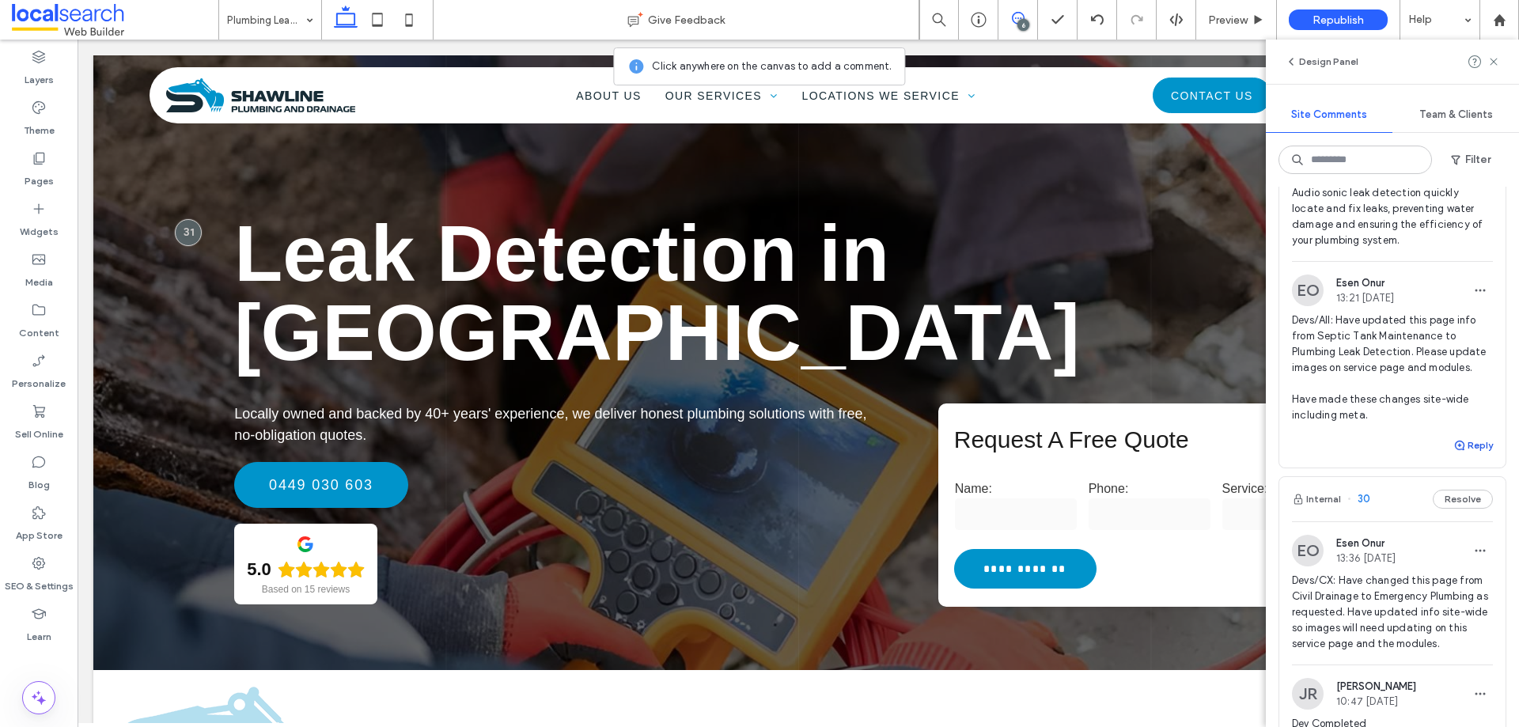
click at [1463, 450] on button "Reply" at bounding box center [1473, 445] width 40 height 19
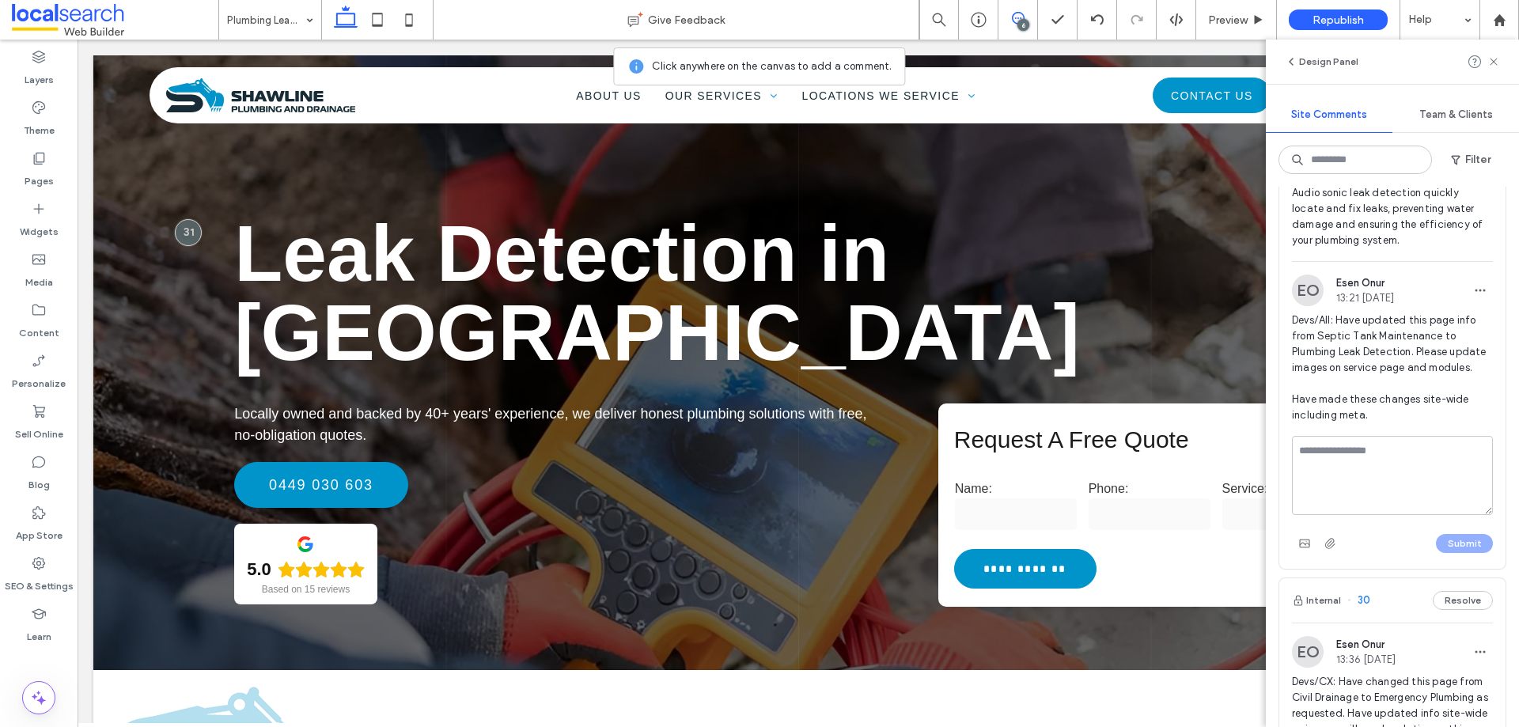
click at [1372, 474] on textarea at bounding box center [1392, 475] width 201 height 79
drag, startPoint x: 1391, startPoint y: 500, endPoint x: 1380, endPoint y: 457, distance: 43.9
click at [1380, 457] on textarea "**********" at bounding box center [1386, 475] width 189 height 79
drag, startPoint x: 1391, startPoint y: 494, endPoint x: 1386, endPoint y: 451, distance: 43.0
click at [1386, 451] on textarea "**********" at bounding box center [1386, 475] width 189 height 79
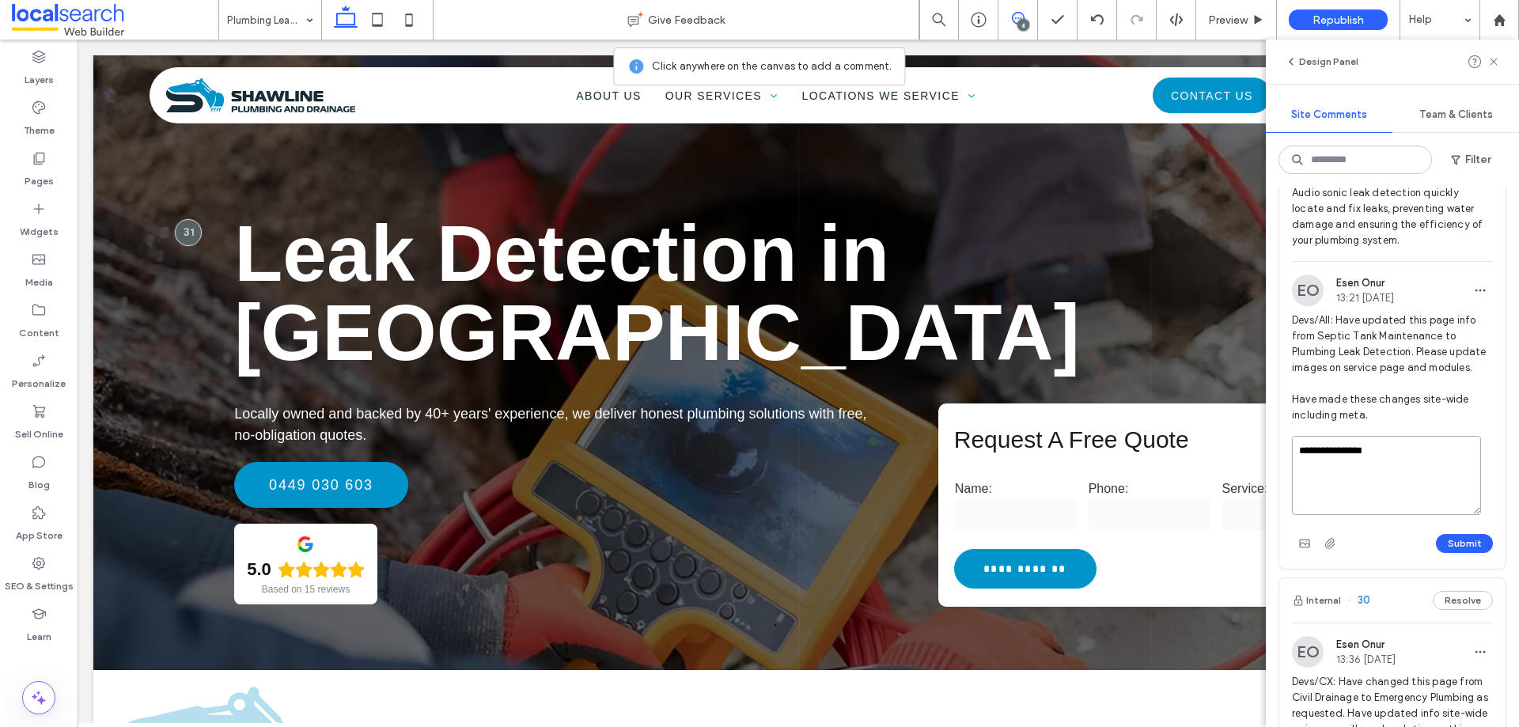
paste textarea "**********"
click at [1383, 476] on textarea "**********" at bounding box center [1386, 475] width 189 height 79
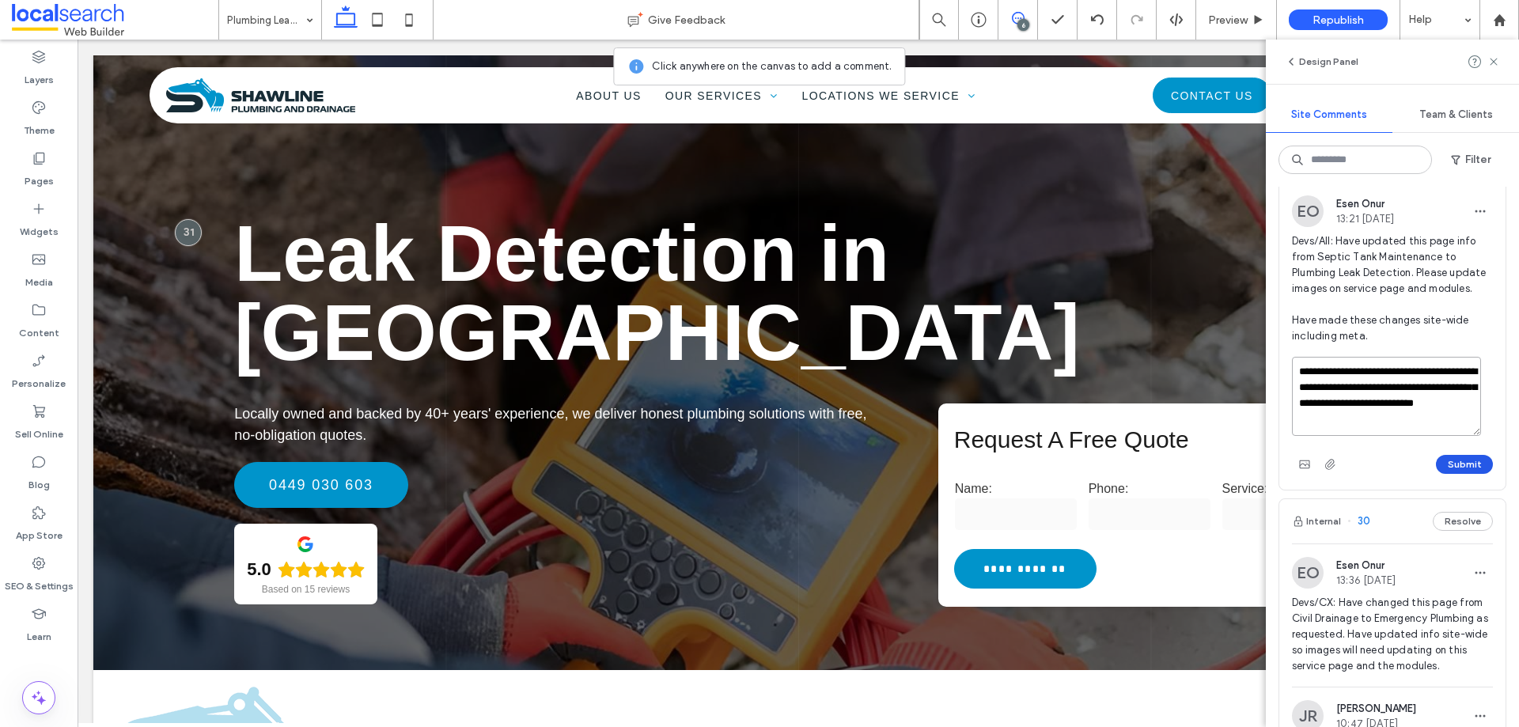
type textarea "**********"
click at [1441, 458] on button "Submit" at bounding box center [1464, 464] width 57 height 19
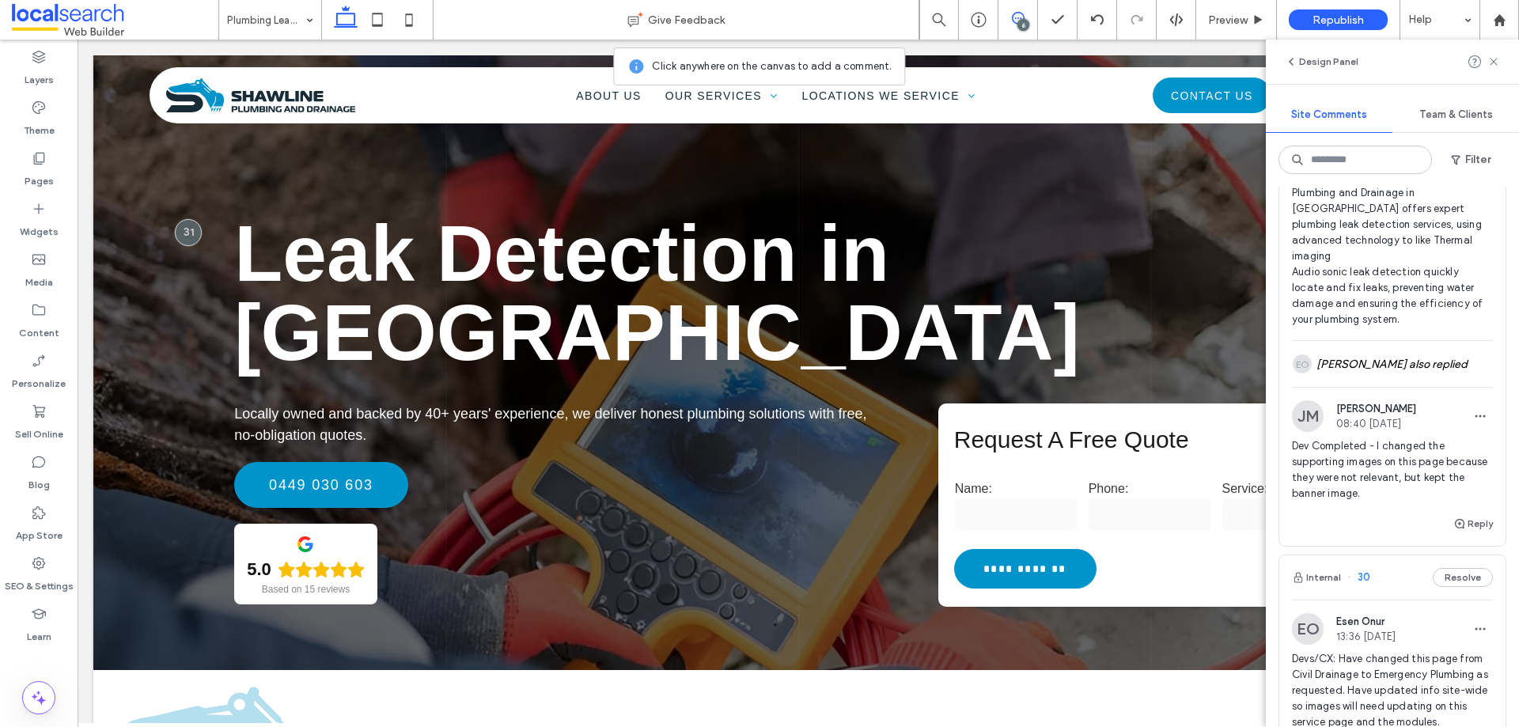
scroll to position [158, 0]
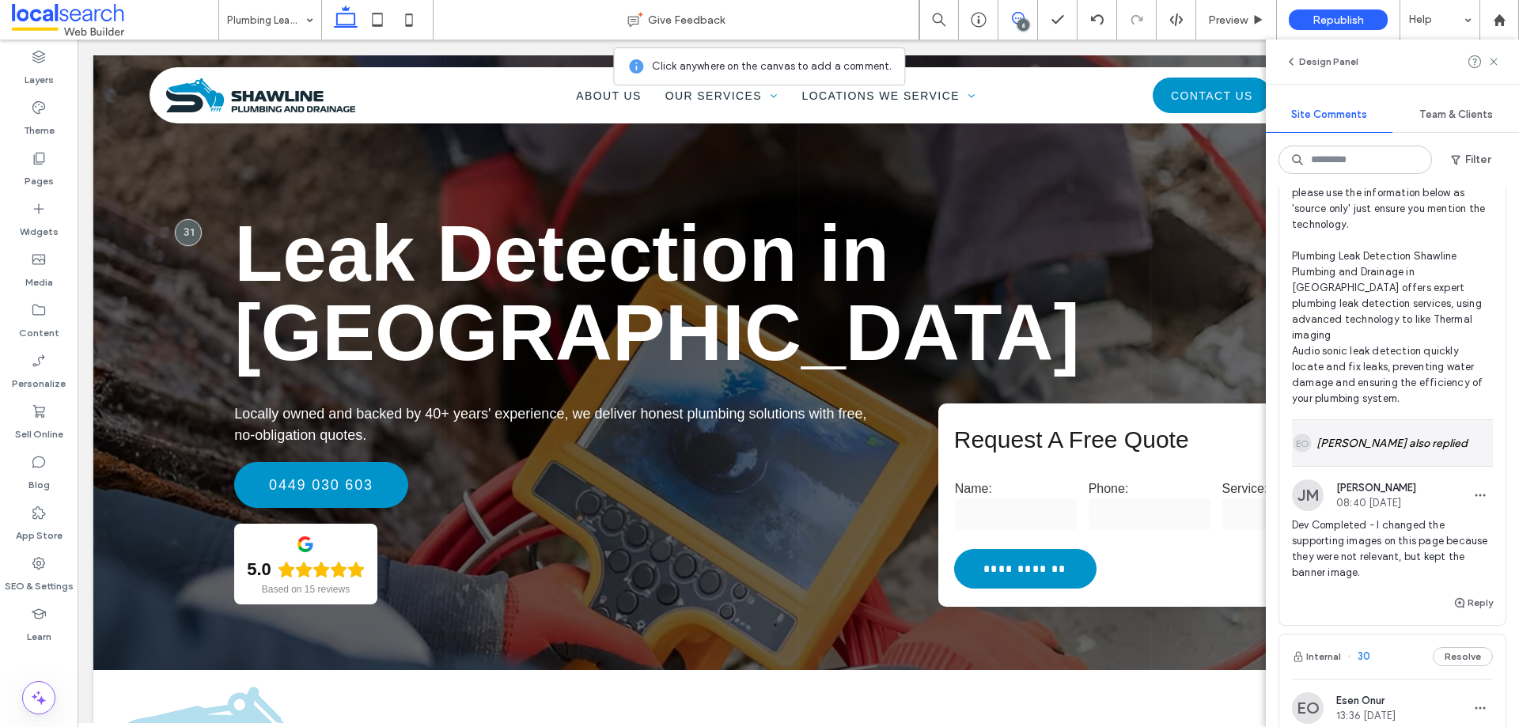
click at [1366, 420] on div "EO Esen Onur also replied" at bounding box center [1392, 443] width 201 height 46
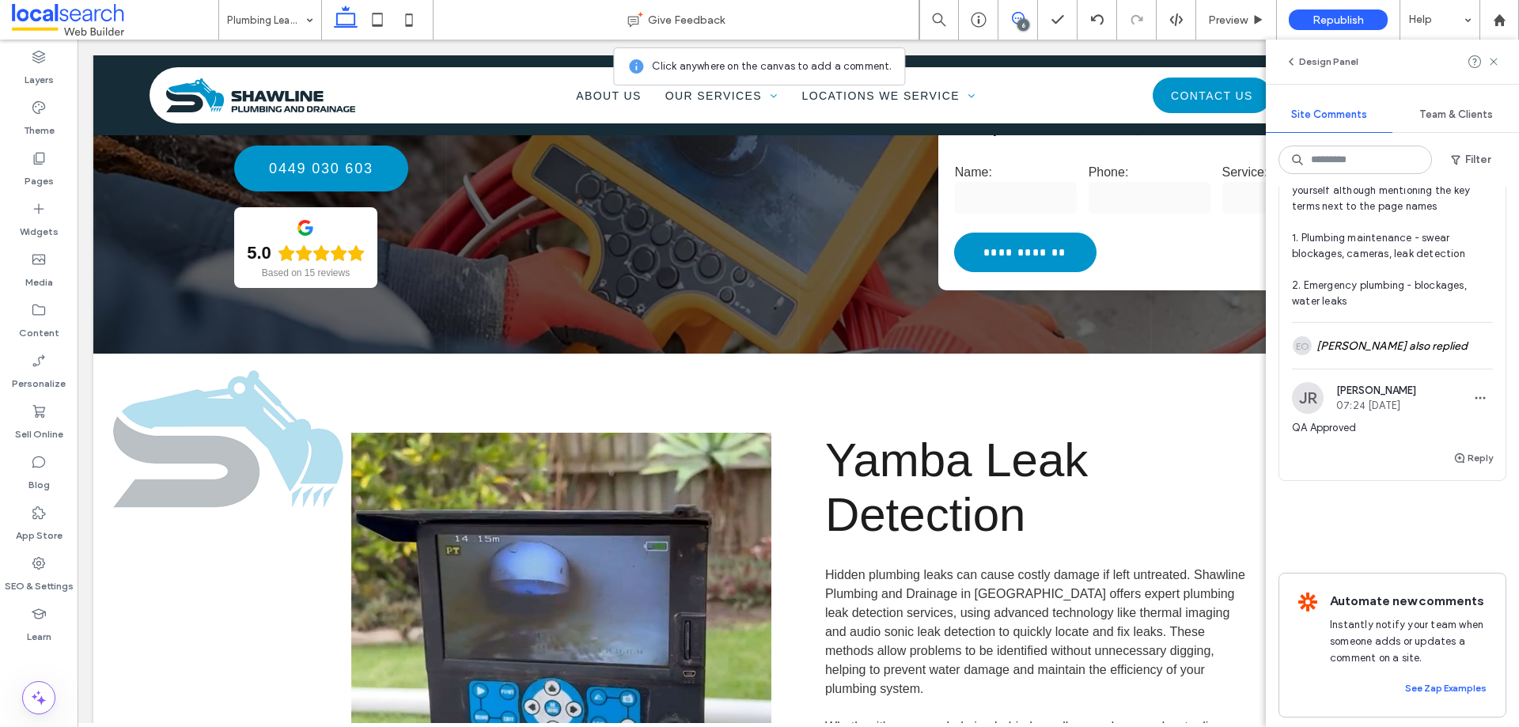
scroll to position [2724, 0]
click at [46, 563] on icon at bounding box center [39, 563] width 16 height 16
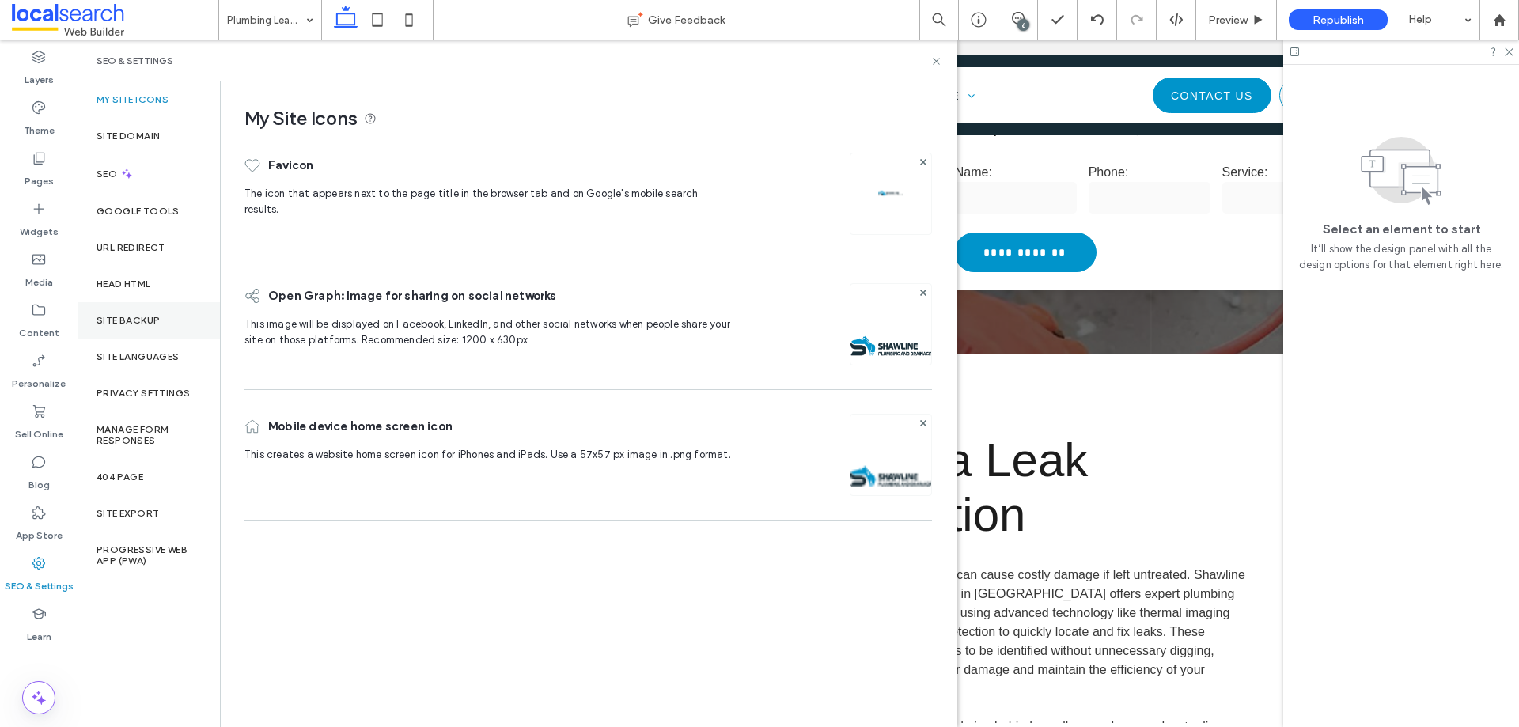
click at [128, 324] on label "Site Backup" at bounding box center [128, 320] width 63 height 11
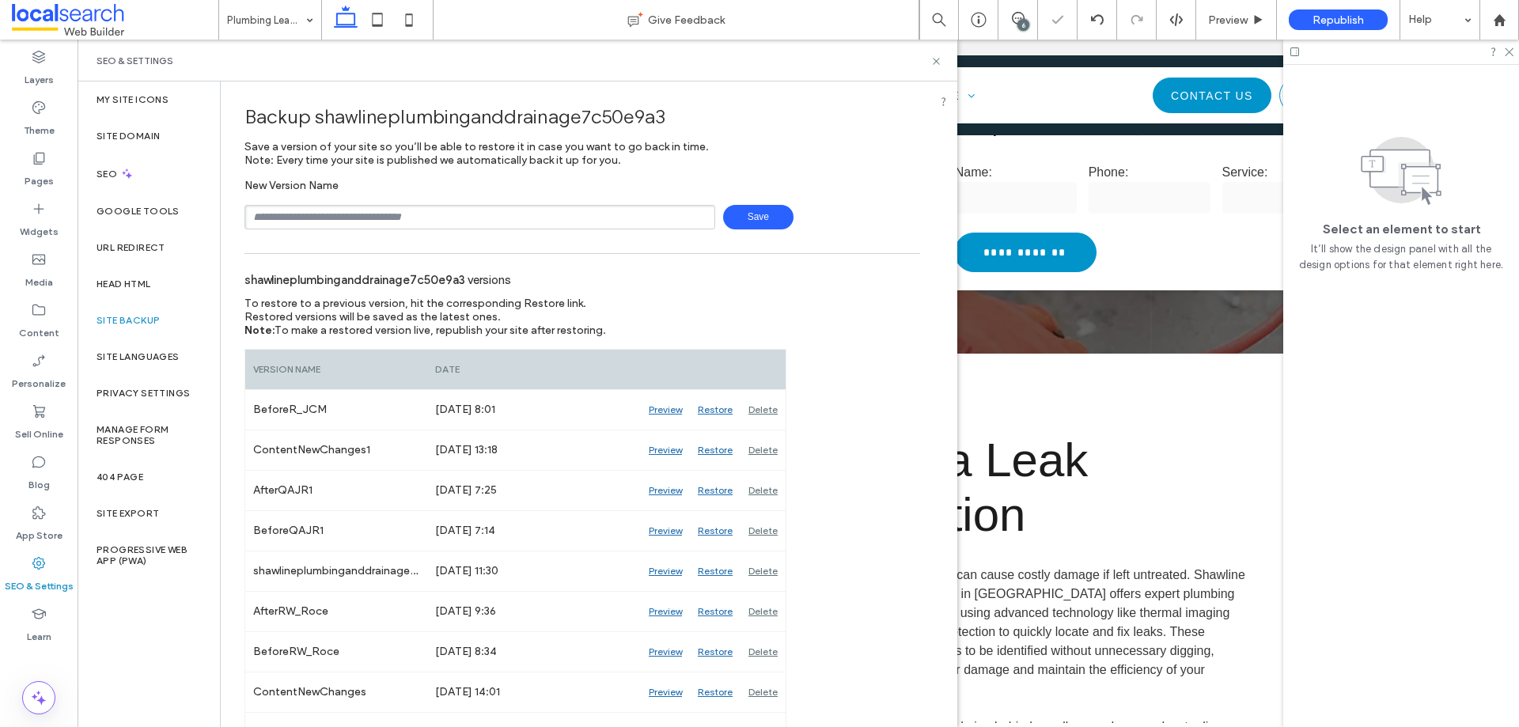
click at [332, 221] on input "text" at bounding box center [479, 217] width 471 height 25
type input "**********"
click at [736, 222] on span "Save" at bounding box center [758, 217] width 70 height 25
click at [938, 58] on icon at bounding box center [936, 61] width 12 height 12
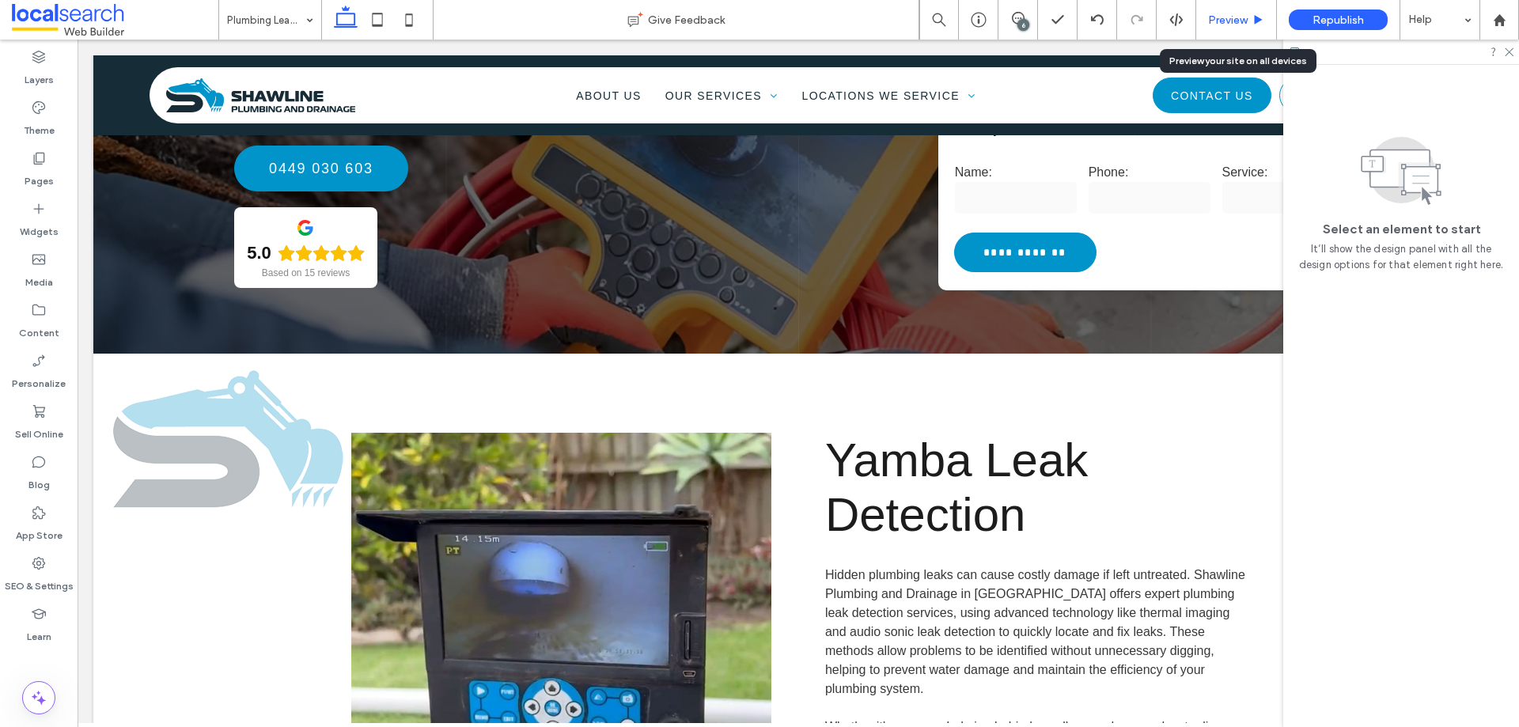
click at [1216, 19] on span "Preview" at bounding box center [1228, 19] width 40 height 13
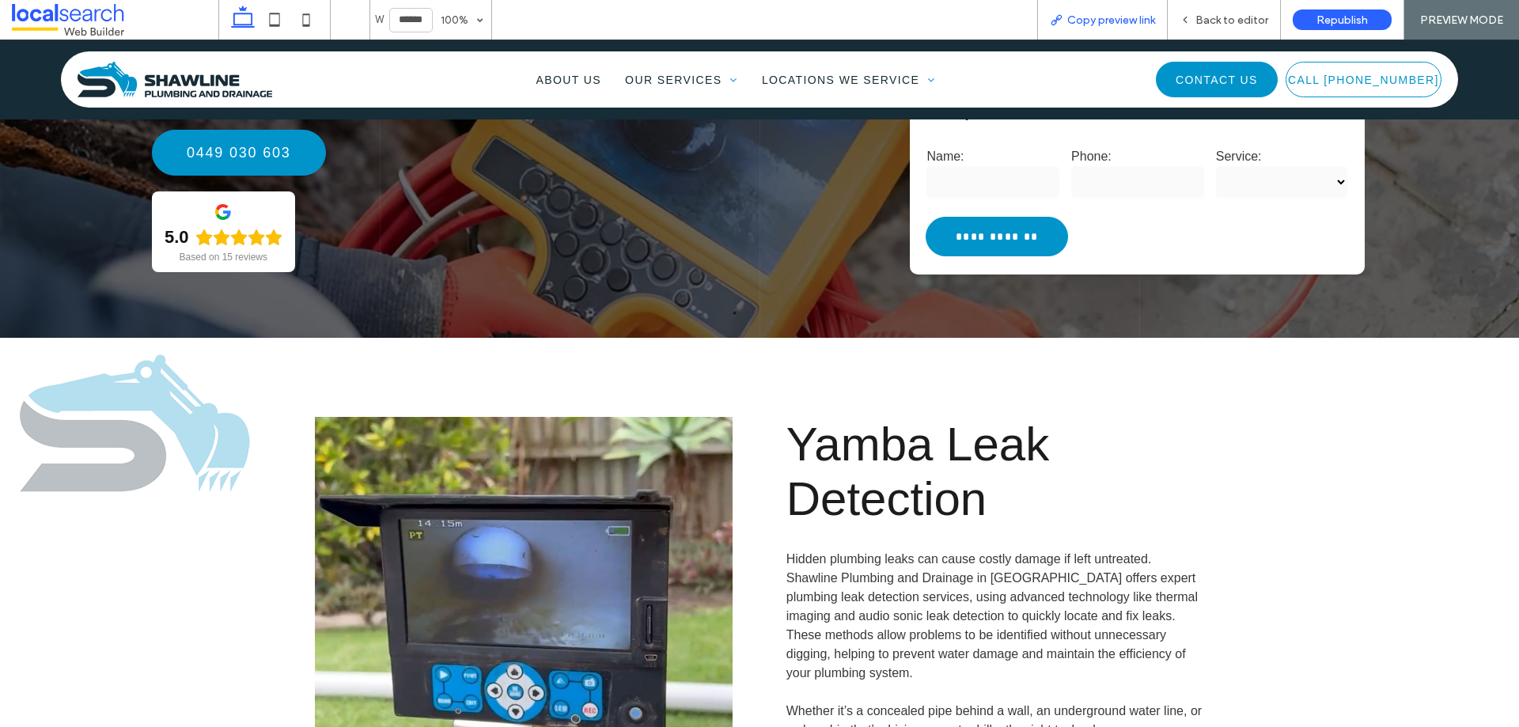
click at [1119, 25] on span "Copy preview link" at bounding box center [1111, 19] width 88 height 13
click at [1206, 20] on span "Back to editor" at bounding box center [1231, 19] width 73 height 13
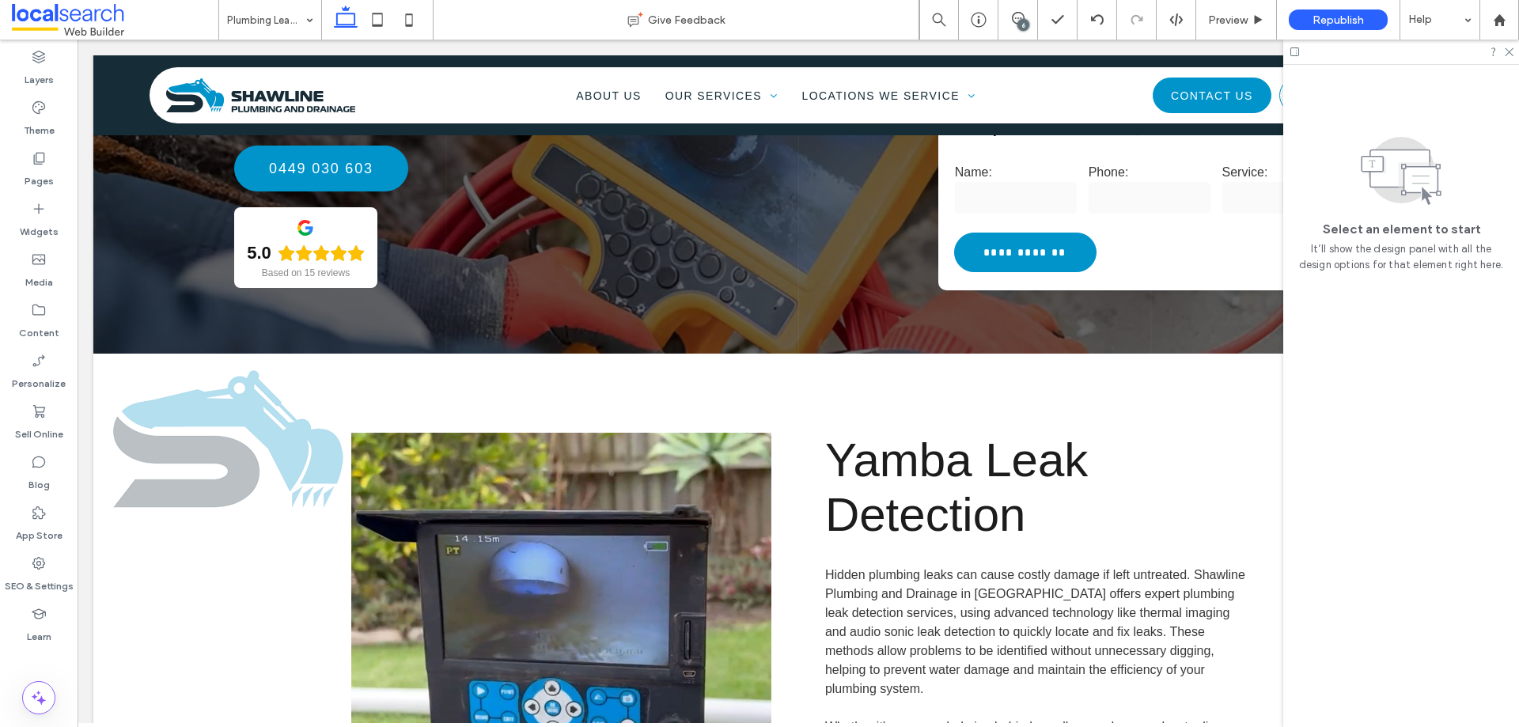
click at [1019, 25] on div "6" at bounding box center [1023, 25] width 12 height 12
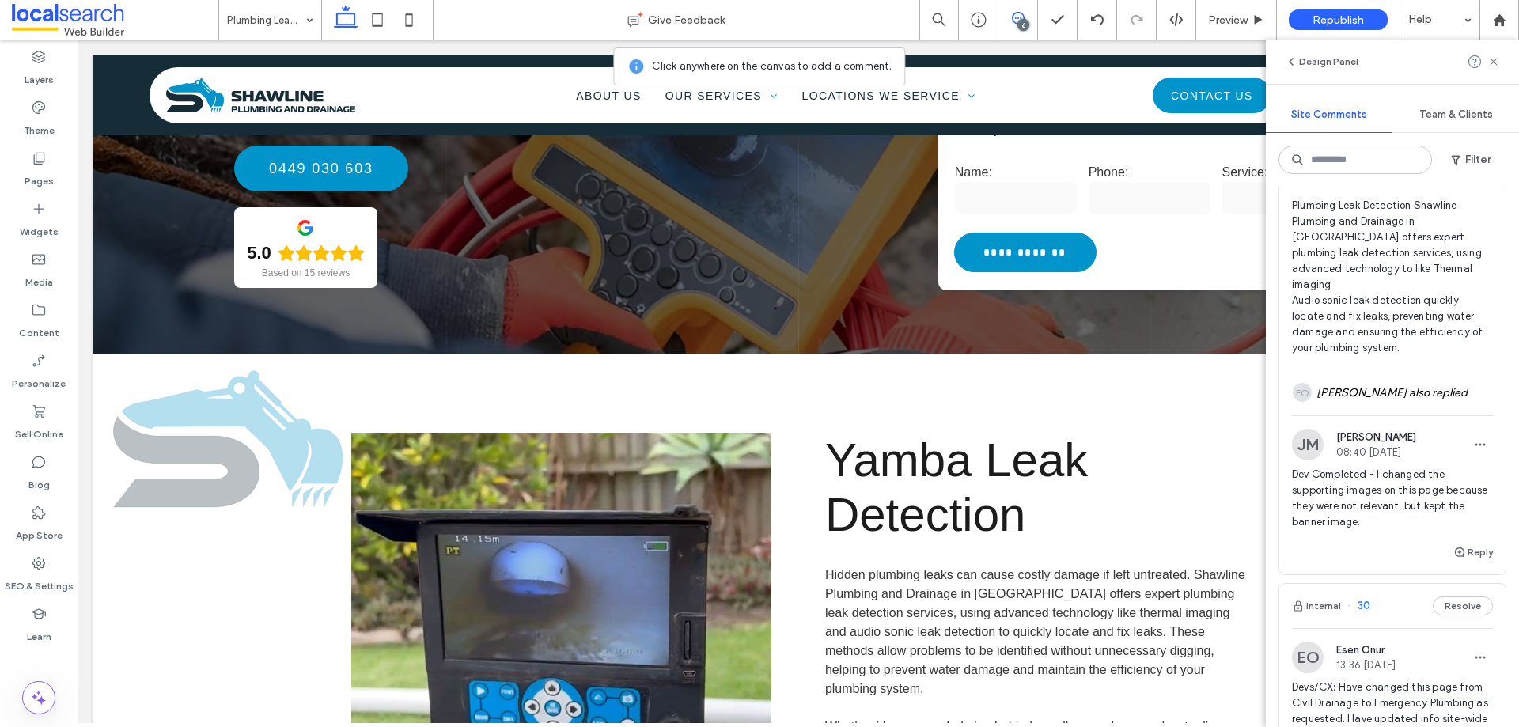
scroll to position [237, 0]
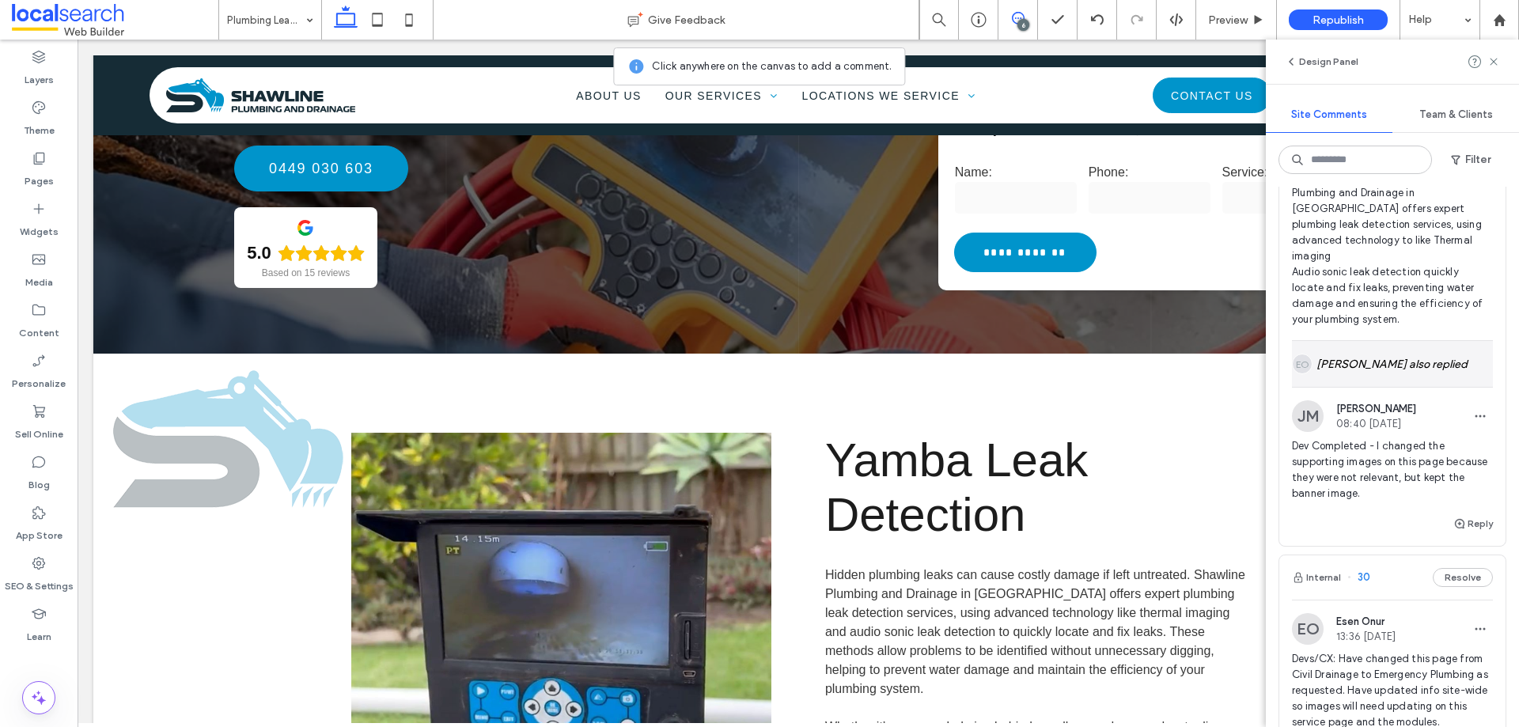
click at [1370, 346] on div "EO Esen Onur also replied" at bounding box center [1392, 364] width 201 height 46
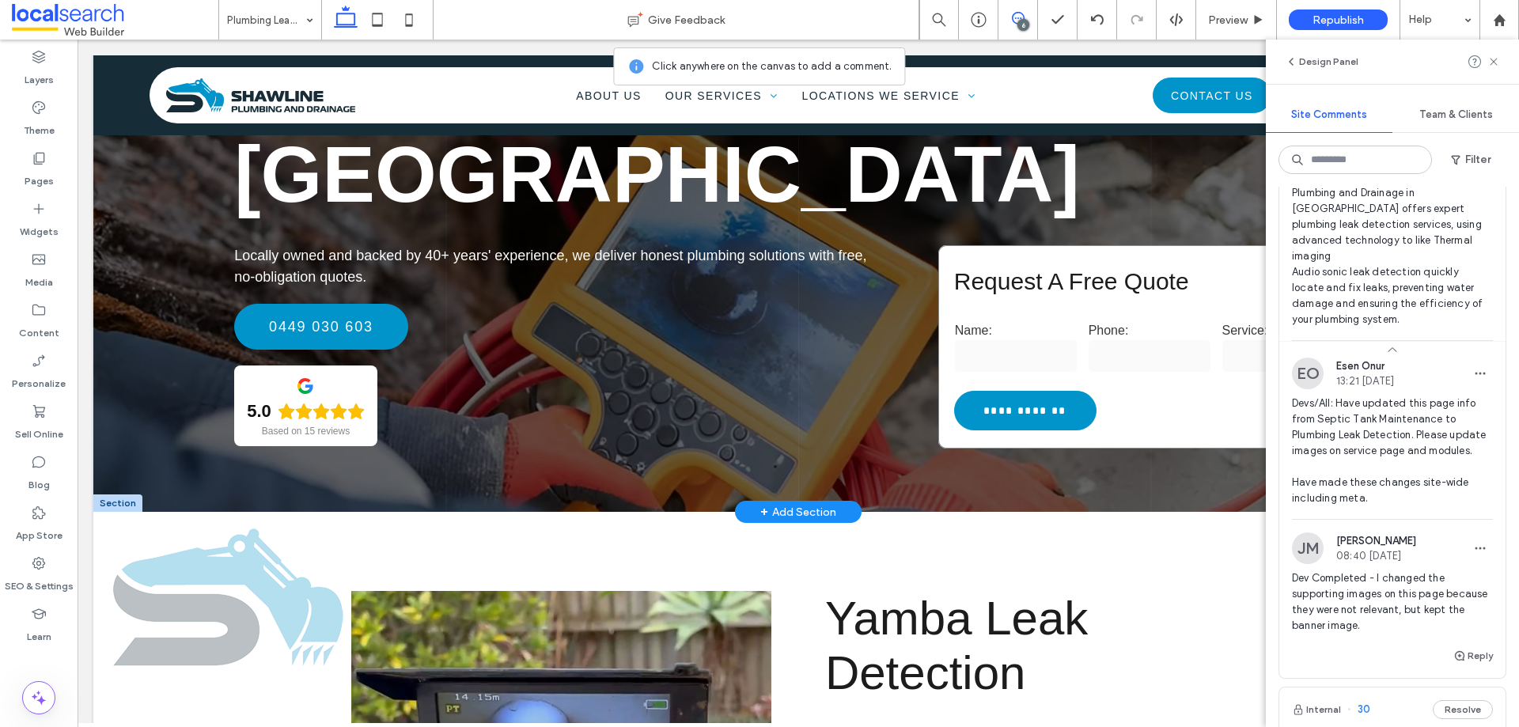
scroll to position [475, 0]
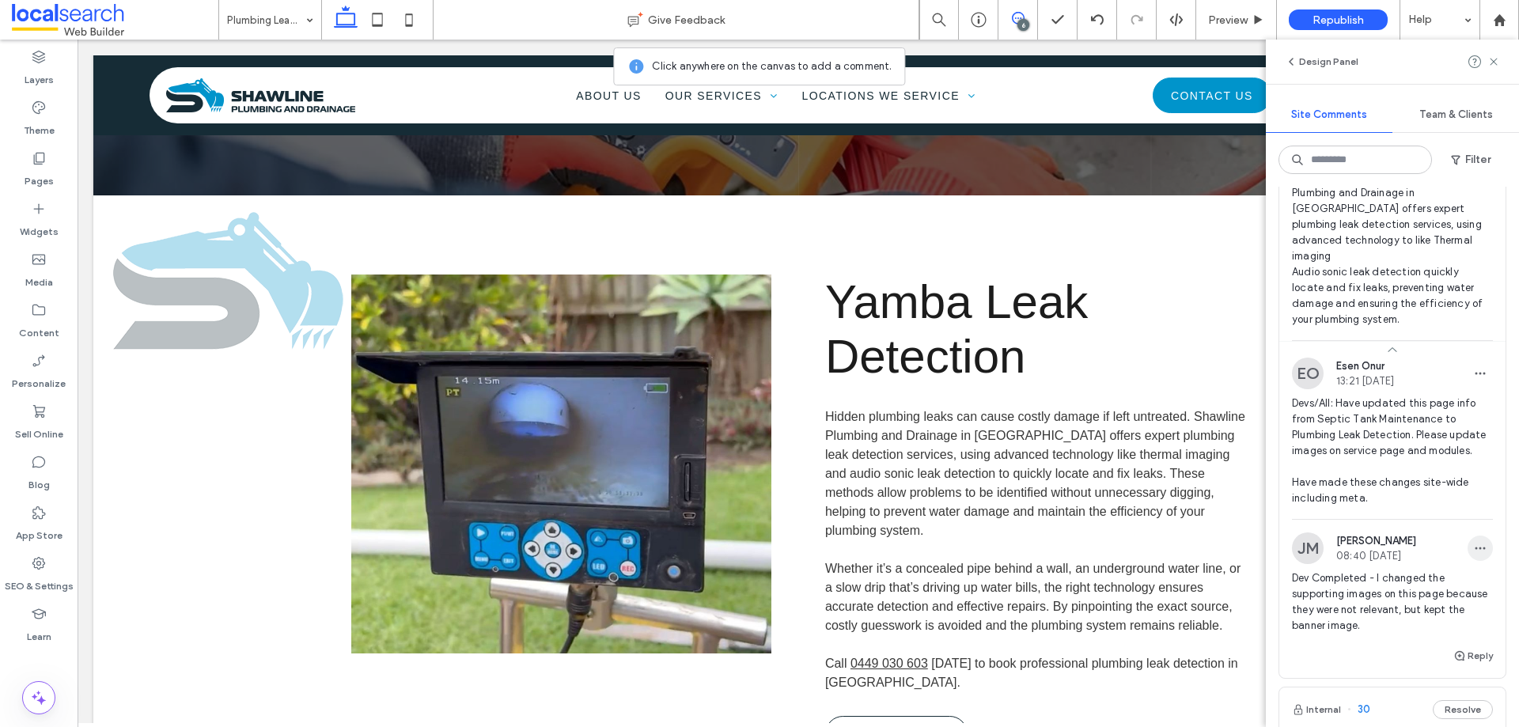
click at [1475, 547] on use "button" at bounding box center [1480, 548] width 10 height 2
click at [1380, 586] on div "Edit" at bounding box center [1409, 589] width 141 height 30
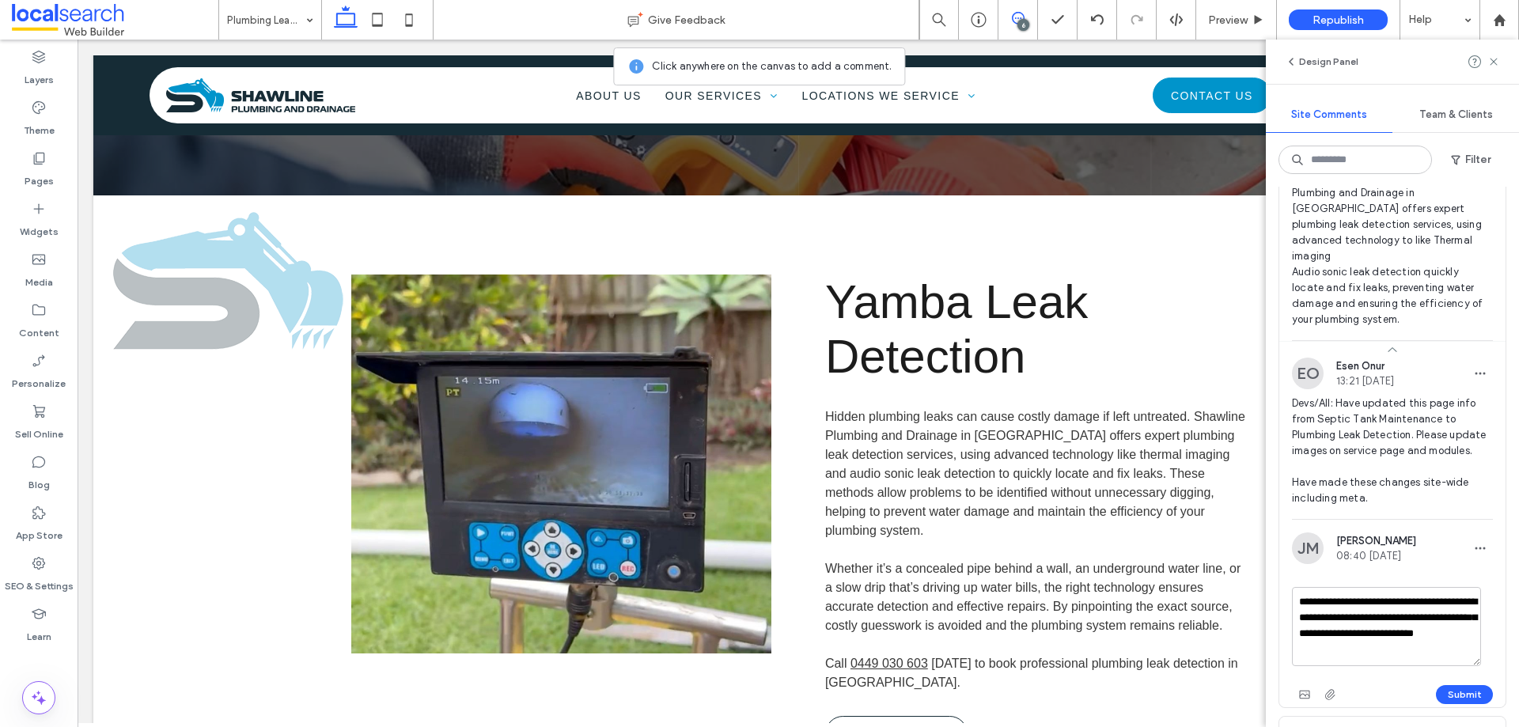
drag, startPoint x: 1418, startPoint y: 646, endPoint x: 1391, endPoint y: 604, distance: 49.8
click at [1391, 604] on textarea "**********" at bounding box center [1386, 626] width 189 height 79
click at [1408, 617] on textarea "**********" at bounding box center [1386, 626] width 189 height 79
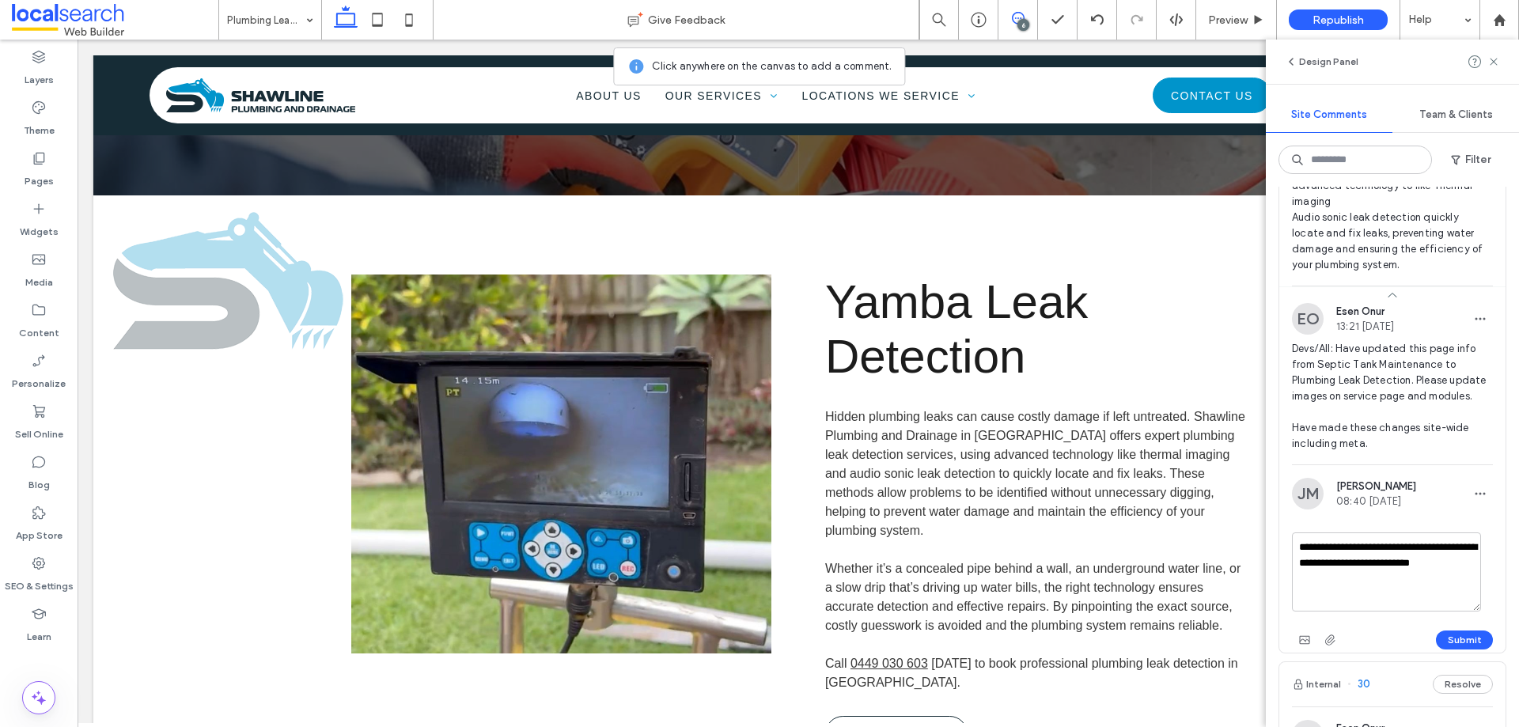
scroll to position [316, 0]
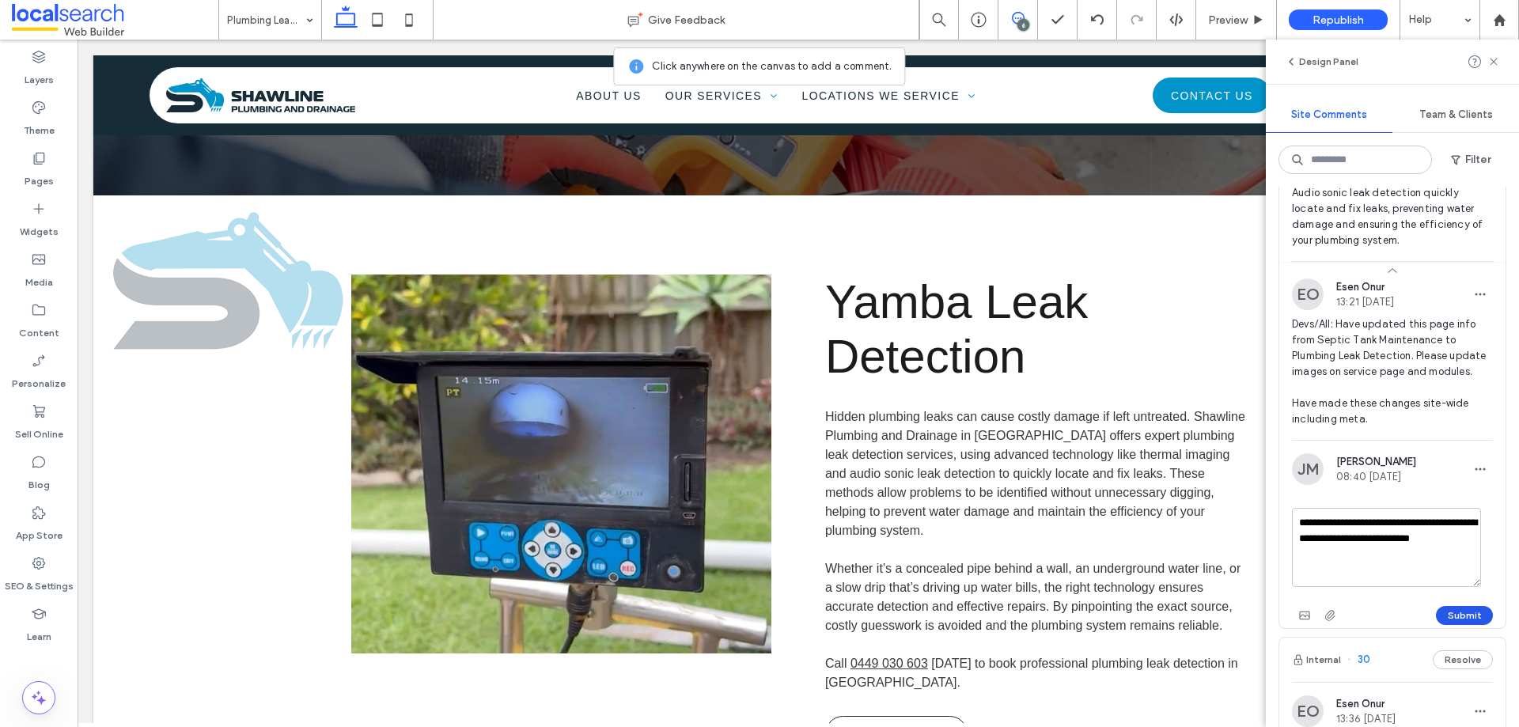
type textarea "**********"
click at [1448, 608] on button "Submit" at bounding box center [1464, 615] width 57 height 19
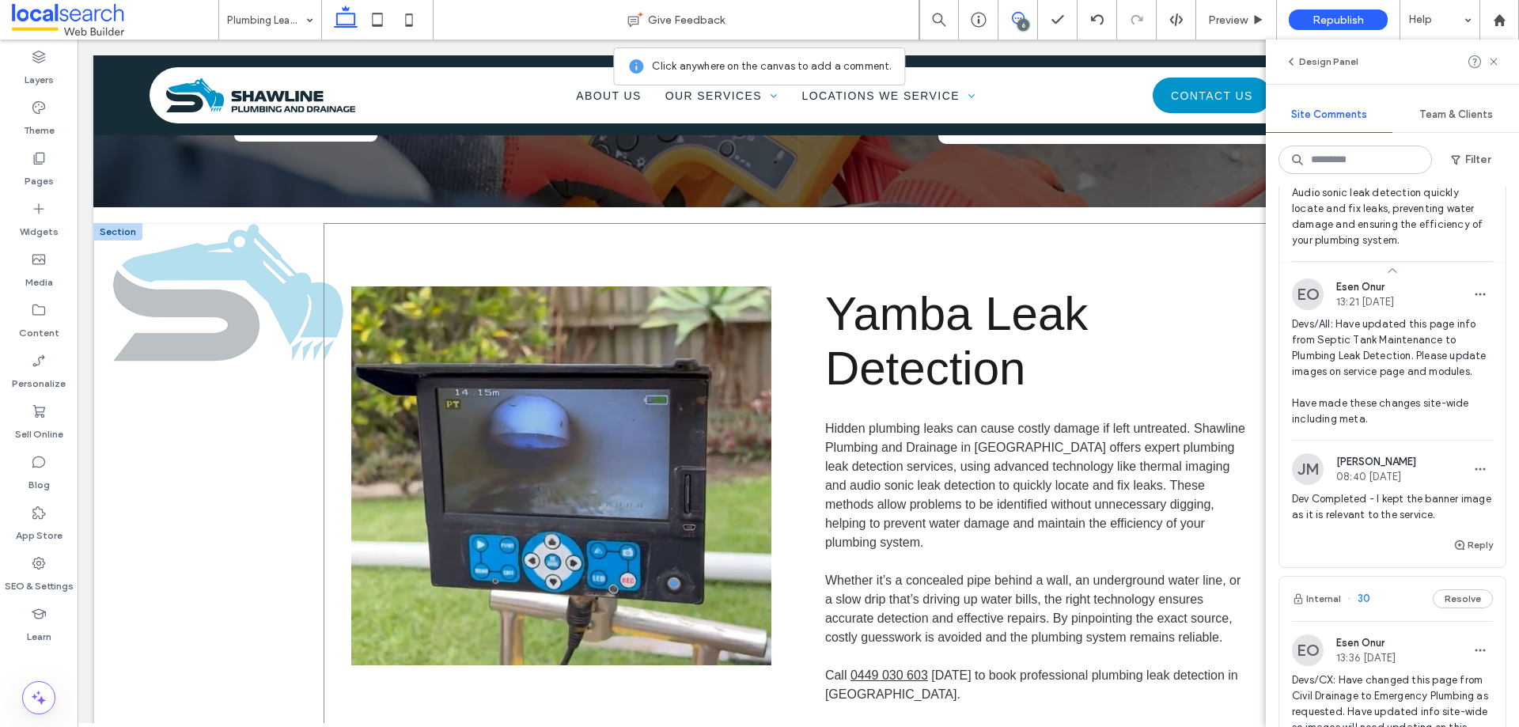
scroll to position [475, 0]
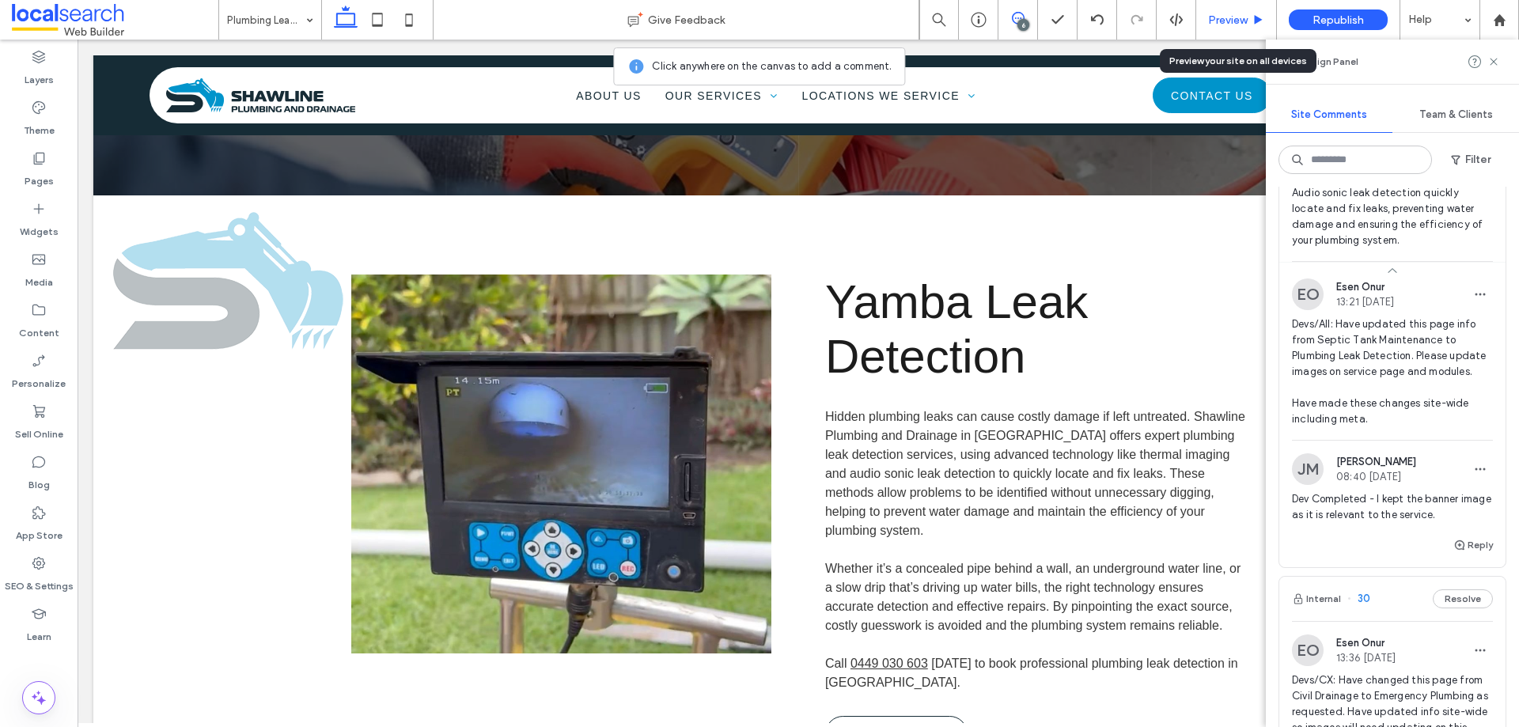
click at [1210, 21] on span "Preview" at bounding box center [1228, 19] width 40 height 13
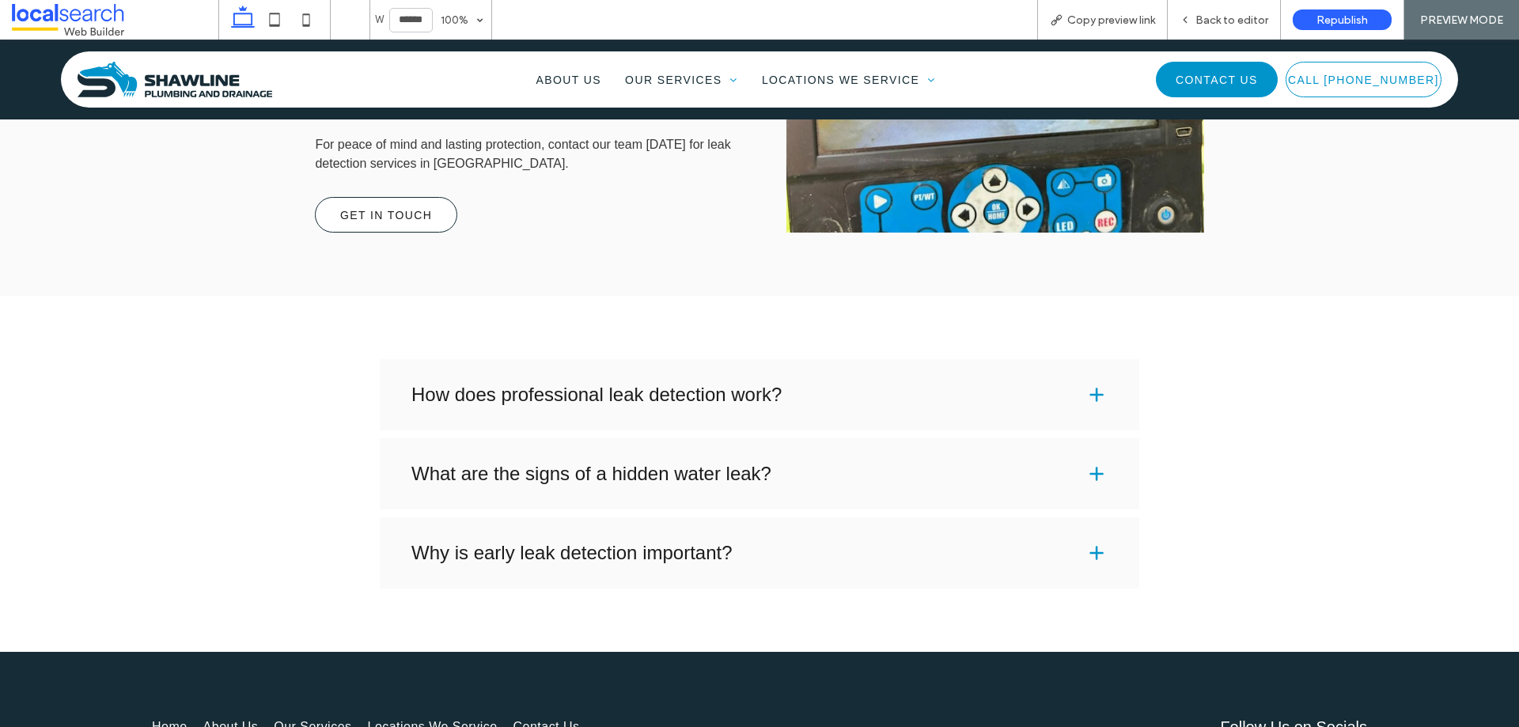
scroll to position [1740, 0]
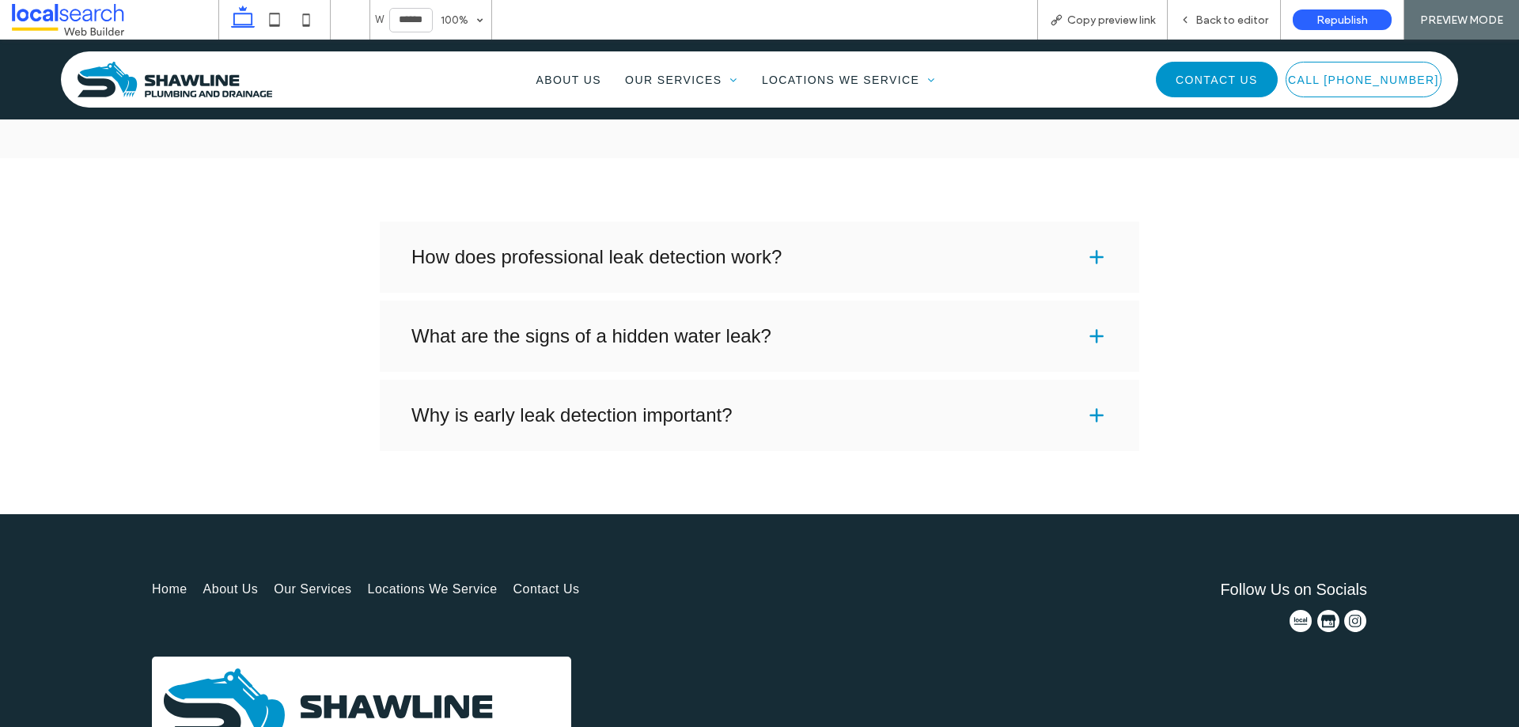
drag, startPoint x: 795, startPoint y: 193, endPoint x: 797, endPoint y: 247, distance: 53.8
click at [795, 221] on div "How does professional leak detection work?" at bounding box center [759, 256] width 759 height 71
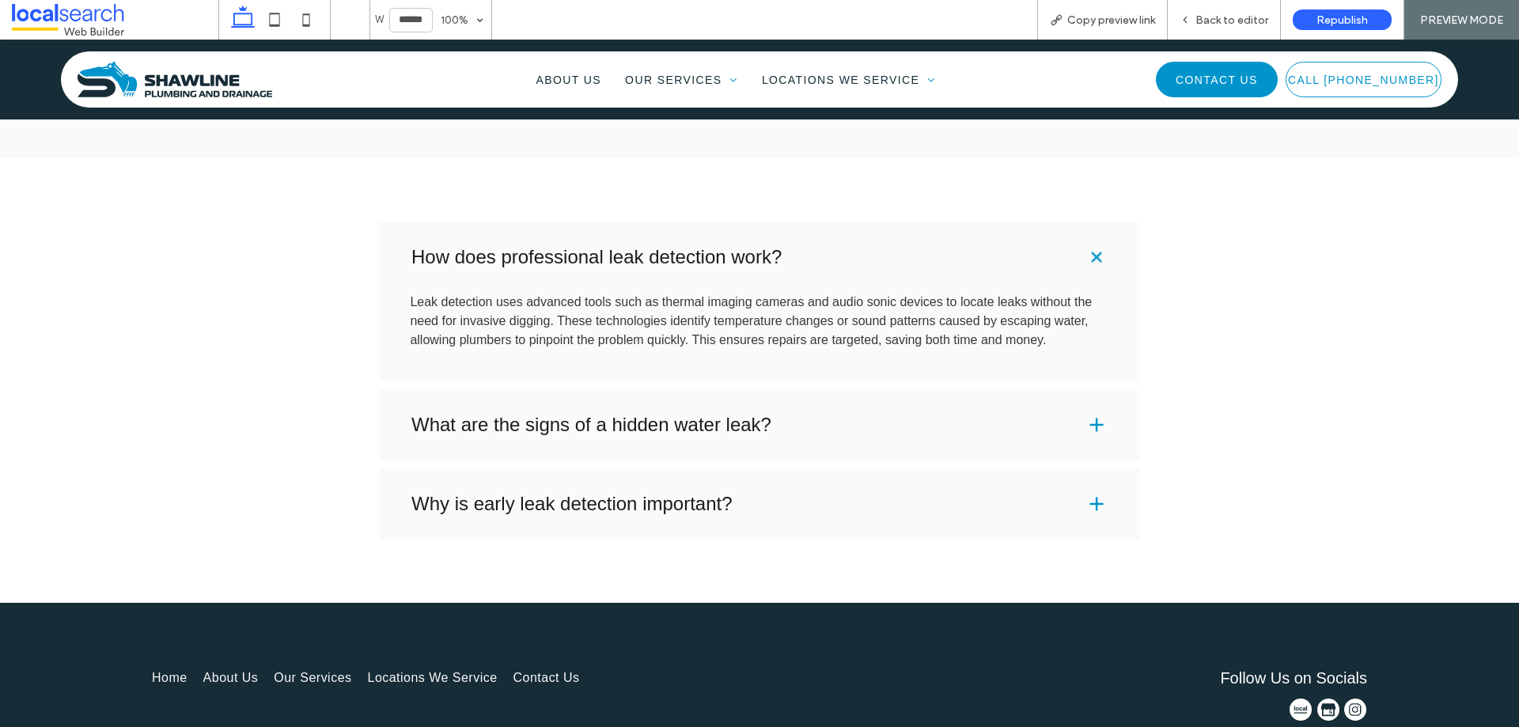
click at [776, 389] on div "What are the signs of a hidden water leak?" at bounding box center [759, 424] width 759 height 71
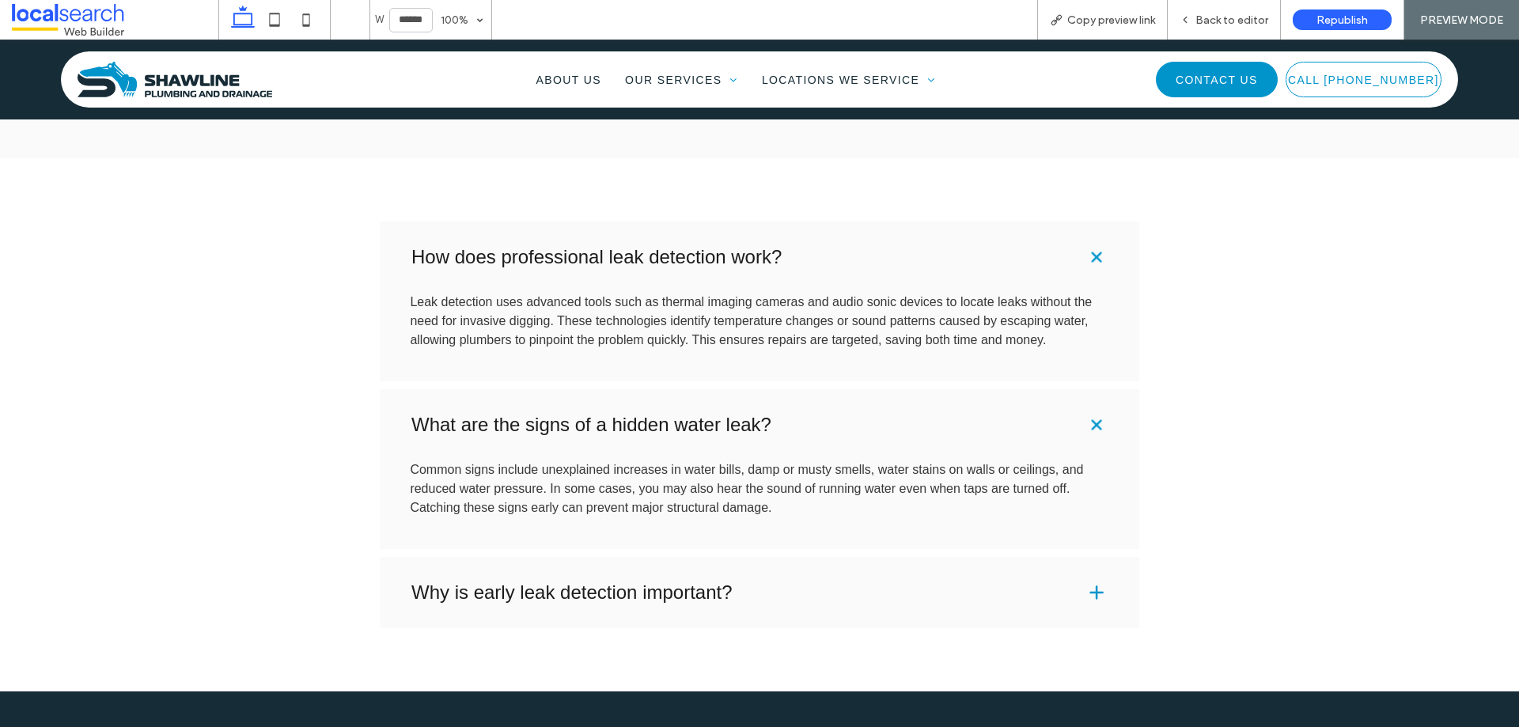
click at [755, 557] on div "Why is early leak detection important?" at bounding box center [759, 592] width 759 height 71
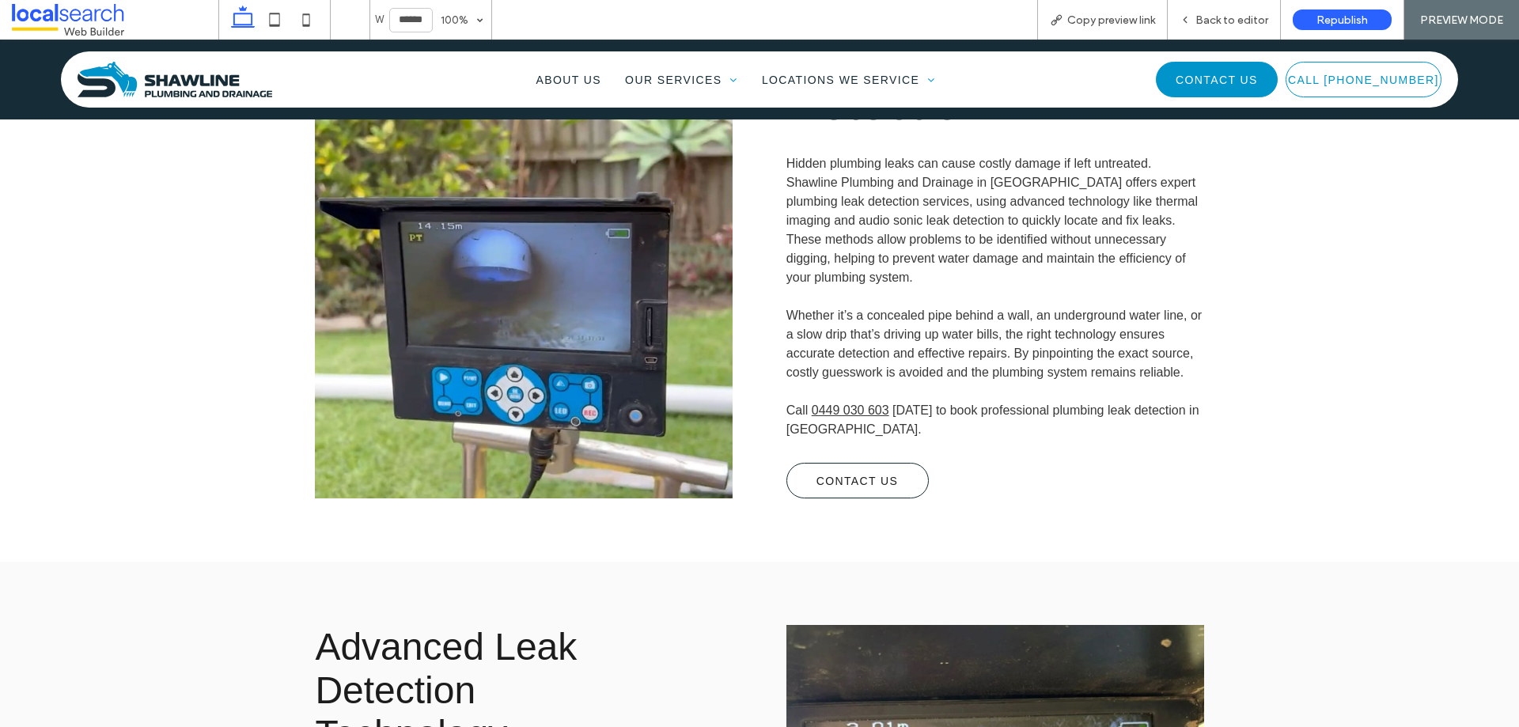
scroll to position [475, 0]
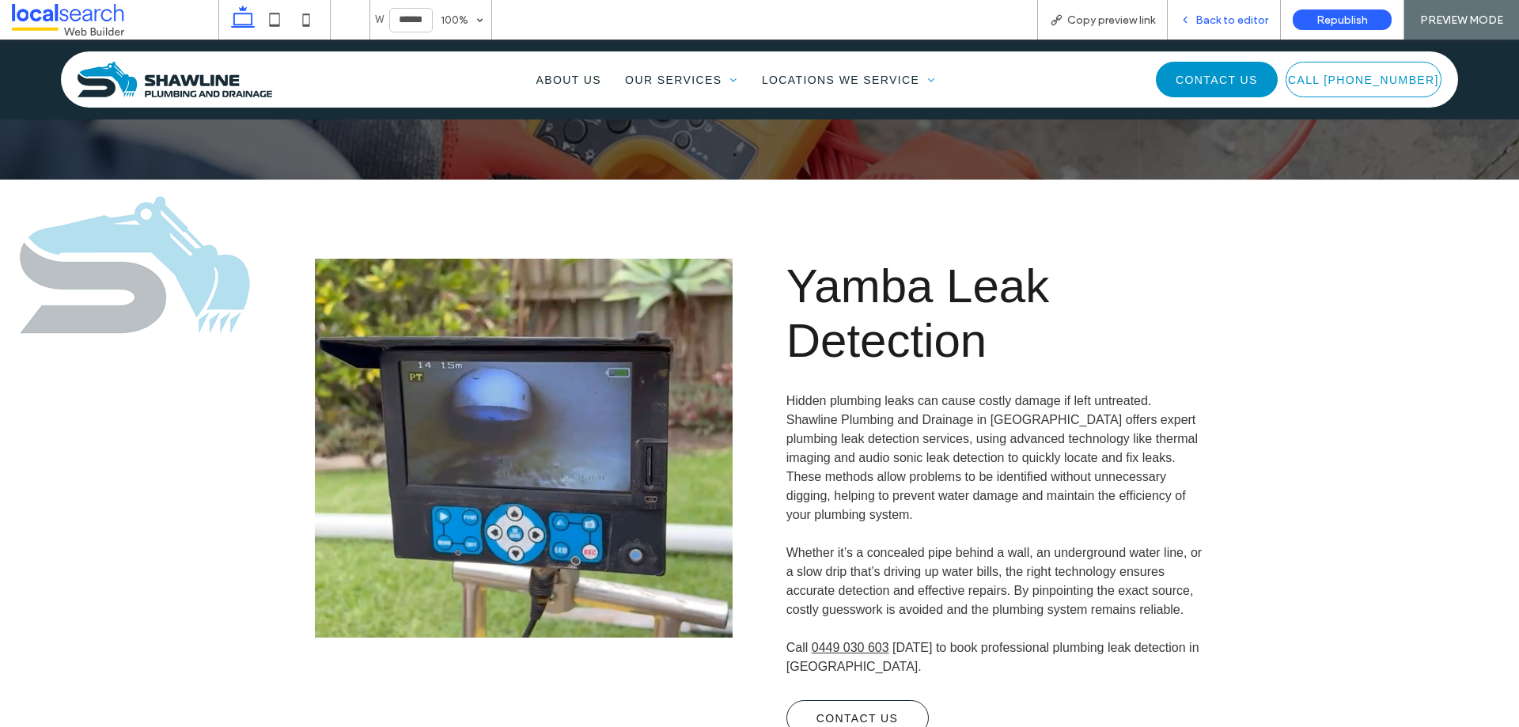
click at [1225, 13] on span "Back to editor" at bounding box center [1231, 19] width 73 height 13
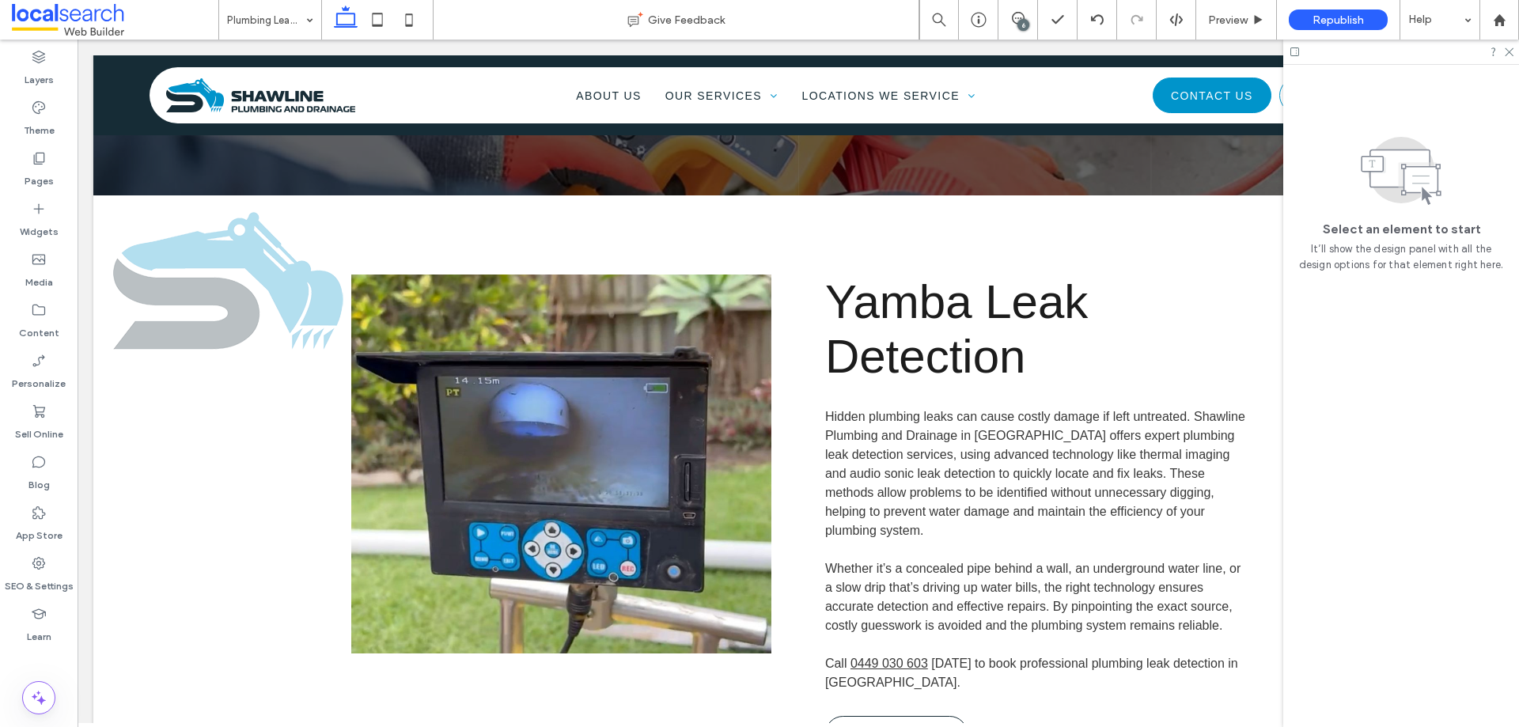
click at [1018, 25] on div "6" at bounding box center [1023, 25] width 12 height 12
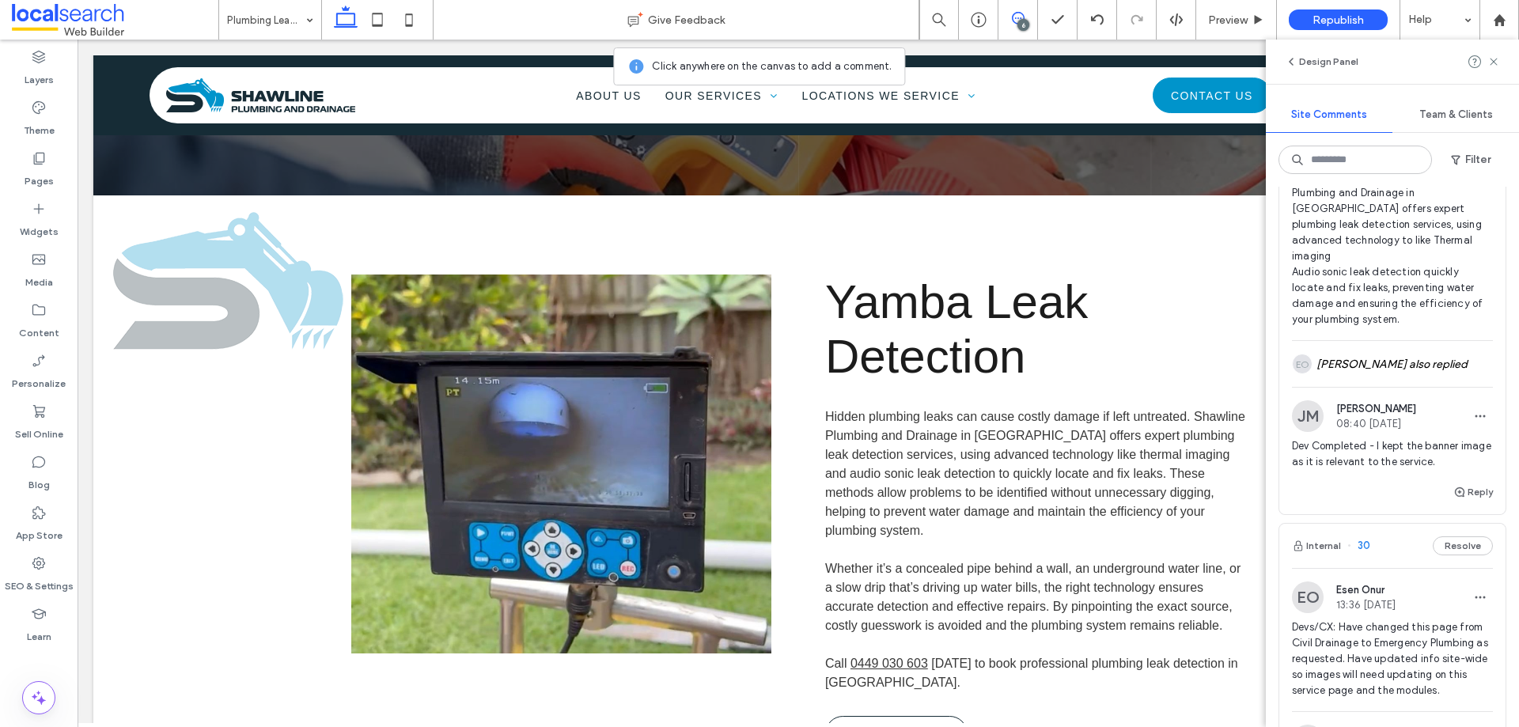
scroll to position [158, 0]
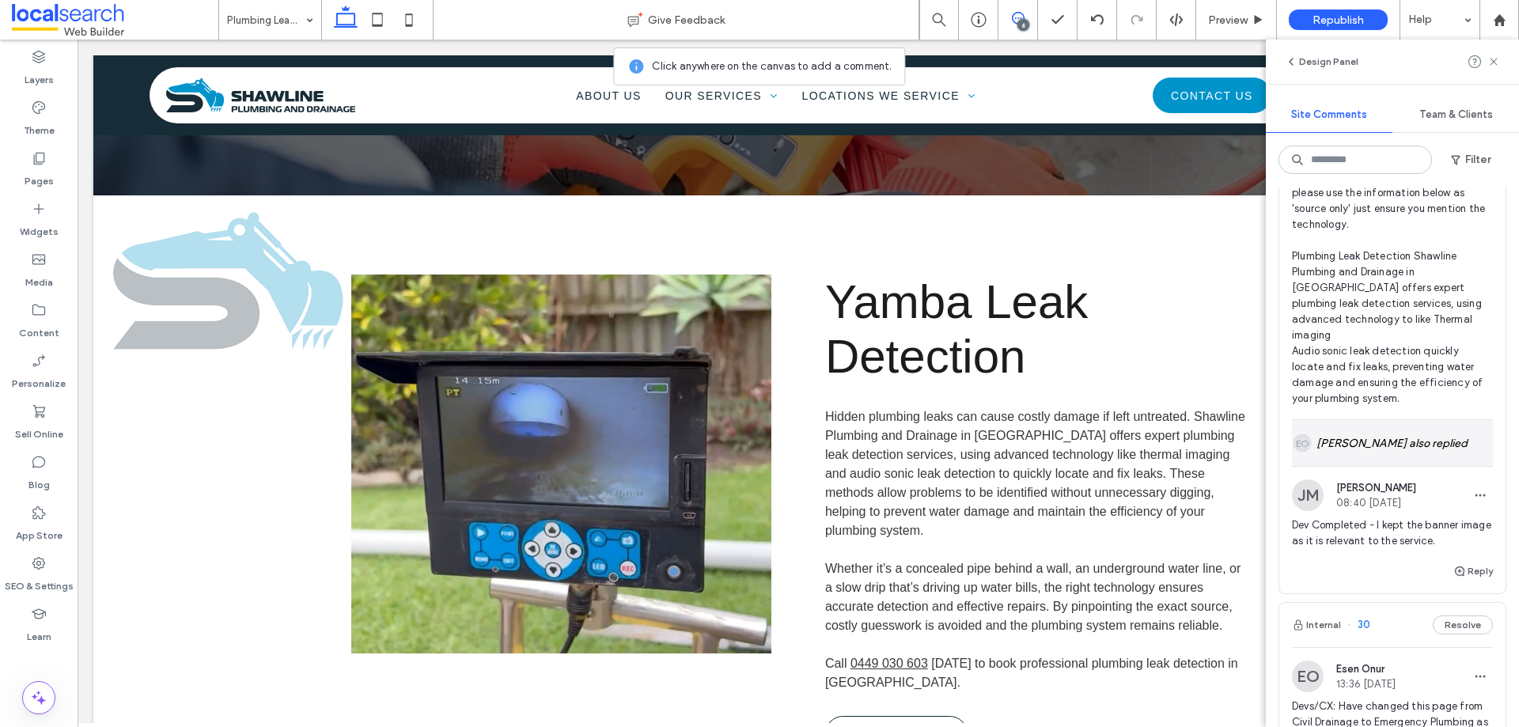
click at [1357, 424] on div "EO Esen Onur also replied" at bounding box center [1392, 443] width 201 height 46
